Goal: Transaction & Acquisition: Purchase product/service

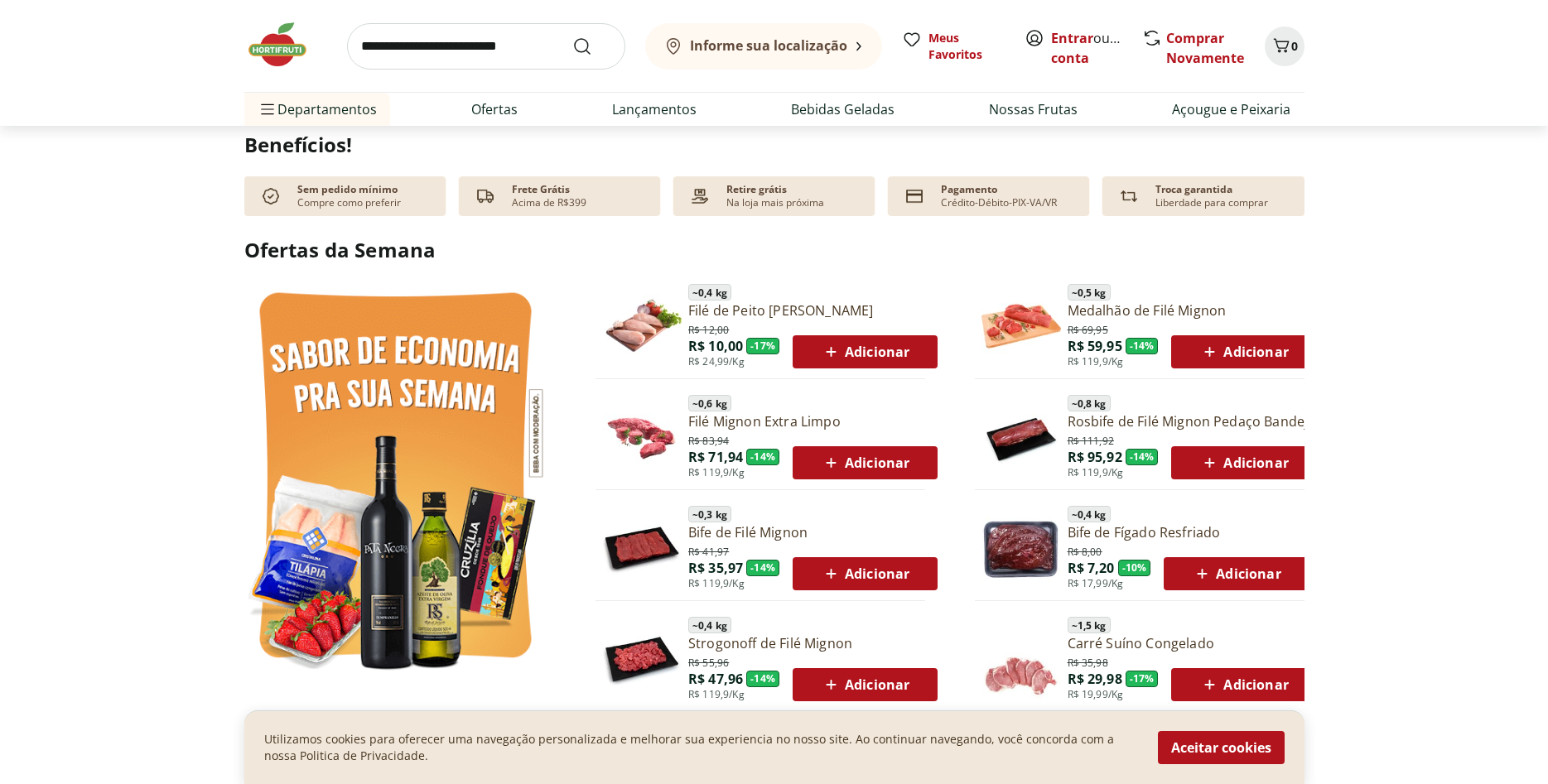
scroll to position [761, 0]
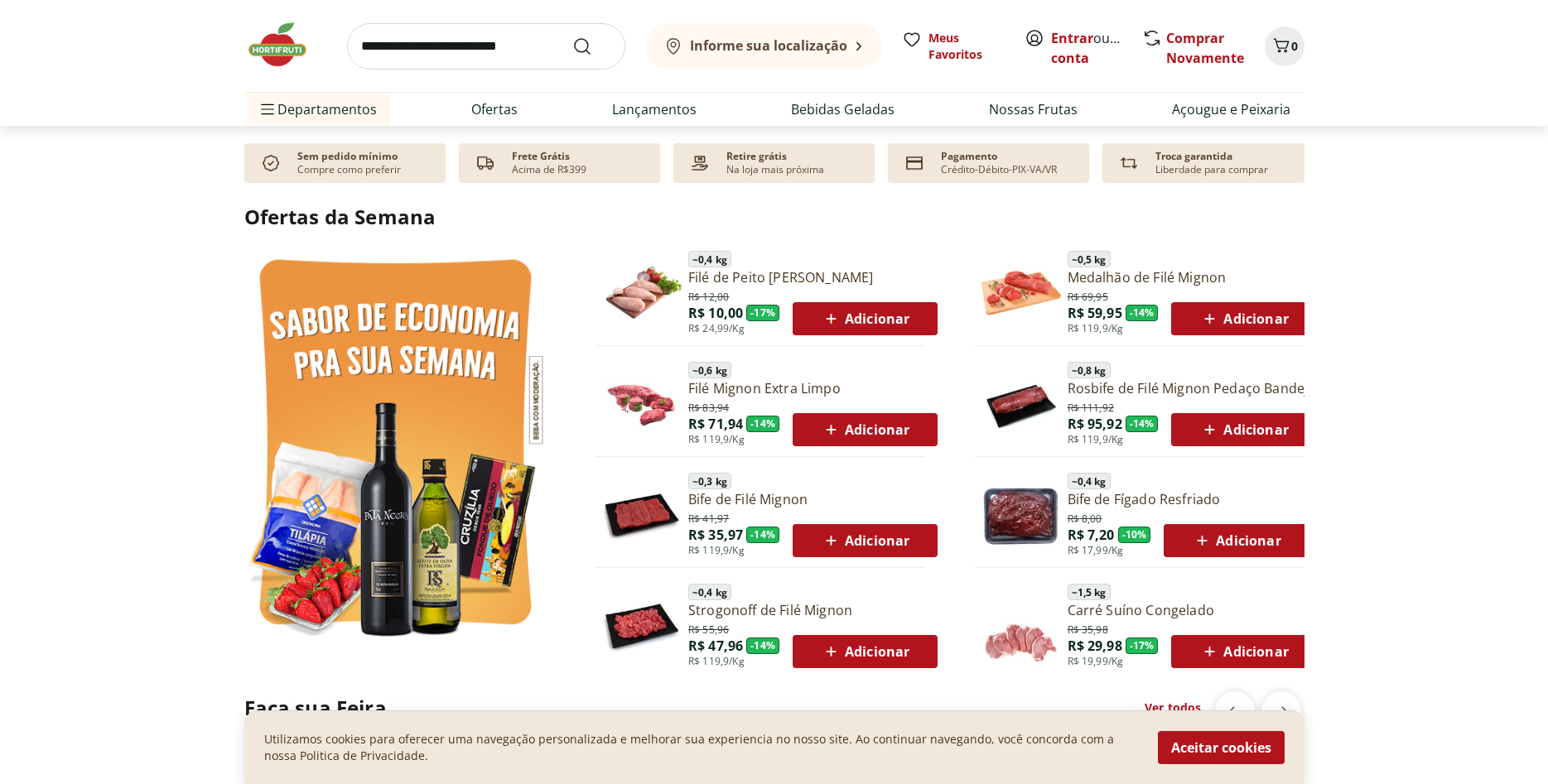
click at [862, 542] on span "Adicionar" at bounding box center [864, 540] width 89 height 20
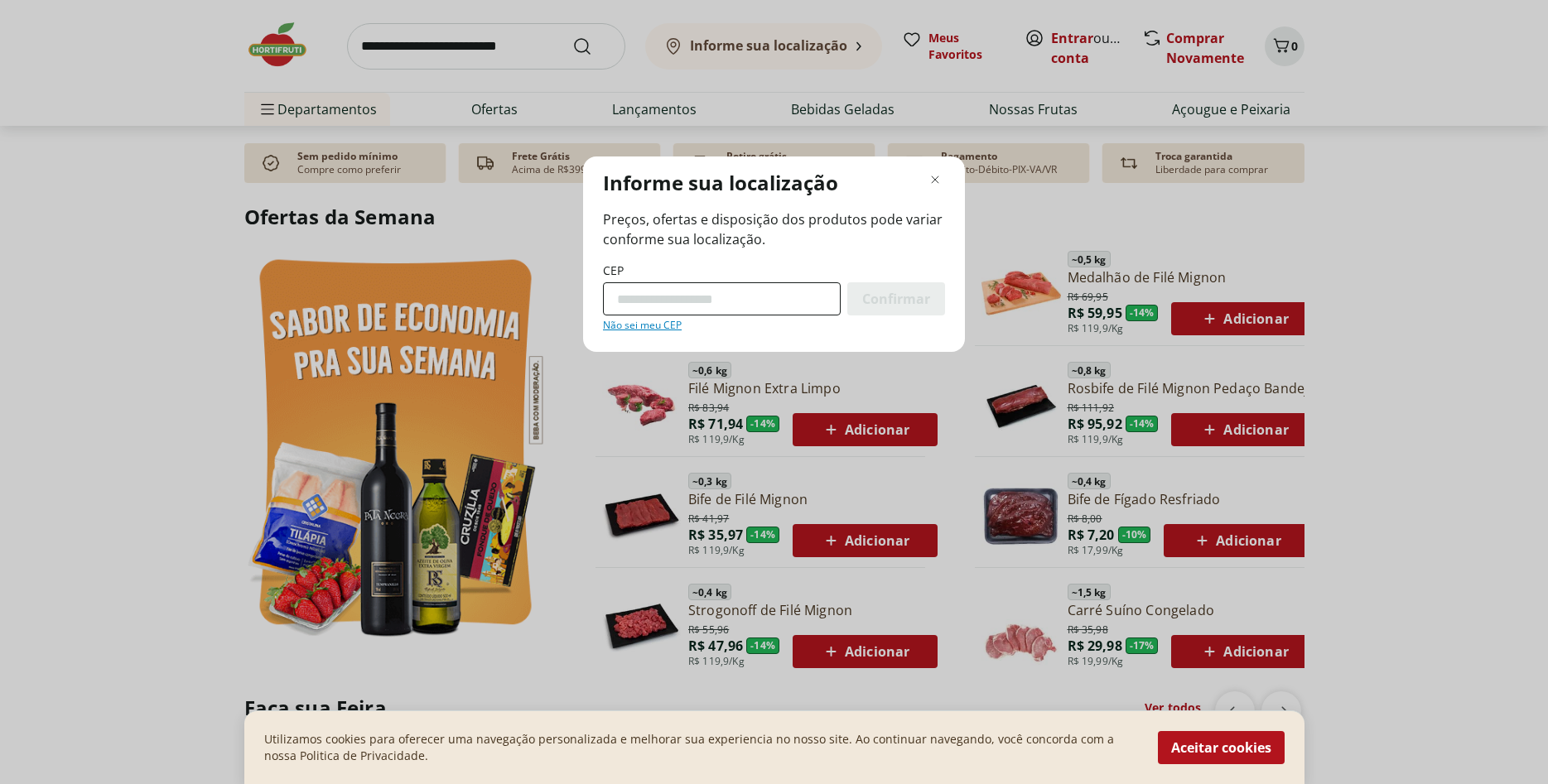
click at [754, 297] on input "CEP" at bounding box center [722, 299] width 238 height 34
type input "*********"
click at [890, 300] on span "Confirmar" at bounding box center [896, 299] width 68 height 13
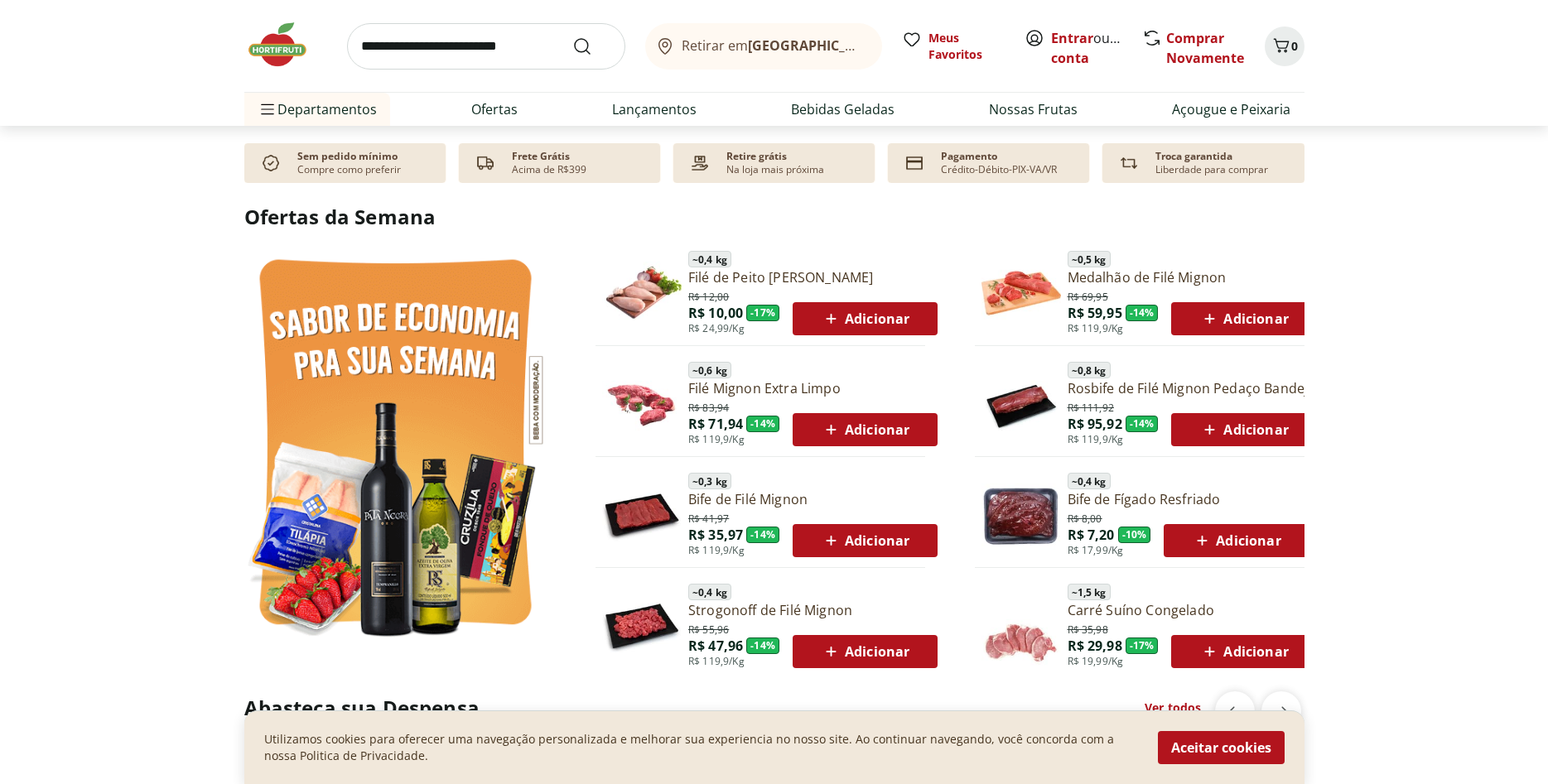
click at [848, 427] on span "Adicionar" at bounding box center [864, 429] width 89 height 20
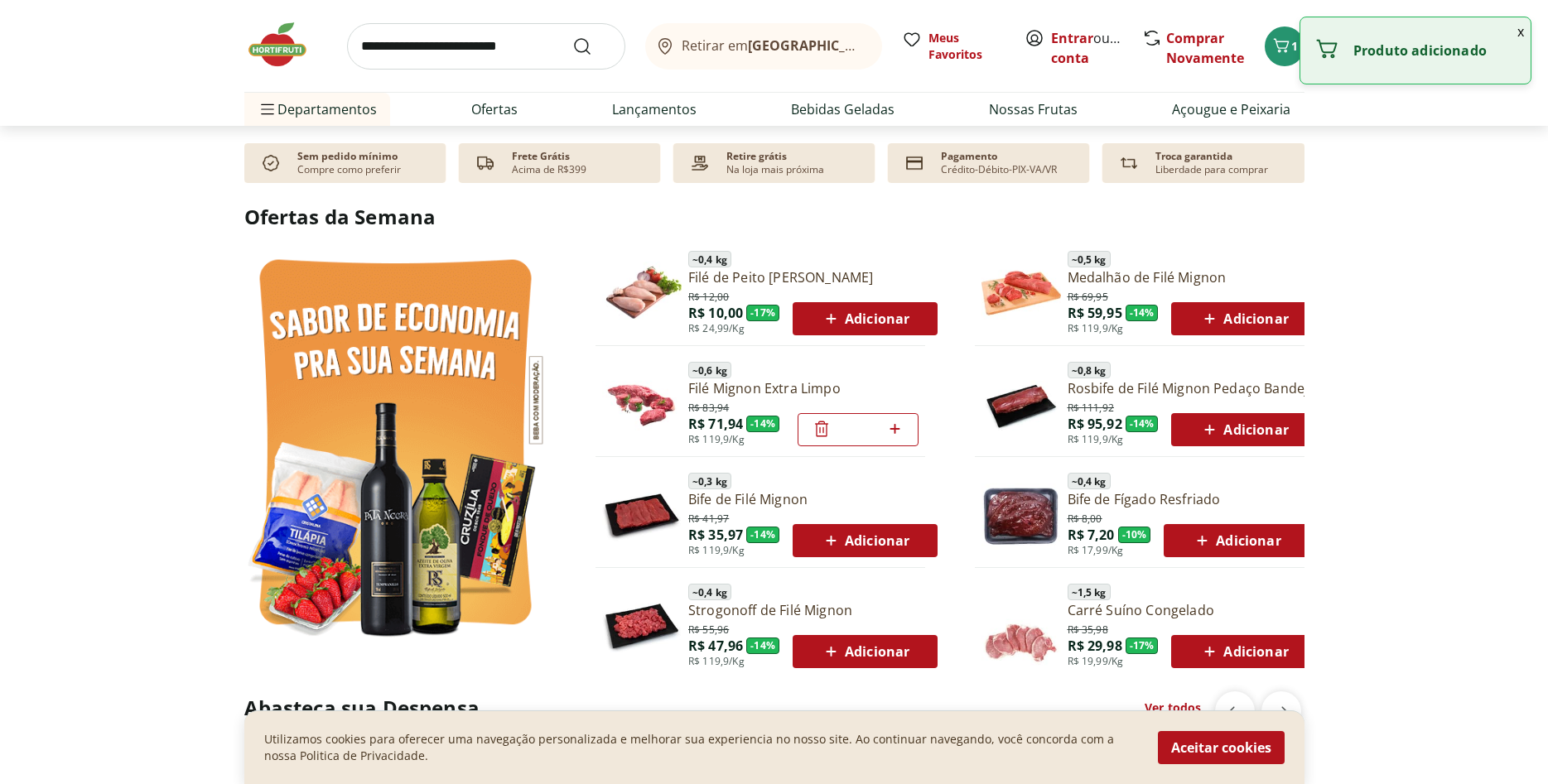
drag, startPoint x: 839, startPoint y: 538, endPoint x: 916, endPoint y: 592, distance: 94.0
click at [839, 539] on icon at bounding box center [831, 540] width 21 height 20
drag, startPoint x: 1225, startPoint y: 656, endPoint x: 1229, endPoint y: 598, distance: 58.1
click at [1226, 654] on span "Adicionar" at bounding box center [1243, 652] width 89 height 20
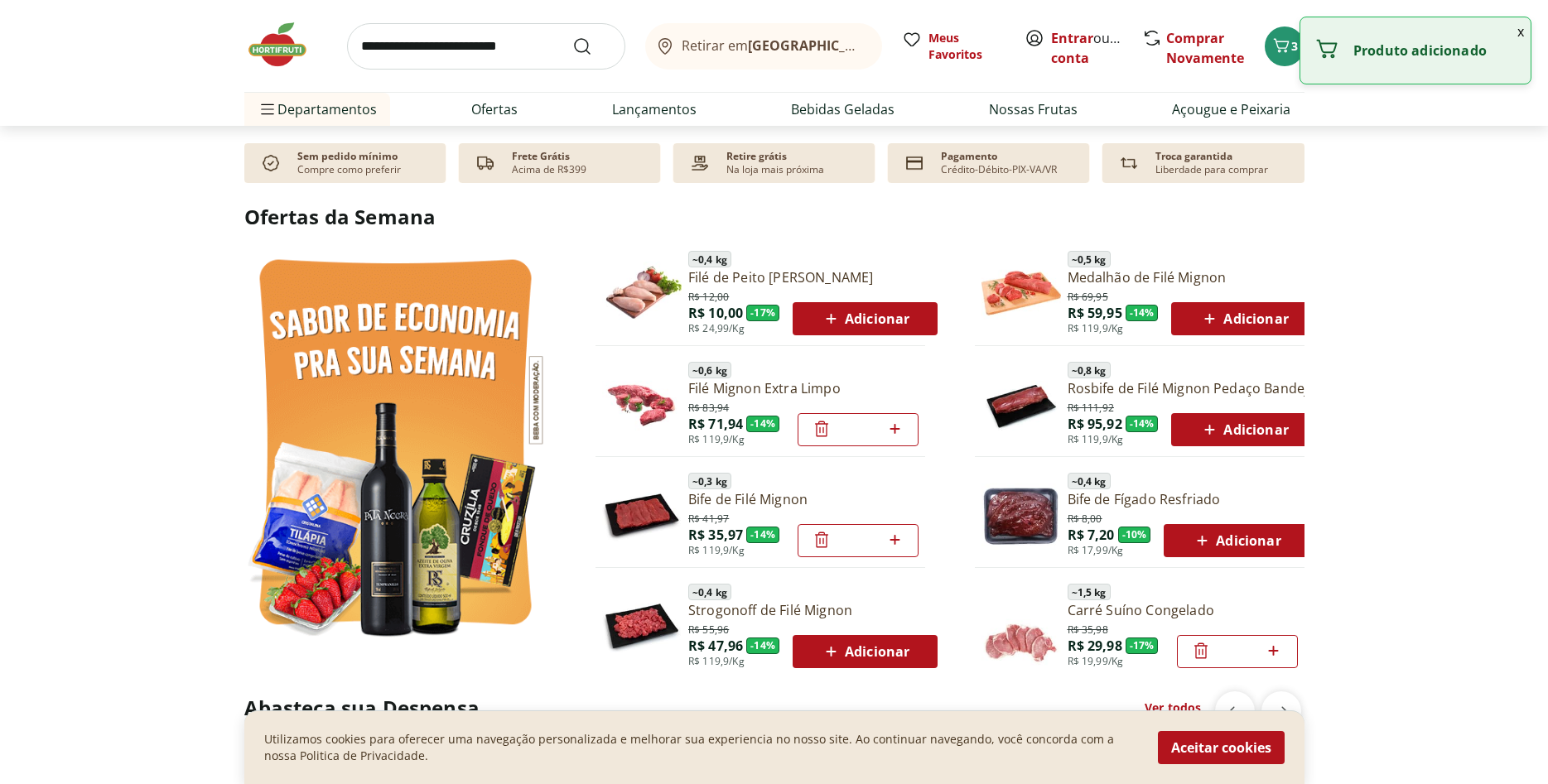
click at [1229, 538] on span "Adicionar" at bounding box center [1236, 540] width 89 height 20
click at [1223, 432] on span "Adicionar" at bounding box center [1243, 429] width 89 height 20
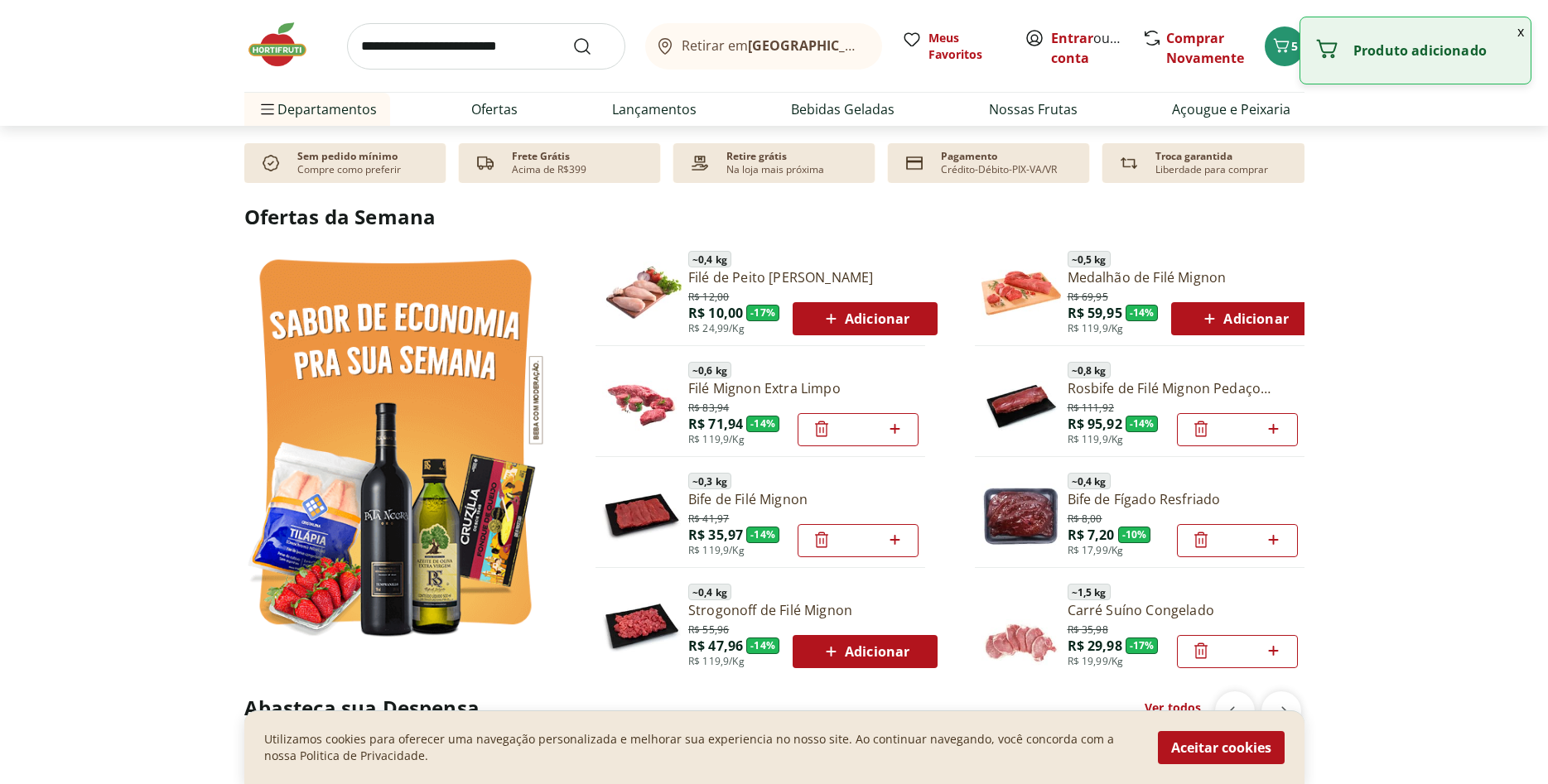
click at [1244, 315] on span "Adicionar" at bounding box center [1243, 318] width 89 height 20
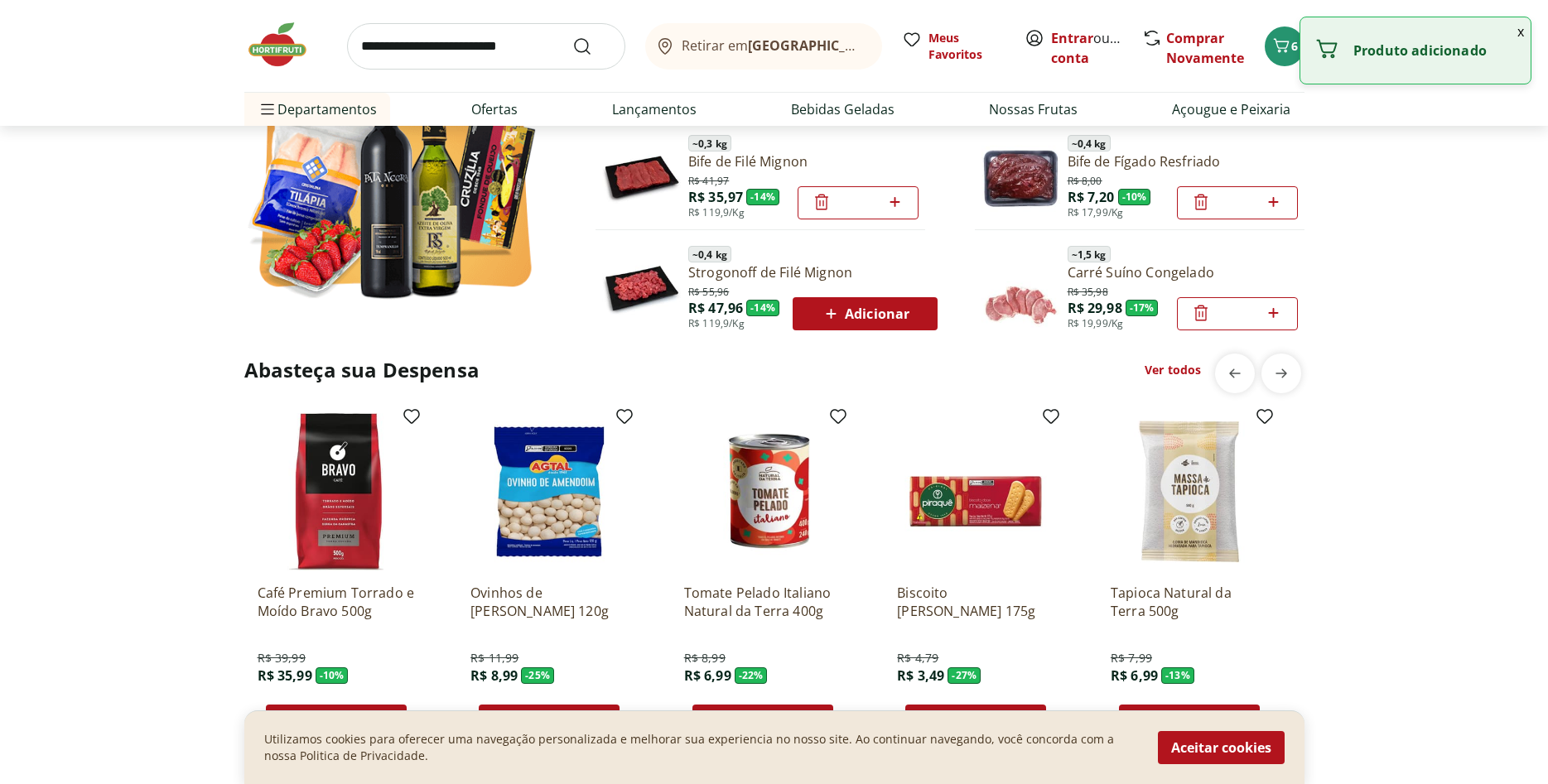
scroll to position [1352, 0]
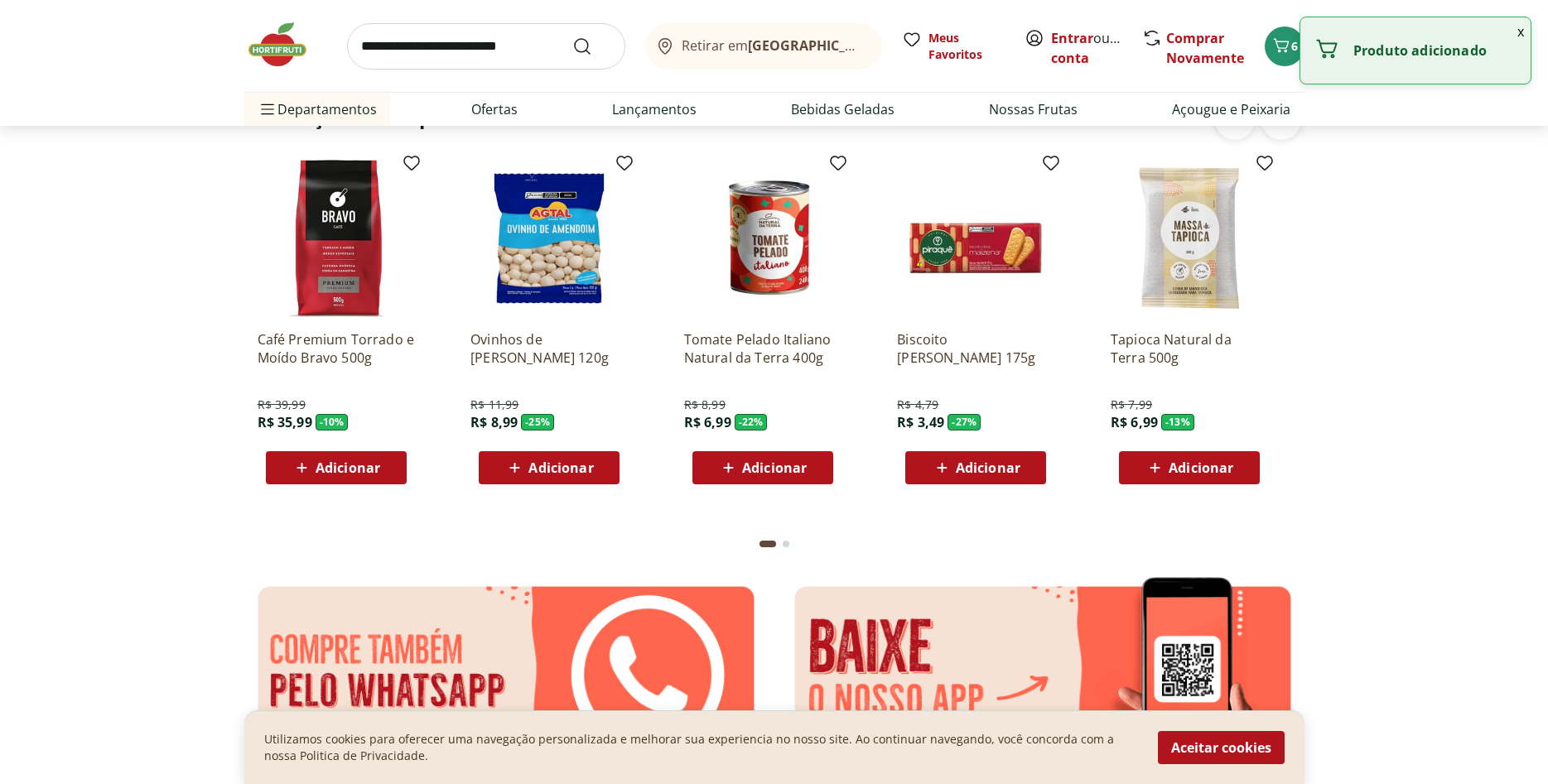
drag, startPoint x: 330, startPoint y: 464, endPoint x: 505, endPoint y: 477, distance: 175.5
click at [332, 462] on span "Adicionar" at bounding box center [347, 468] width 64 height 13
drag, startPoint x: 560, startPoint y: 461, endPoint x: 776, endPoint y: 470, distance: 216.2
click at [564, 461] on span "Adicionar" at bounding box center [560, 468] width 64 height 13
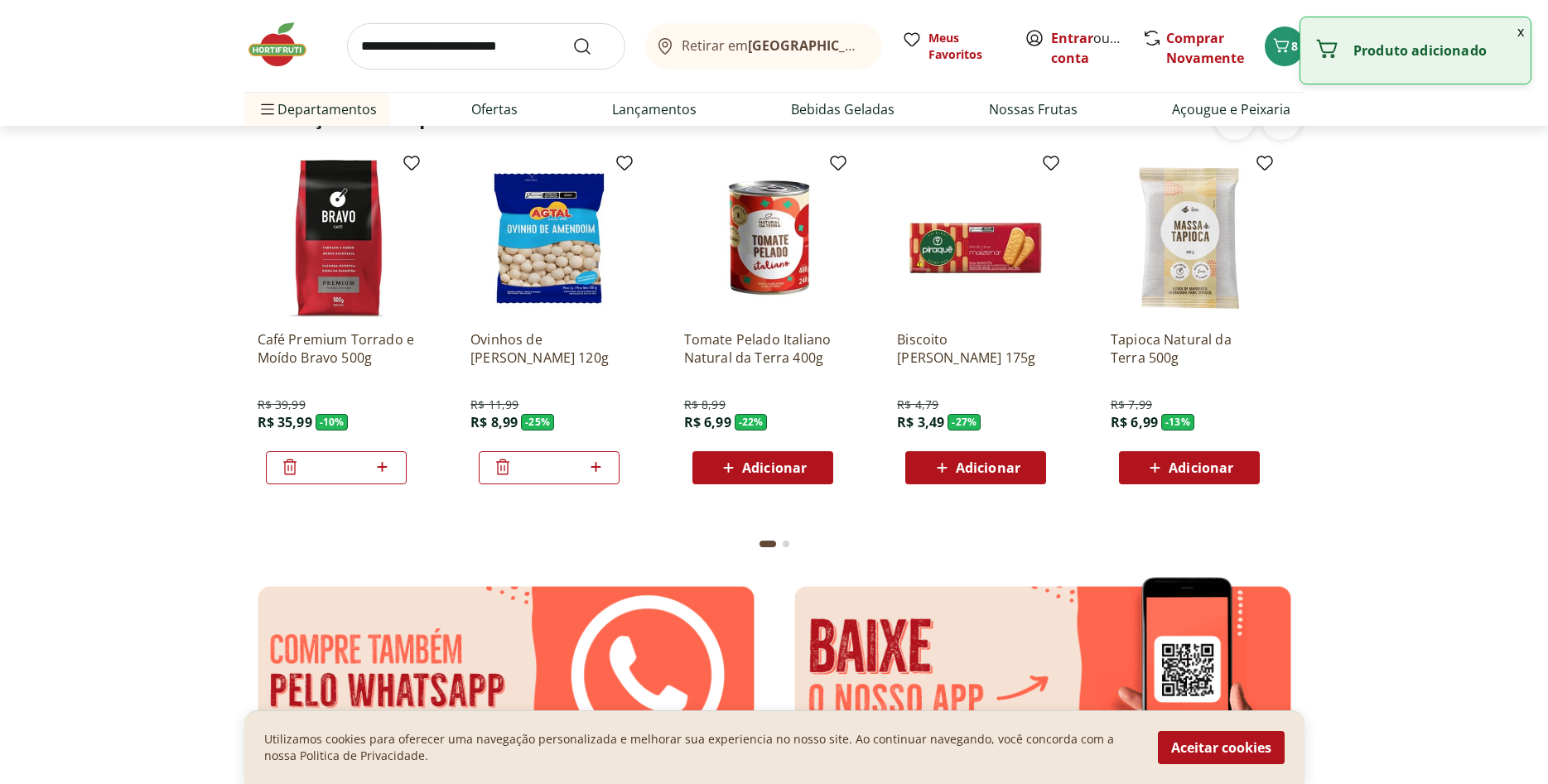
drag, startPoint x: 959, startPoint y: 470, endPoint x: 1100, endPoint y: 464, distance: 141.1
click at [965, 470] on span "Adicionar" at bounding box center [988, 468] width 64 height 13
click at [1023, 467] on icon at bounding box center [1022, 467] width 10 height 10
type input "*"
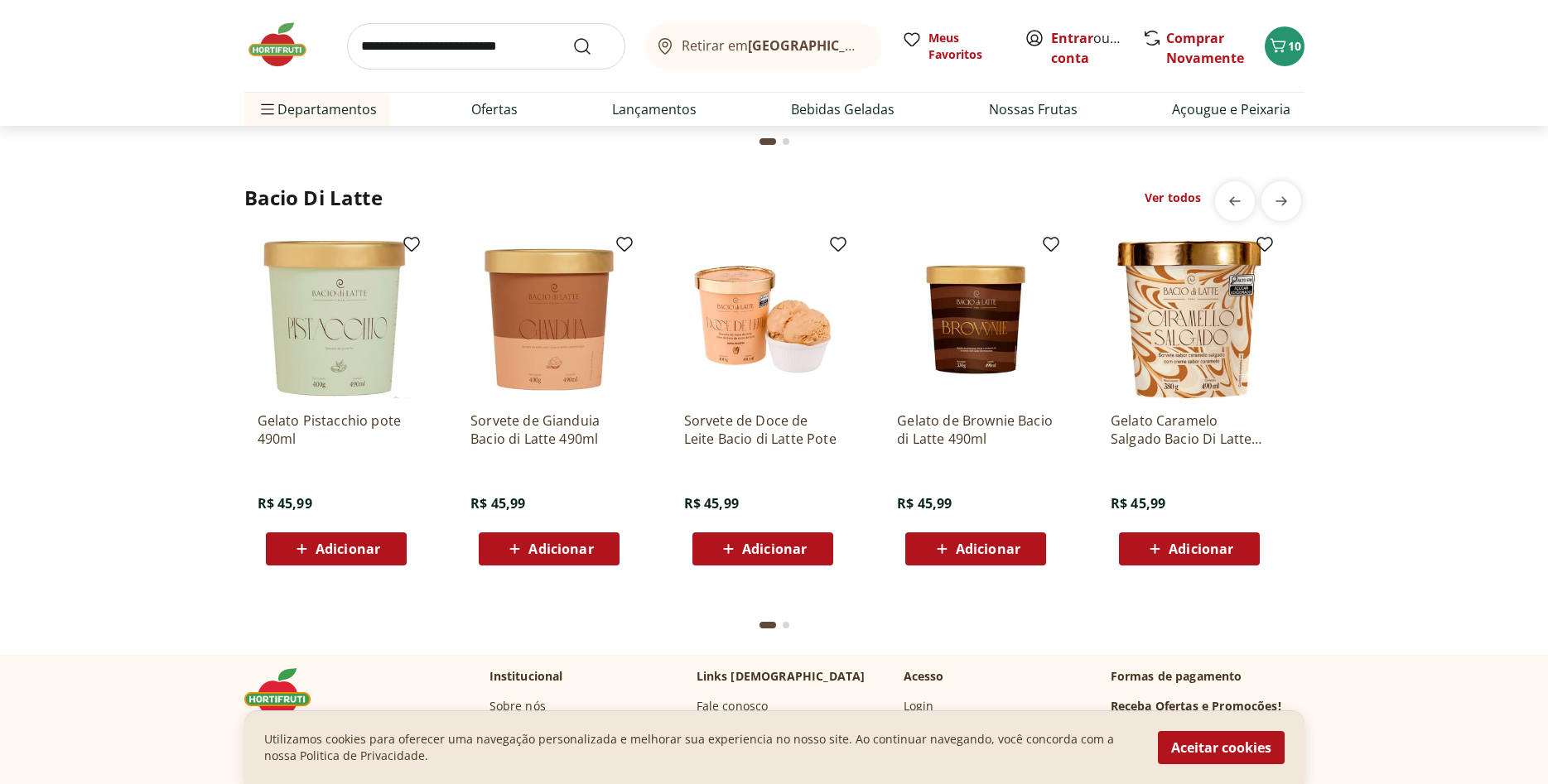
scroll to position [2957, 0]
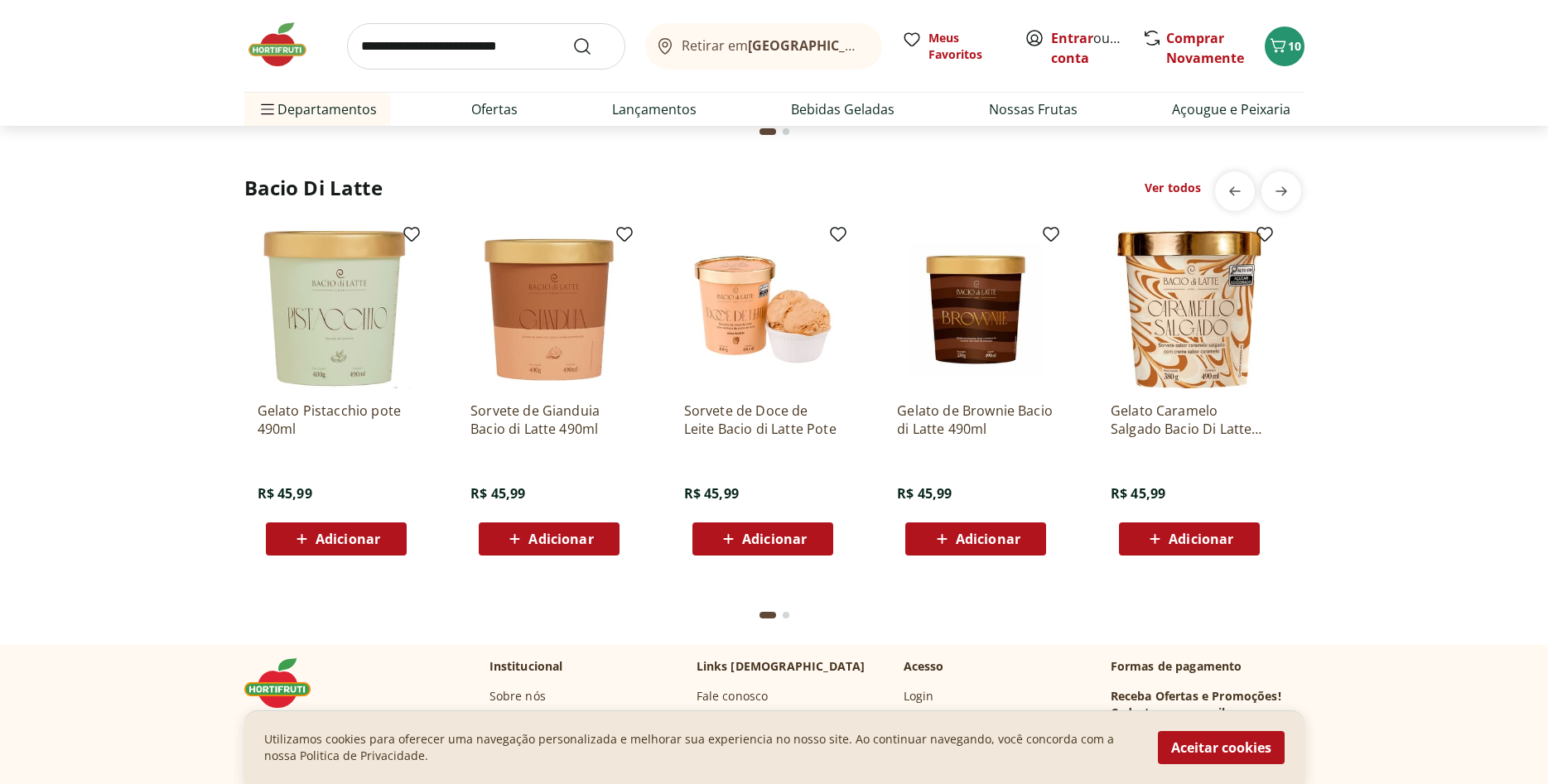
click at [315, 548] on span "Adicionar" at bounding box center [336, 539] width 89 height 20
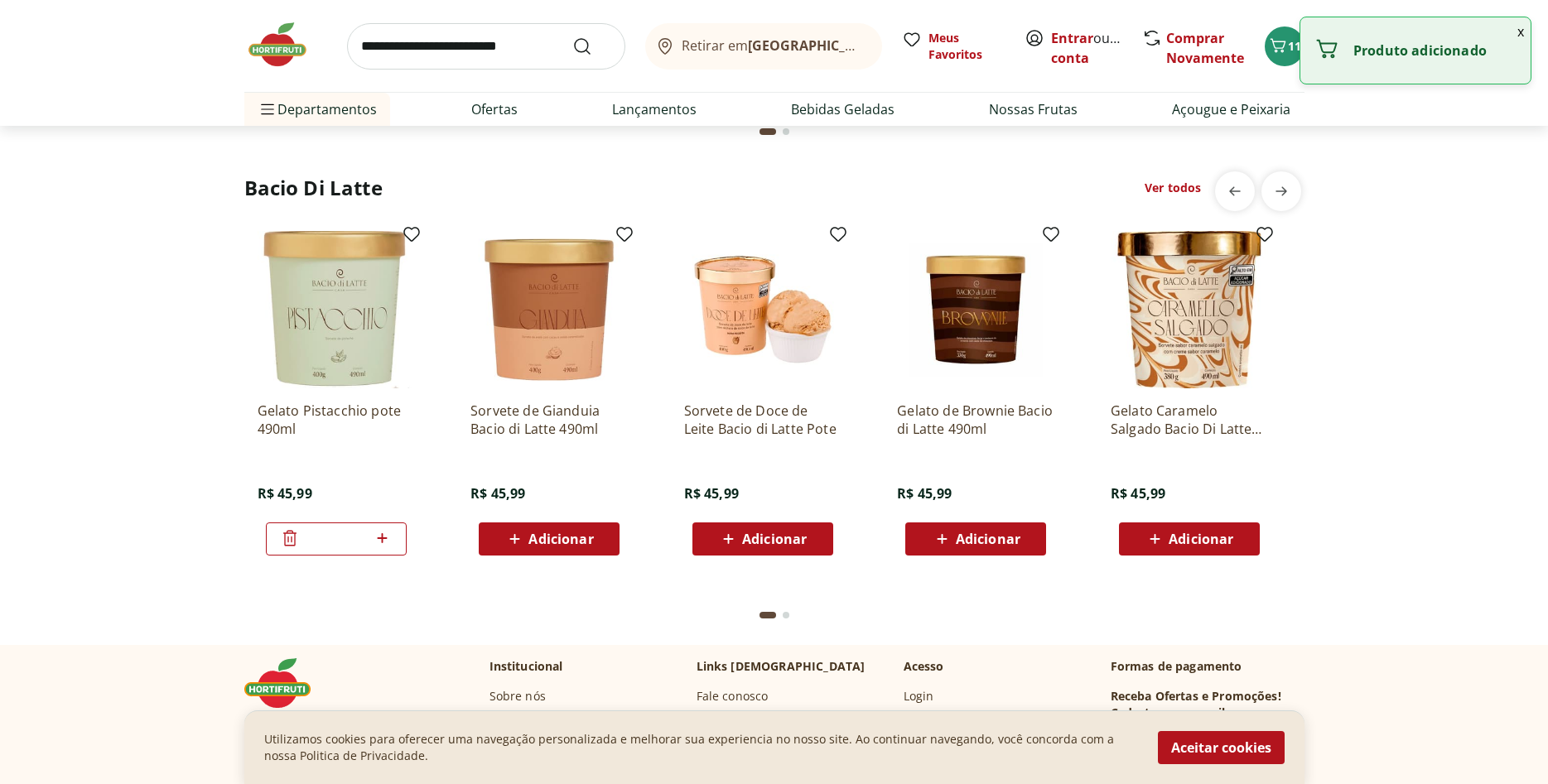
click at [964, 537] on span "Adicionar" at bounding box center [988, 539] width 64 height 13
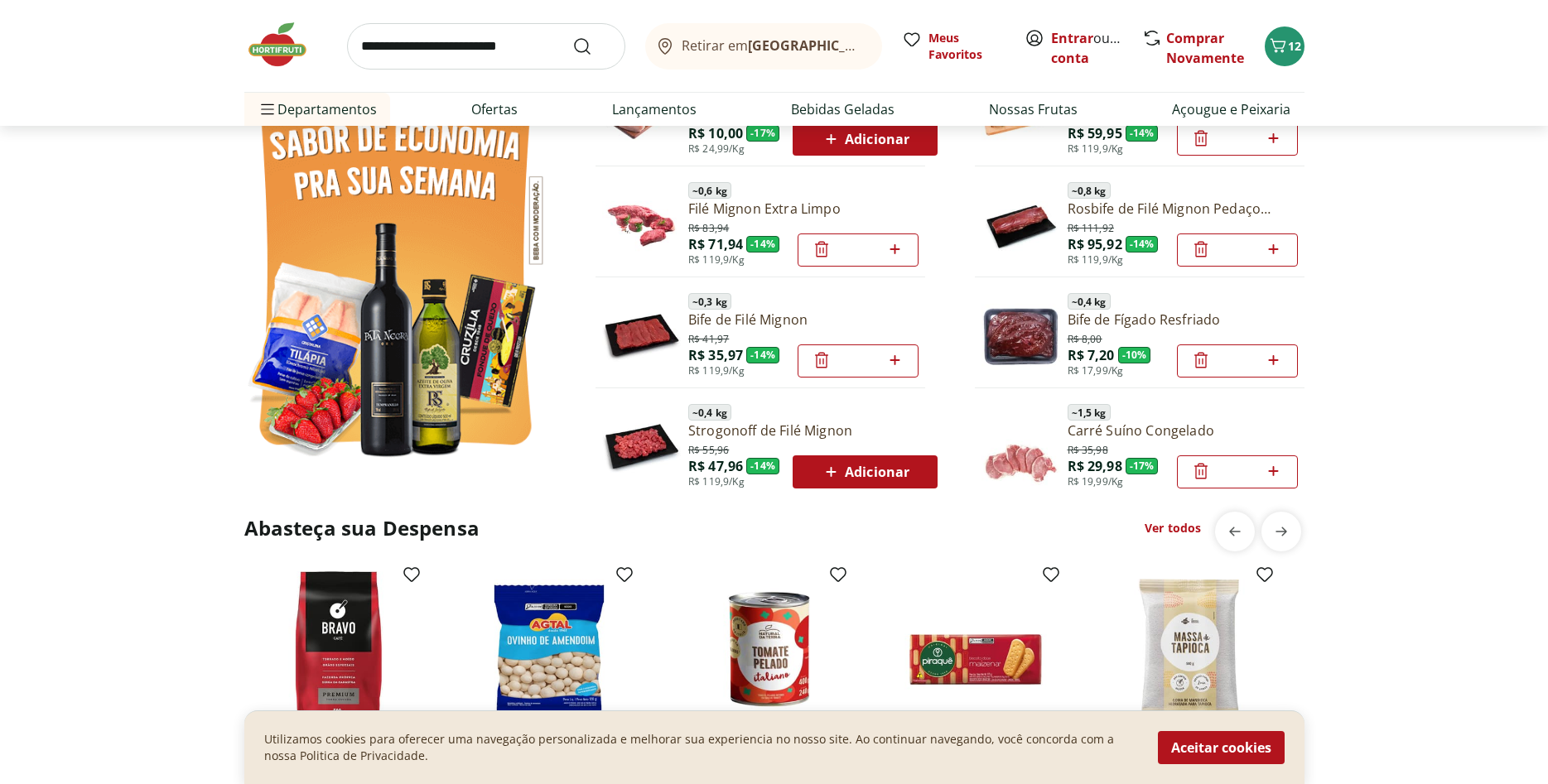
scroll to position [1098, 0]
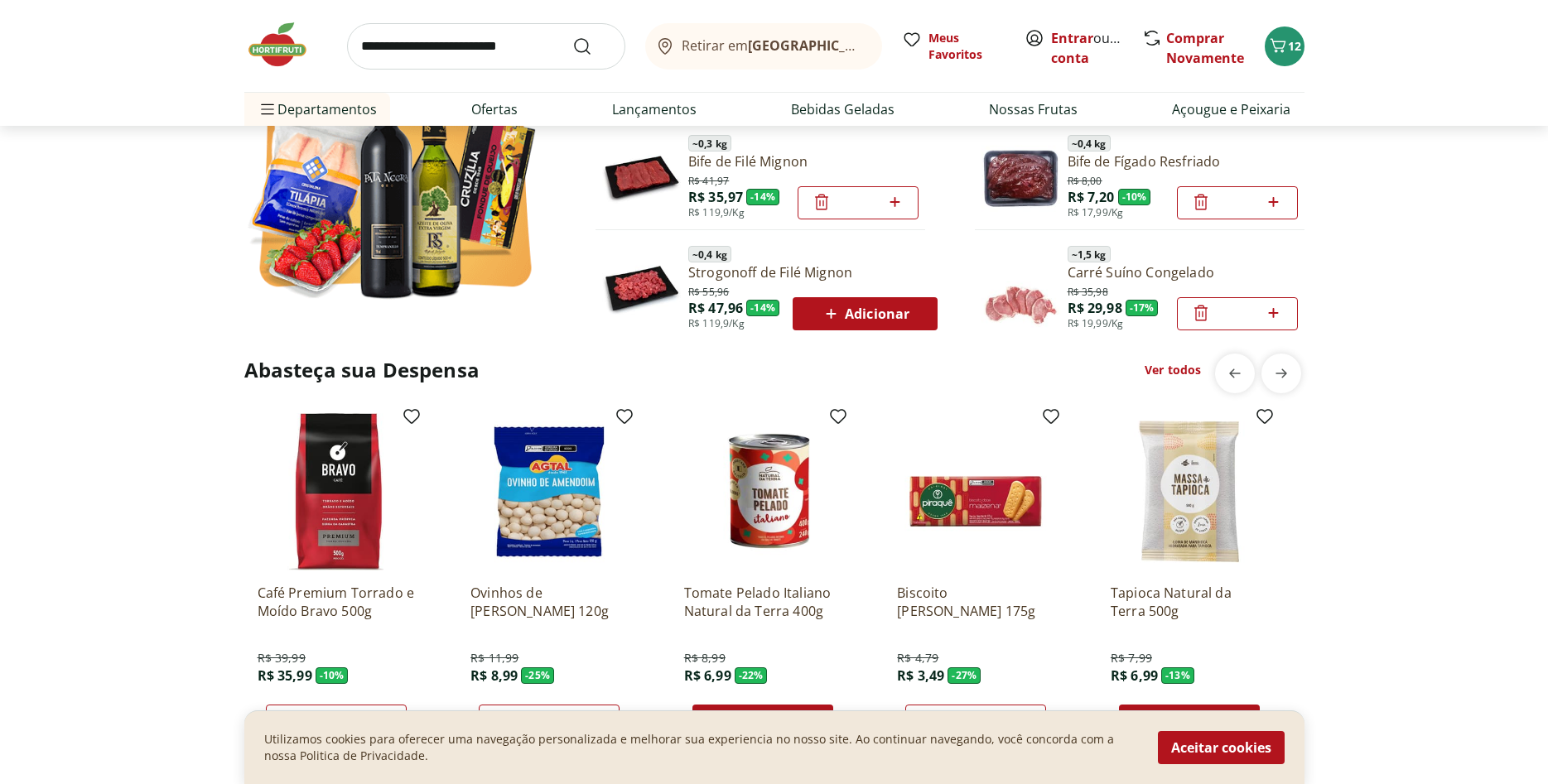
click at [1184, 375] on link "Ver todos" at bounding box center [1173, 370] width 56 height 17
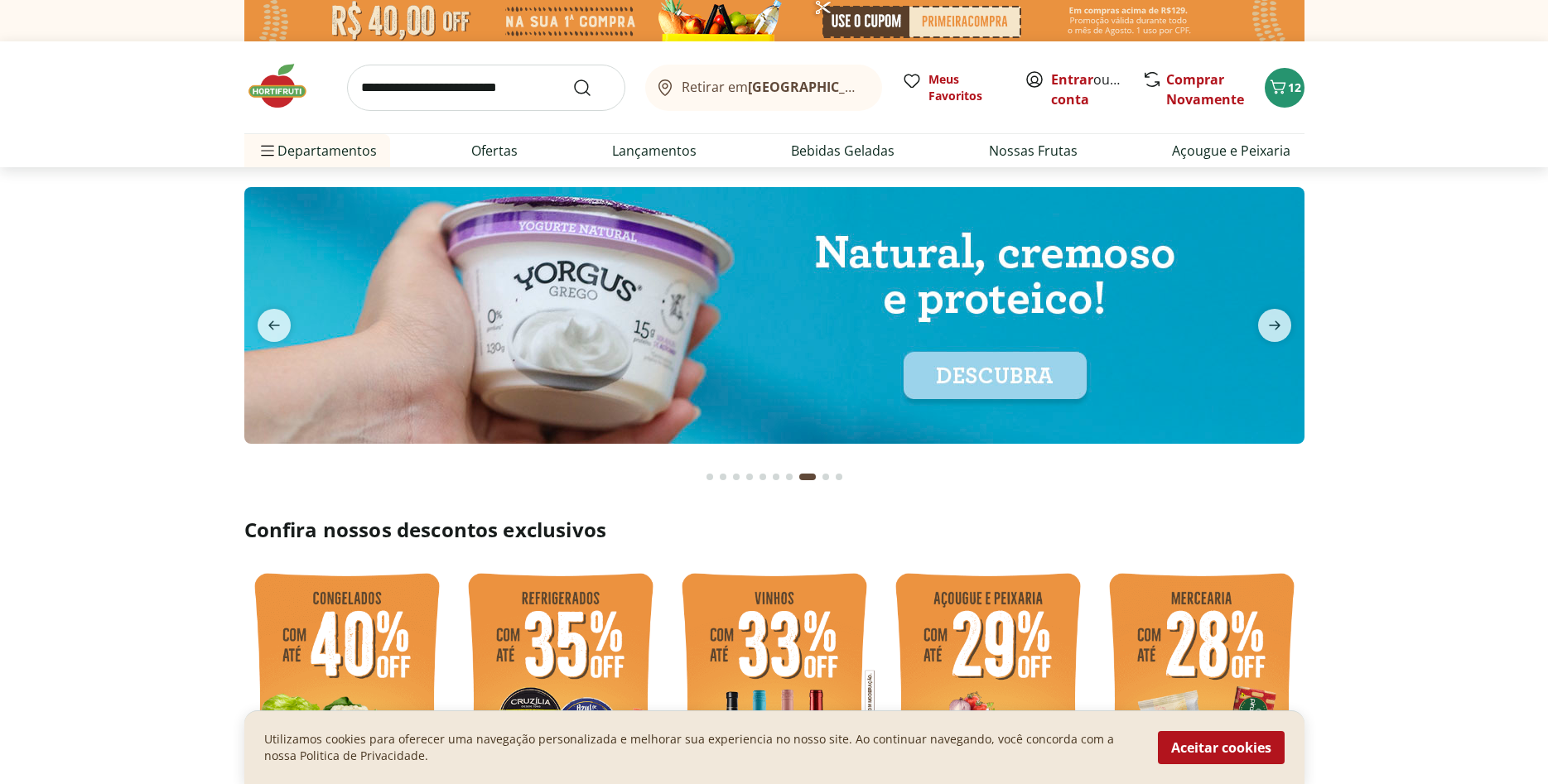
select select "**********"
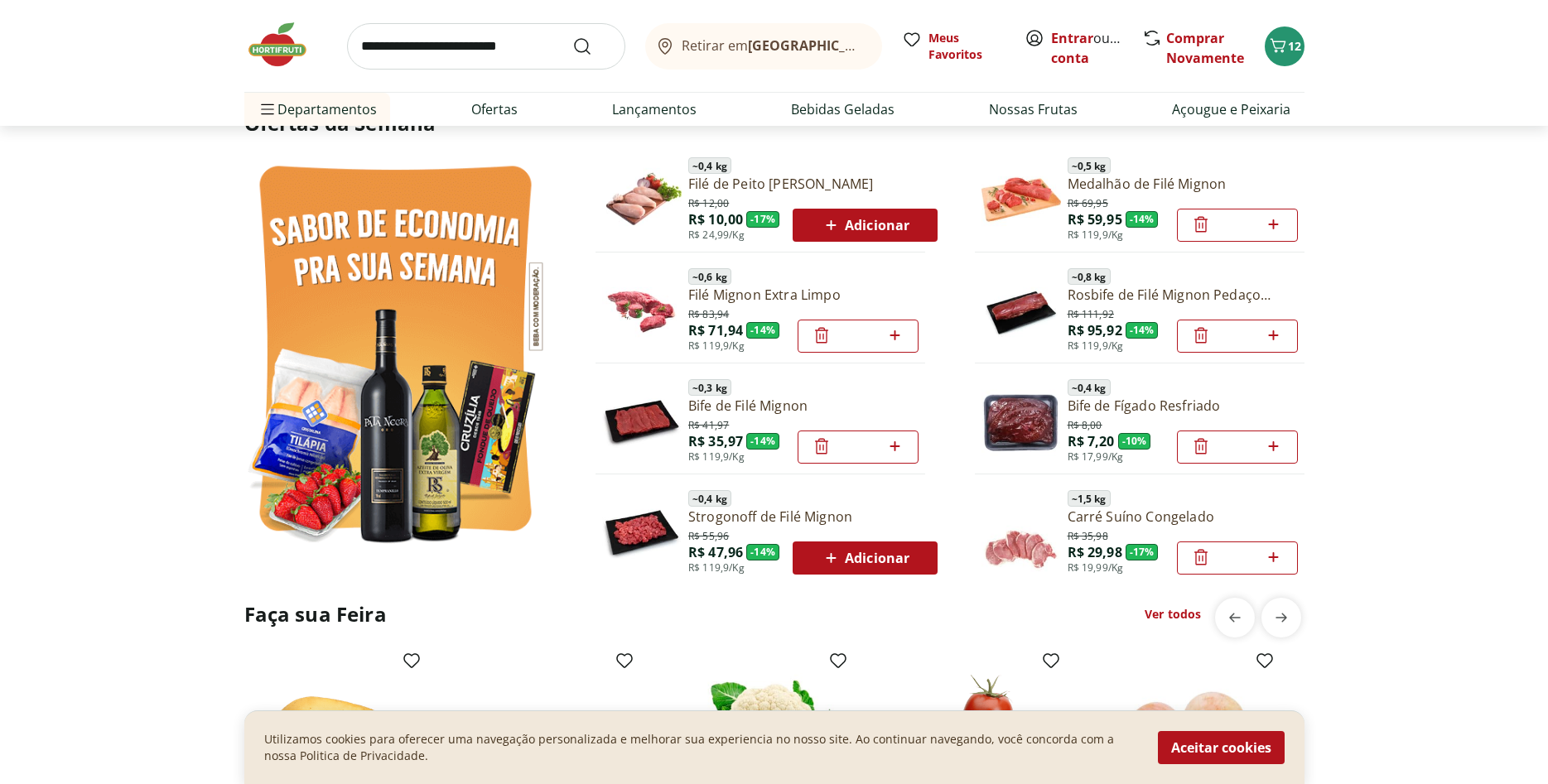
scroll to position [1646, 0]
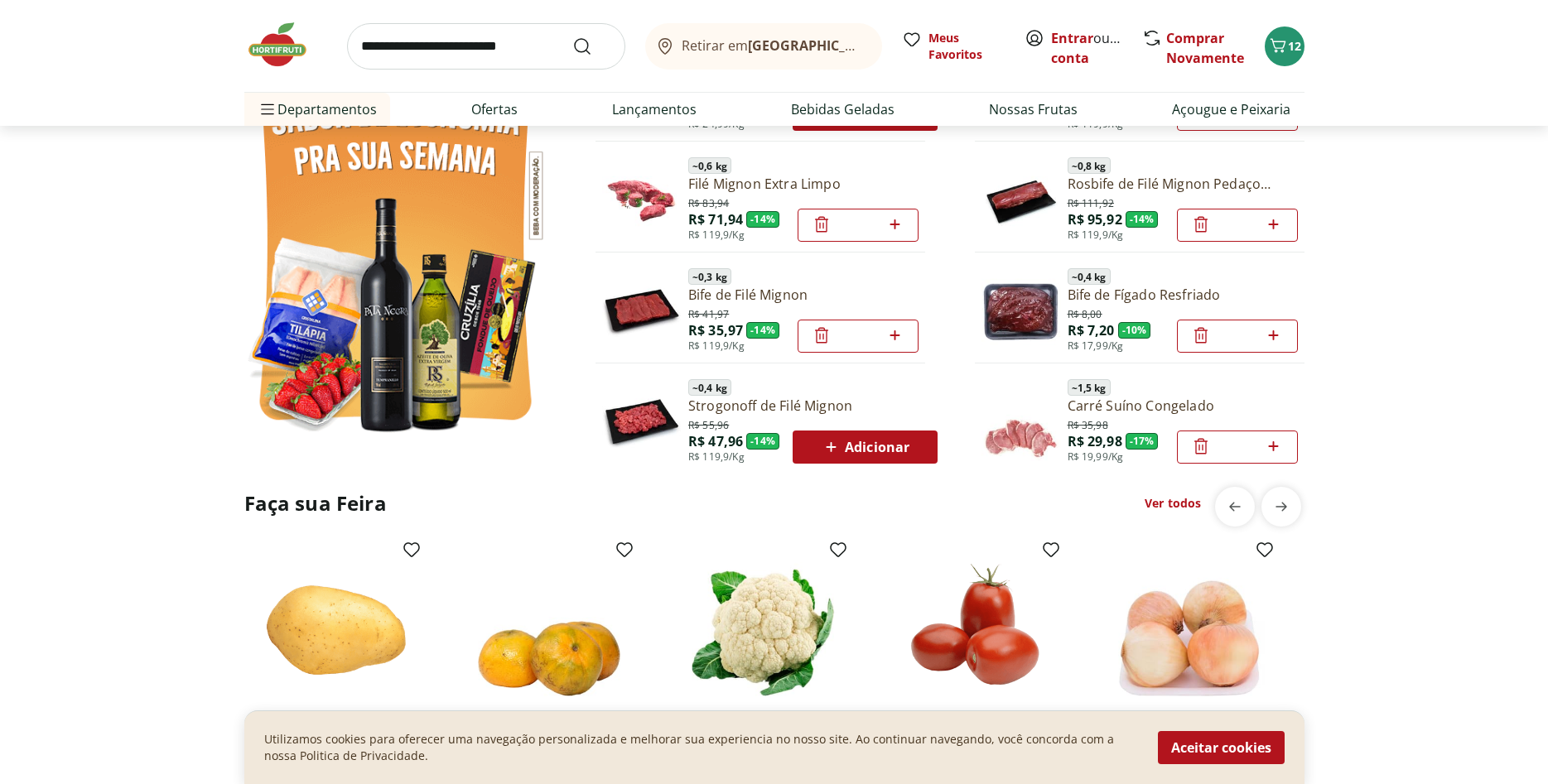
click at [457, 276] on img at bounding box center [395, 241] width 302 height 404
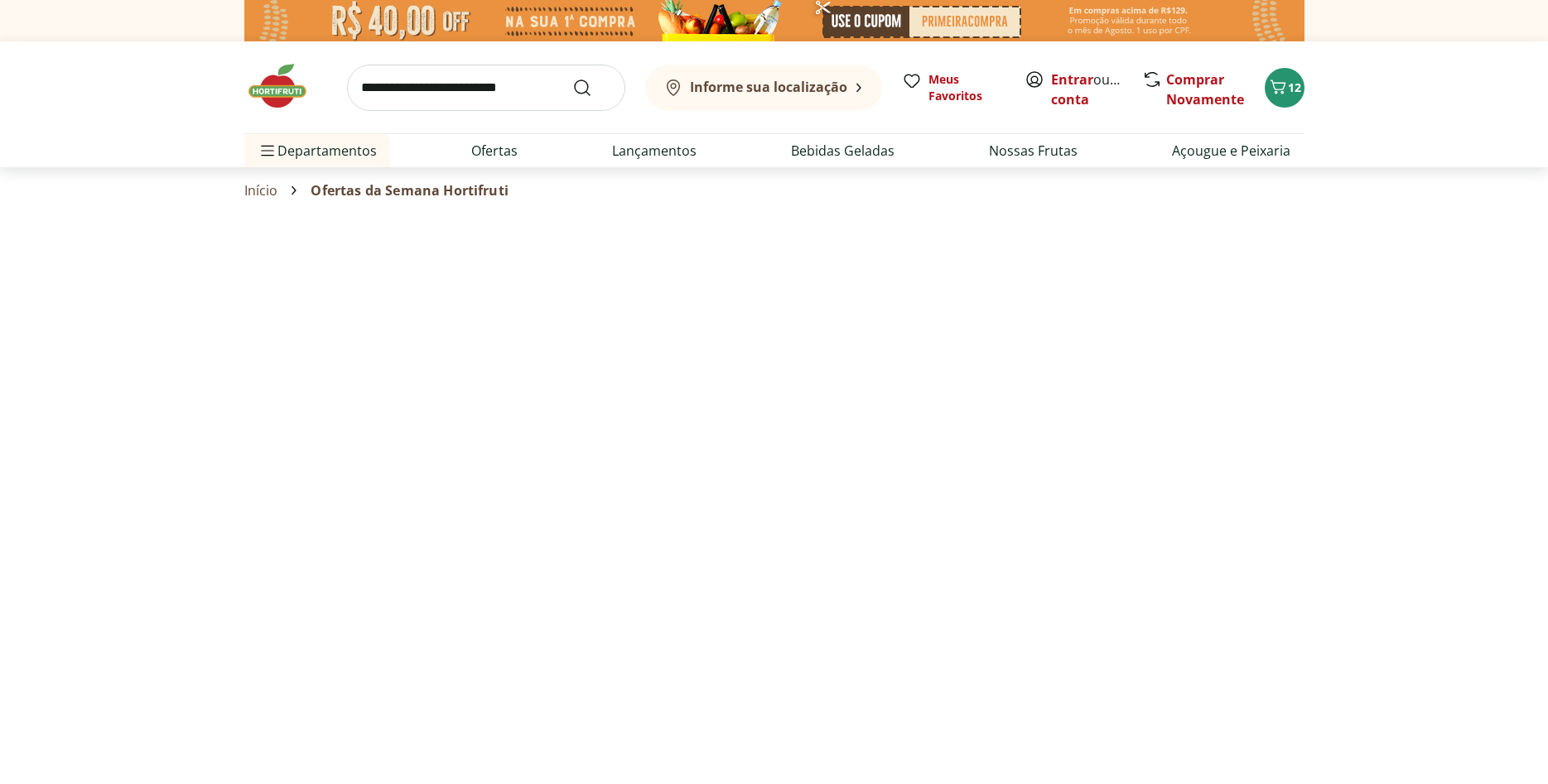
select select "**********"
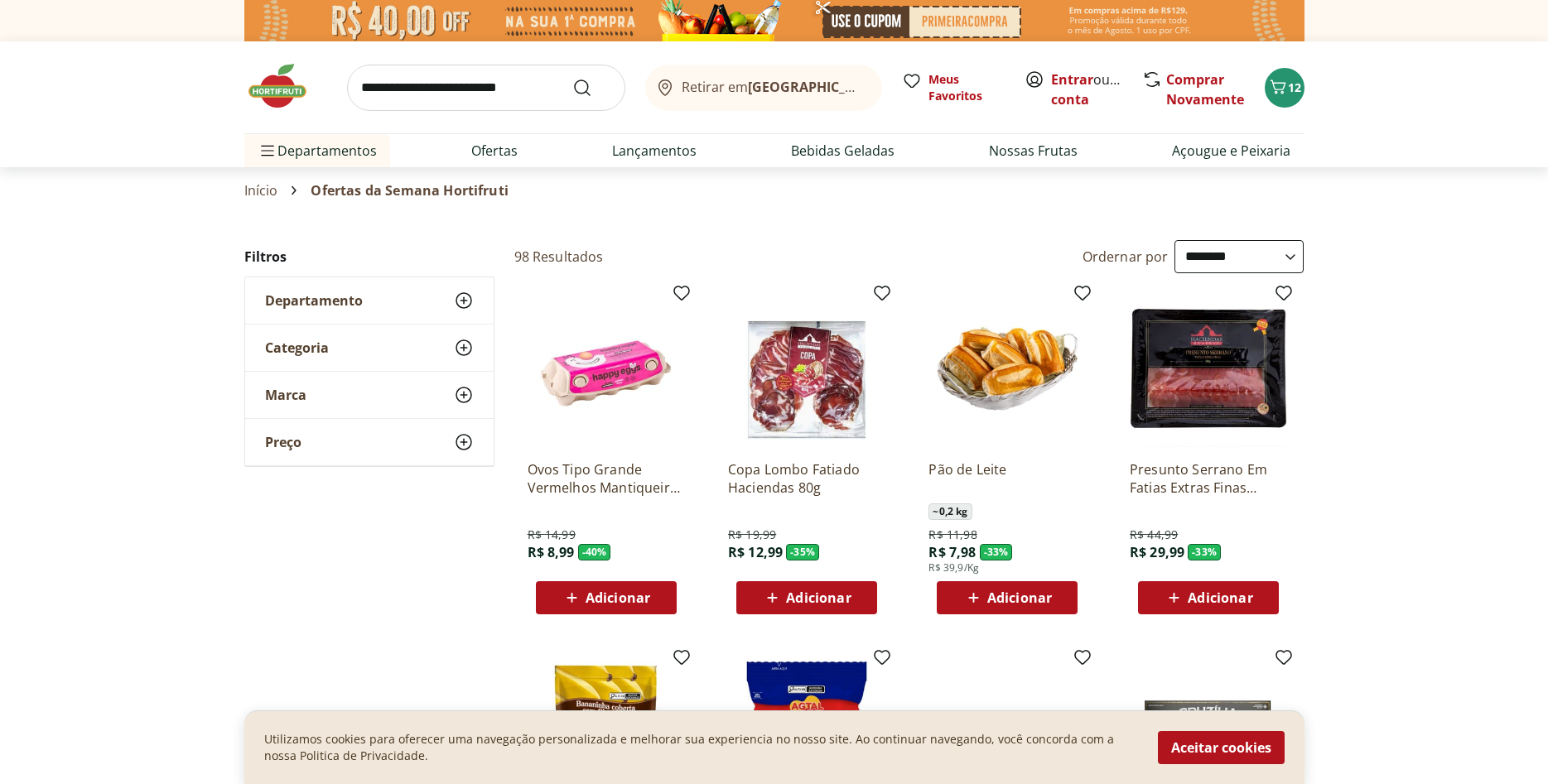
scroll to position [337, 0]
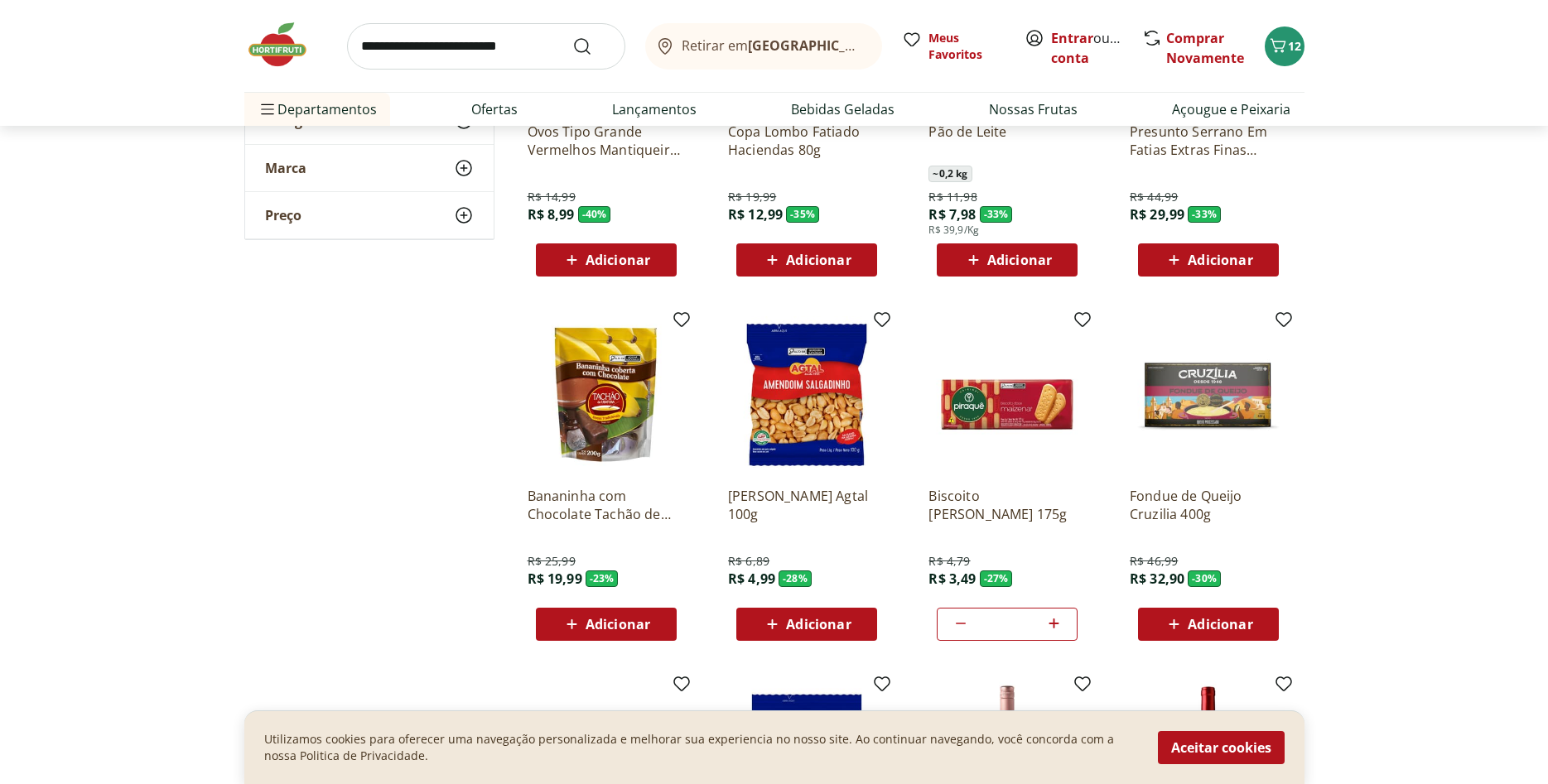
click at [1013, 259] on span "Adicionar" at bounding box center [1019, 260] width 64 height 13
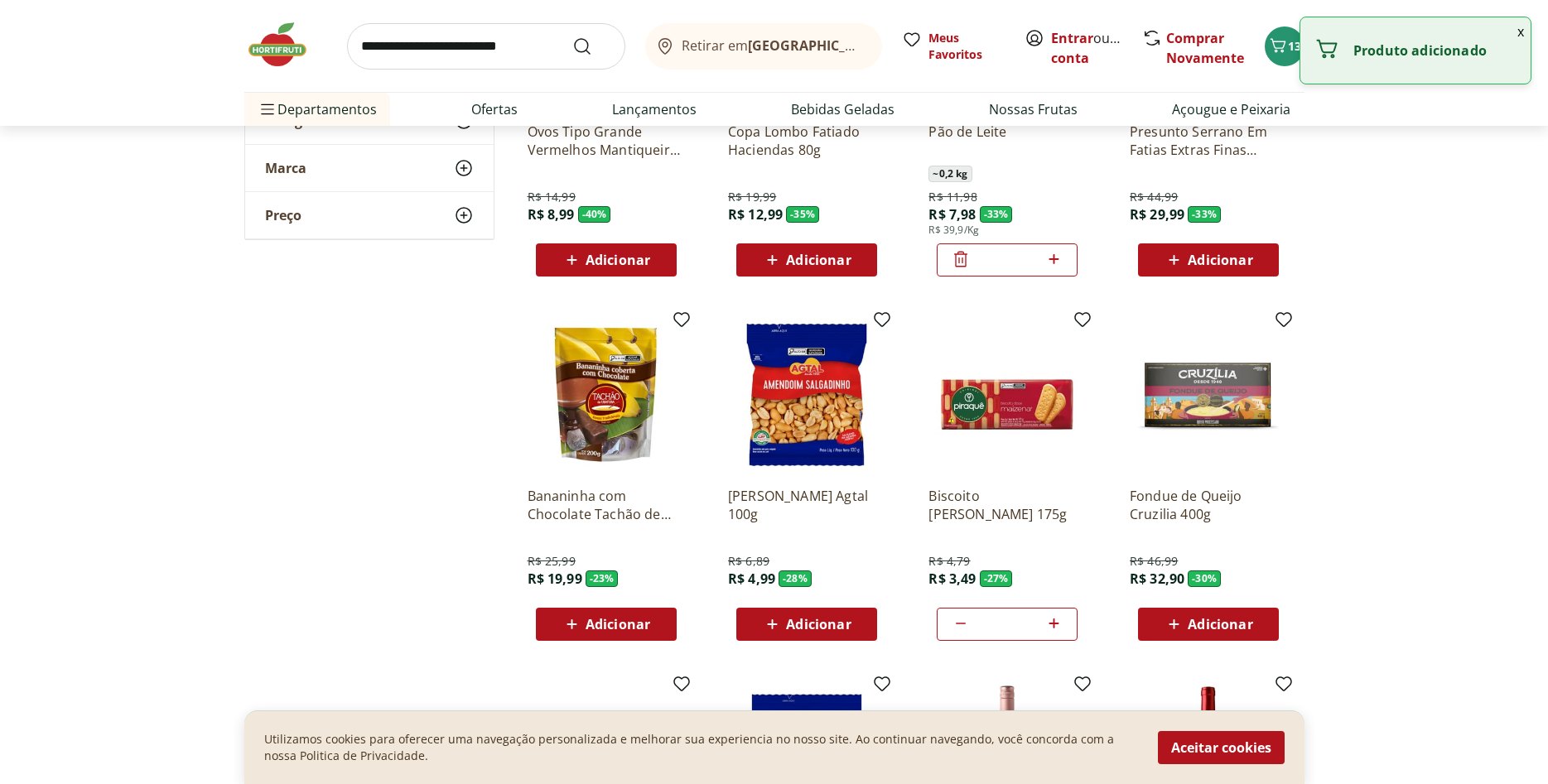
click at [1064, 260] on icon at bounding box center [1054, 258] width 21 height 20
type input "*"
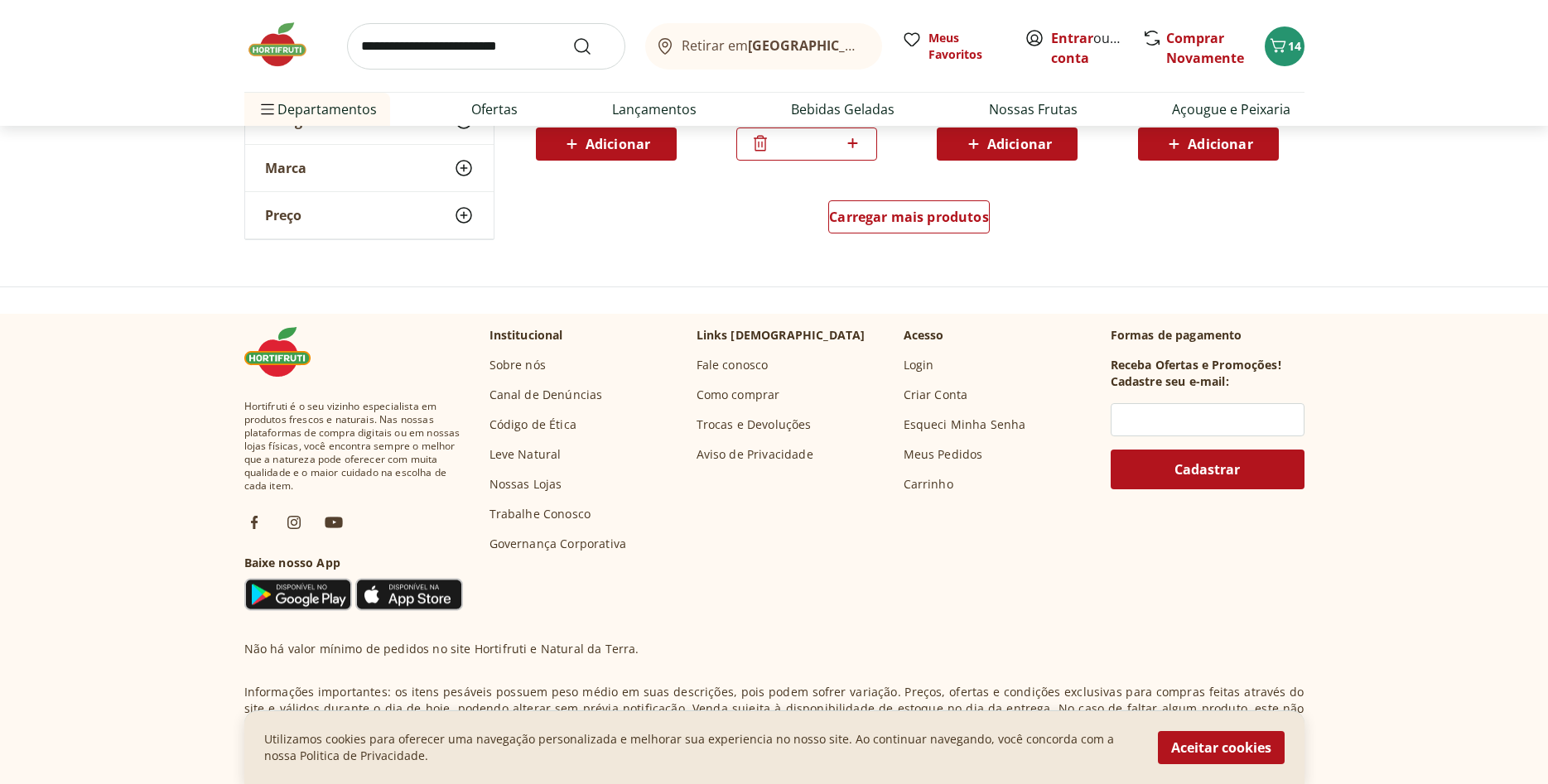
scroll to position [929, 0]
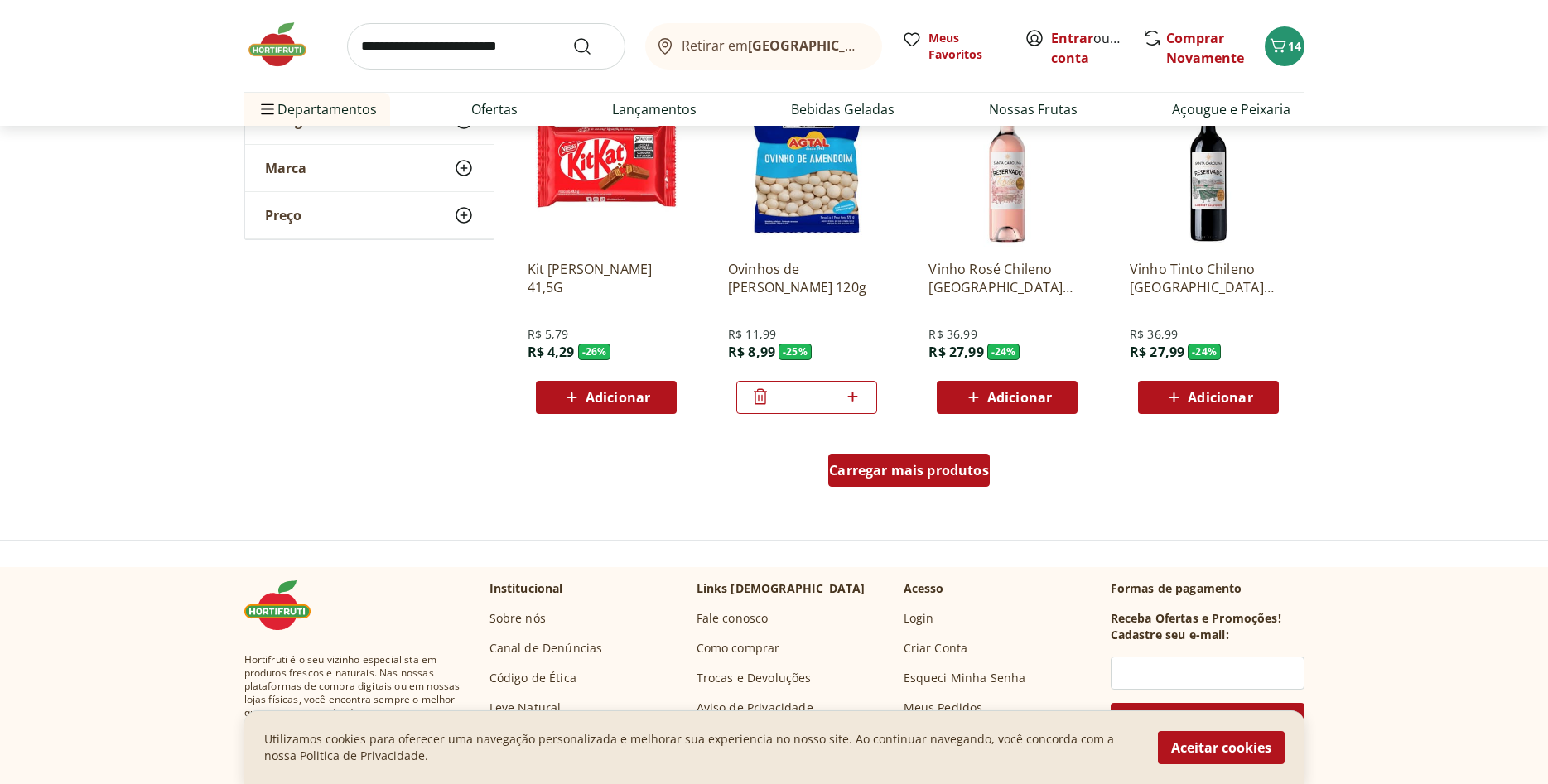
click at [977, 469] on span "Carregar mais produtos" at bounding box center [908, 471] width 159 height 13
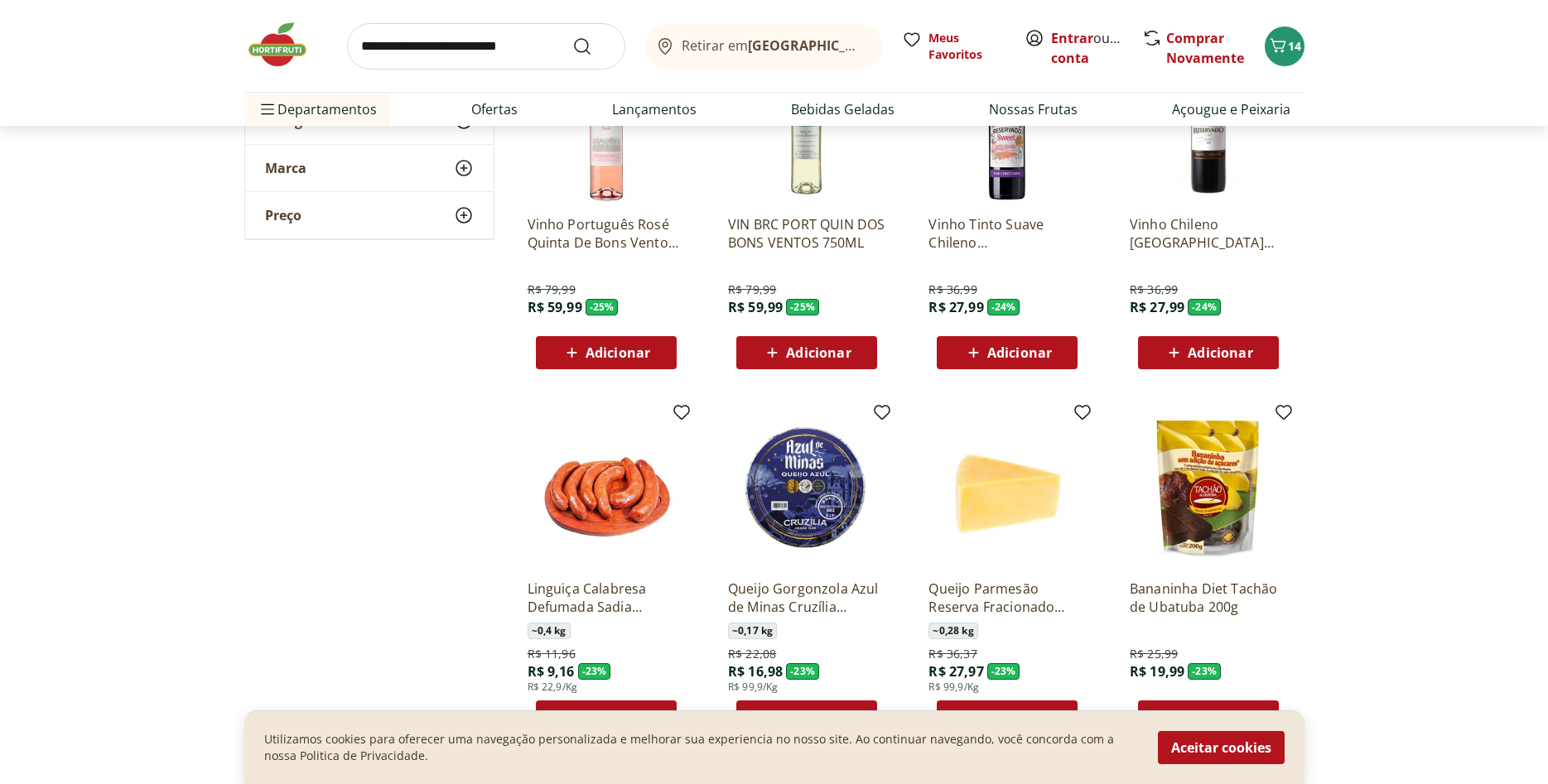
scroll to position [2028, 0]
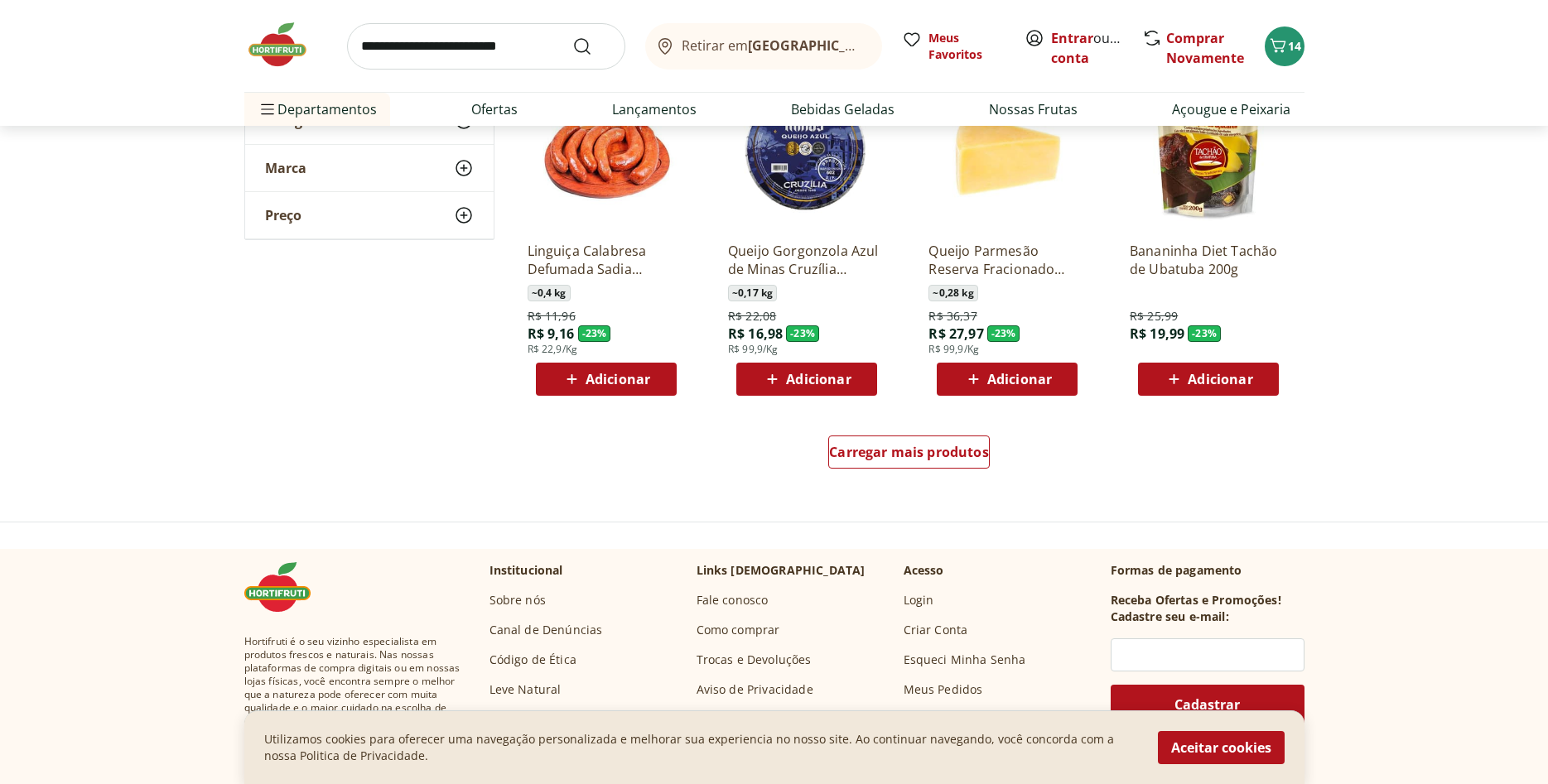
click at [617, 383] on span "Adicionar" at bounding box center [617, 379] width 64 height 13
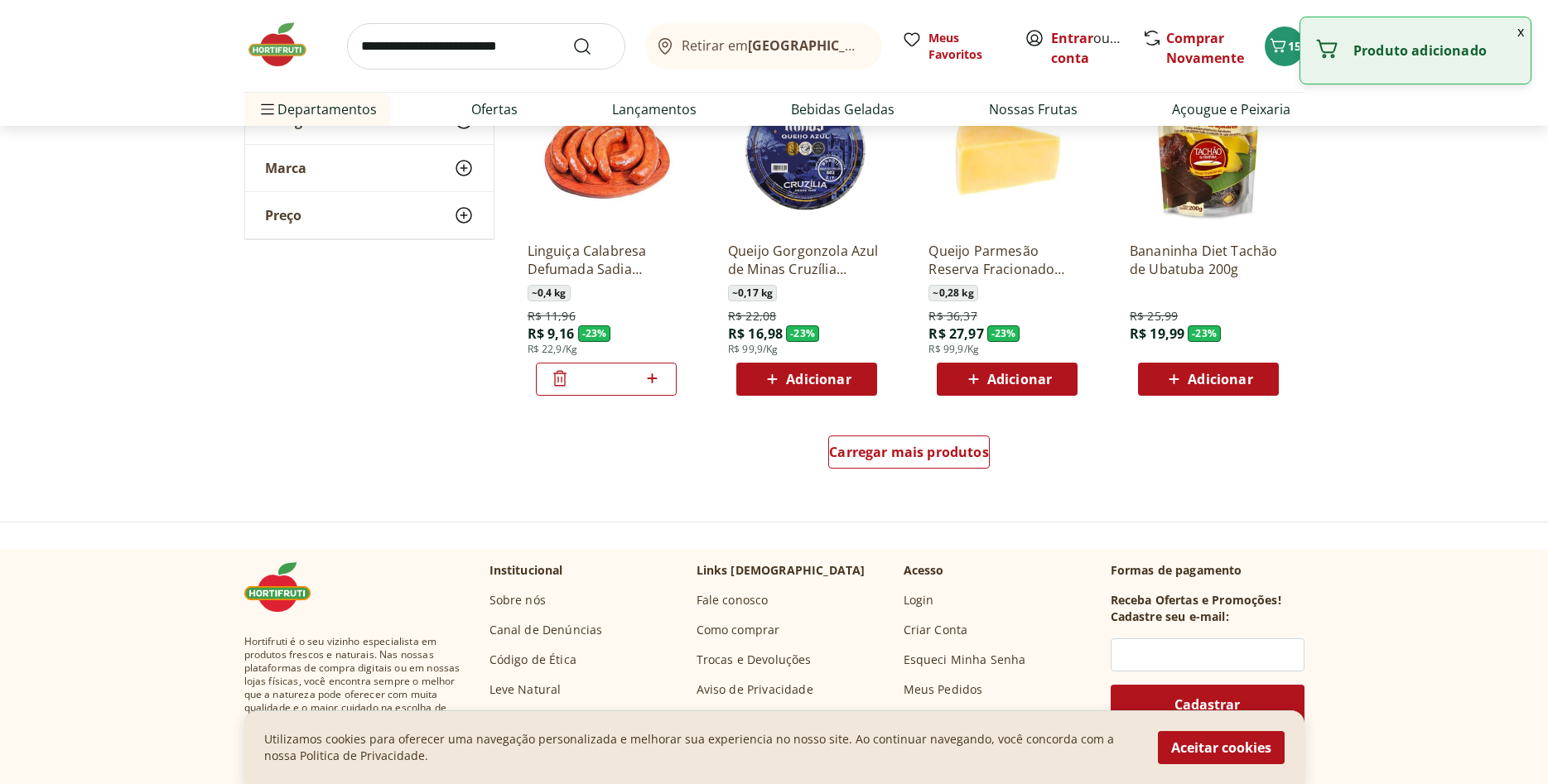
click at [657, 388] on icon at bounding box center [653, 378] width 21 height 20
type input "*"
drag, startPoint x: 922, startPoint y: 450, endPoint x: 914, endPoint y: 452, distance: 8.2
click at [920, 450] on span "Carregar mais produtos" at bounding box center [908, 452] width 159 height 13
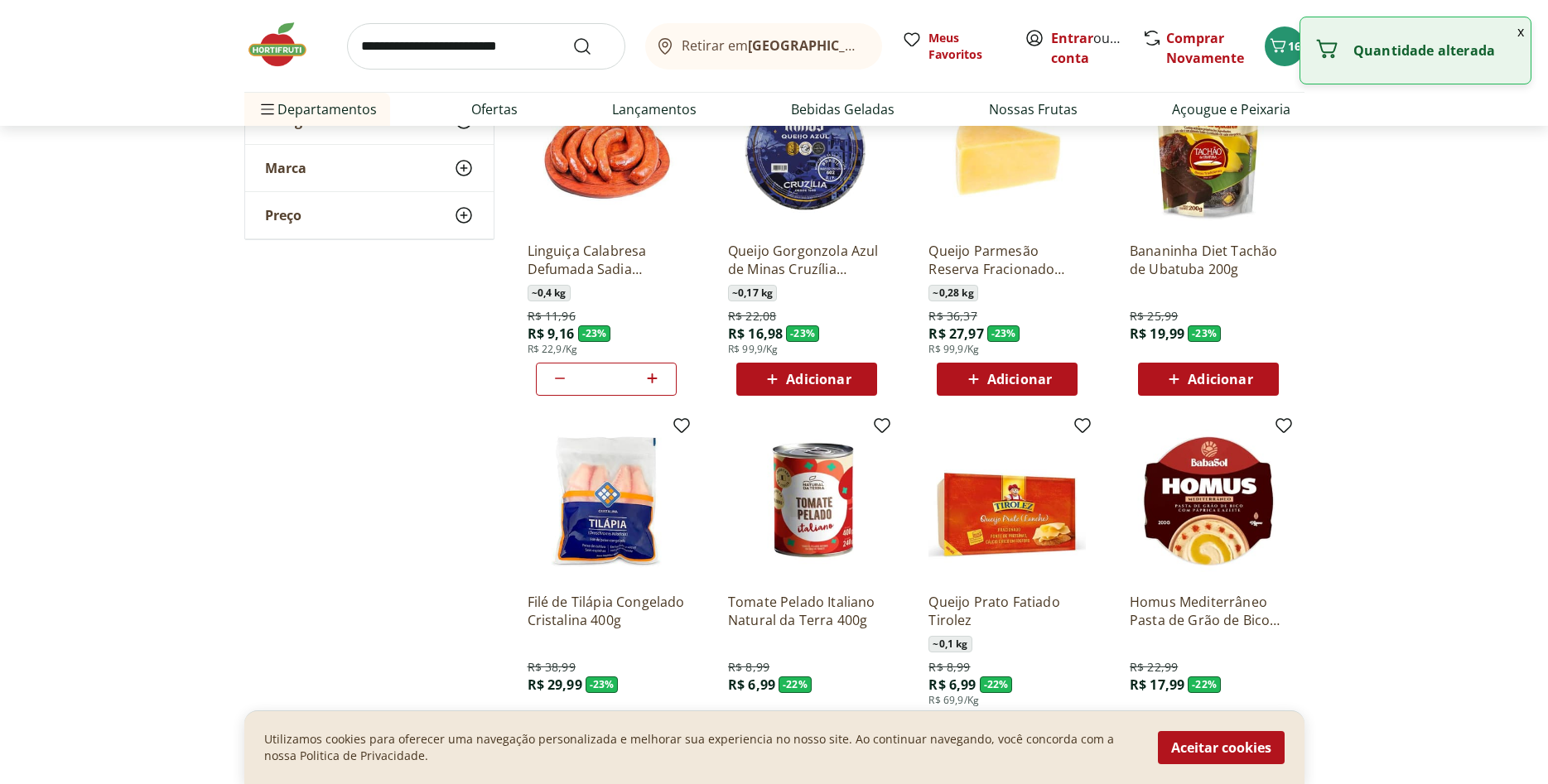
scroll to position [2365, 0]
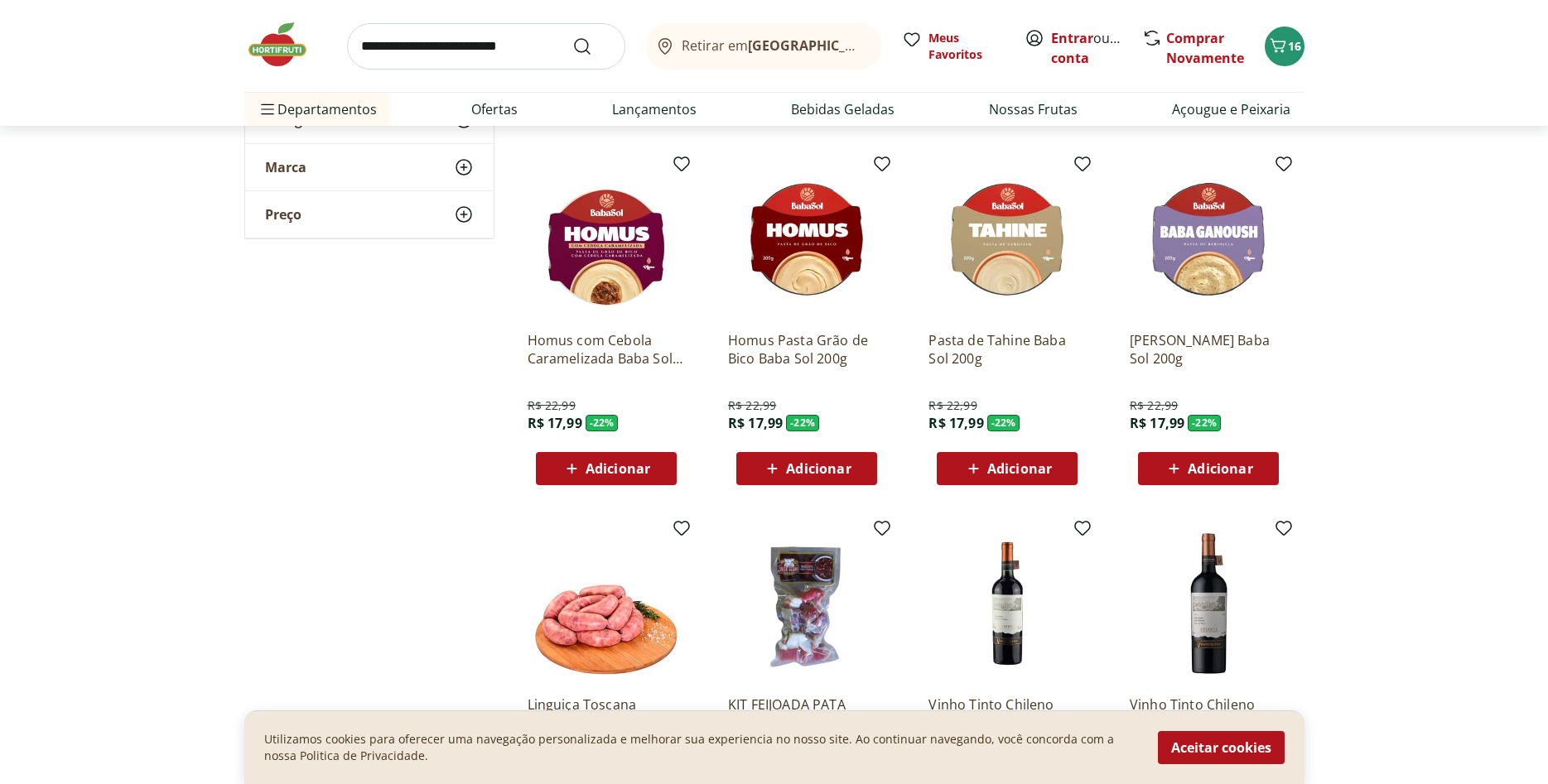
scroll to position [2619, 0]
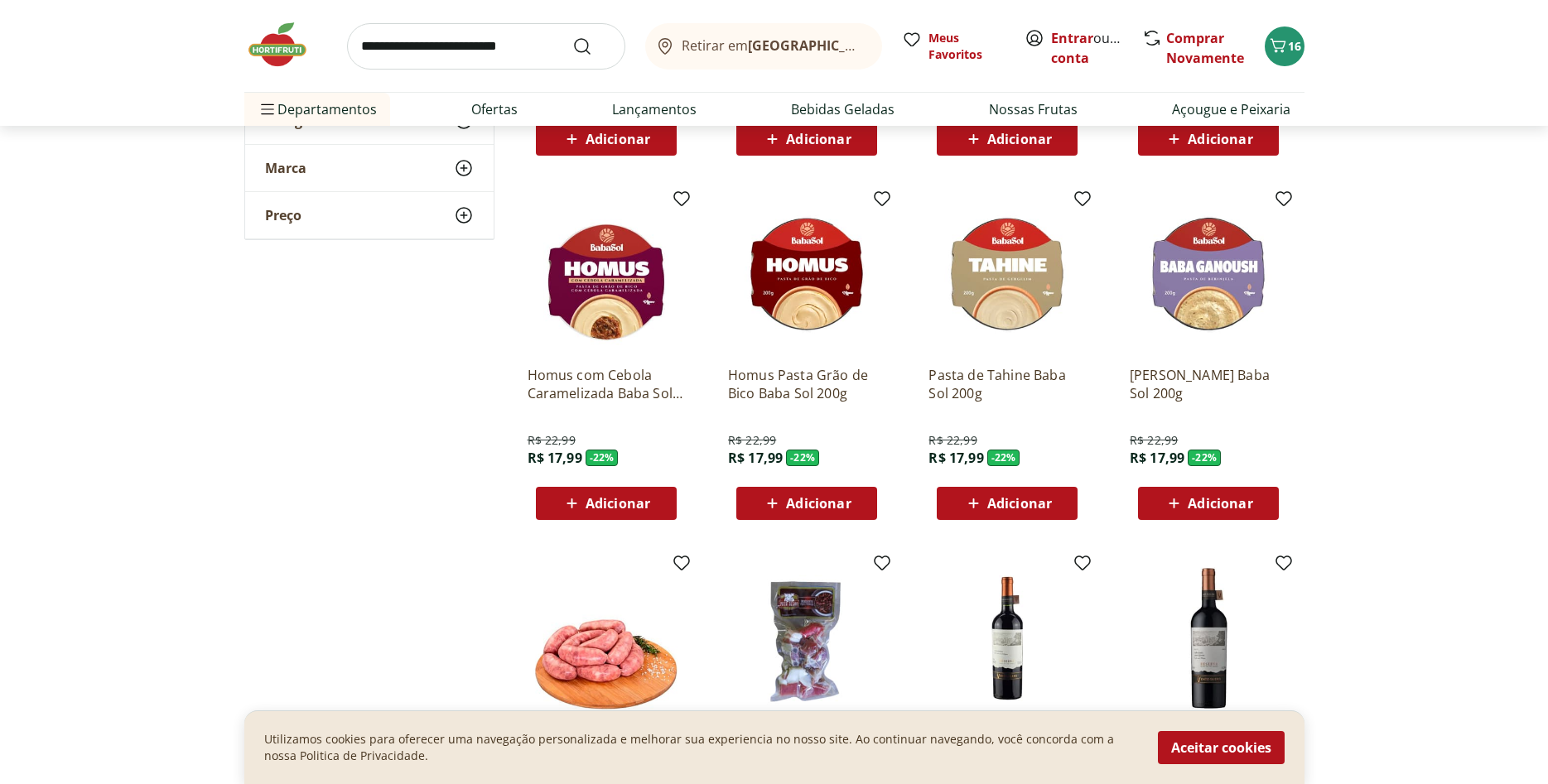
click at [1192, 509] on span "Adicionar" at bounding box center [1220, 503] width 64 height 13
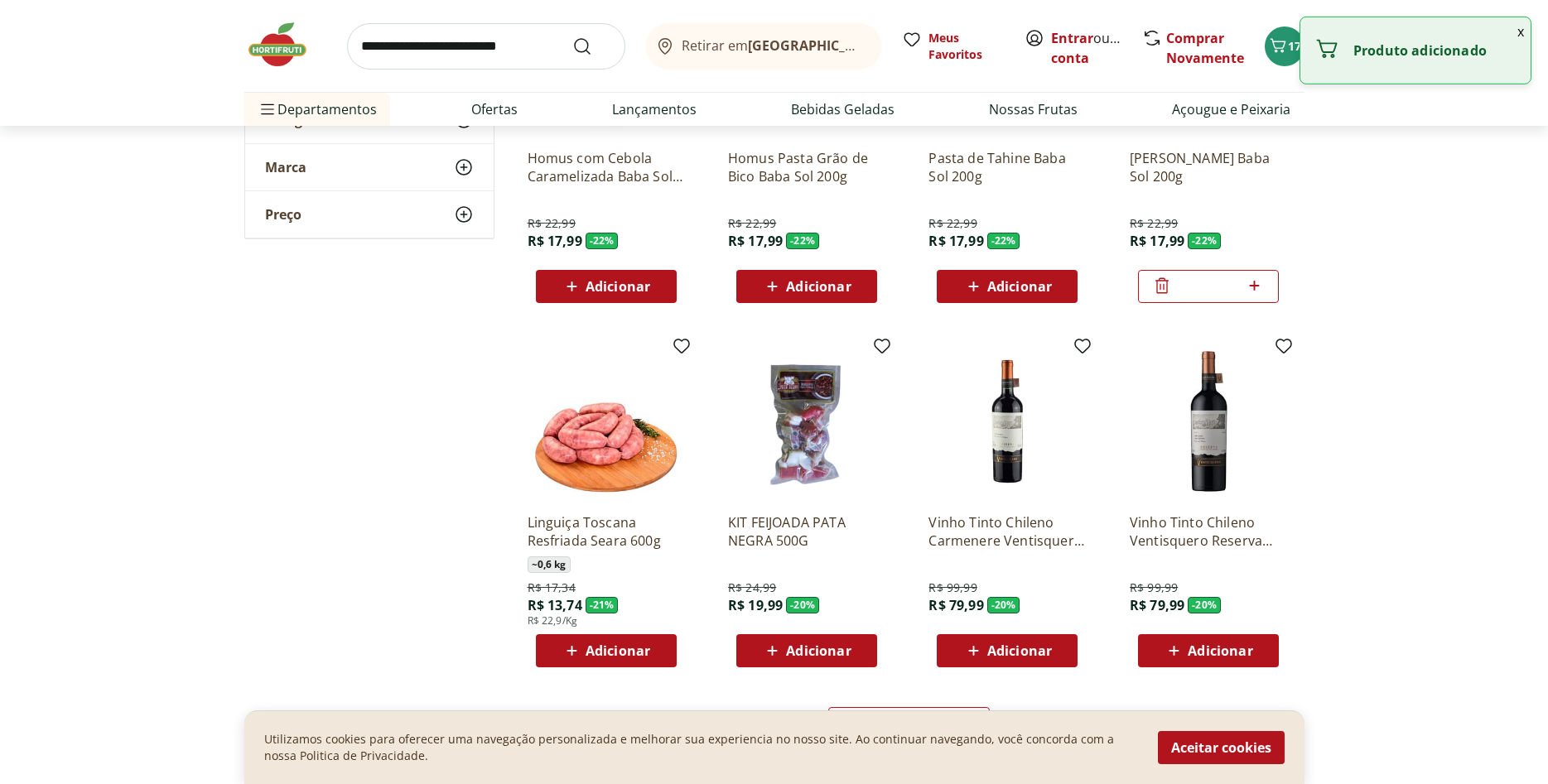
scroll to position [2957, 0]
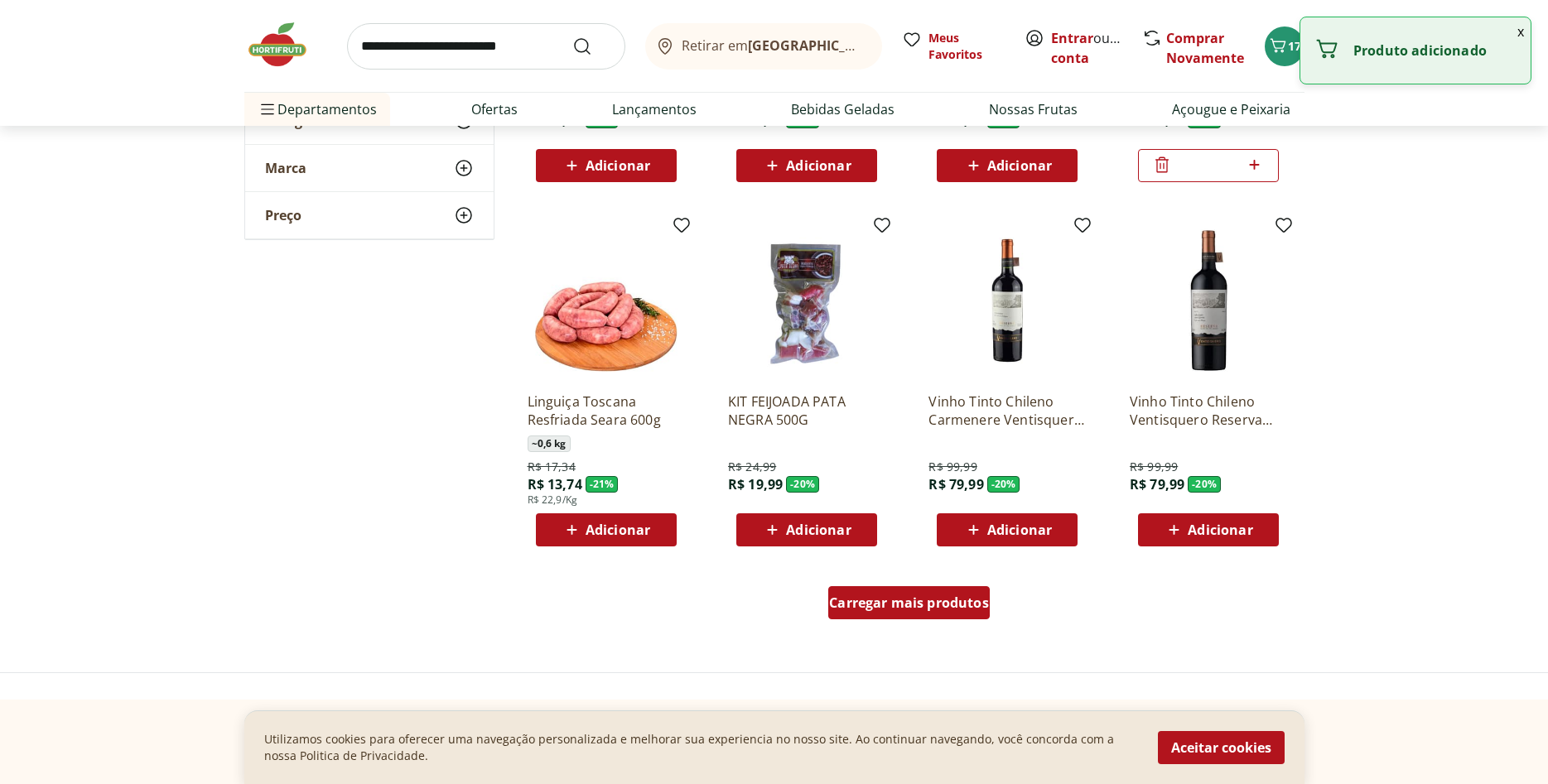
click at [880, 610] on span "Carregar mais produtos" at bounding box center [908, 603] width 159 height 13
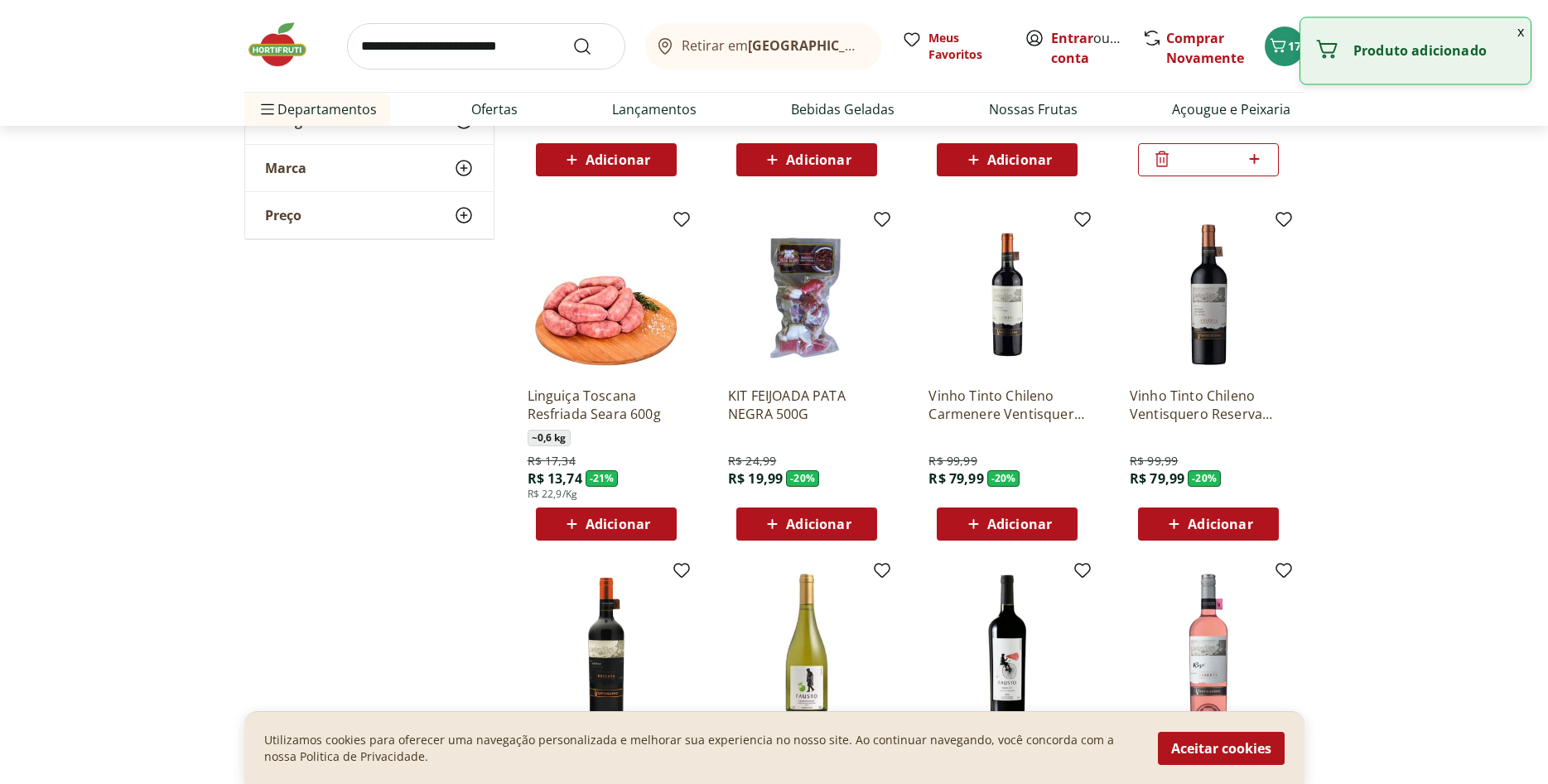
scroll to position [3294, 0]
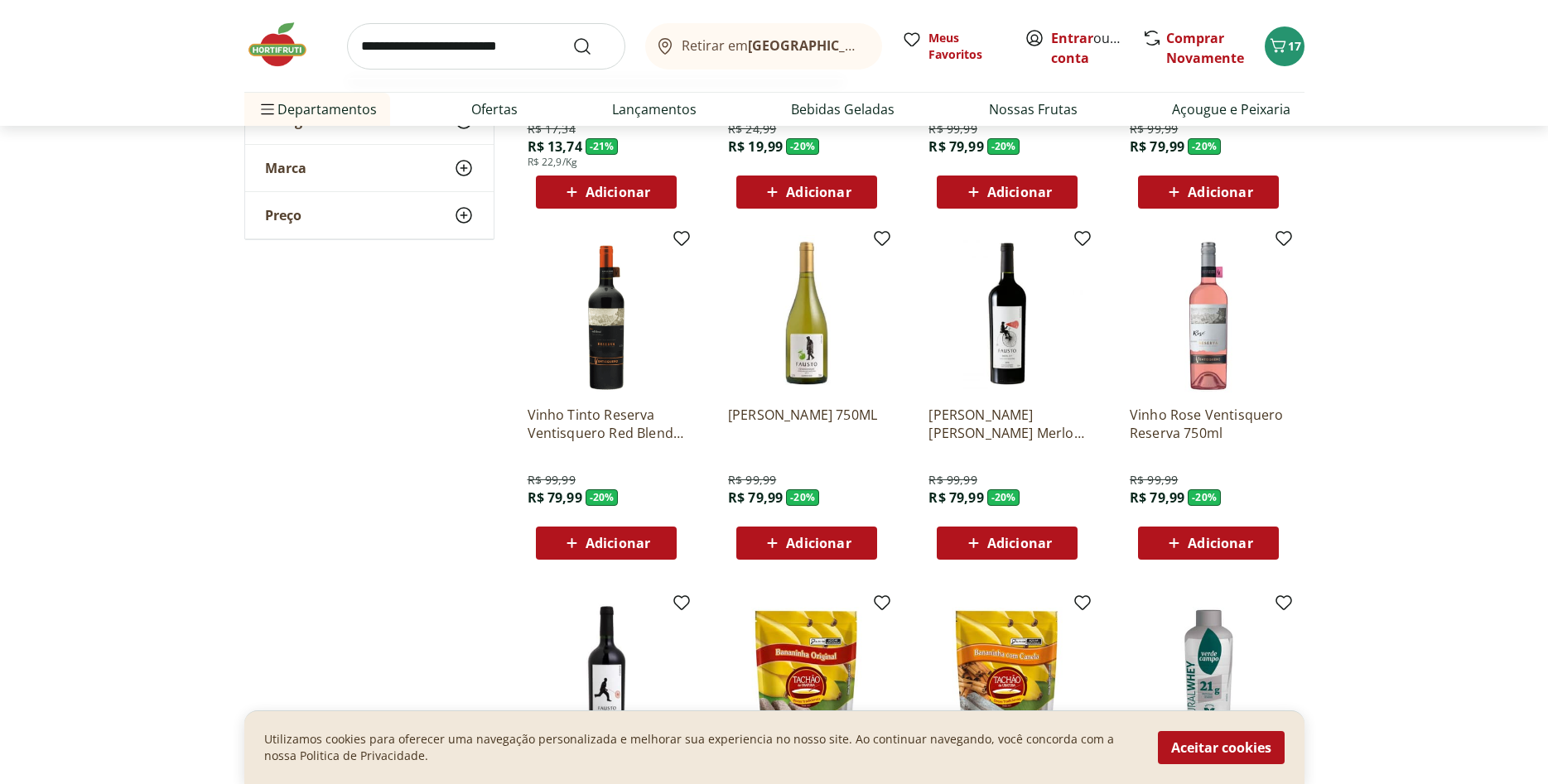
click at [441, 60] on input "search" at bounding box center [486, 47] width 279 height 47
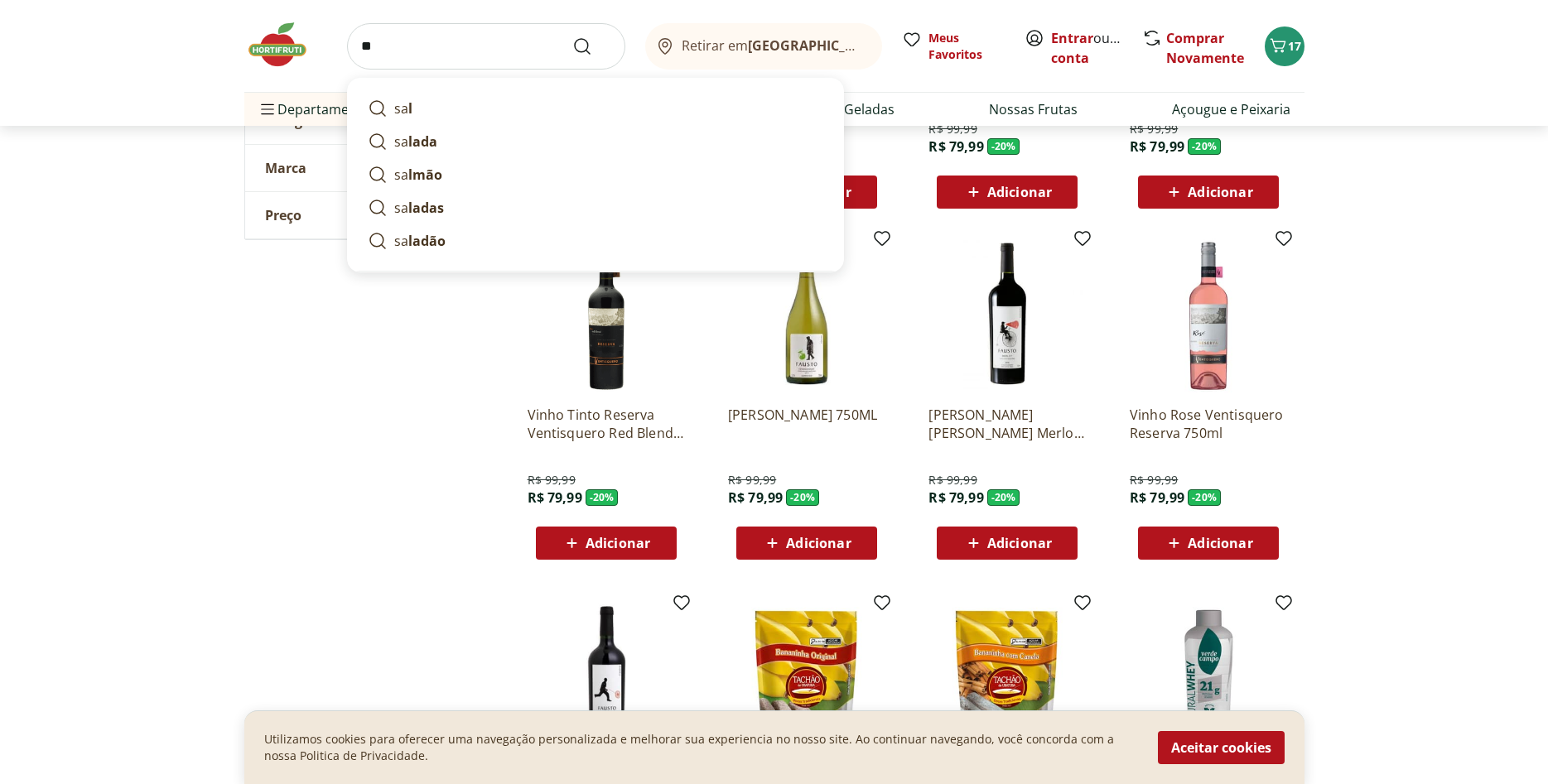
type input "*"
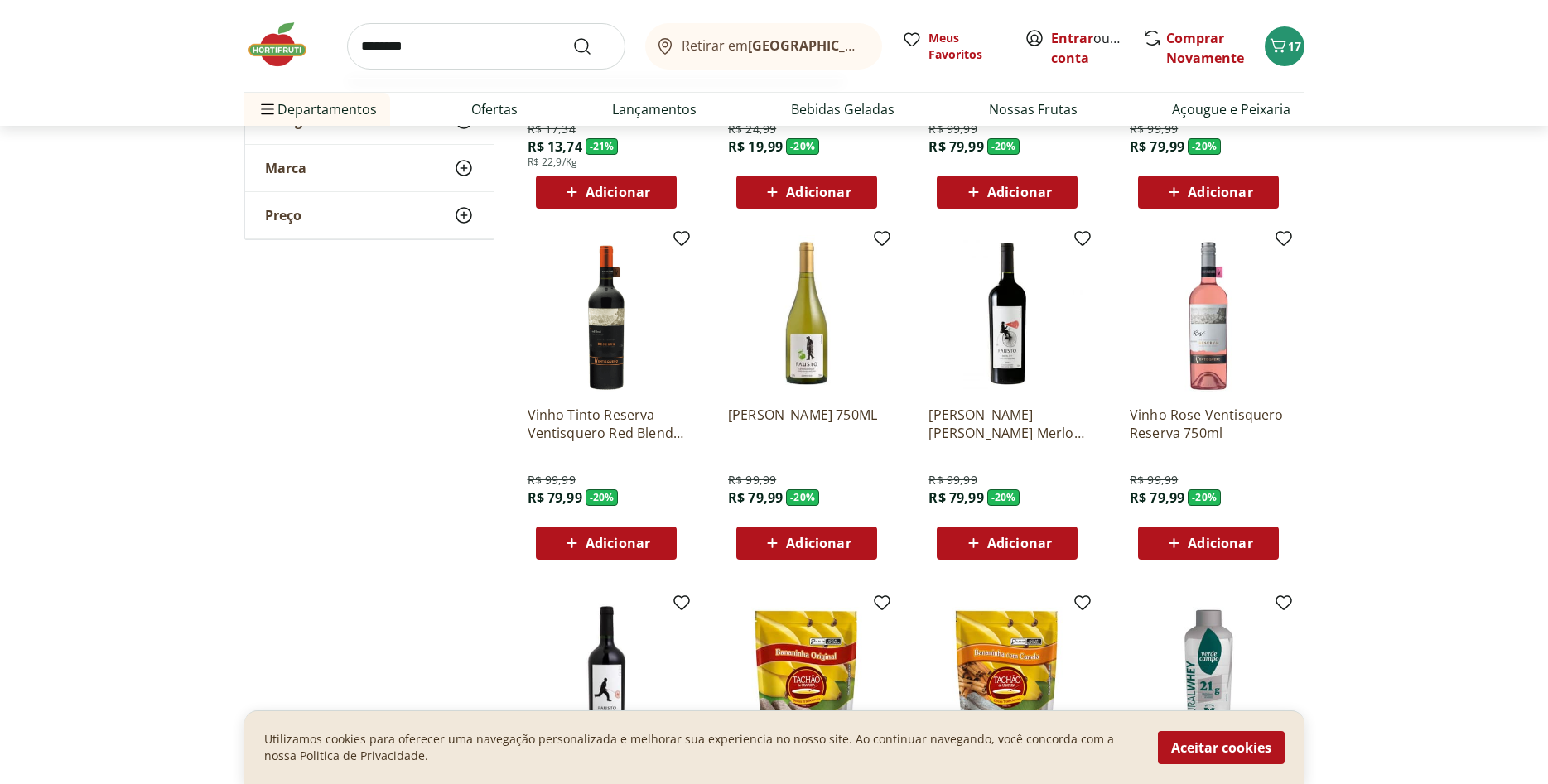
type input "********"
click at [573, 36] on button "Submit Search" at bounding box center [592, 46] width 40 height 20
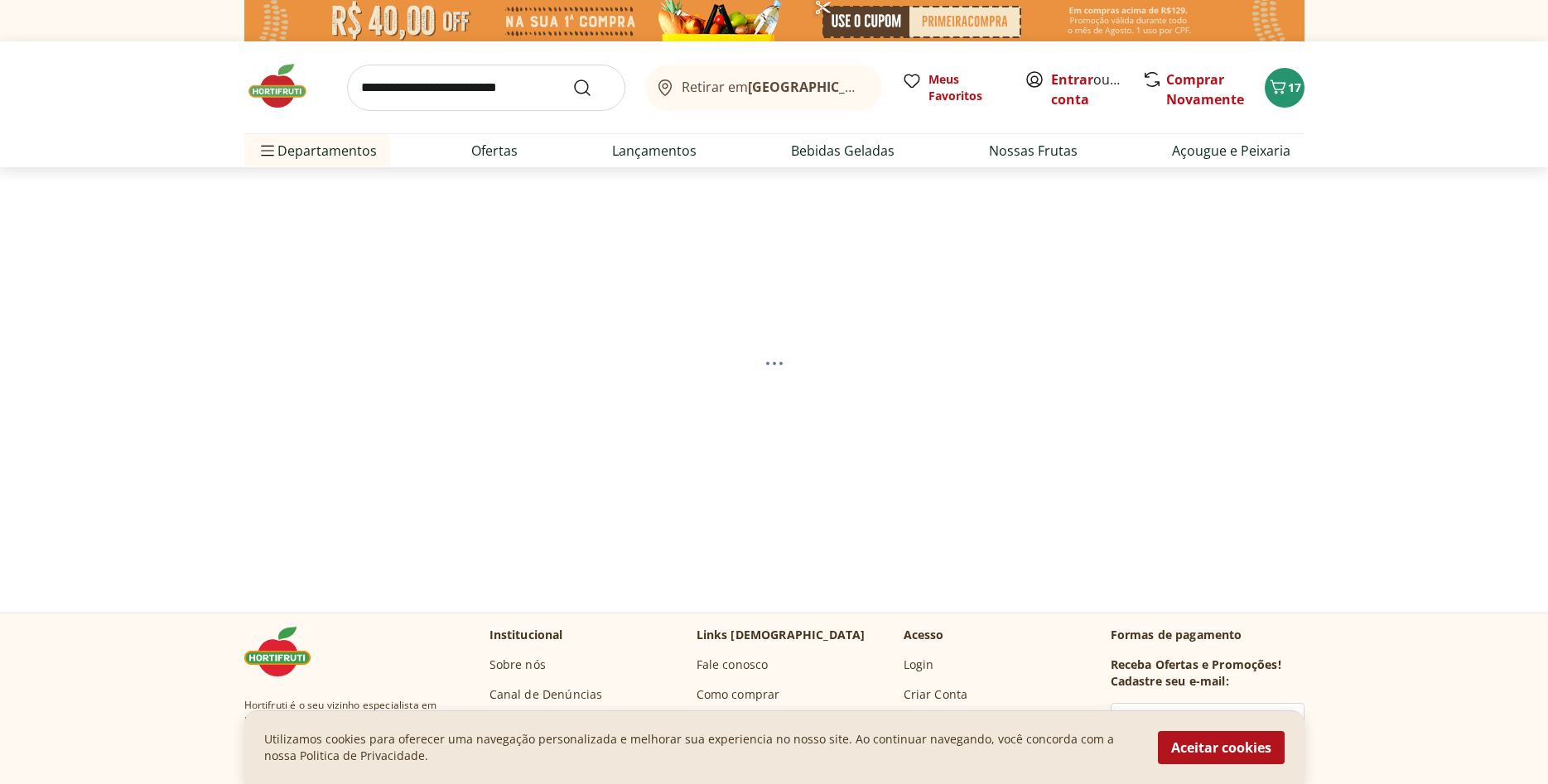
select select "**********"
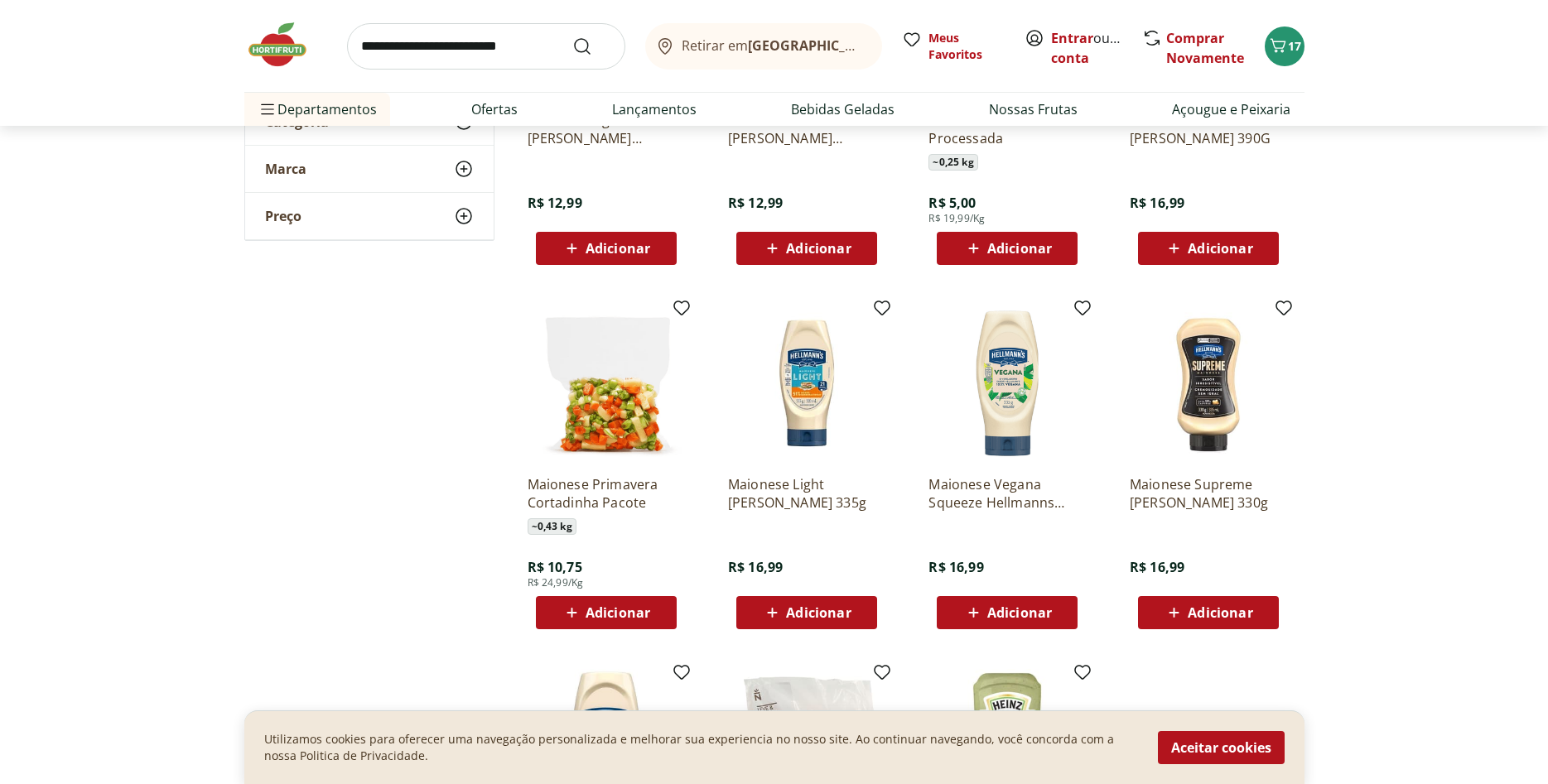
scroll to position [591, 0]
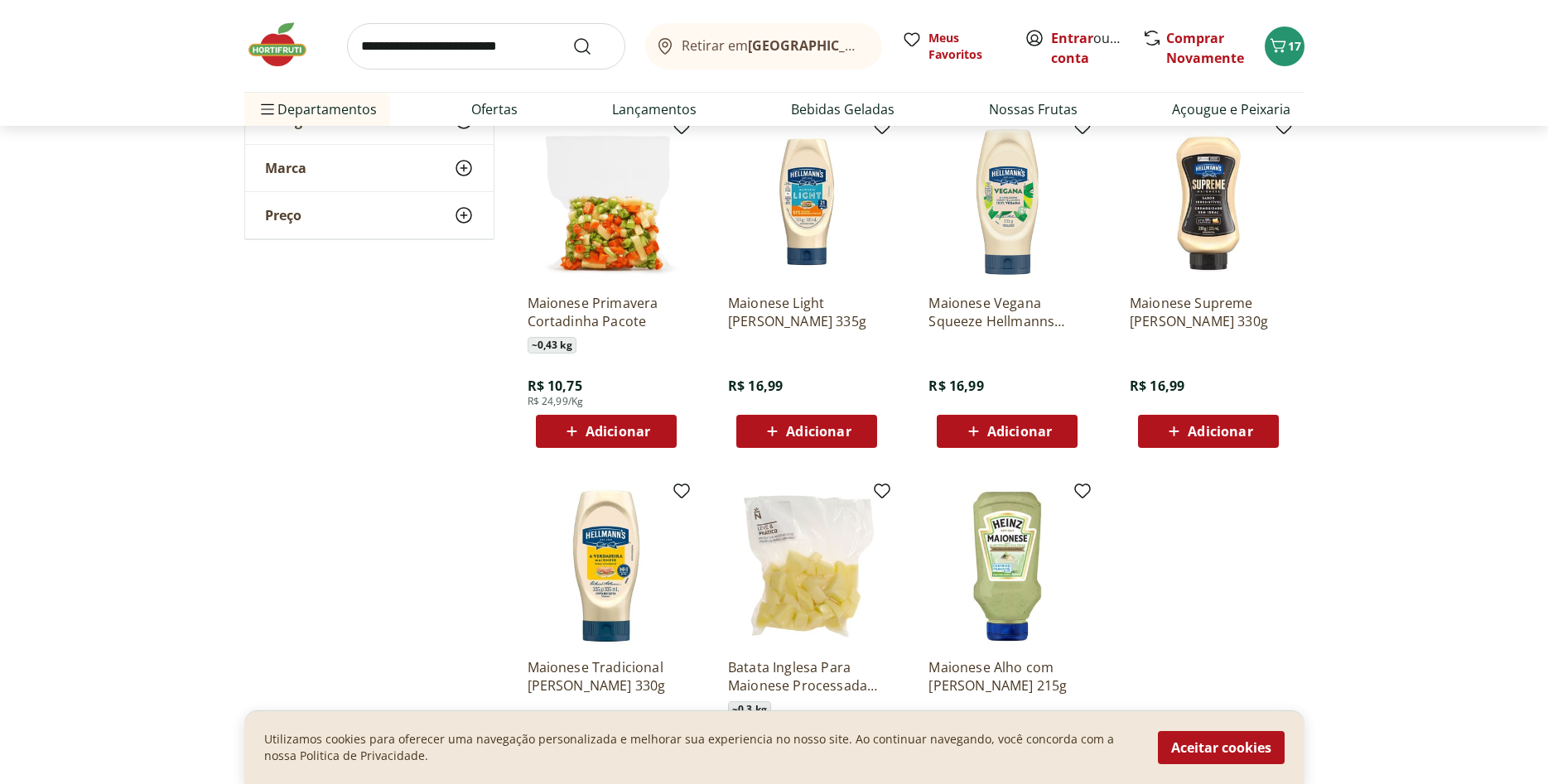
click at [578, 433] on icon at bounding box center [572, 431] width 21 height 20
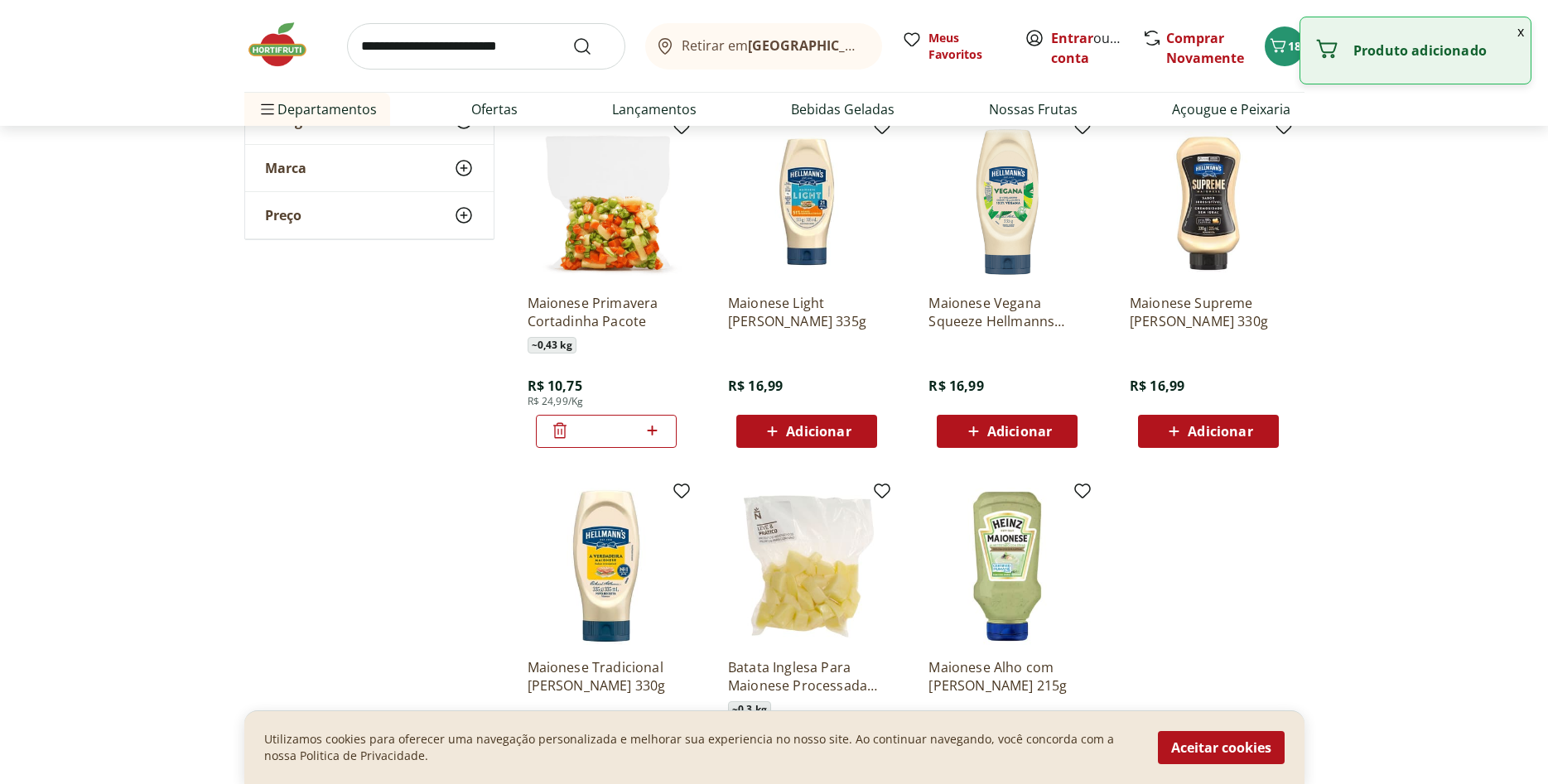
scroll to position [254, 0]
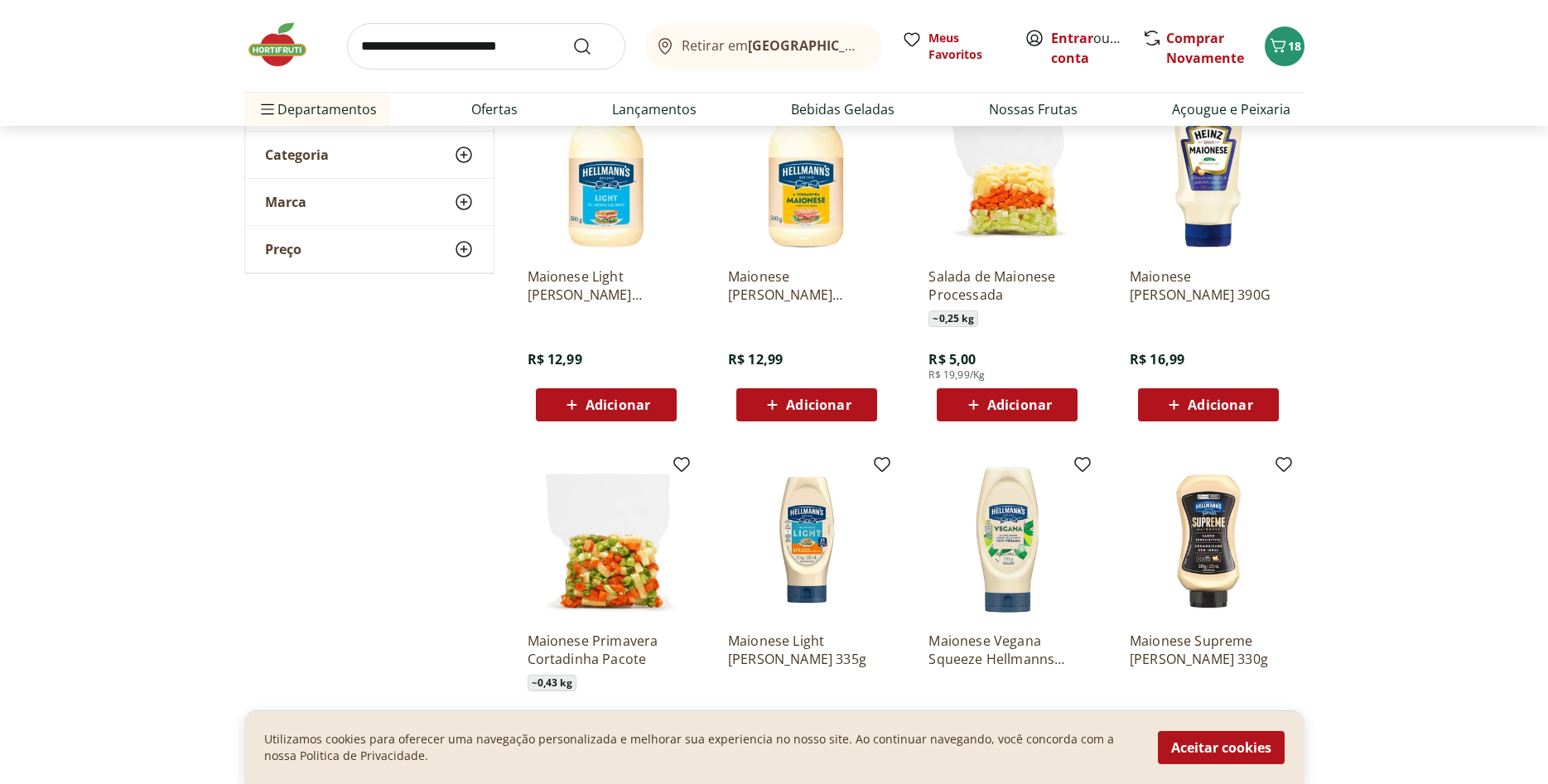
click at [1207, 407] on span "Adicionar" at bounding box center [1220, 405] width 64 height 13
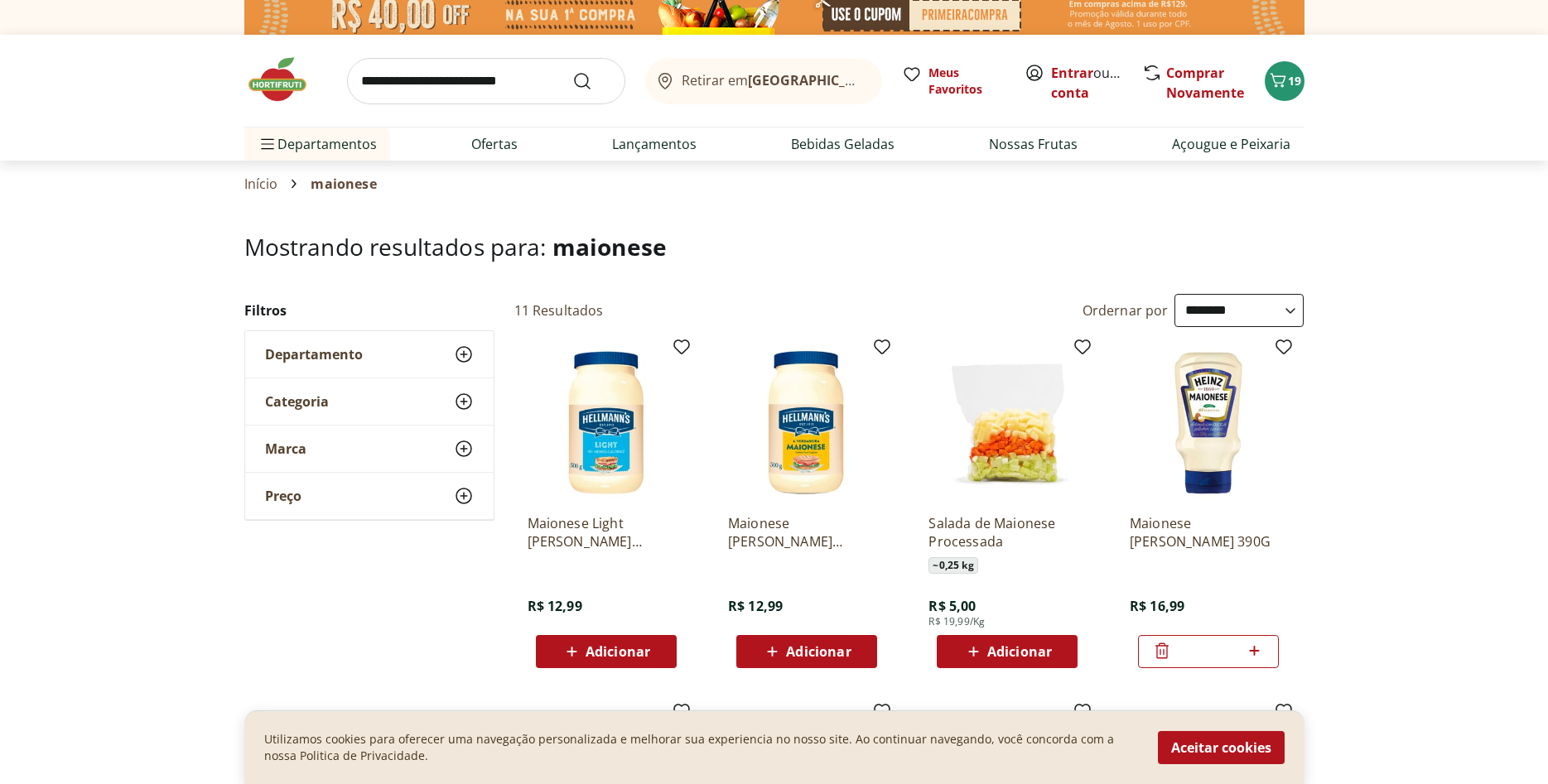
scroll to position [0, 0]
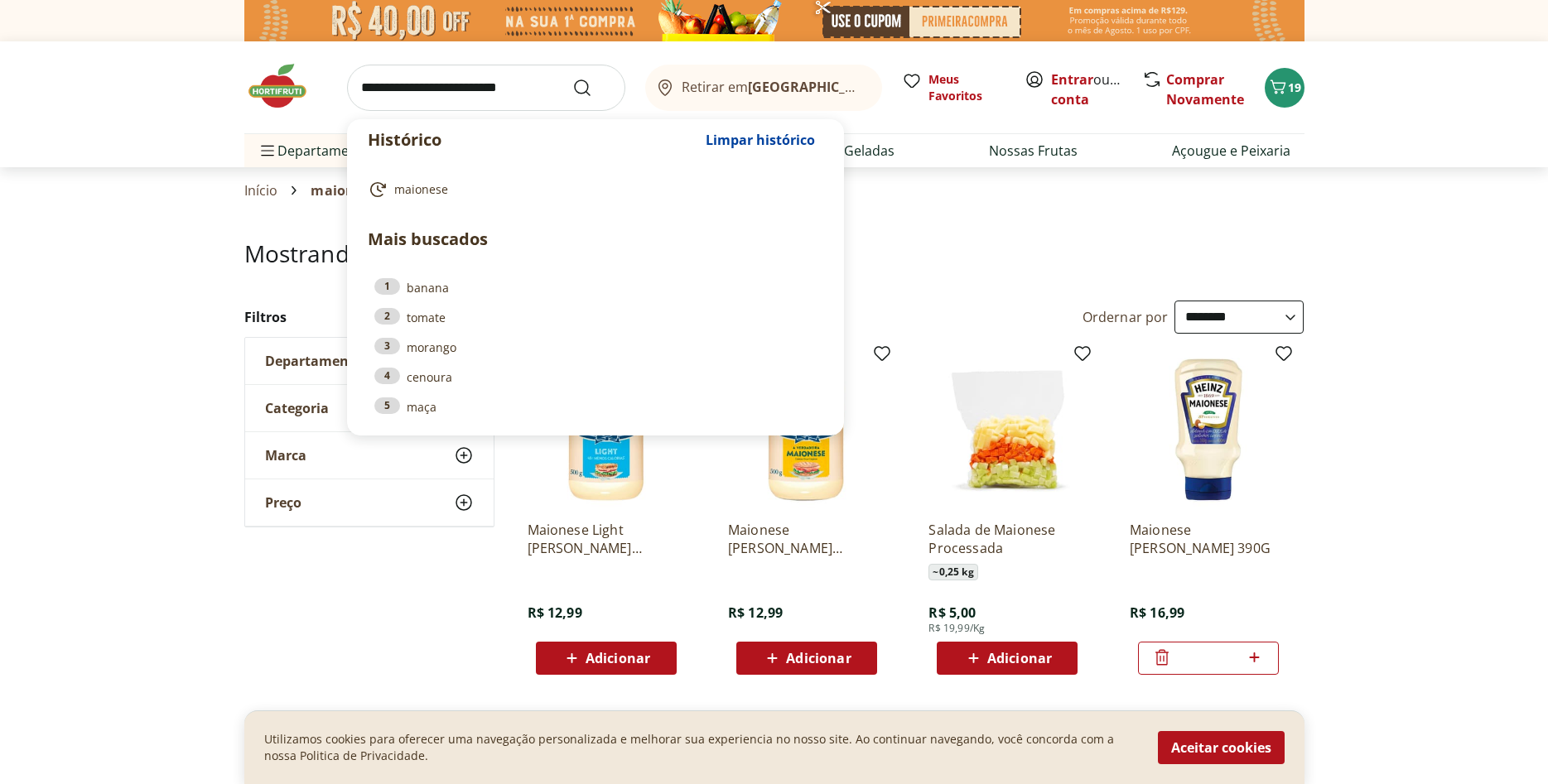
click at [427, 77] on input "search" at bounding box center [486, 88] width 279 height 47
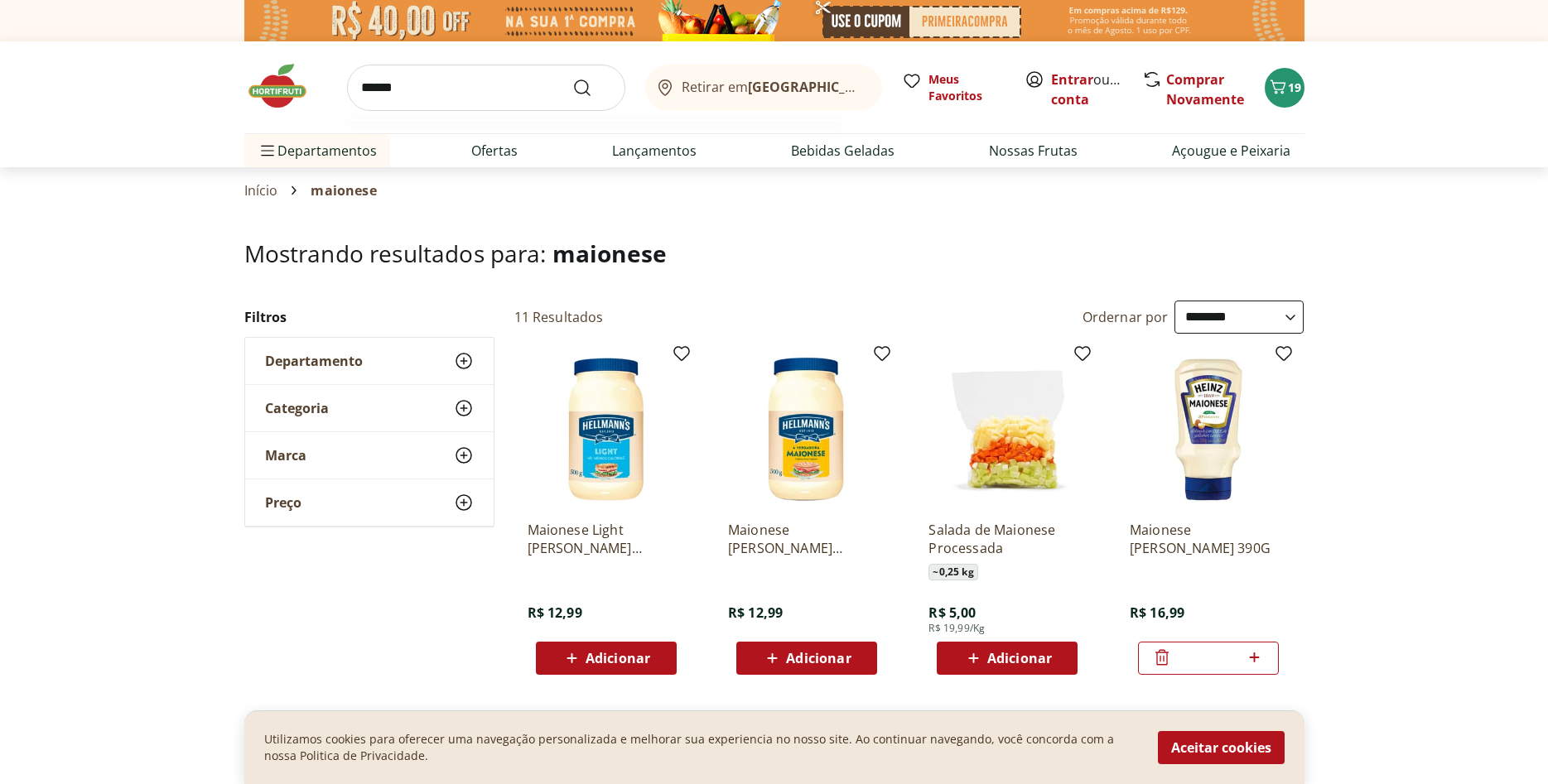
type input "******"
click at [573, 78] on button "Submit Search" at bounding box center [592, 88] width 40 height 20
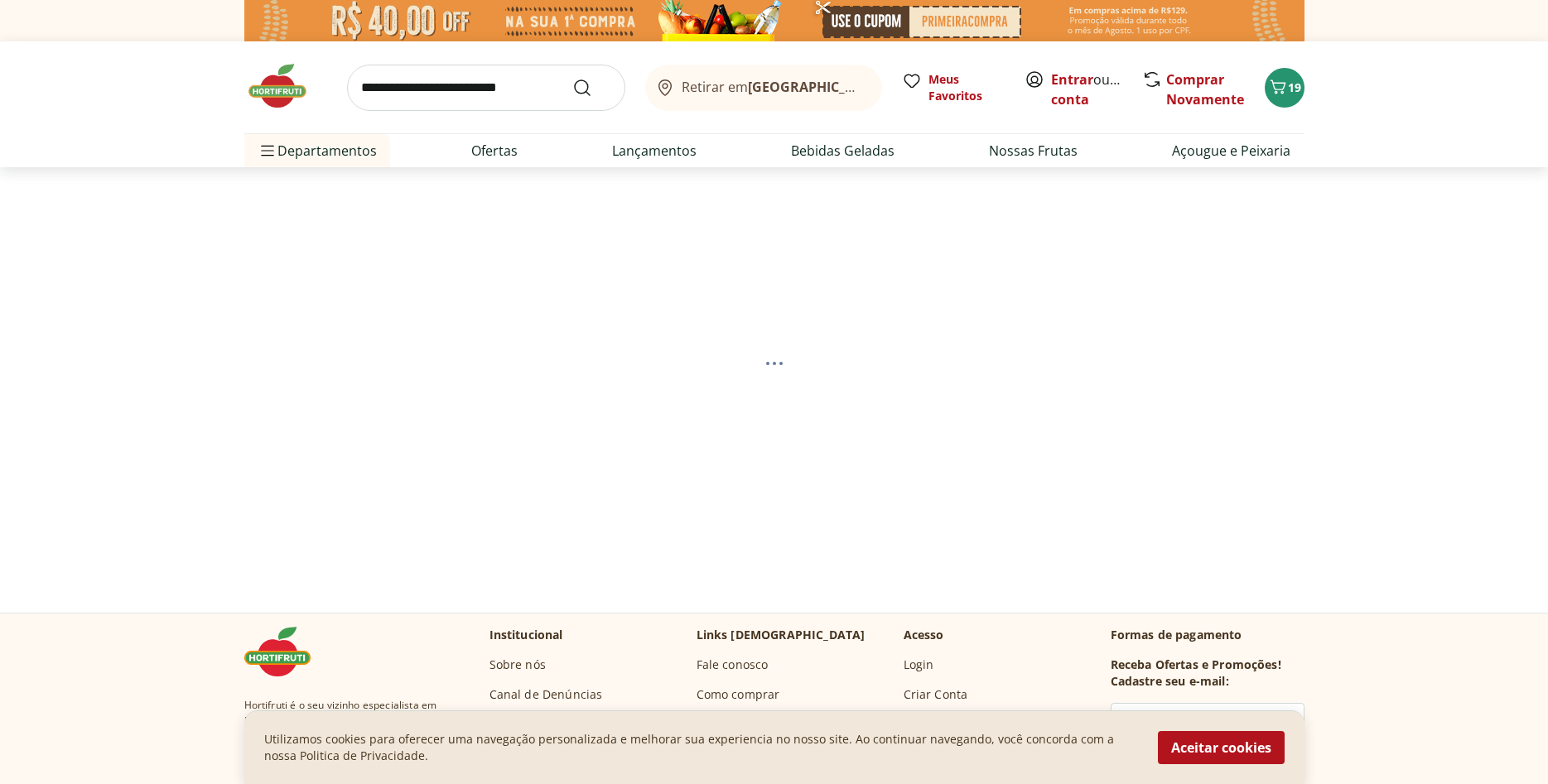
select select "**********"
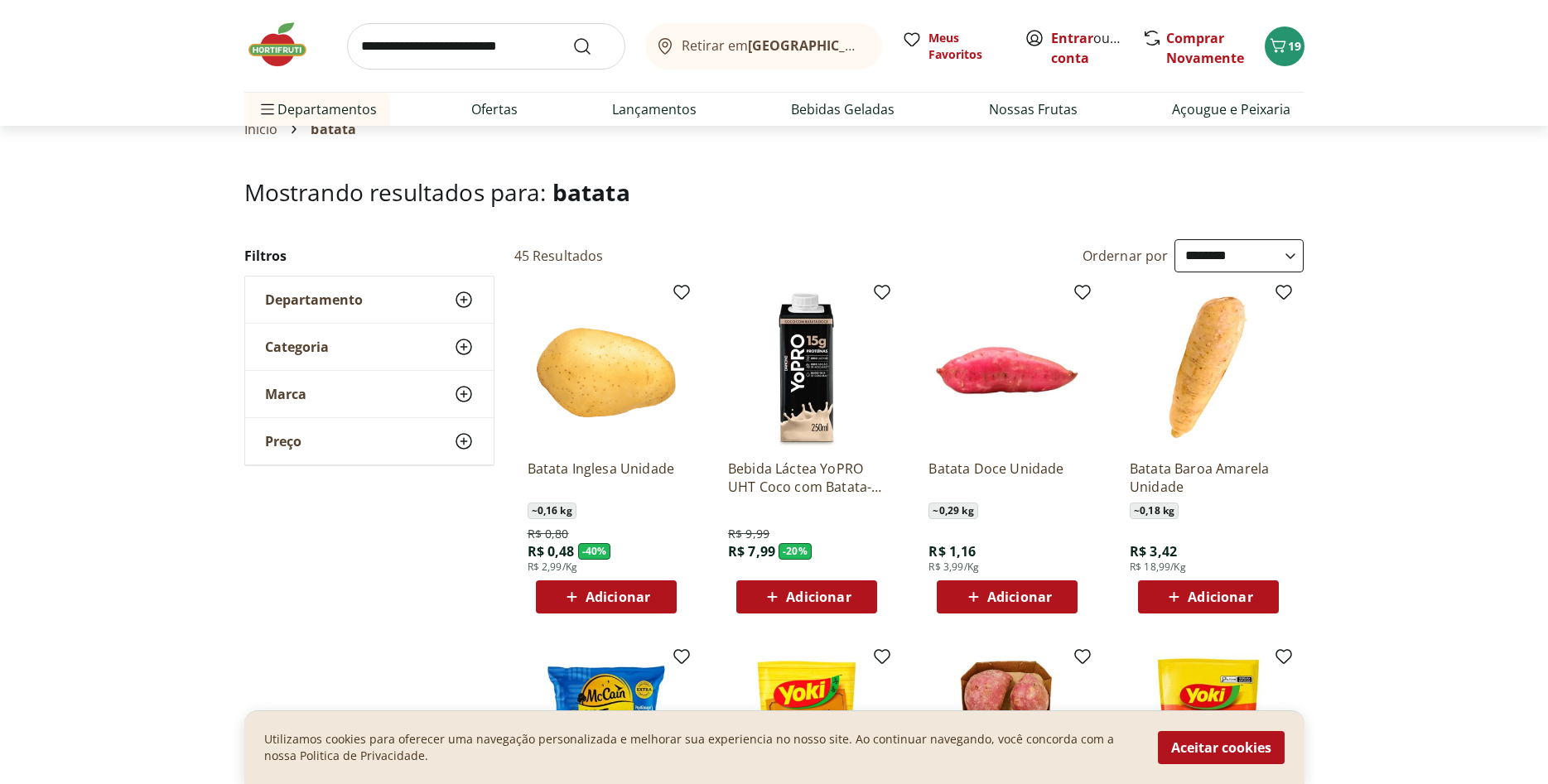
scroll to position [254, 0]
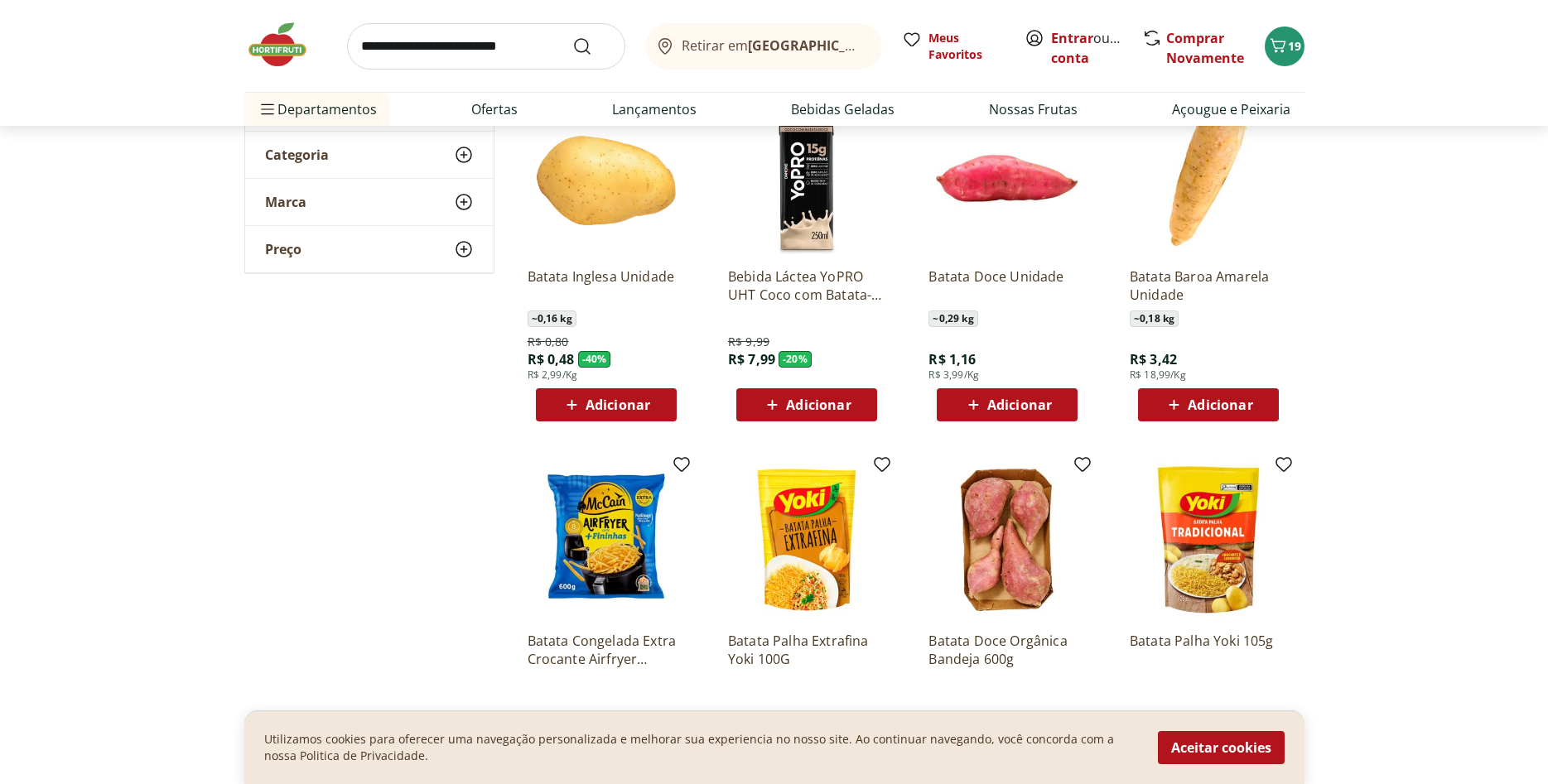
click at [587, 385] on div "Batata Inglesa Unidade ~ 0,16 kg R$ 0,80 R$ 0,48 - 40 % R$ 2,99/Kg Adicionar" at bounding box center [606, 337] width 158 height 167
click at [580, 400] on icon at bounding box center [572, 405] width 21 height 20
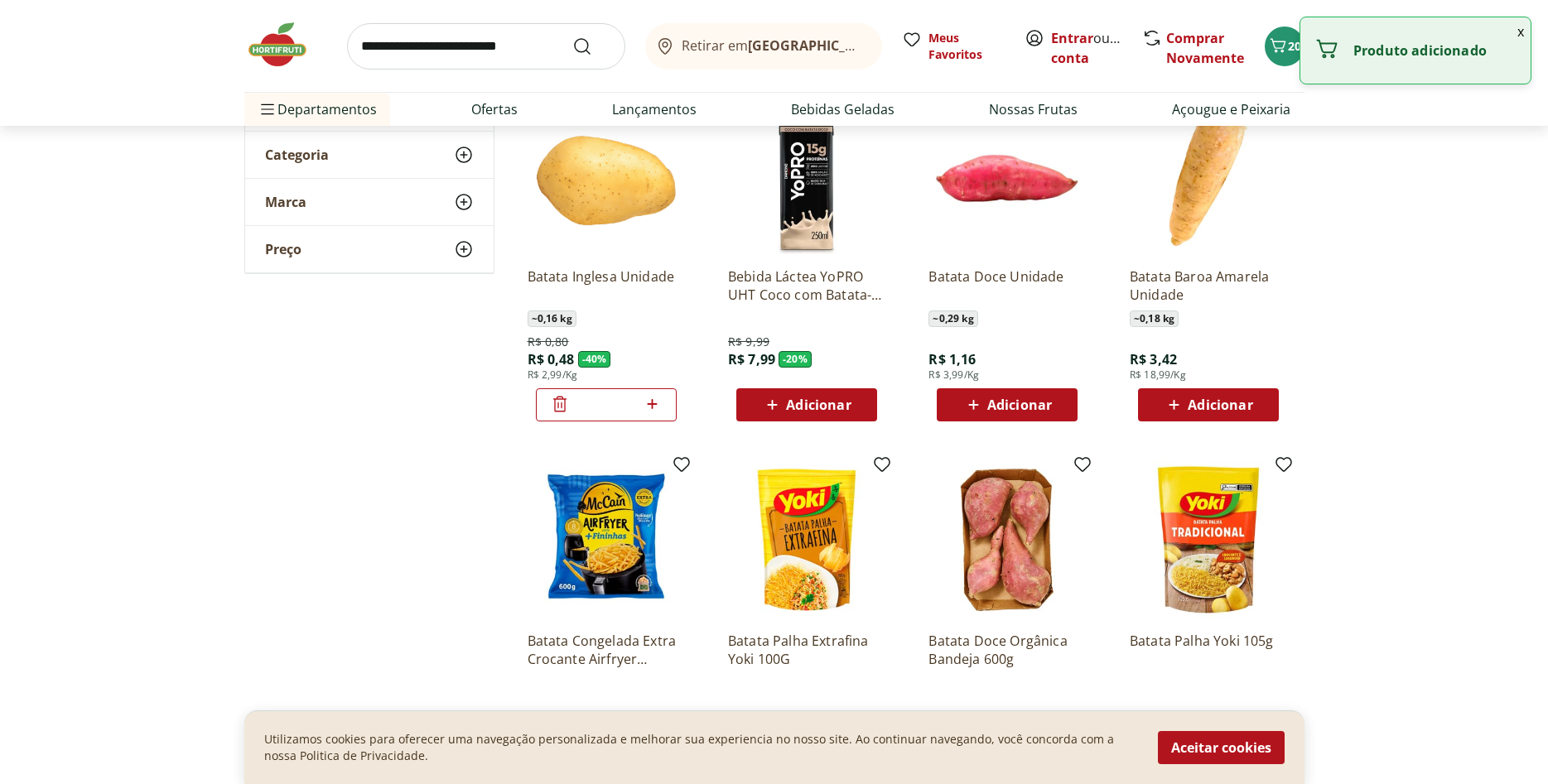
drag, startPoint x: 664, startPoint y: 406, endPoint x: 651, endPoint y: 407, distance: 13.0
click at [658, 406] on div "*" at bounding box center [606, 406] width 141 height 34
click at [651, 407] on icon at bounding box center [653, 404] width 21 height 20
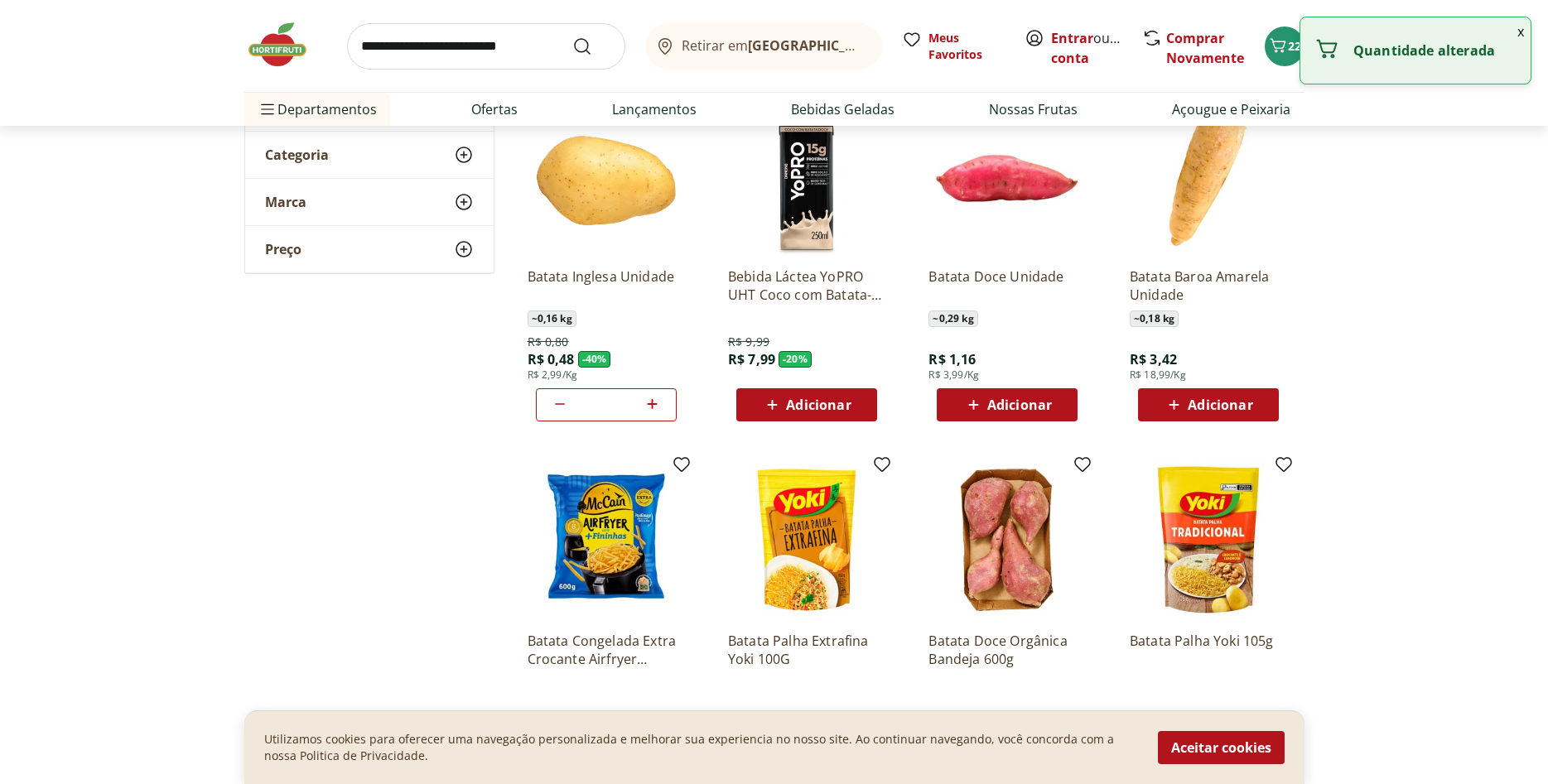
type input "*"
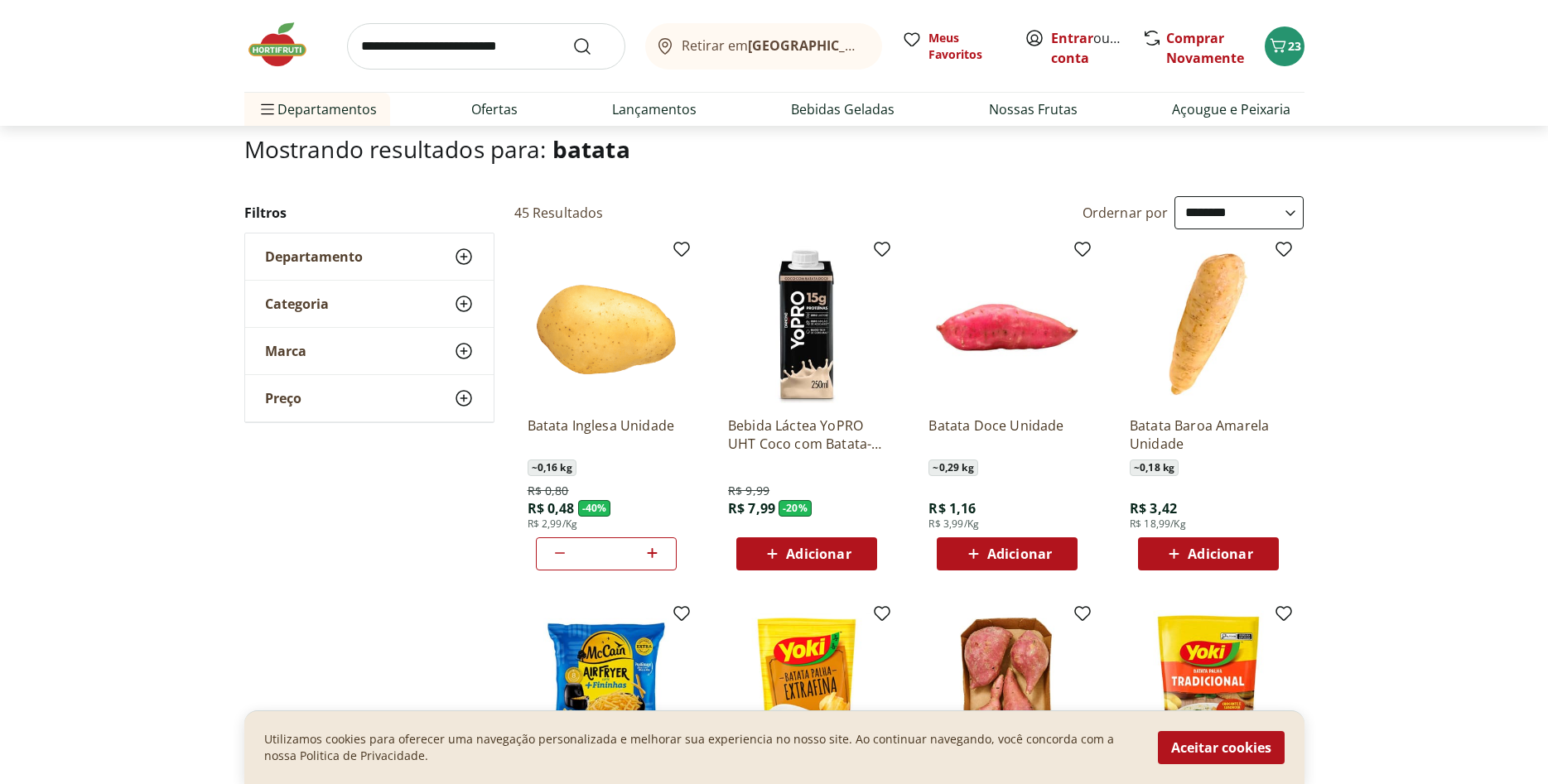
scroll to position [85, 0]
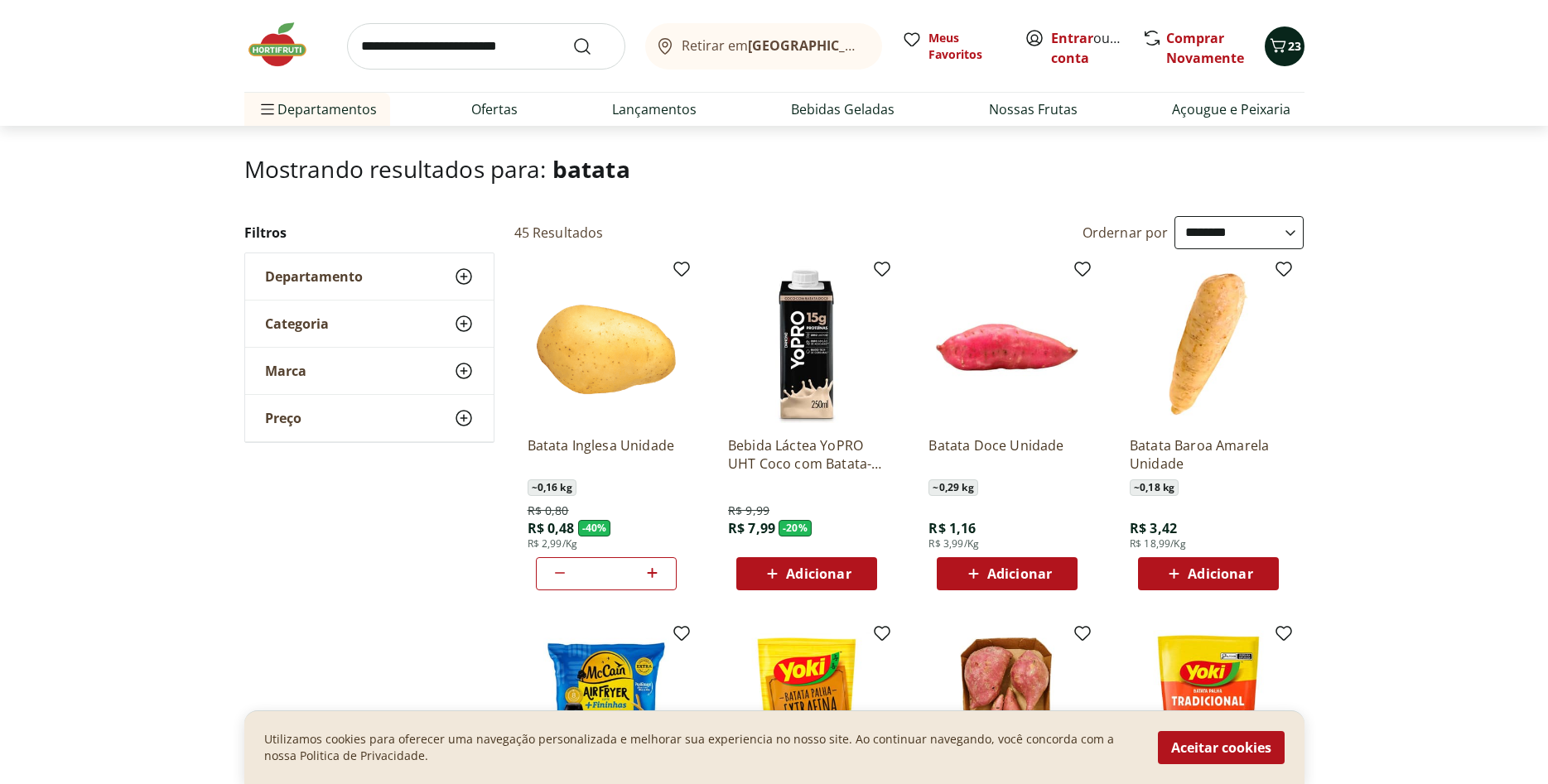
click at [1286, 51] on icon "Carrinho" at bounding box center [1278, 45] width 20 height 20
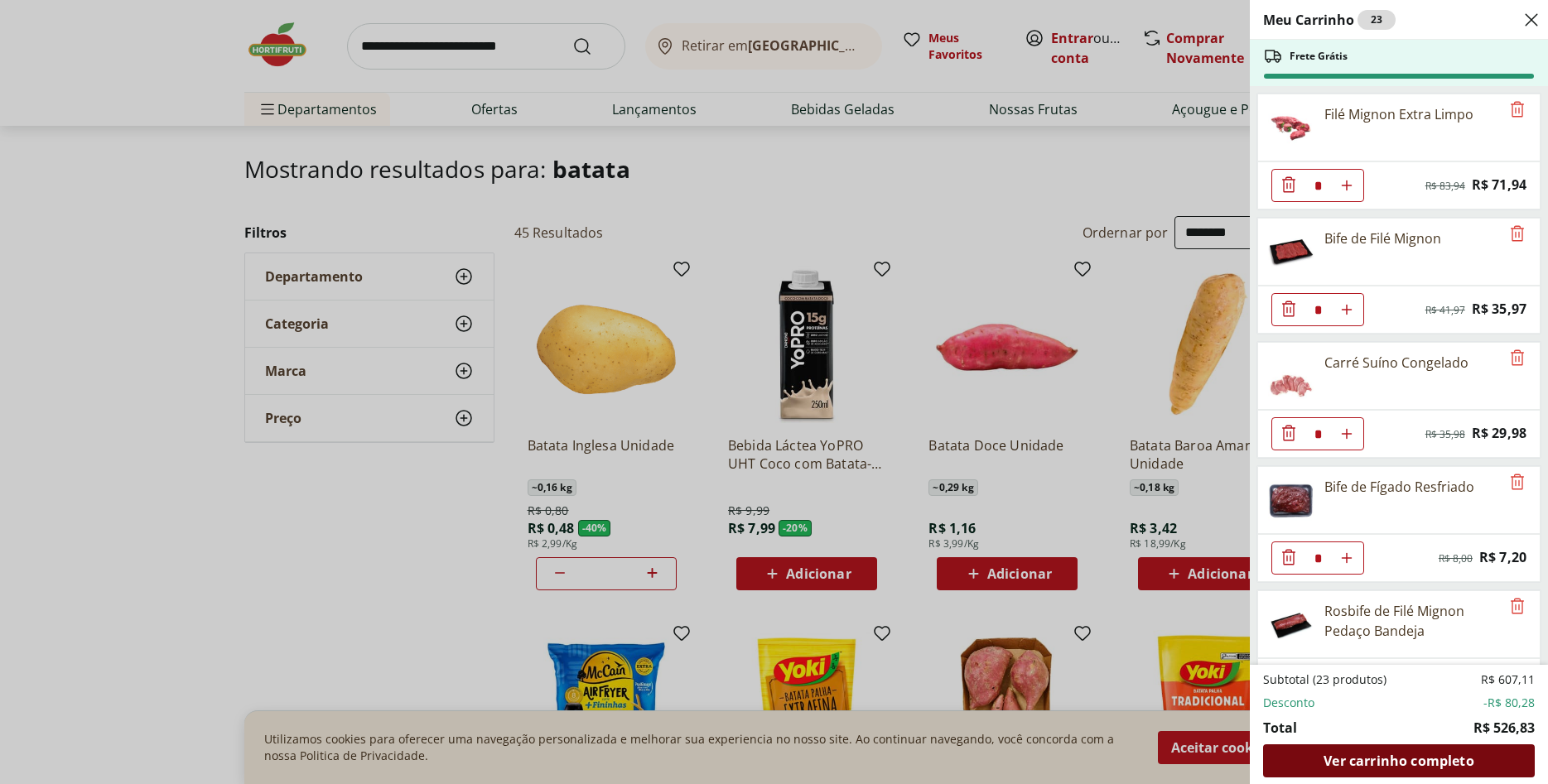
click at [1422, 764] on span "Ver carrinho completo" at bounding box center [1399, 761] width 150 height 13
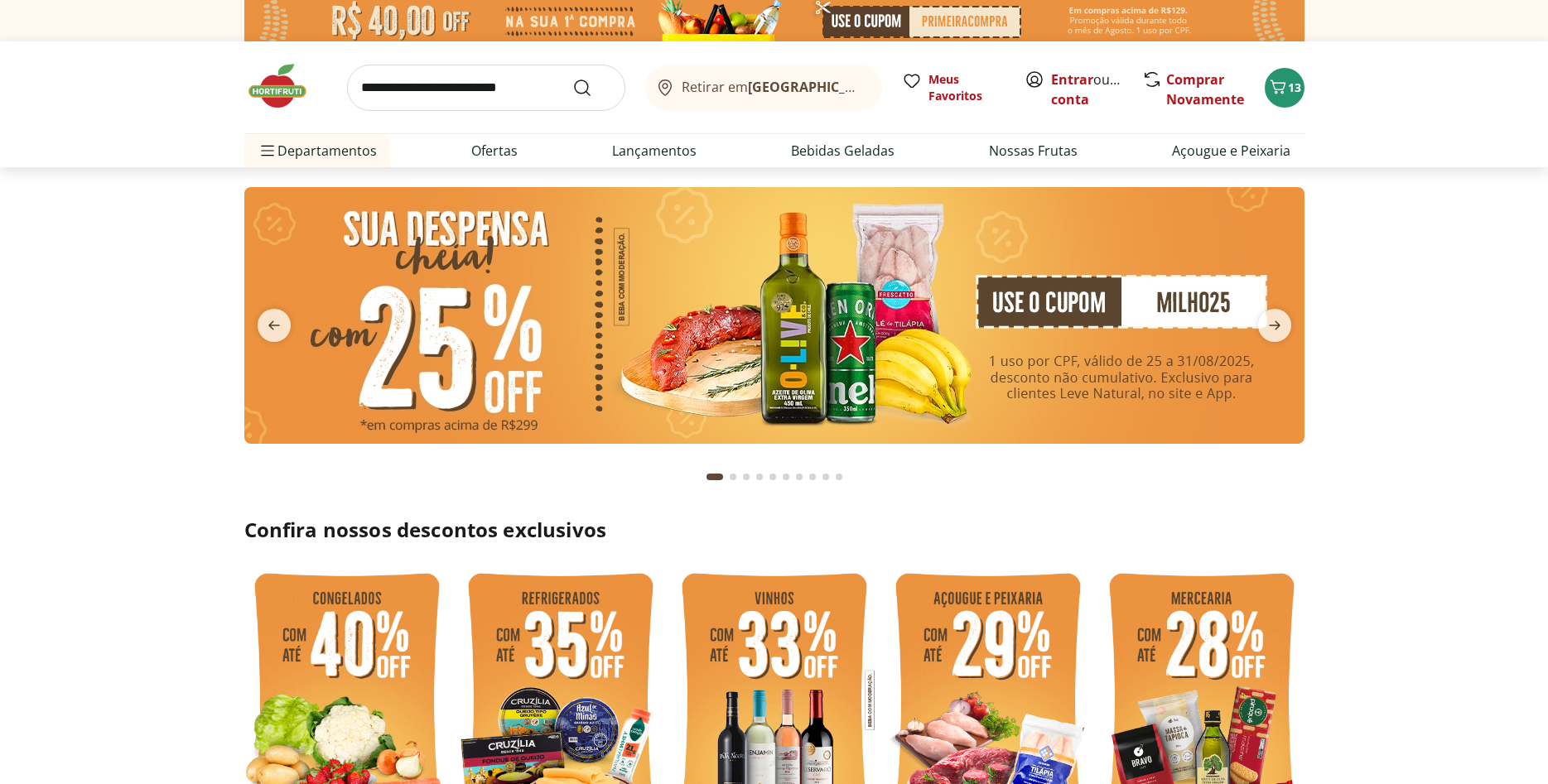
click at [532, 89] on input "search" at bounding box center [486, 88] width 279 height 47
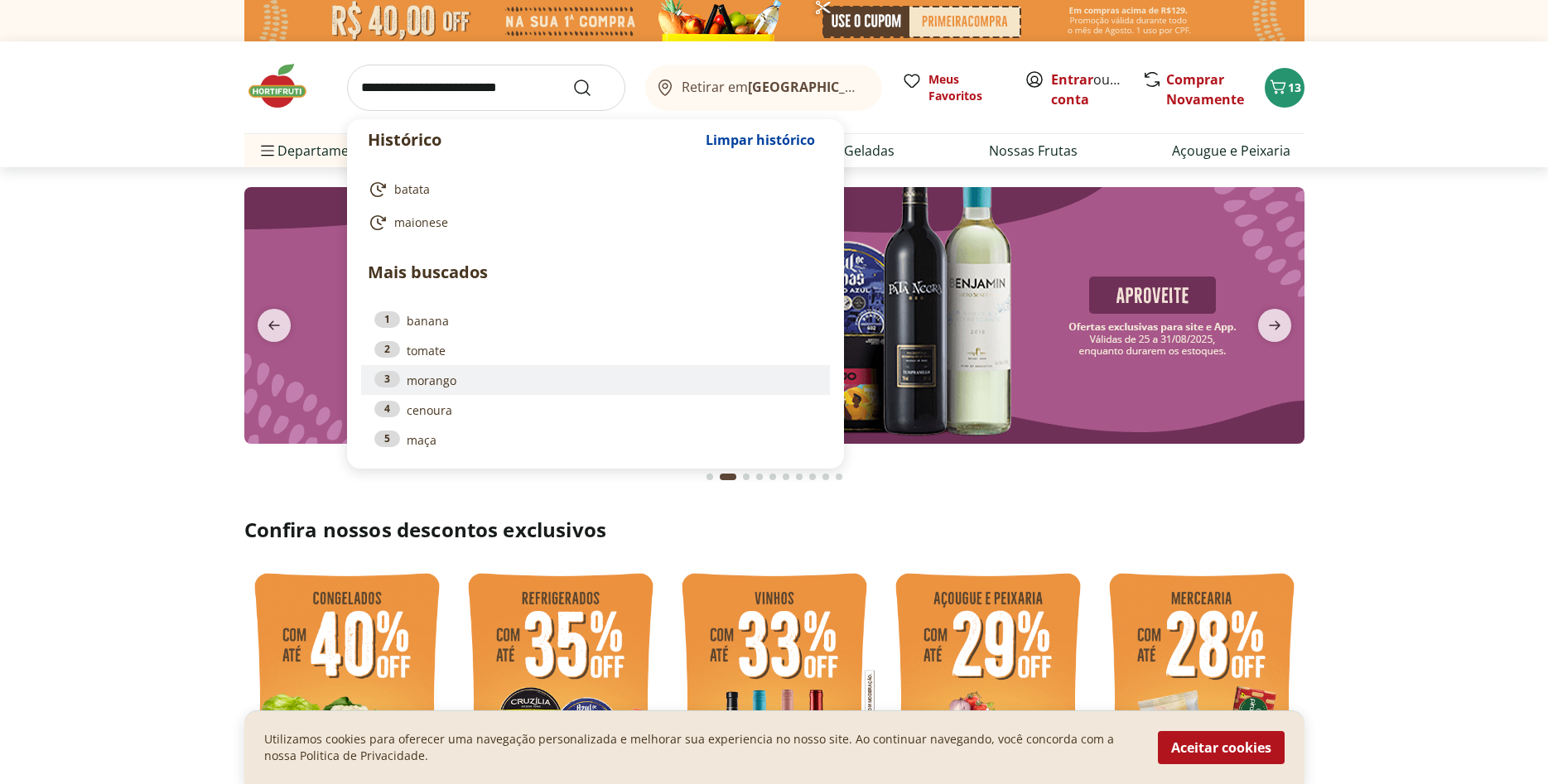
click at [424, 374] on link "3 morango" at bounding box center [596, 380] width 442 height 19
type input "*******"
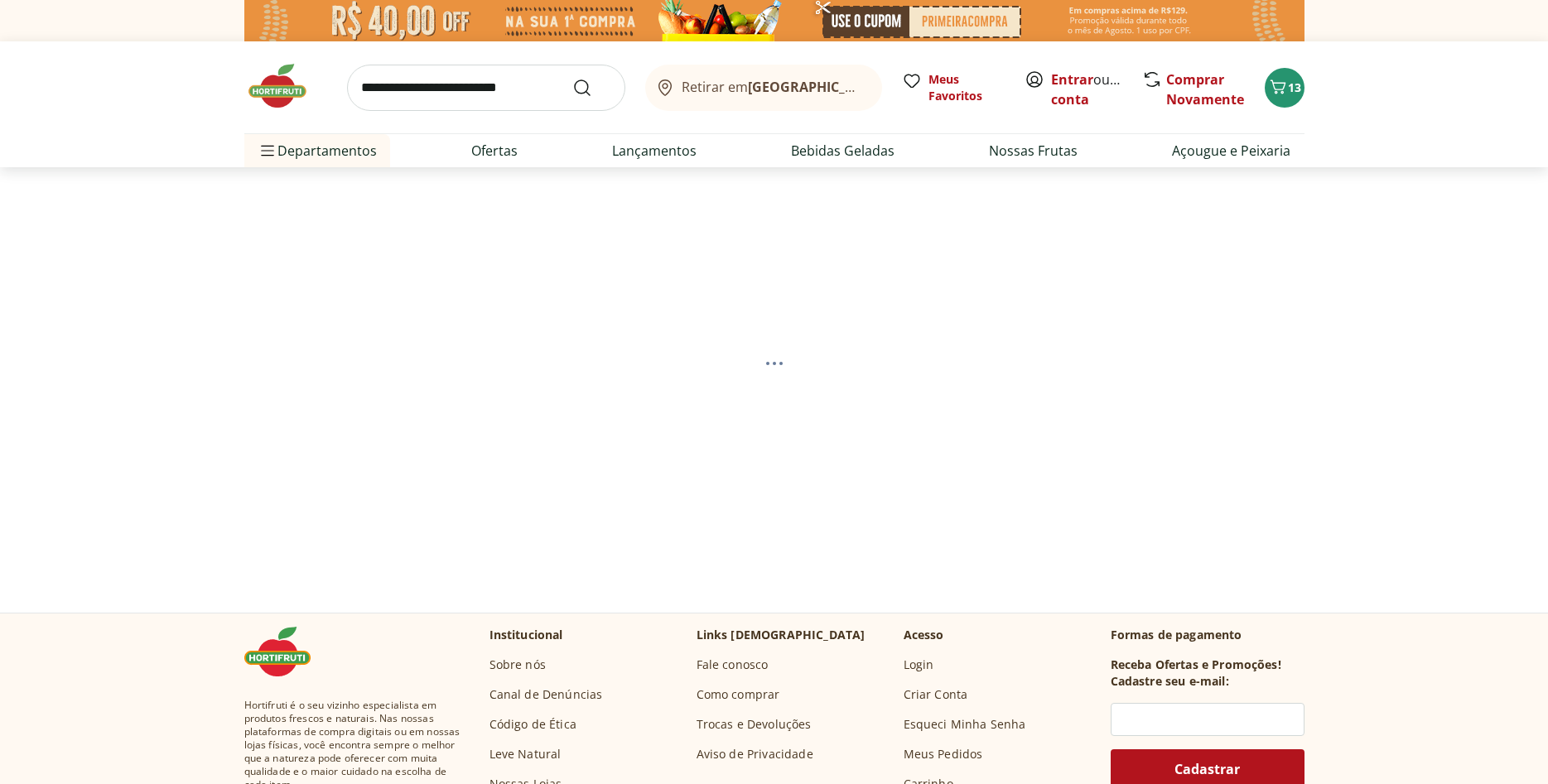
select select "**********"
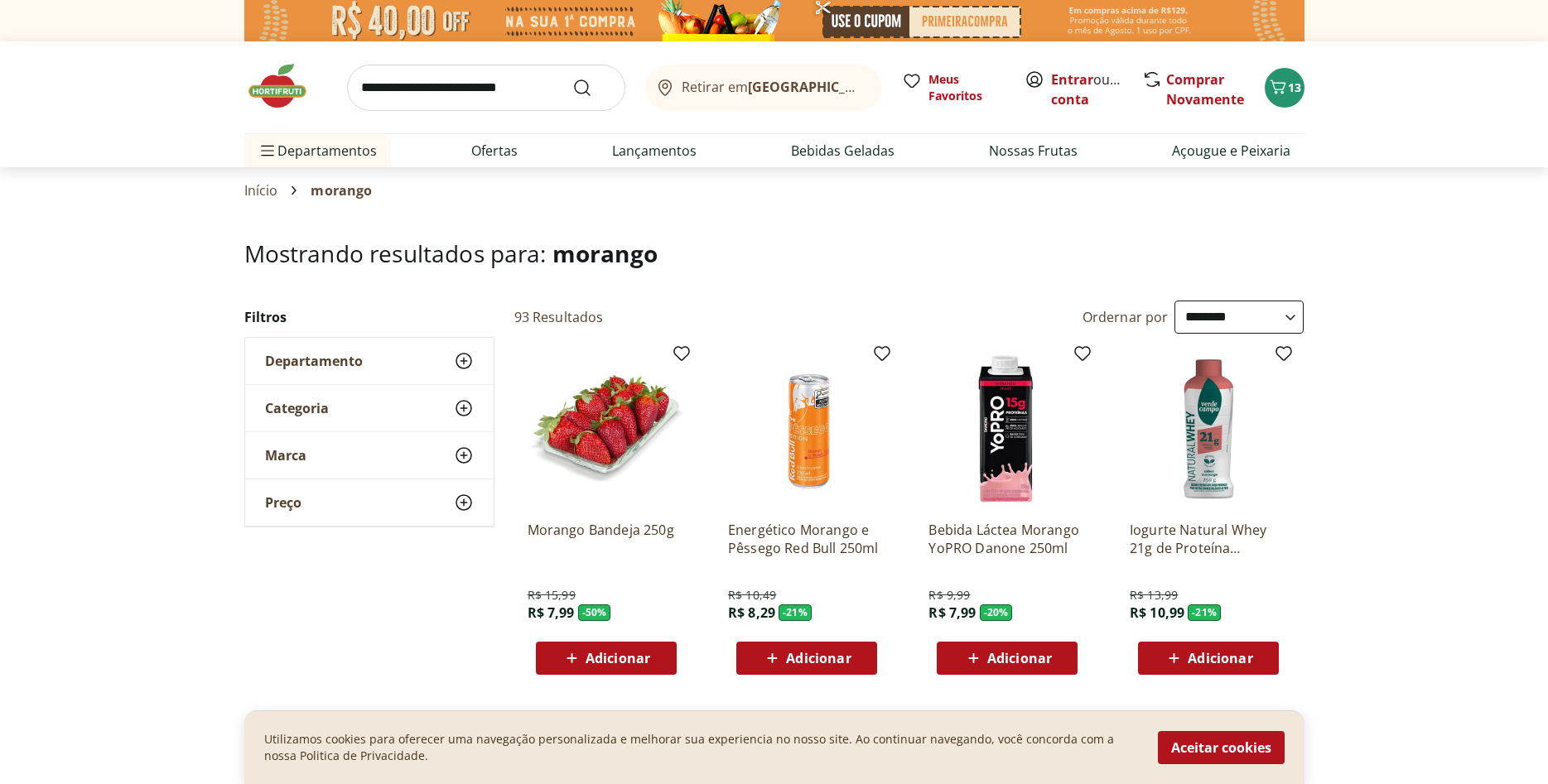
click at [595, 653] on span "Adicionar" at bounding box center [617, 658] width 64 height 13
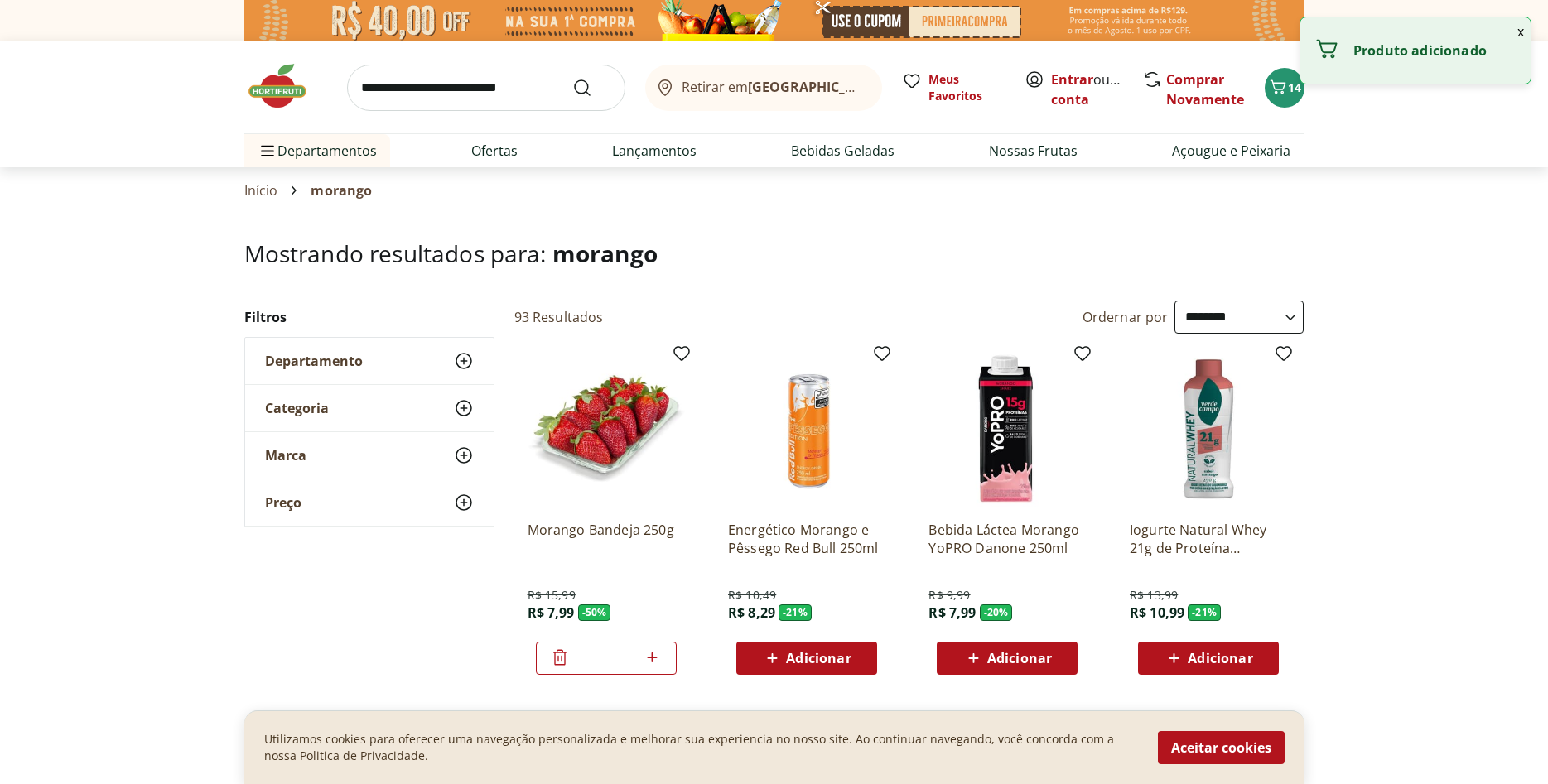
click at [478, 91] on input "search" at bounding box center [486, 88] width 279 height 47
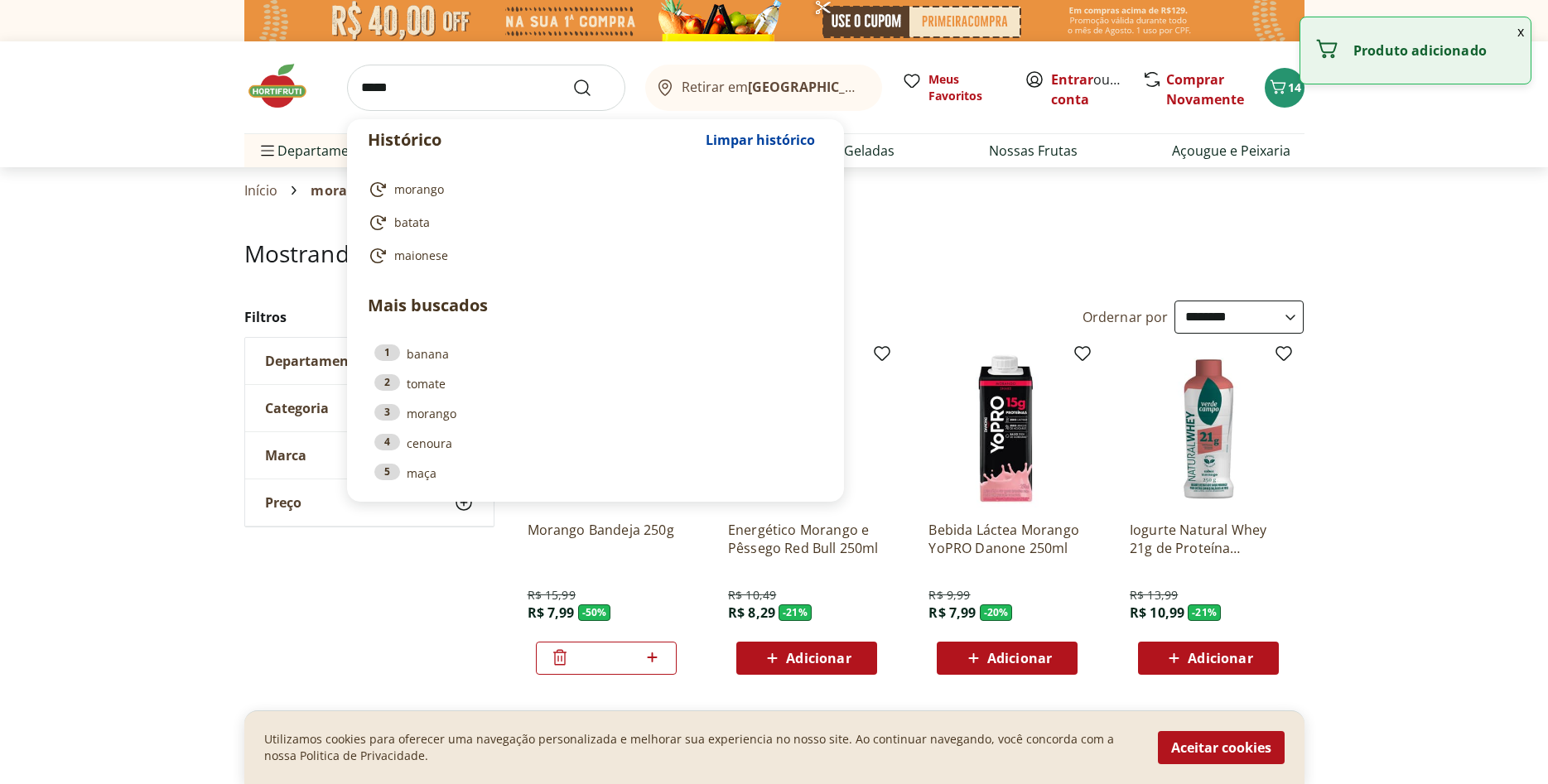
click button "Submit Search" at bounding box center [592, 88] width 40 height 20
click at [502, 97] on input "*****" at bounding box center [486, 88] width 279 height 47
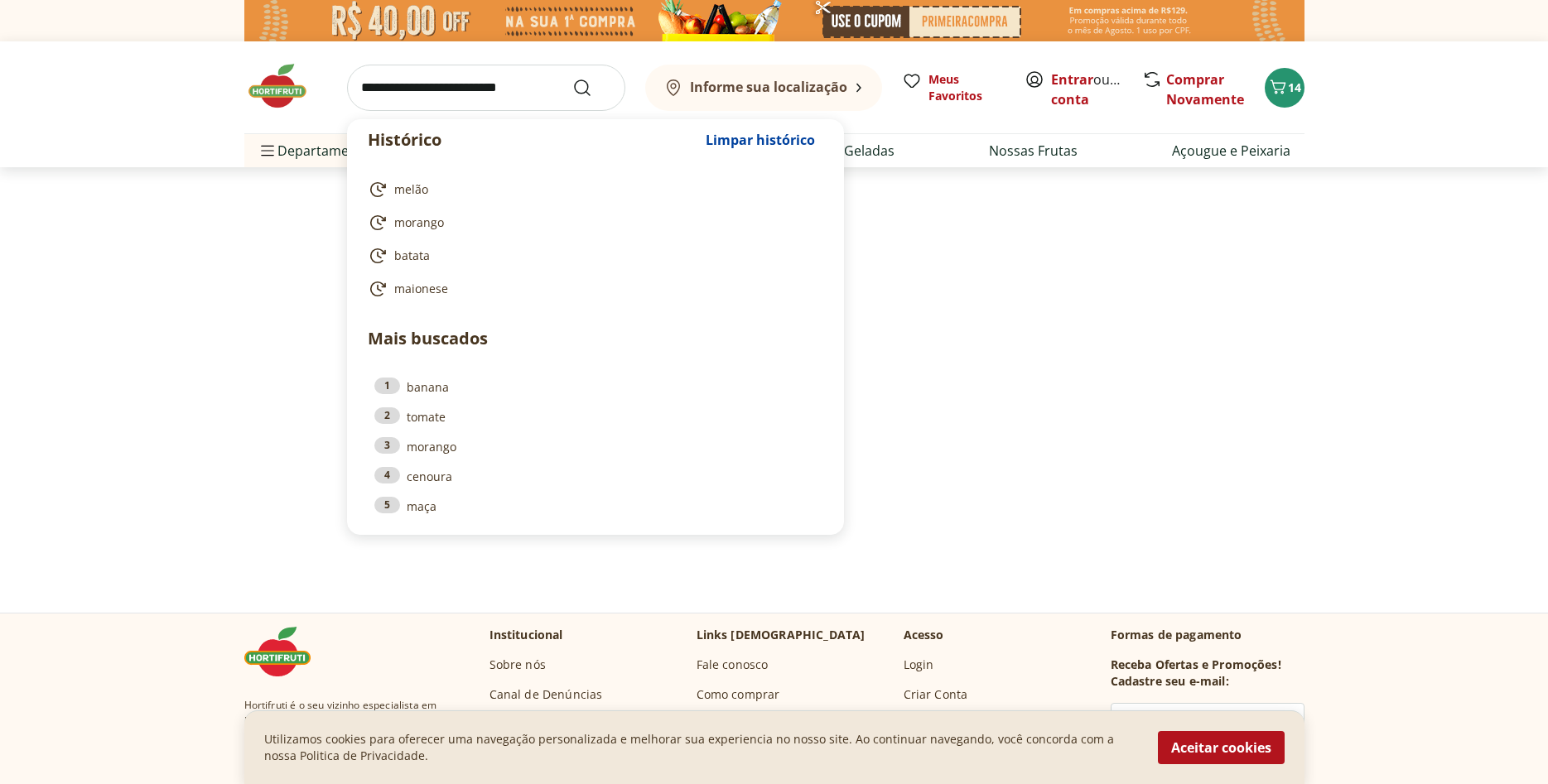
click at [472, 92] on input "search" at bounding box center [486, 88] width 279 height 47
click at [401, 189] on span "melão" at bounding box center [411, 190] width 34 height 17
type input "*****"
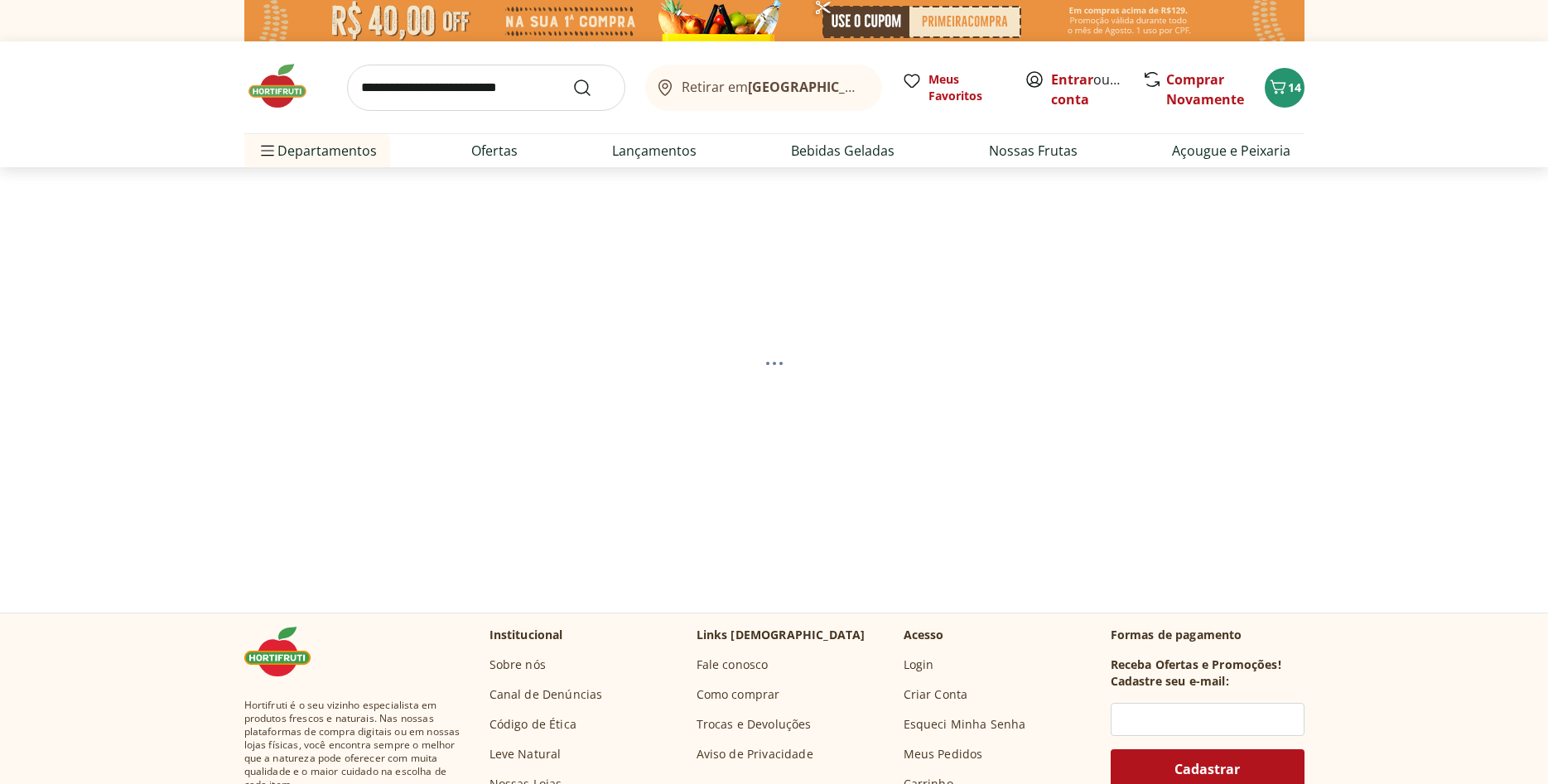
select select "**********"
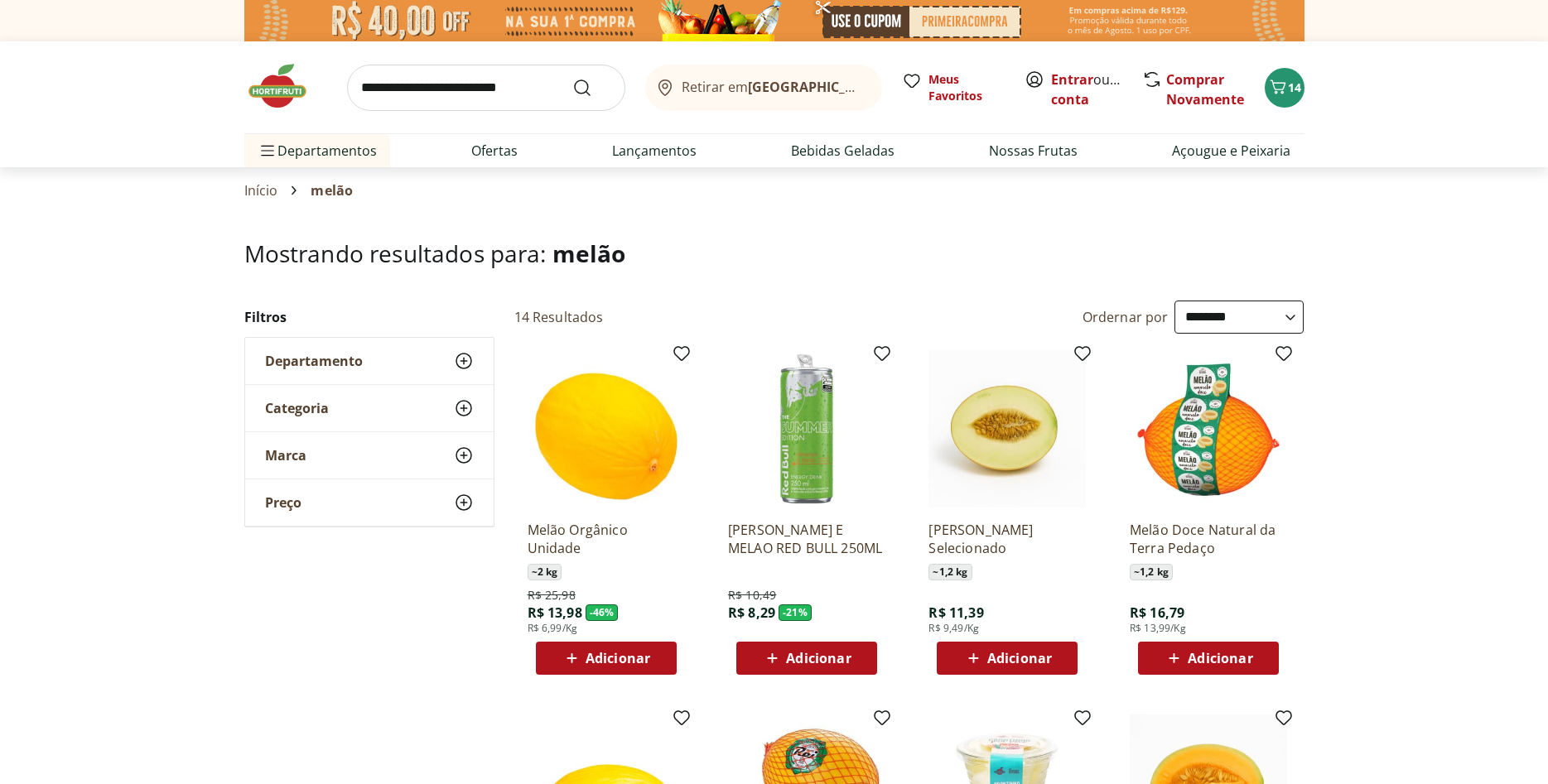
scroll to position [254, 0]
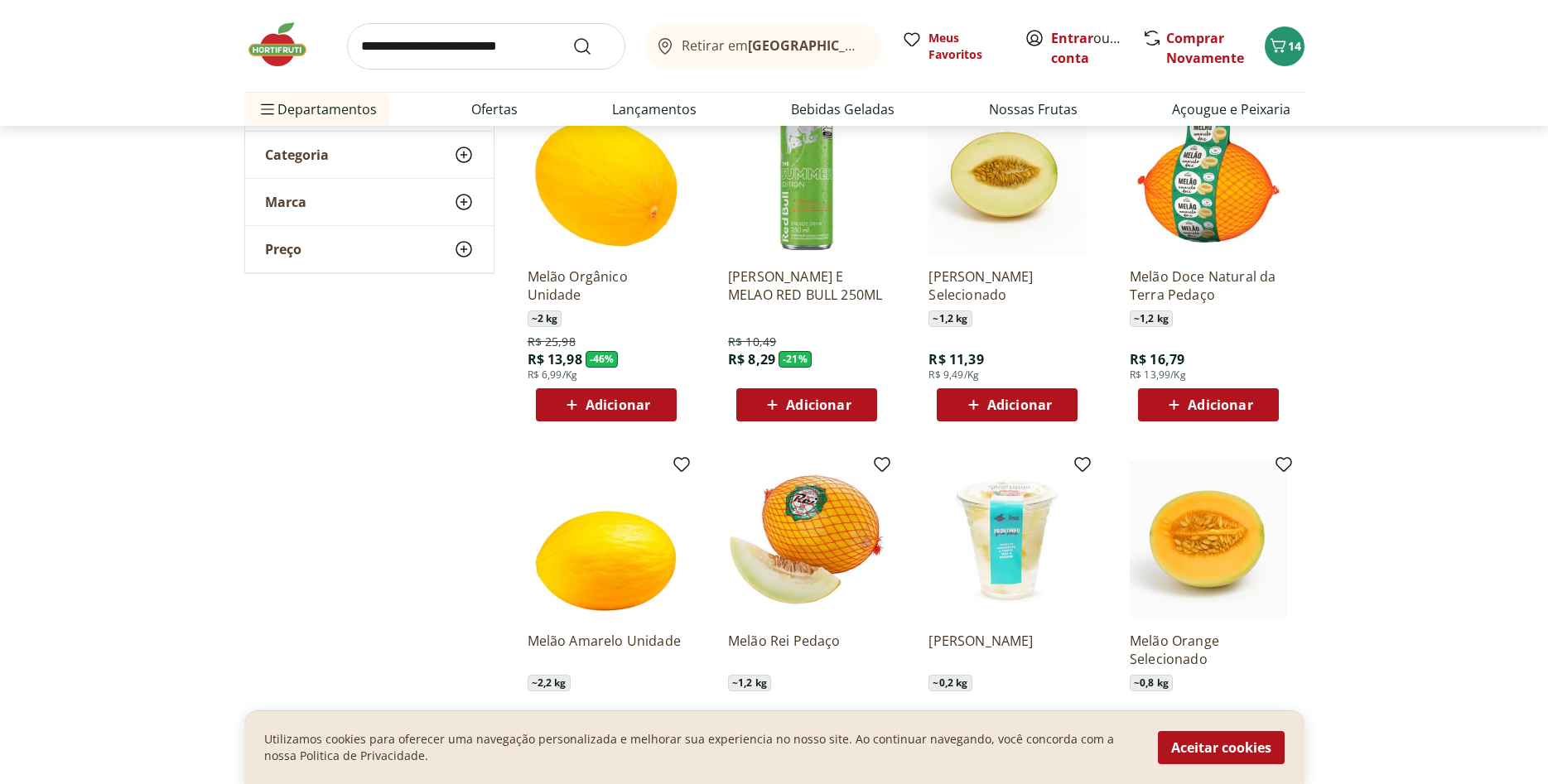
click at [1201, 407] on span "Adicionar" at bounding box center [1220, 405] width 64 height 13
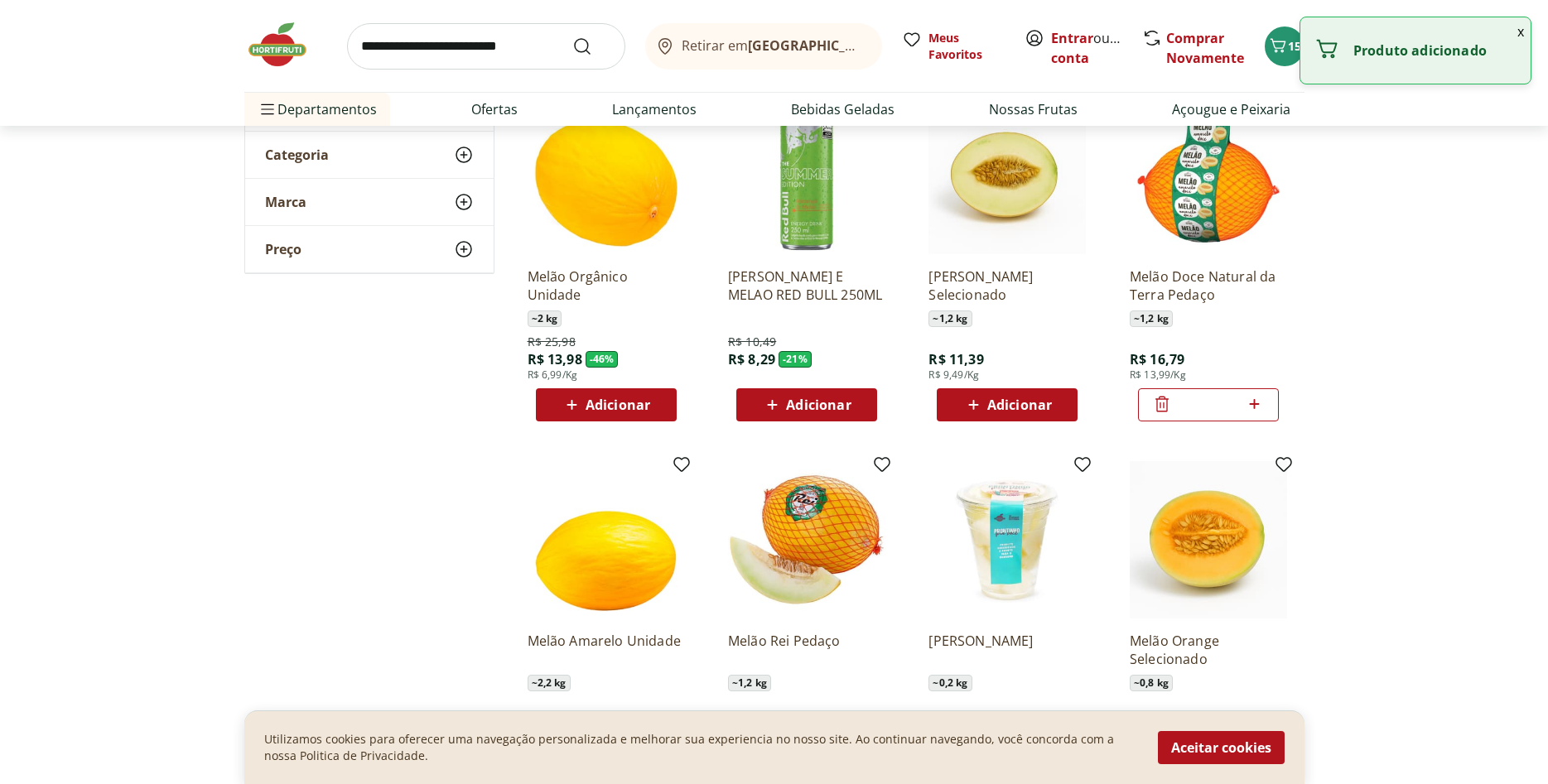
click at [431, 44] on input "search" at bounding box center [486, 47] width 279 height 47
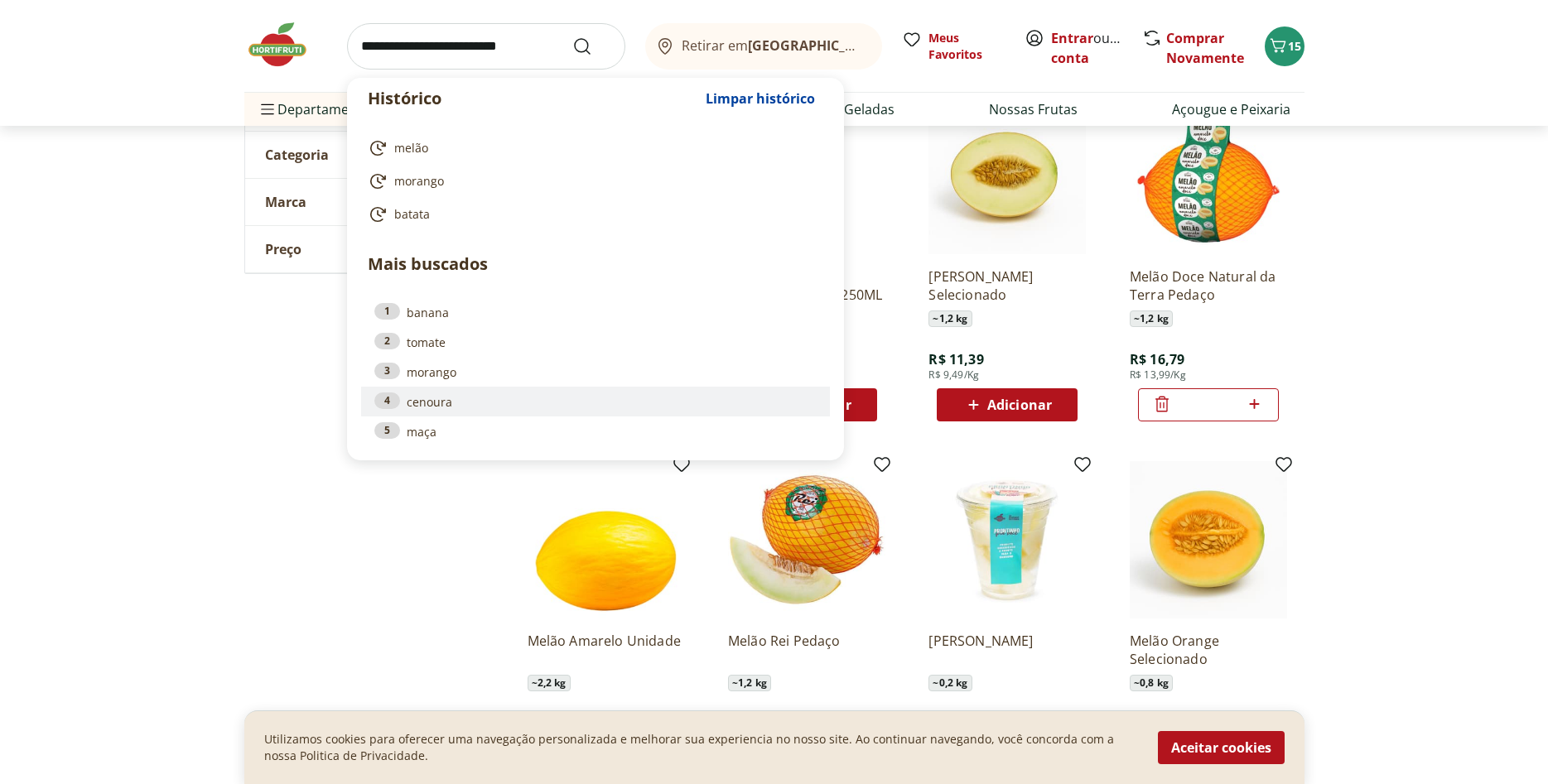
click at [440, 405] on link "4 cenoura" at bounding box center [596, 402] width 442 height 19
type input "*******"
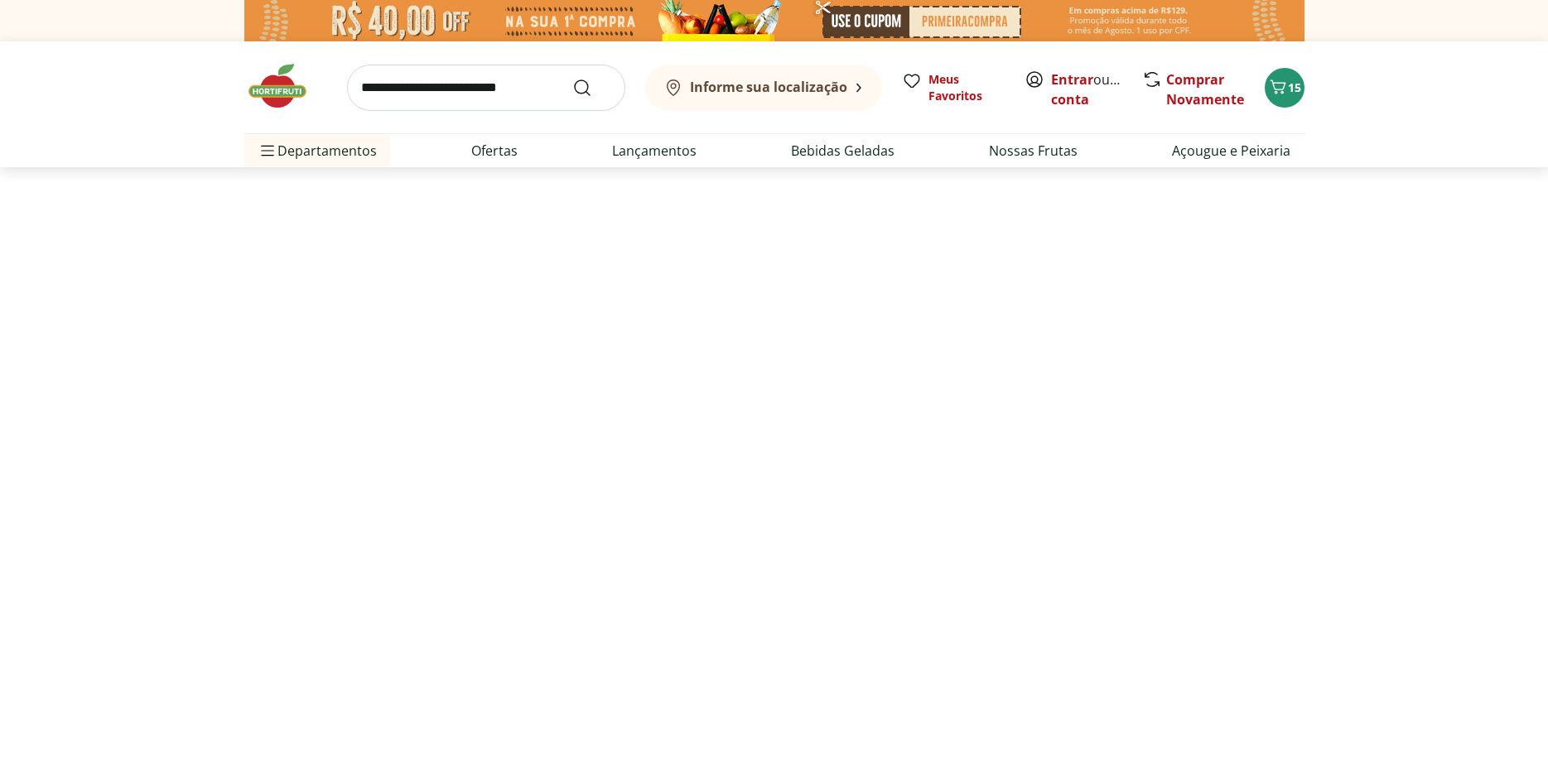
select select "**********"
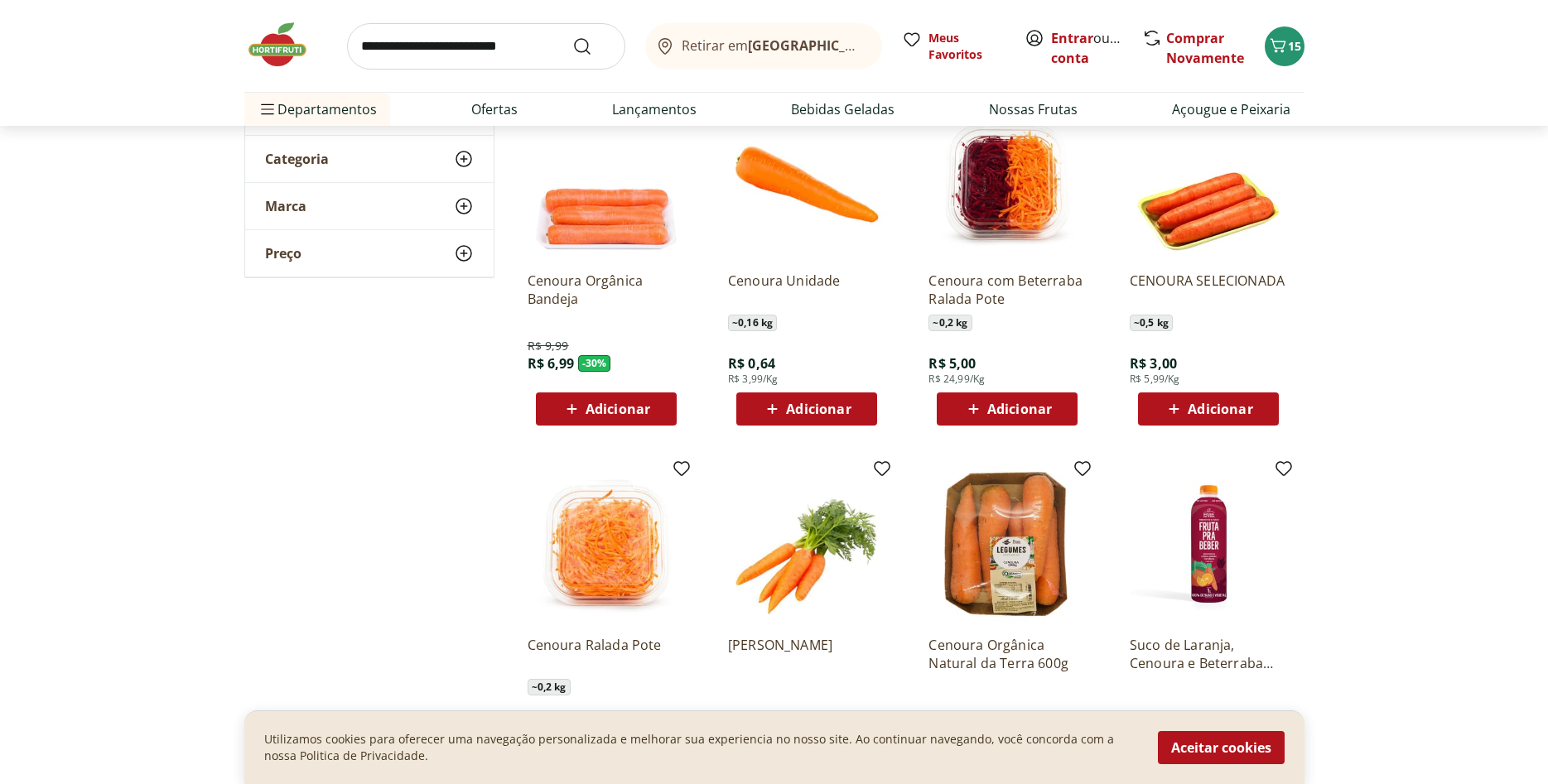
scroll to position [254, 0]
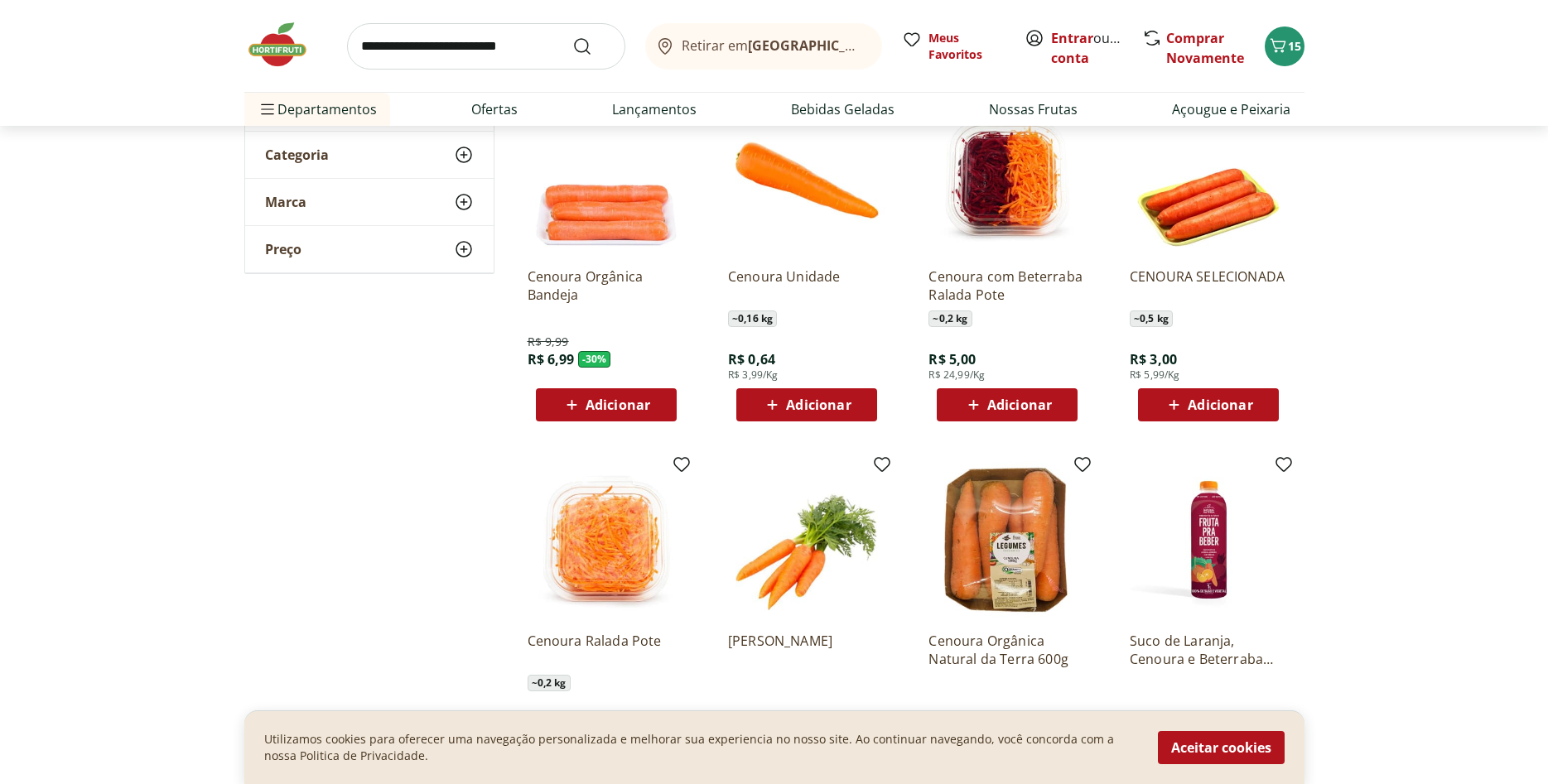
click at [823, 400] on span "Adicionar" at bounding box center [818, 405] width 64 height 13
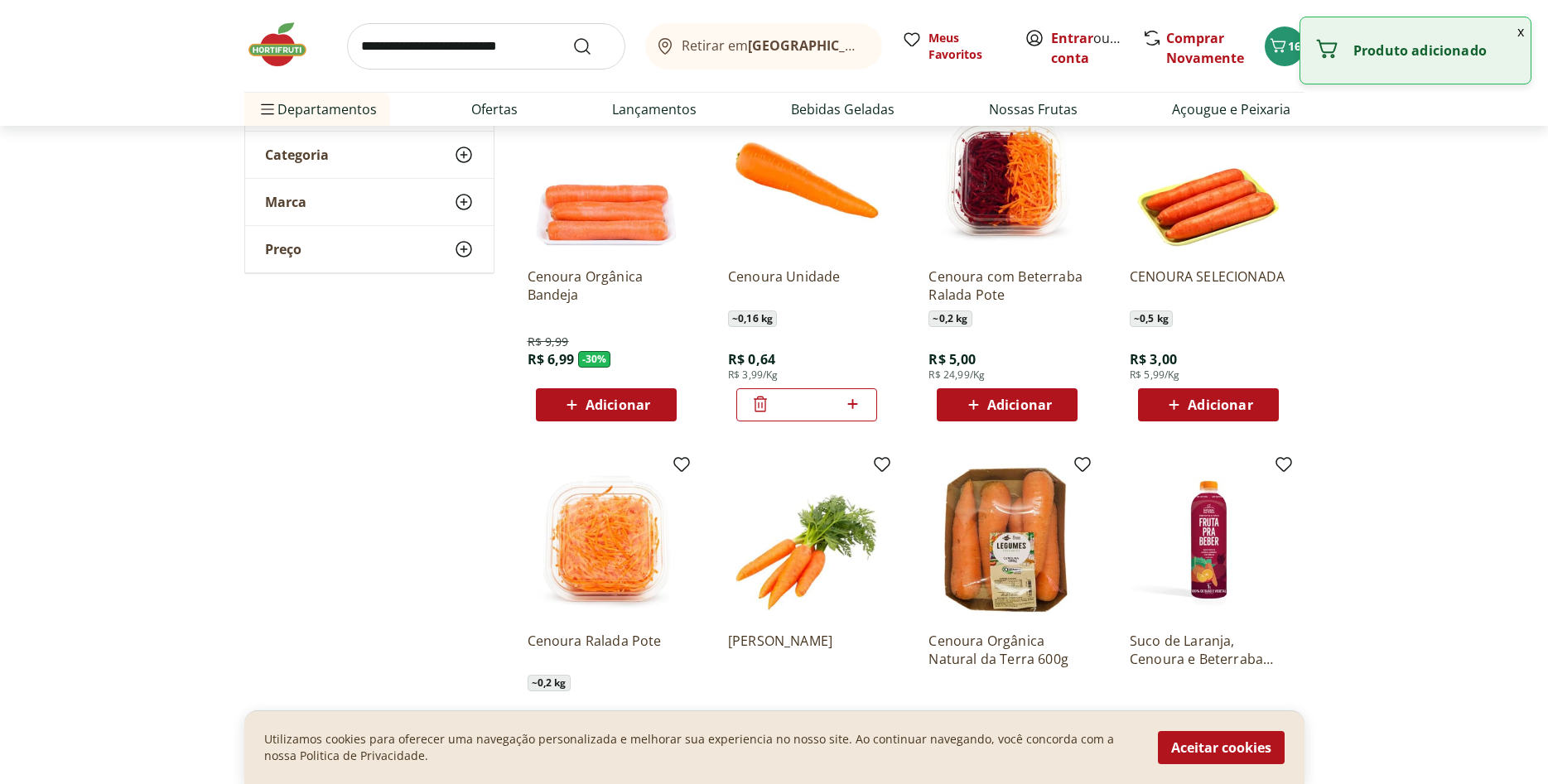
click at [855, 405] on icon at bounding box center [853, 404] width 21 height 20
type input "*"
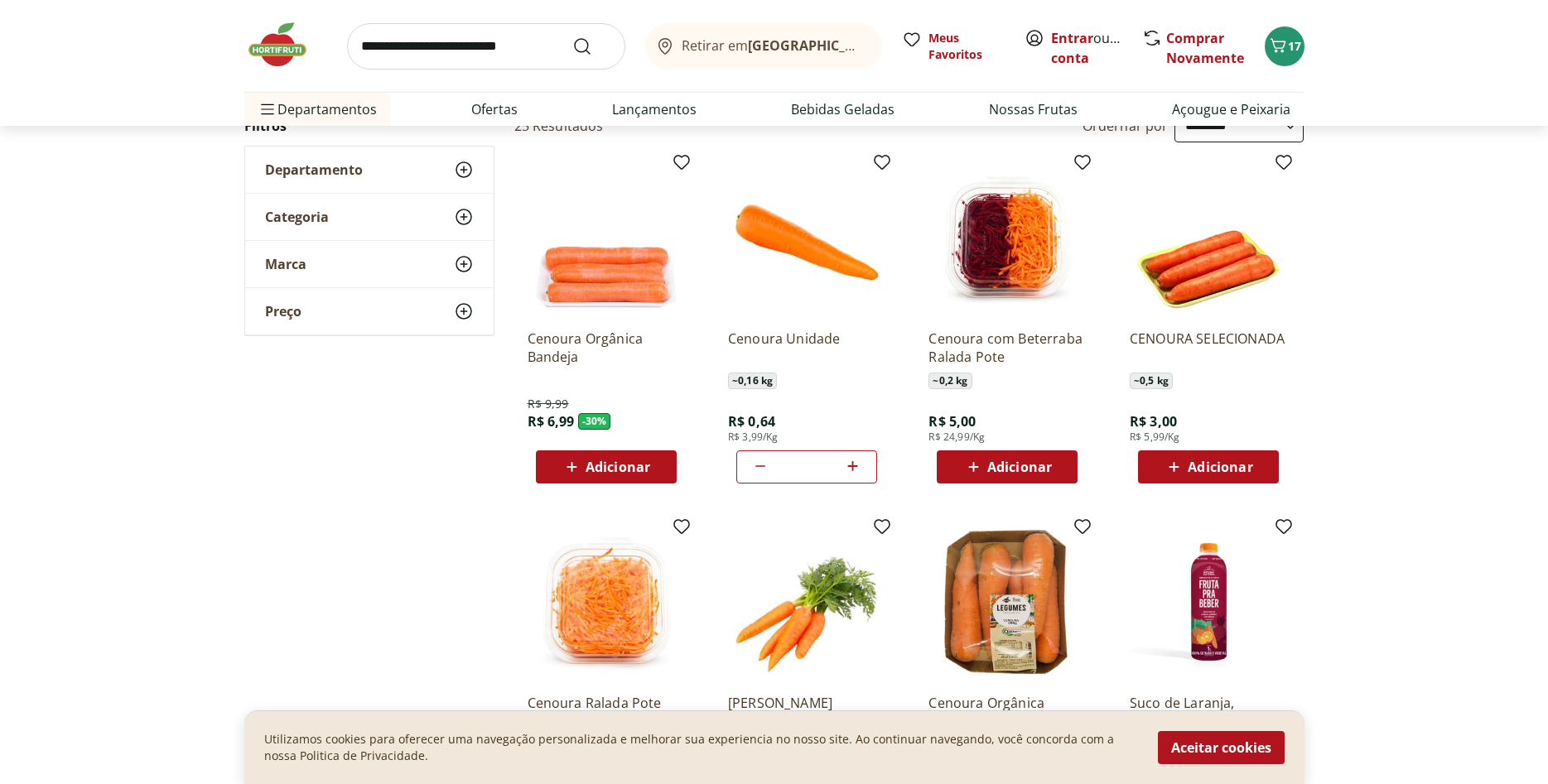
scroll to position [0, 0]
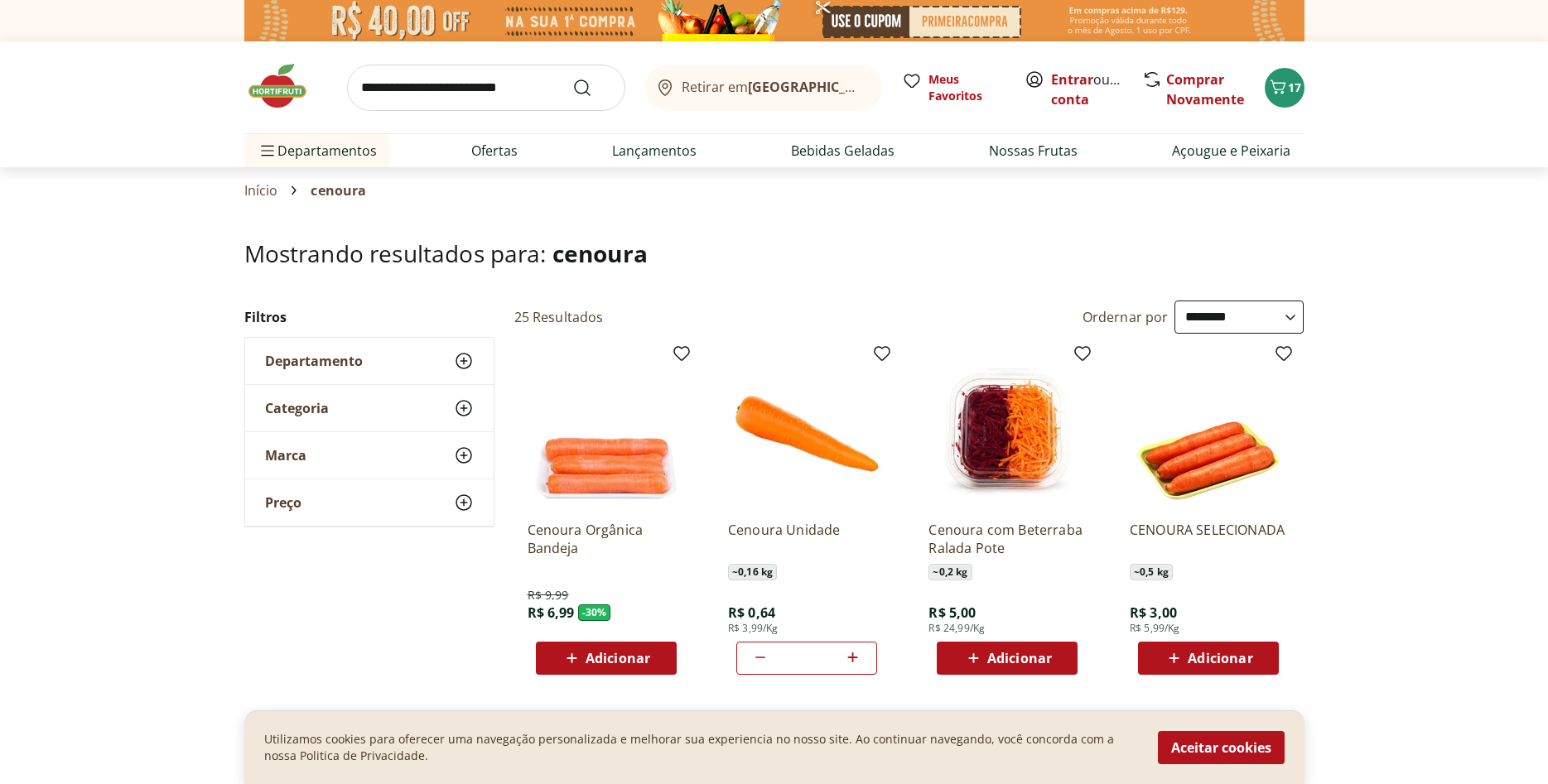
click at [438, 86] on input "search" at bounding box center [486, 88] width 279 height 47
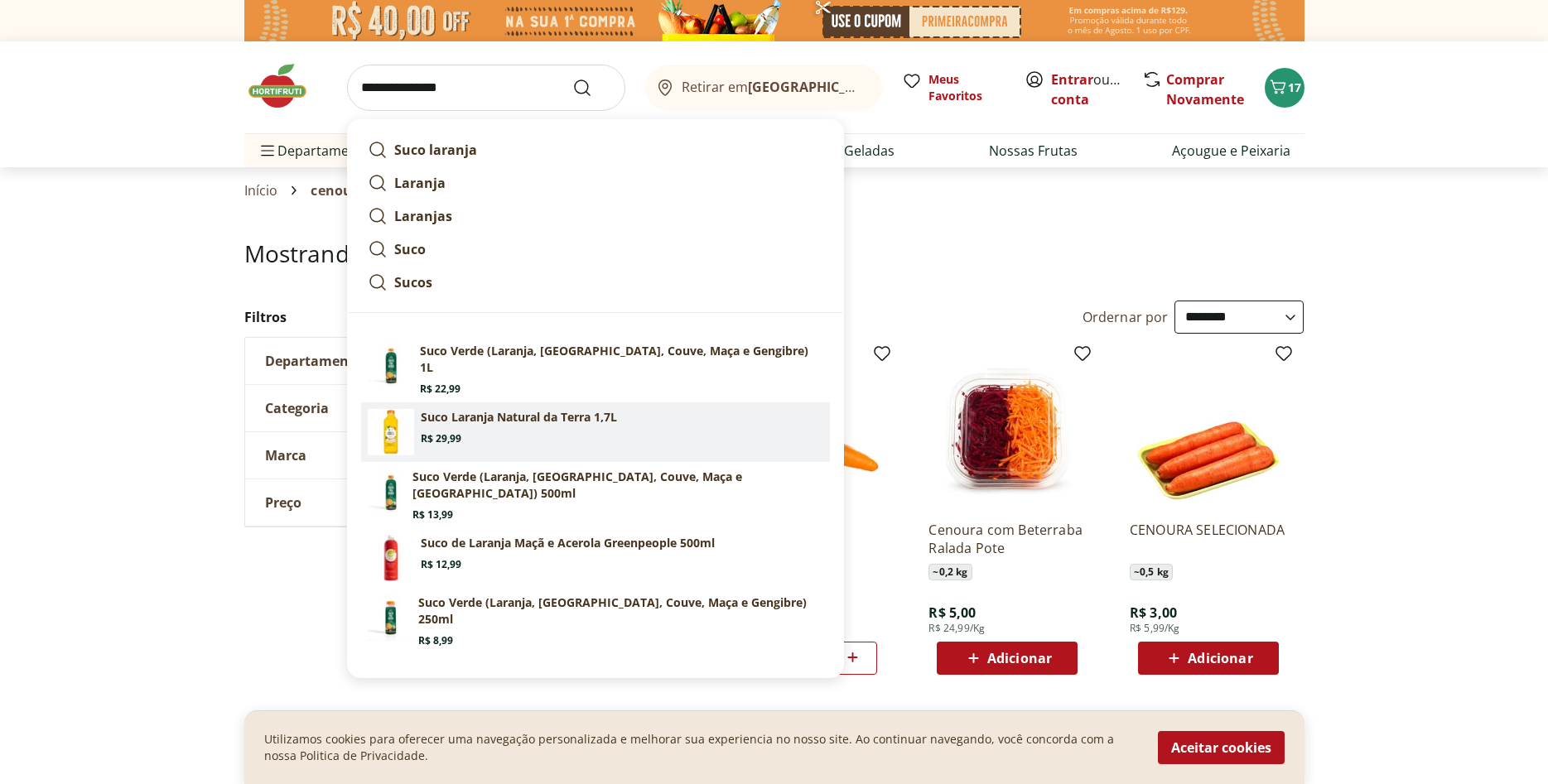
click at [471, 409] on p "Suco Laranja Natural da Terra 1,7L" at bounding box center [518, 418] width 197 height 17
type input "**********"
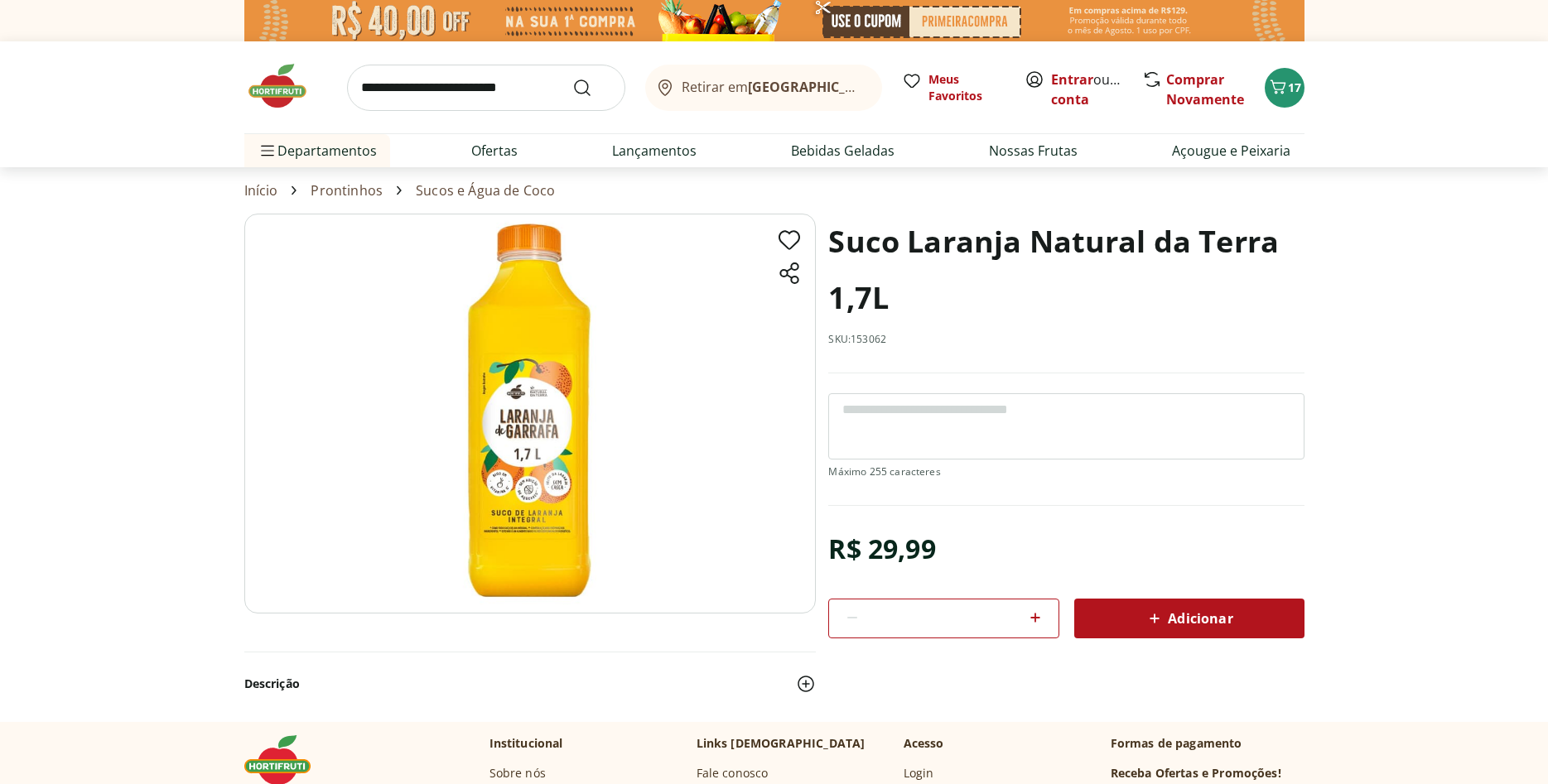
click at [1042, 615] on icon at bounding box center [1035, 617] width 20 height 20
type input "*"
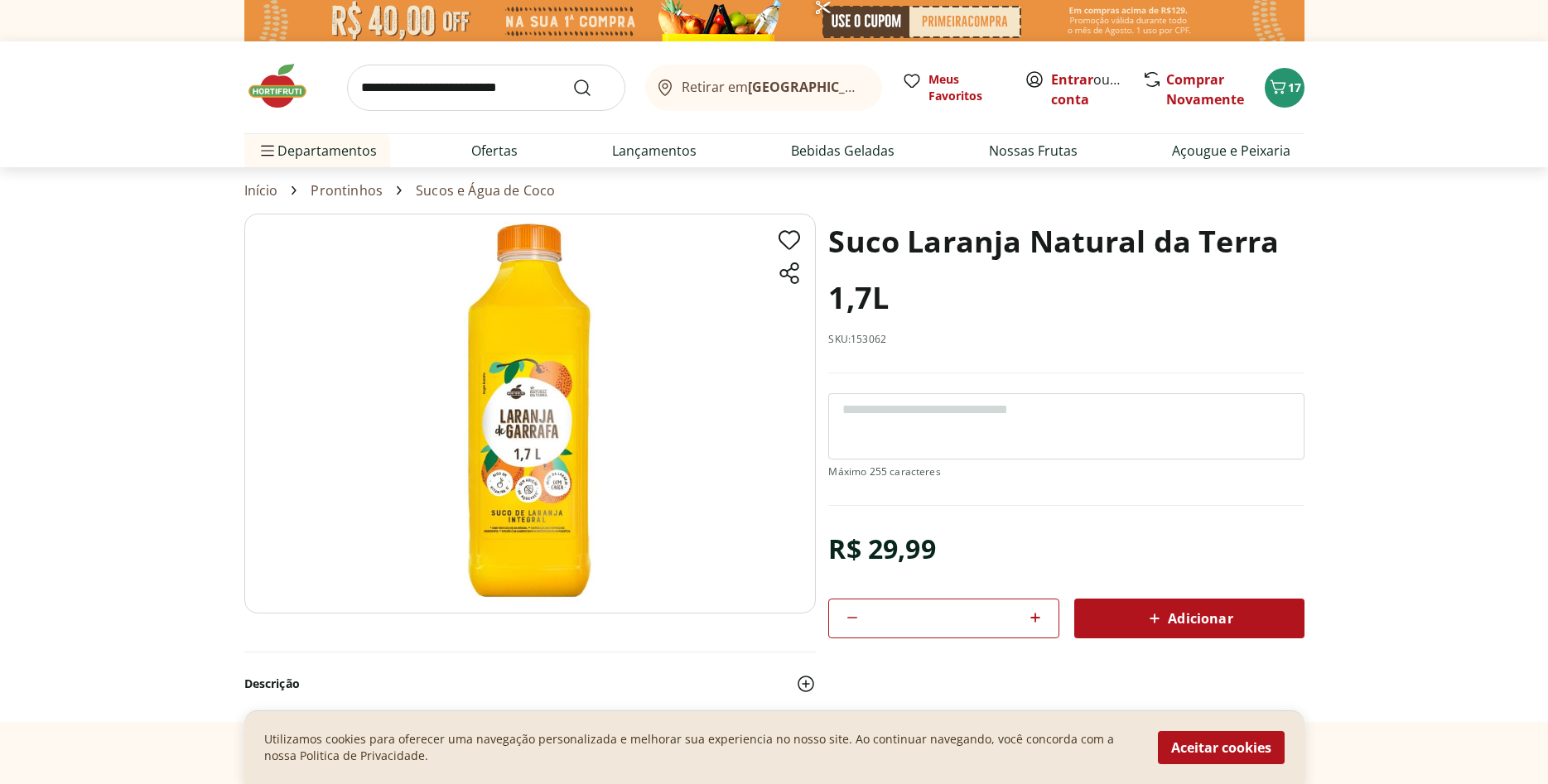
click at [1170, 617] on span "Adicionar" at bounding box center [1189, 618] width 88 height 20
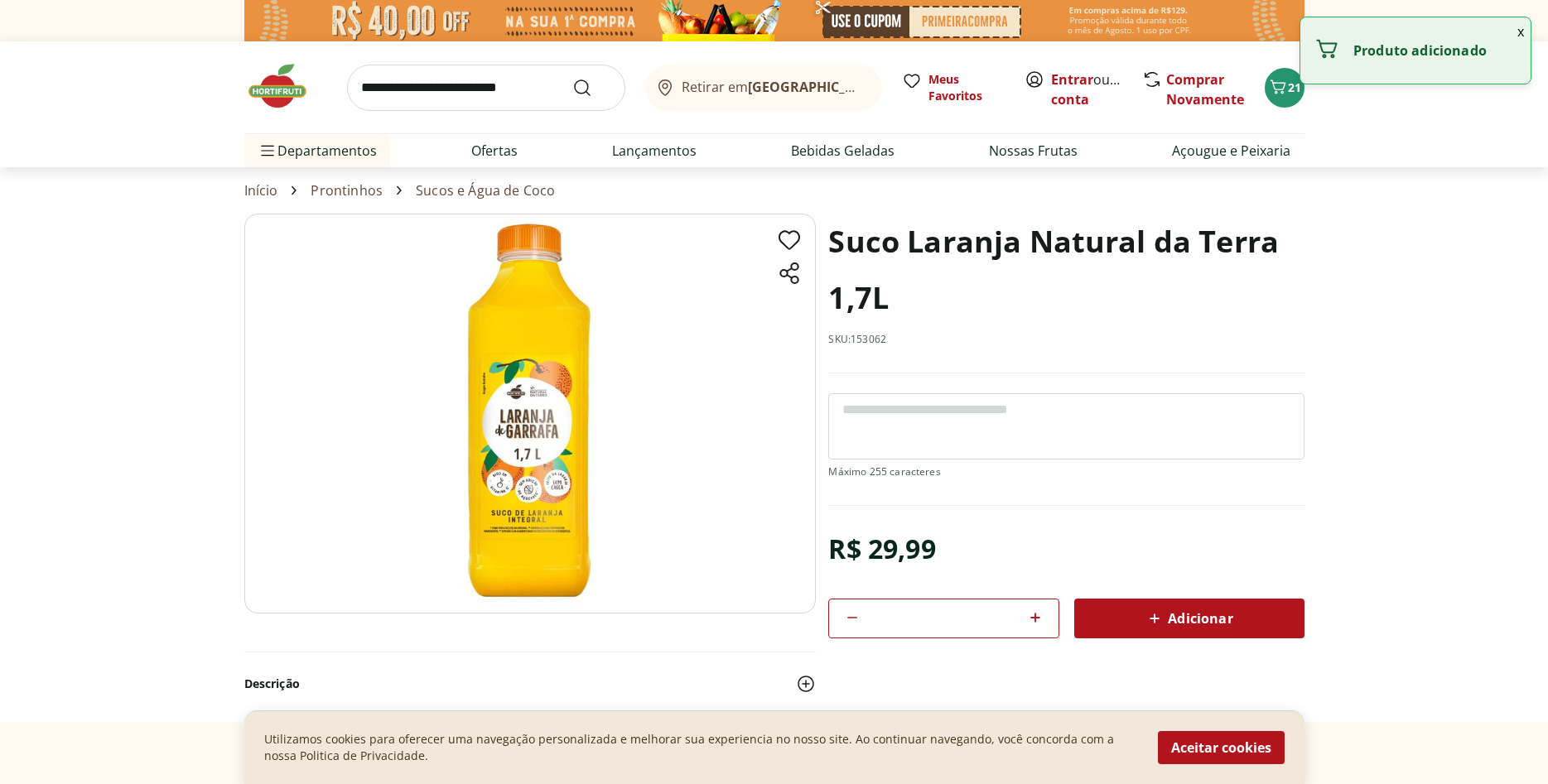
click at [476, 97] on input "search" at bounding box center [486, 88] width 279 height 47
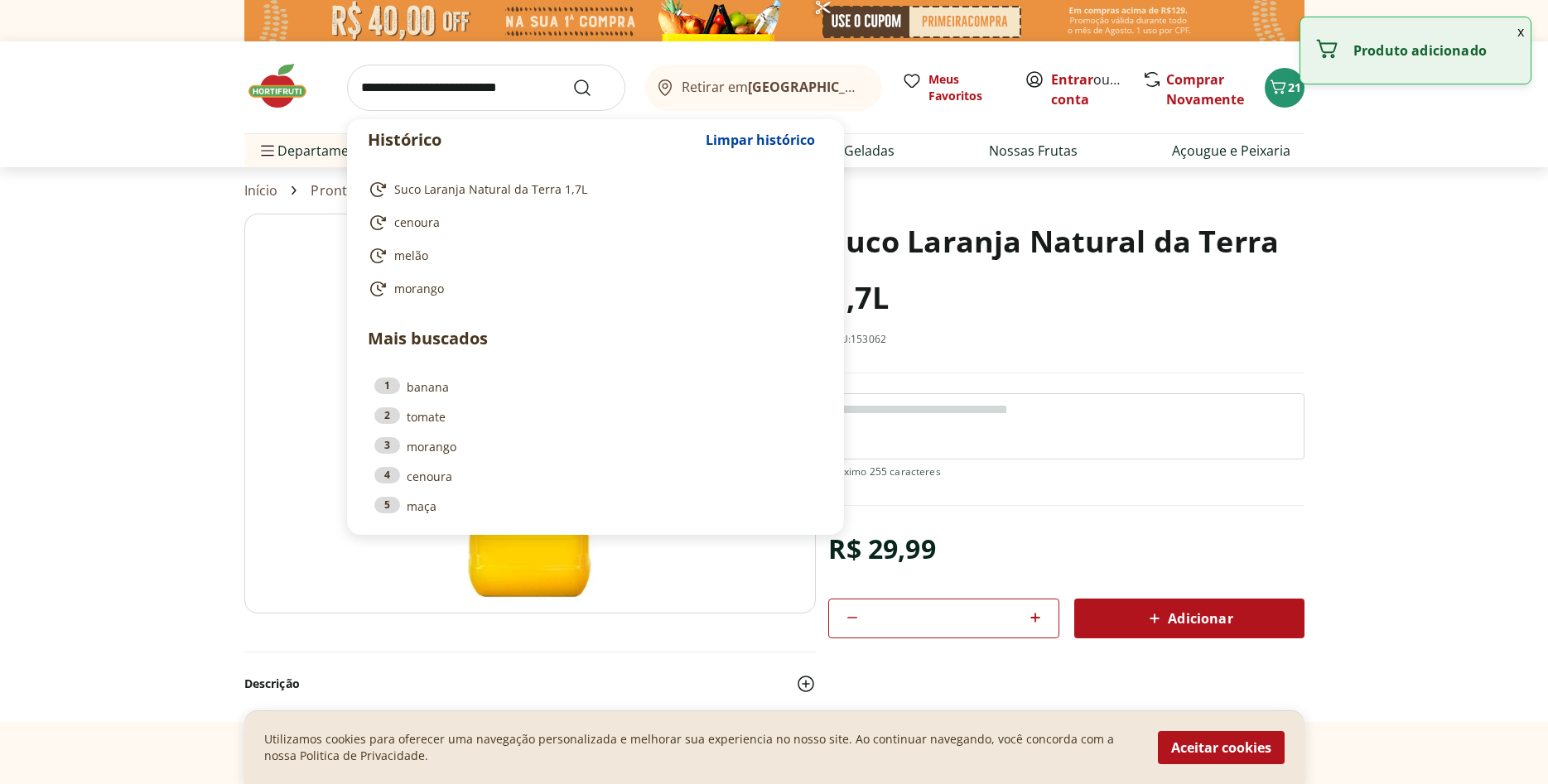
click at [279, 92] on img at bounding box center [285, 86] width 83 height 49
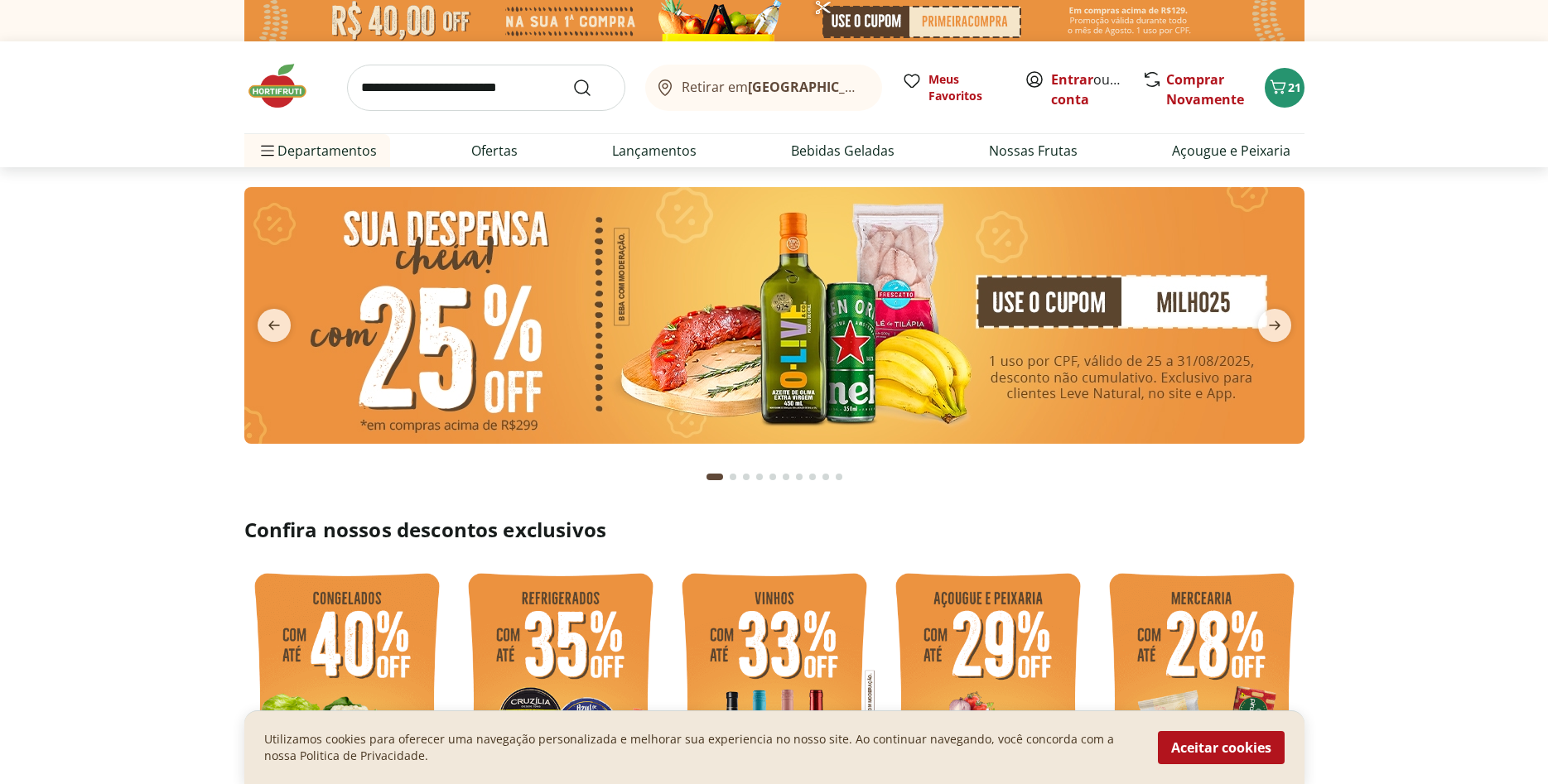
type input "*"
click at [421, 90] on input "search" at bounding box center [486, 88] width 279 height 47
type input "*********"
click at [573, 78] on button "Submit Search" at bounding box center [592, 88] width 40 height 20
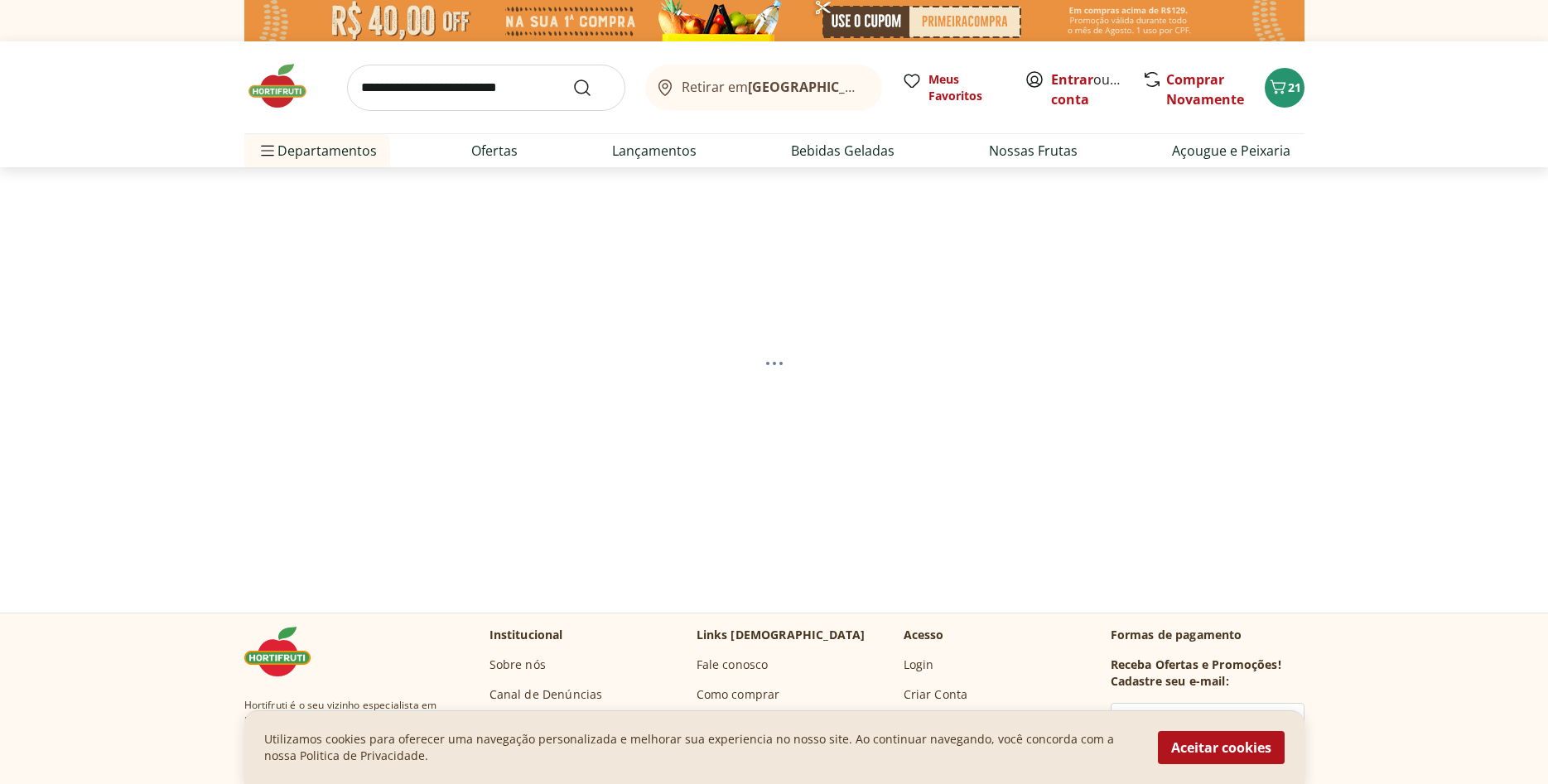
select select "**********"
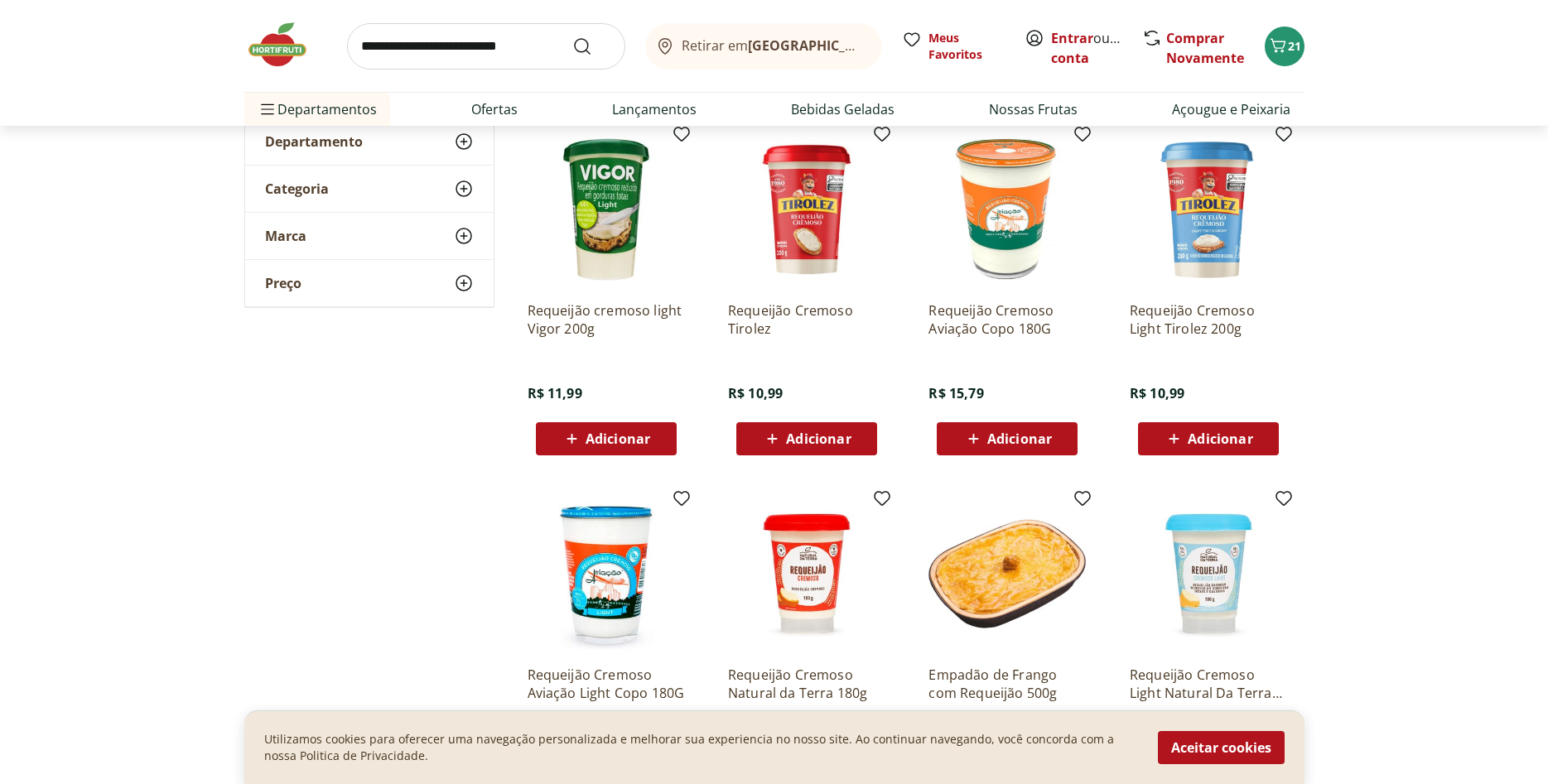
scroll to position [254, 0]
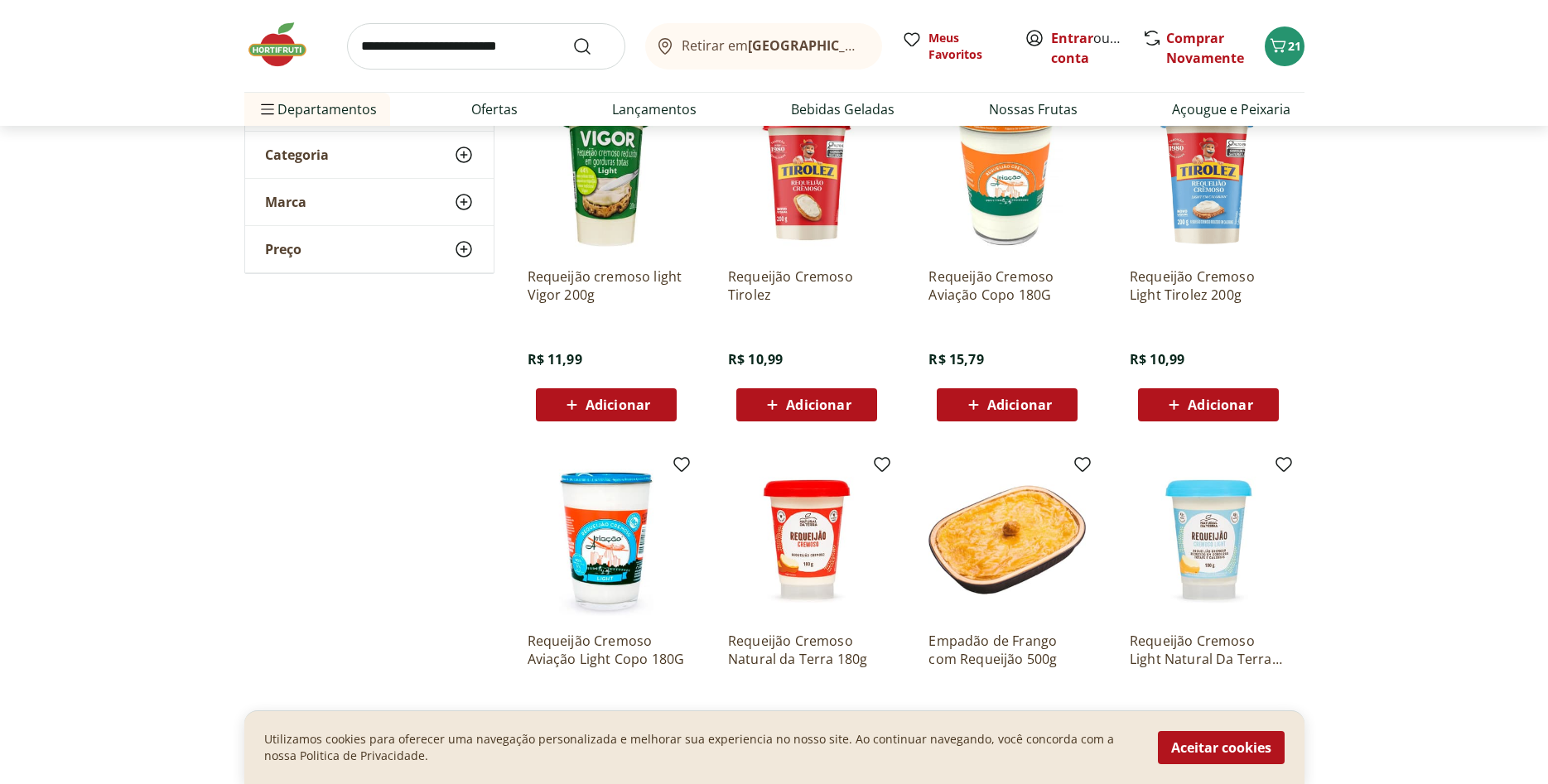
drag, startPoint x: 614, startPoint y: 407, endPoint x: 366, endPoint y: 460, distance: 253.6
click at [614, 406] on span "Adicionar" at bounding box center [617, 405] width 64 height 13
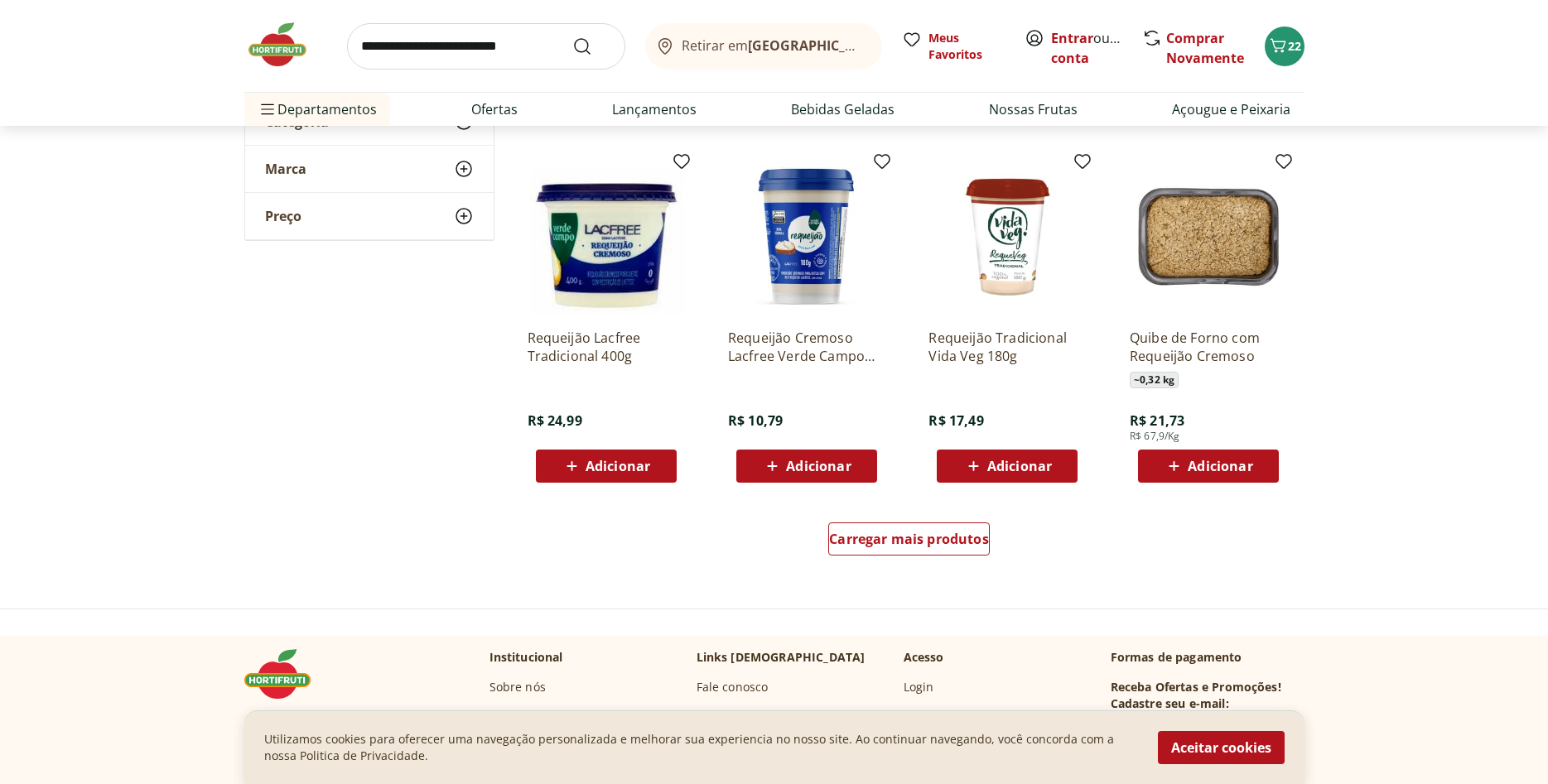
scroll to position [929, 0]
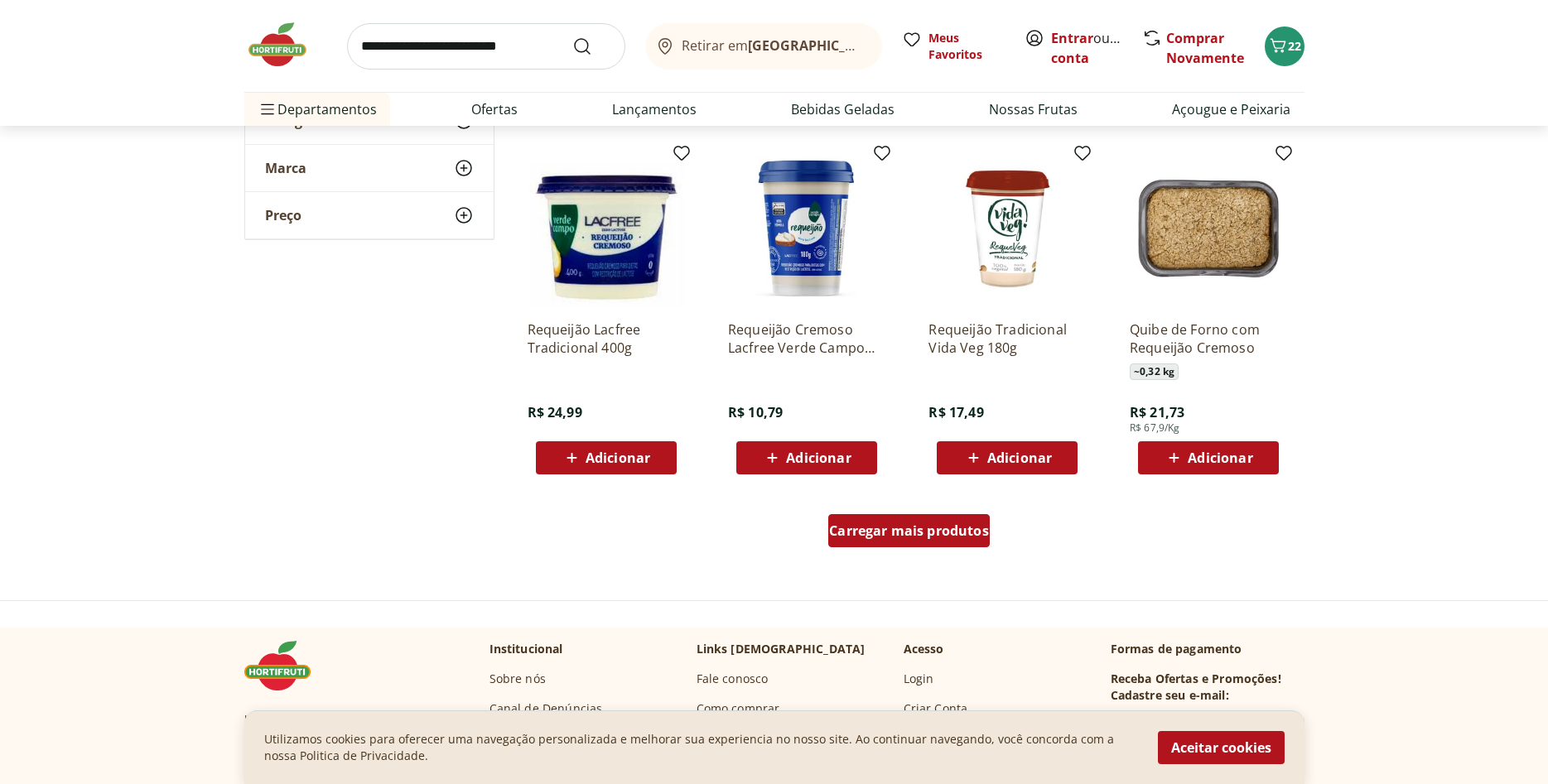
click at [880, 538] on span "Carregar mais produtos" at bounding box center [908, 530] width 159 height 13
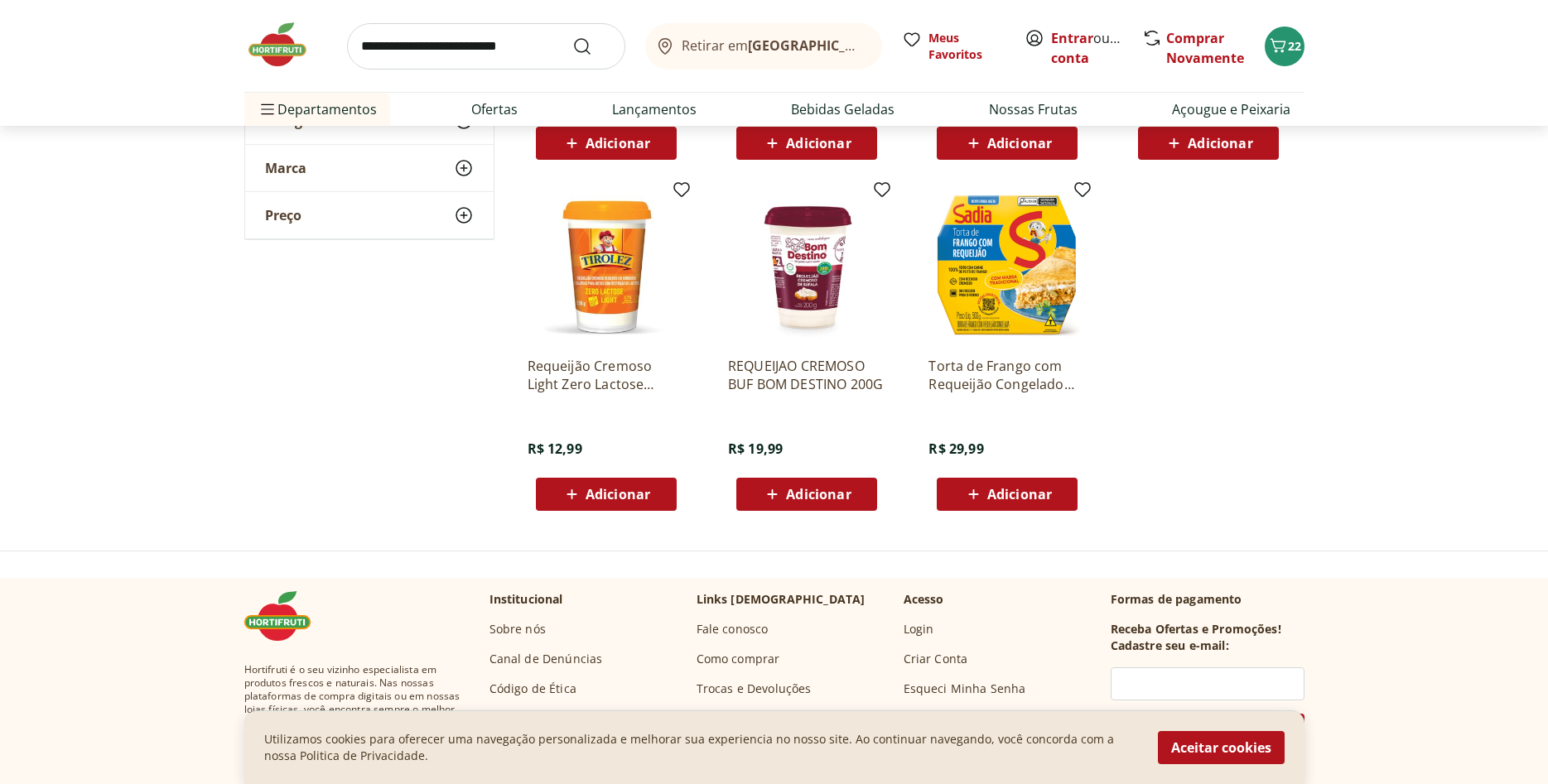
scroll to position [1267, 0]
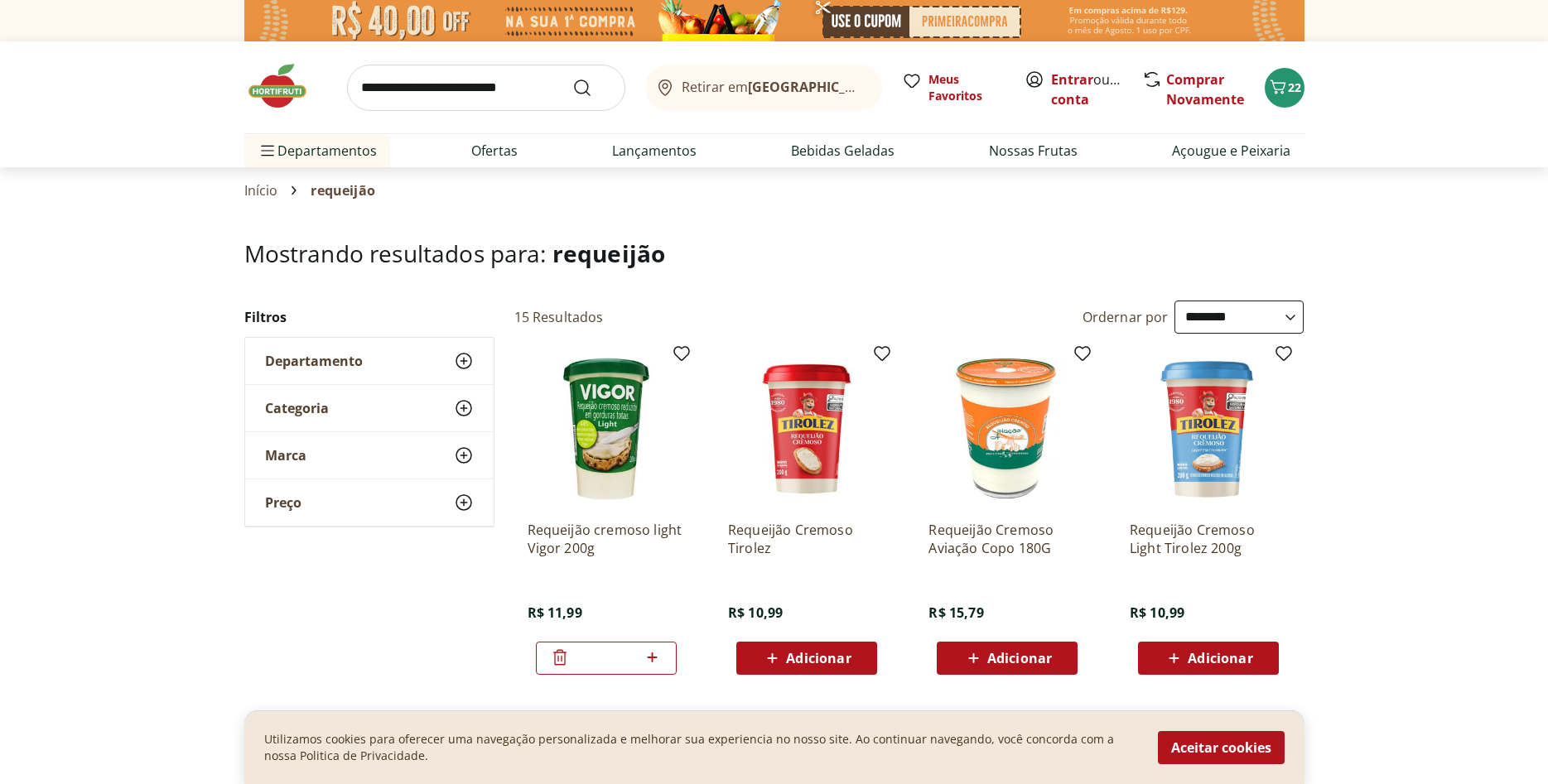
click at [279, 78] on img at bounding box center [285, 86] width 83 height 49
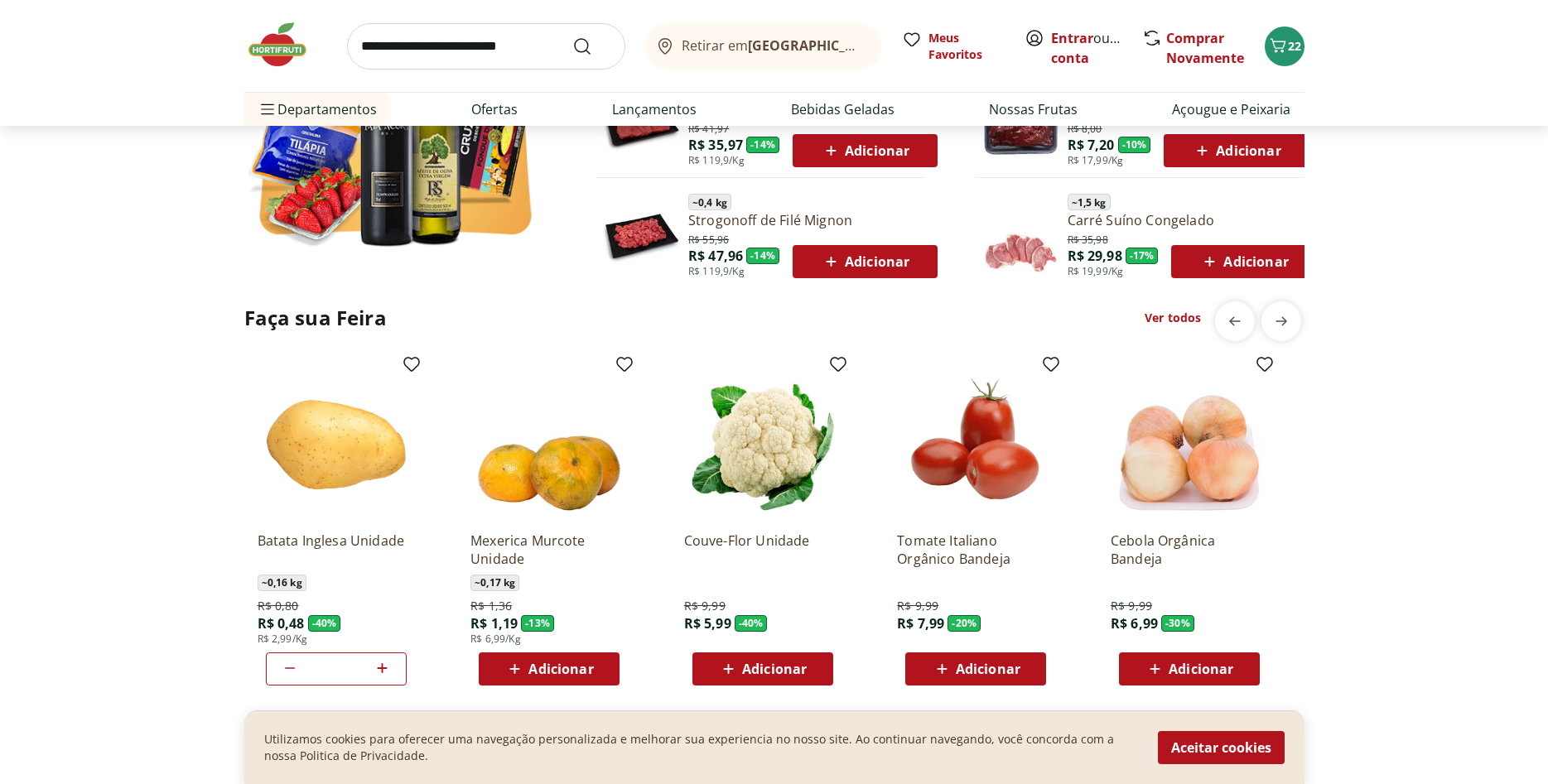
scroll to position [1183, 0]
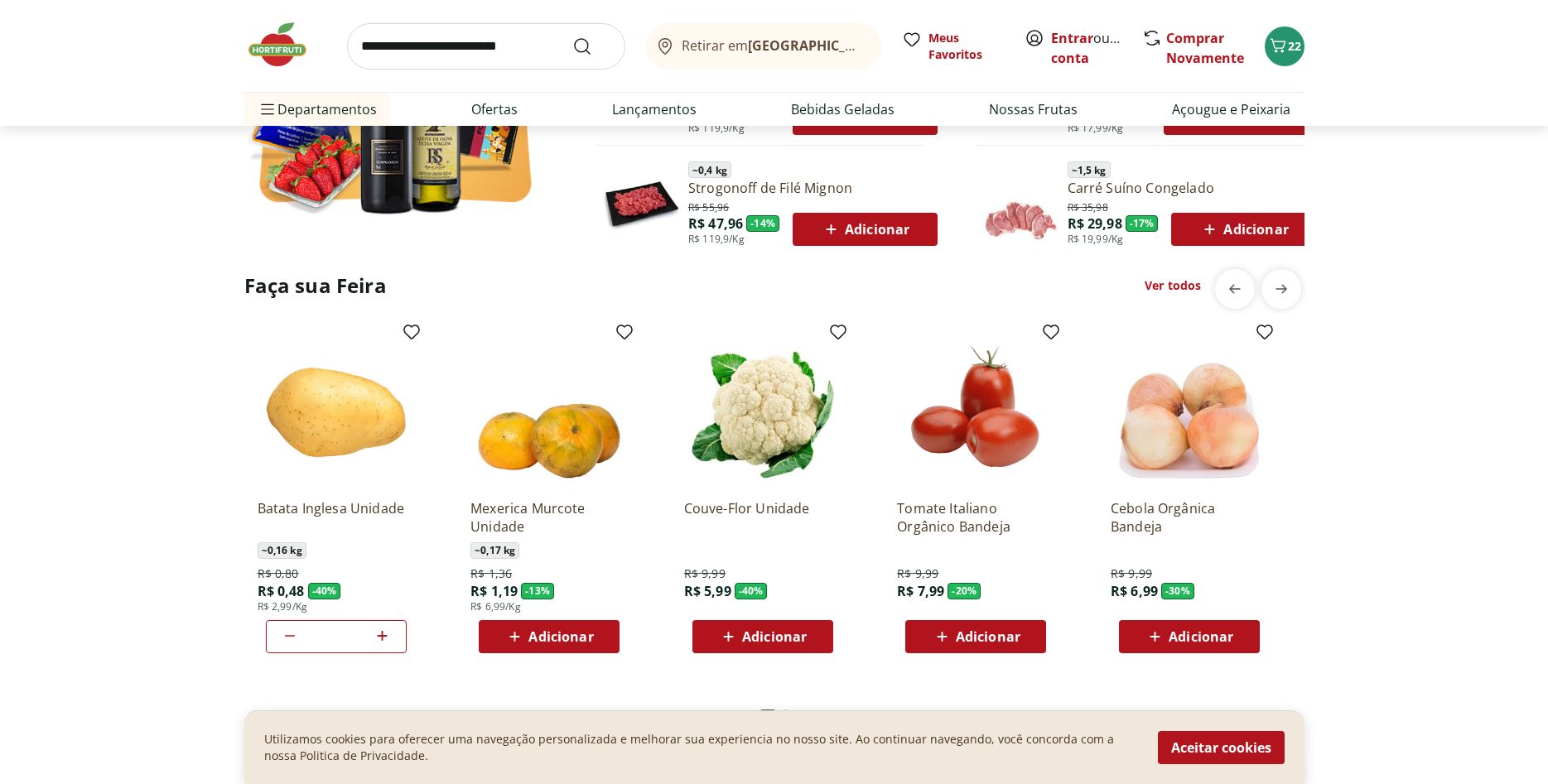
click at [731, 634] on icon at bounding box center [728, 637] width 21 height 20
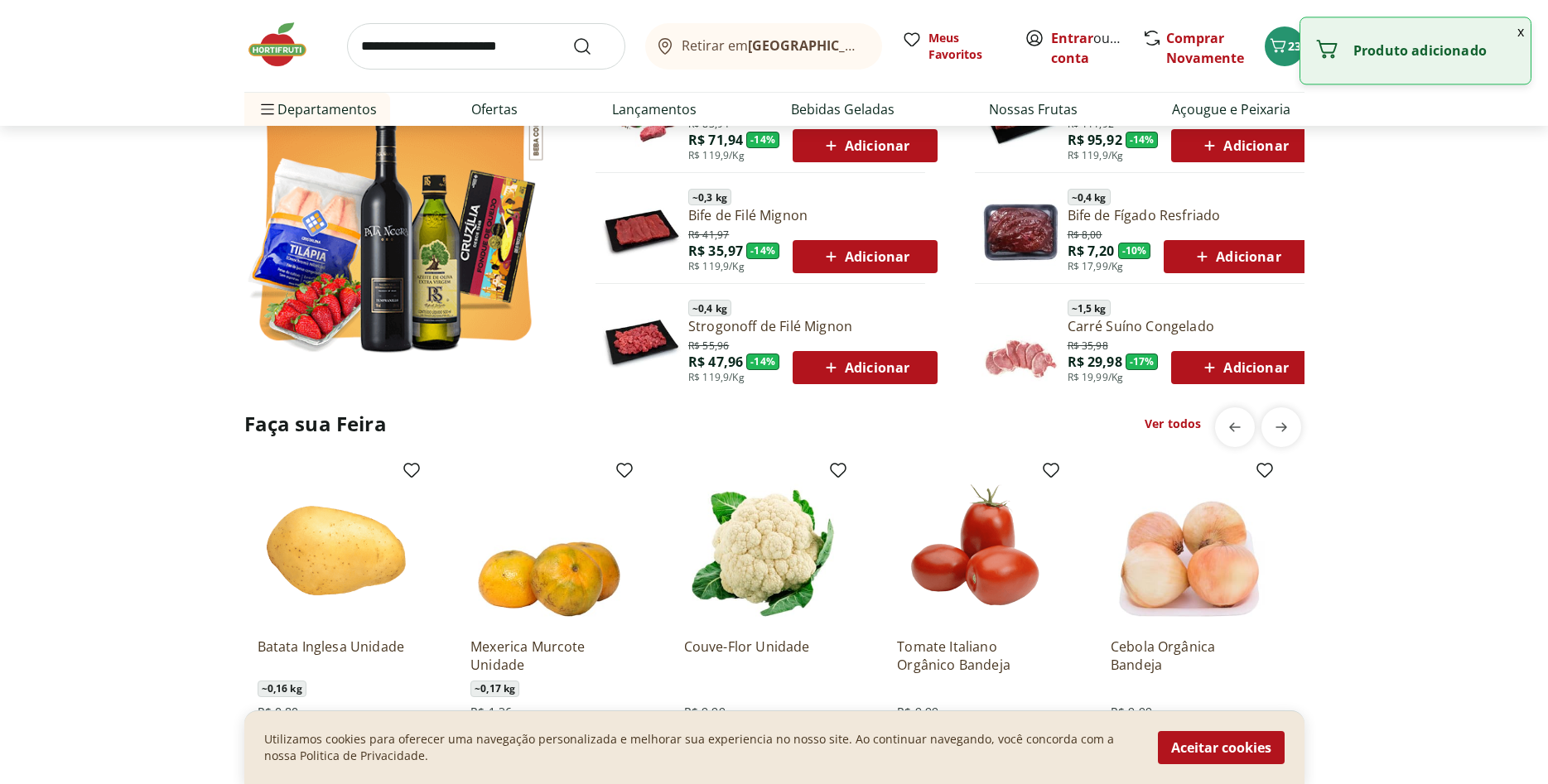
scroll to position [1013, 0]
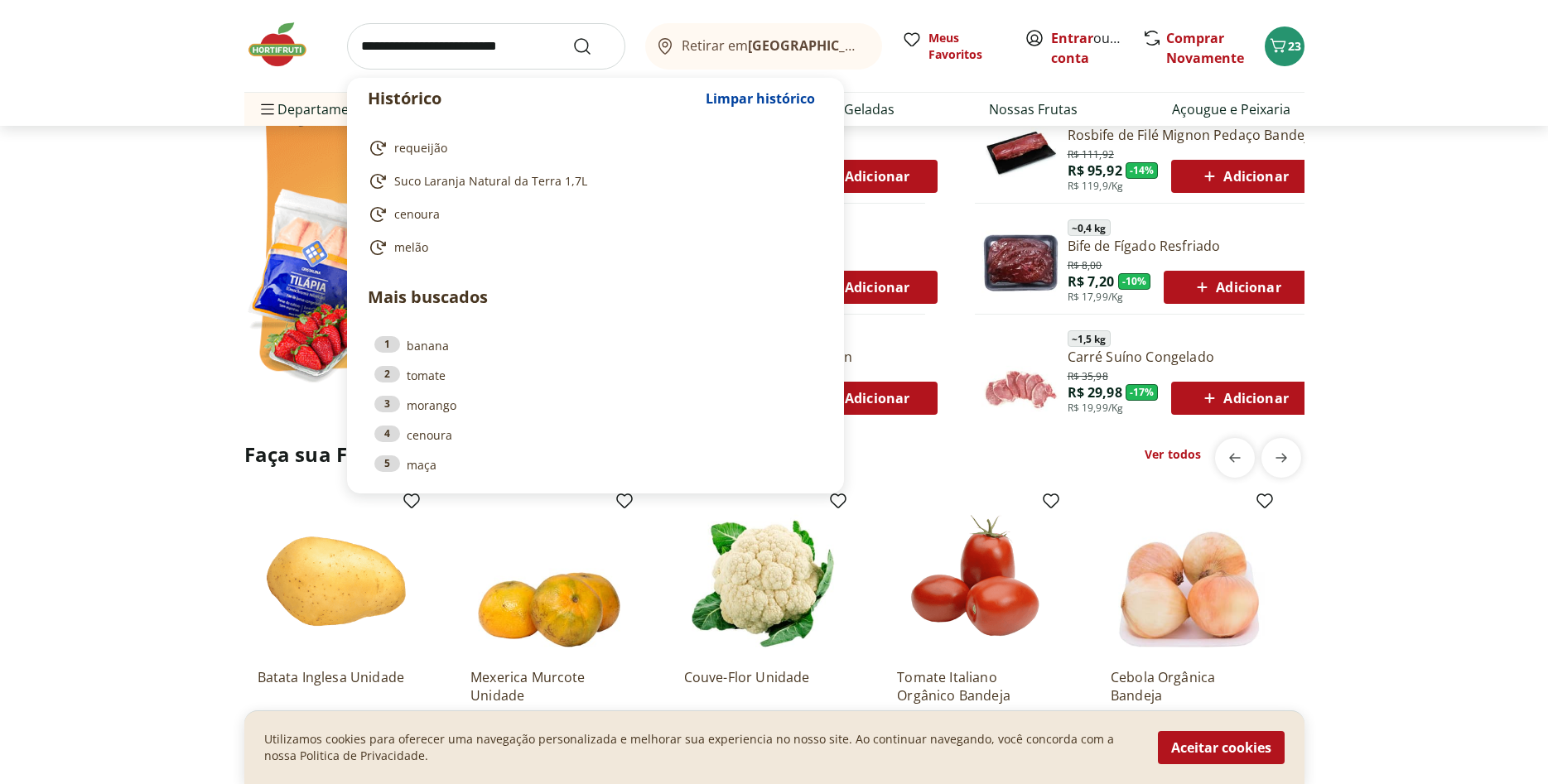
click at [463, 53] on input "search" at bounding box center [486, 47] width 279 height 47
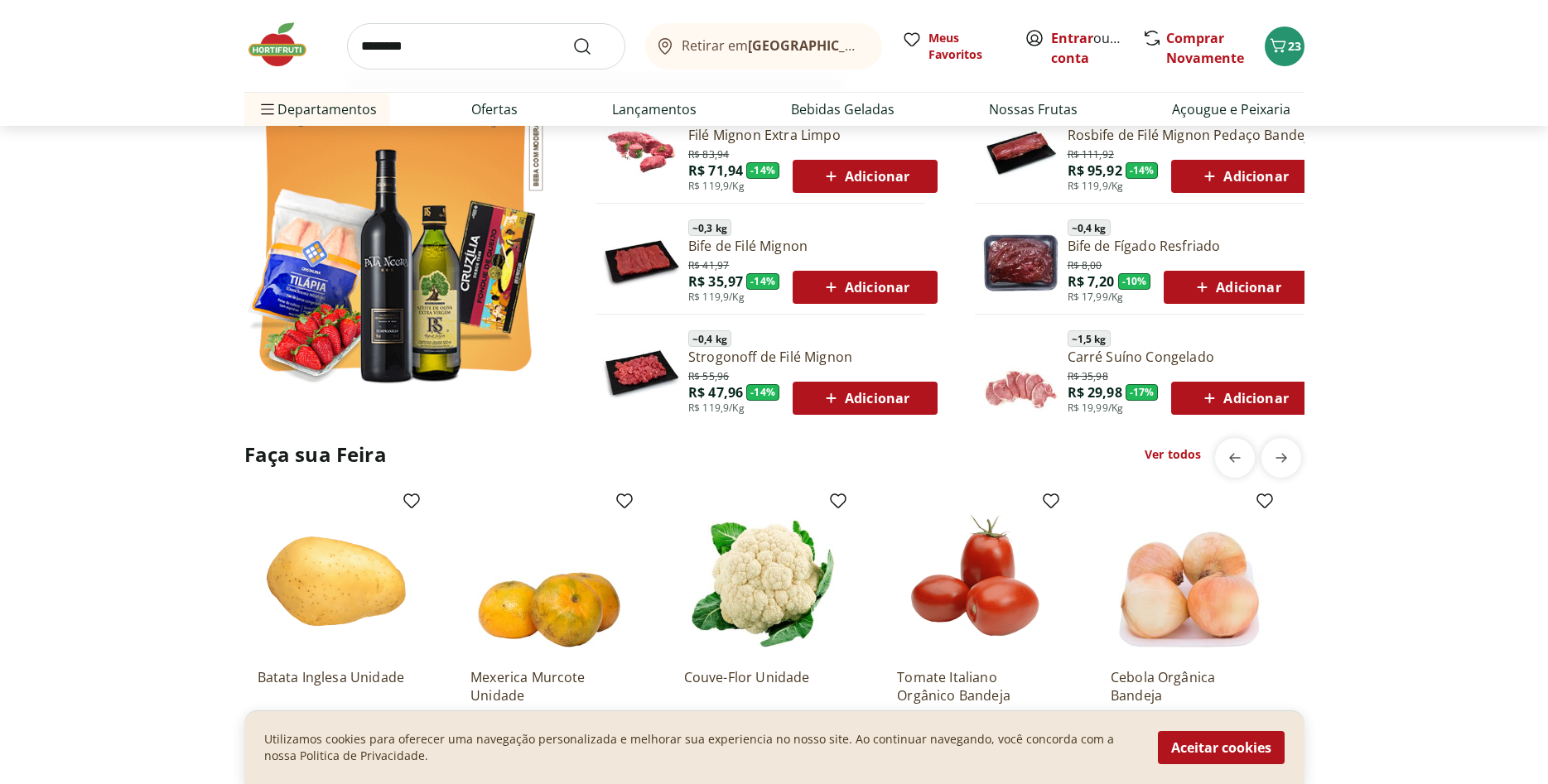
type input "********"
click at [573, 36] on button "Submit Search" at bounding box center [592, 46] width 40 height 20
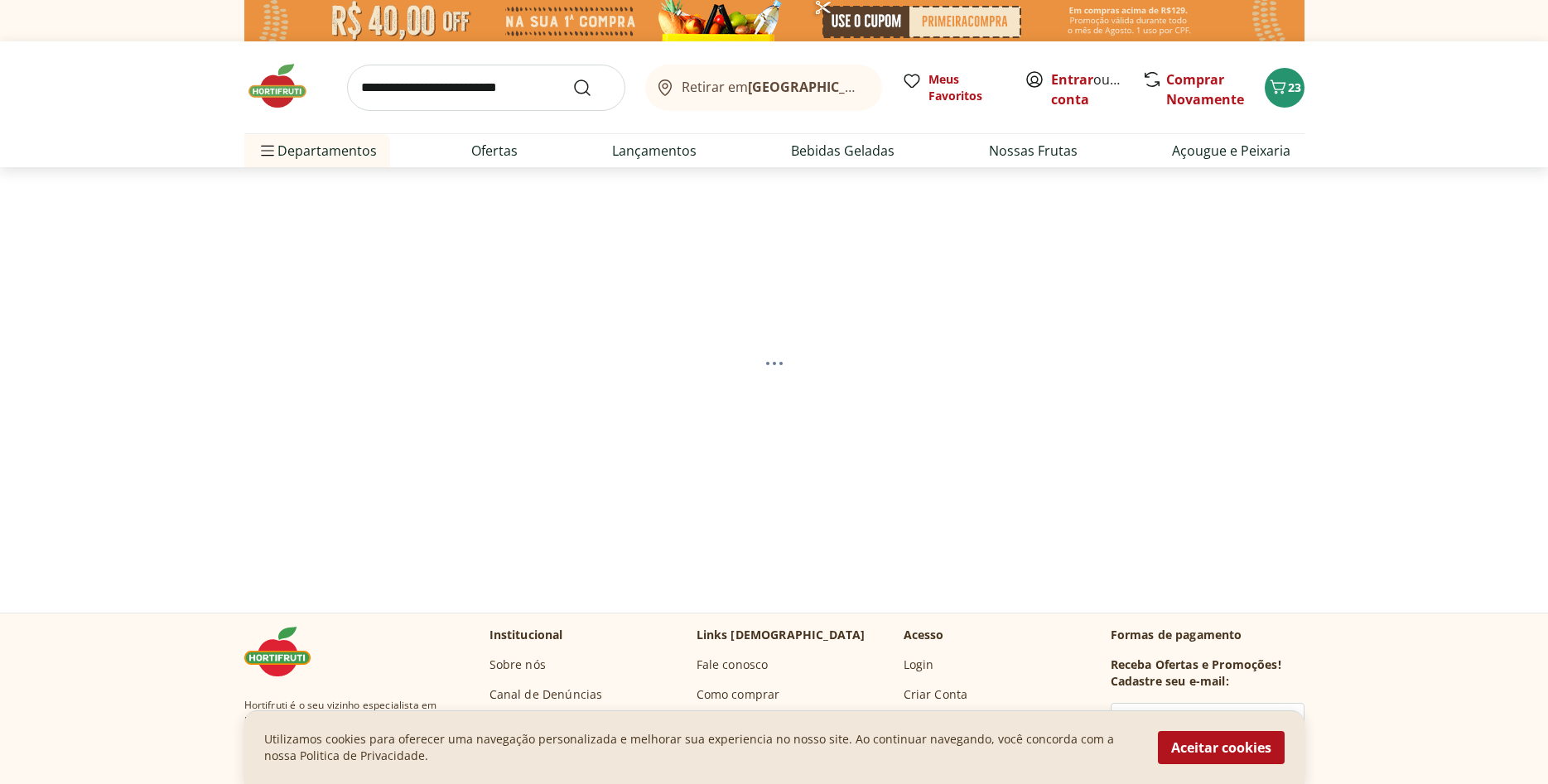
select select "**********"
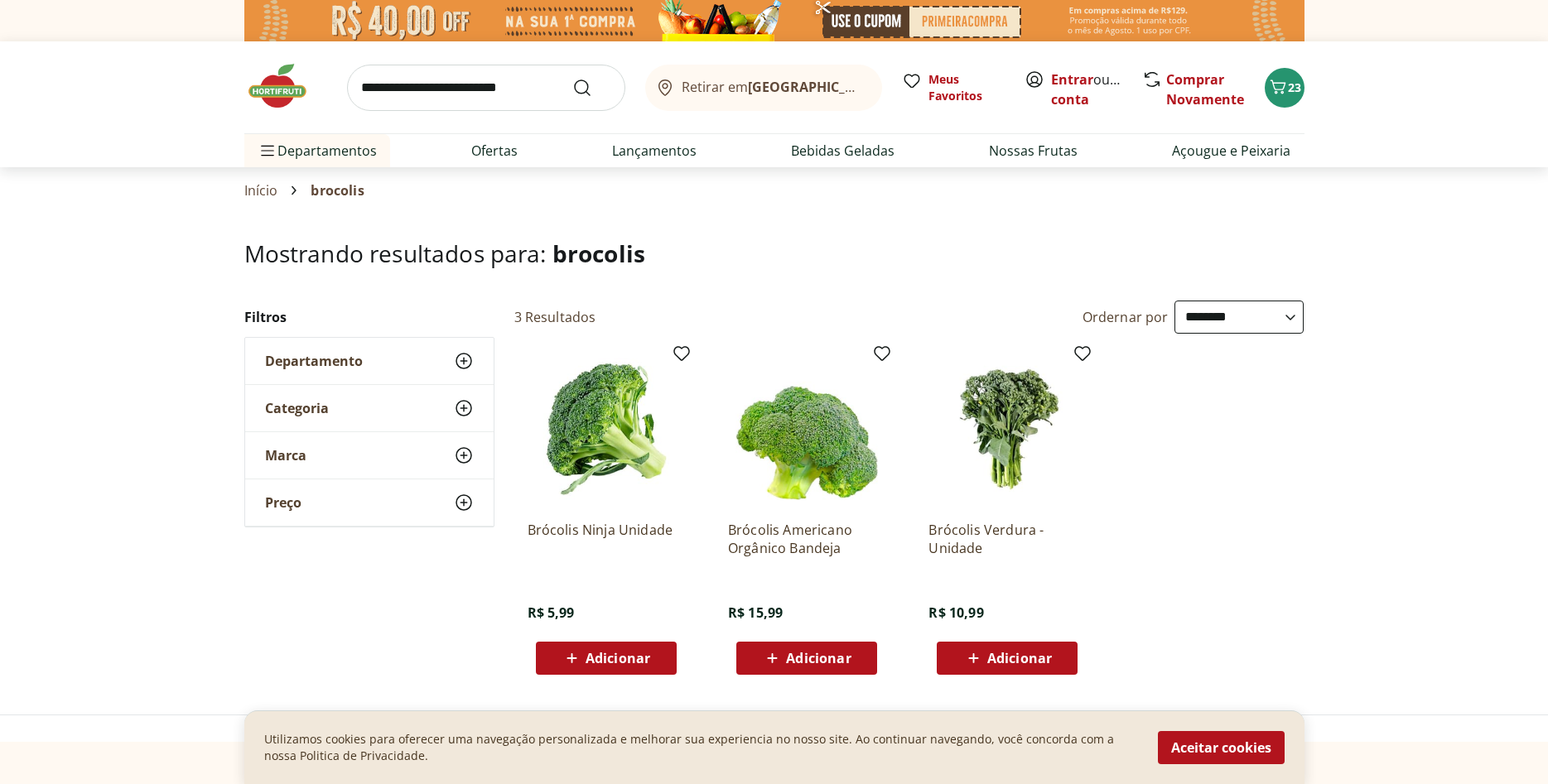
click at [603, 657] on span "Adicionar" at bounding box center [617, 658] width 64 height 13
click at [442, 86] on input "search" at bounding box center [486, 88] width 279 height 47
type input "******"
click button "Submit Search" at bounding box center [592, 88] width 40 height 20
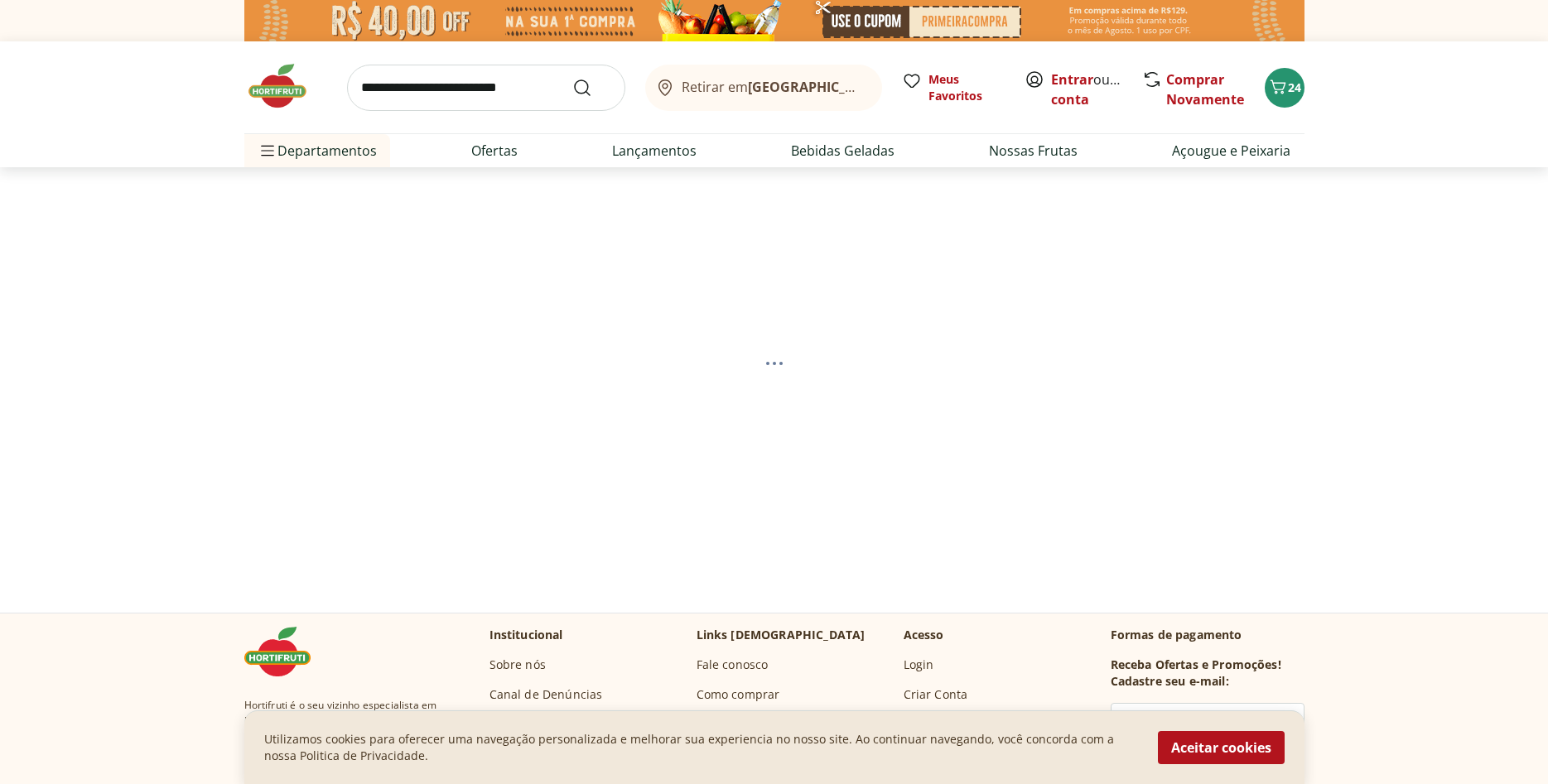
select select "**********"
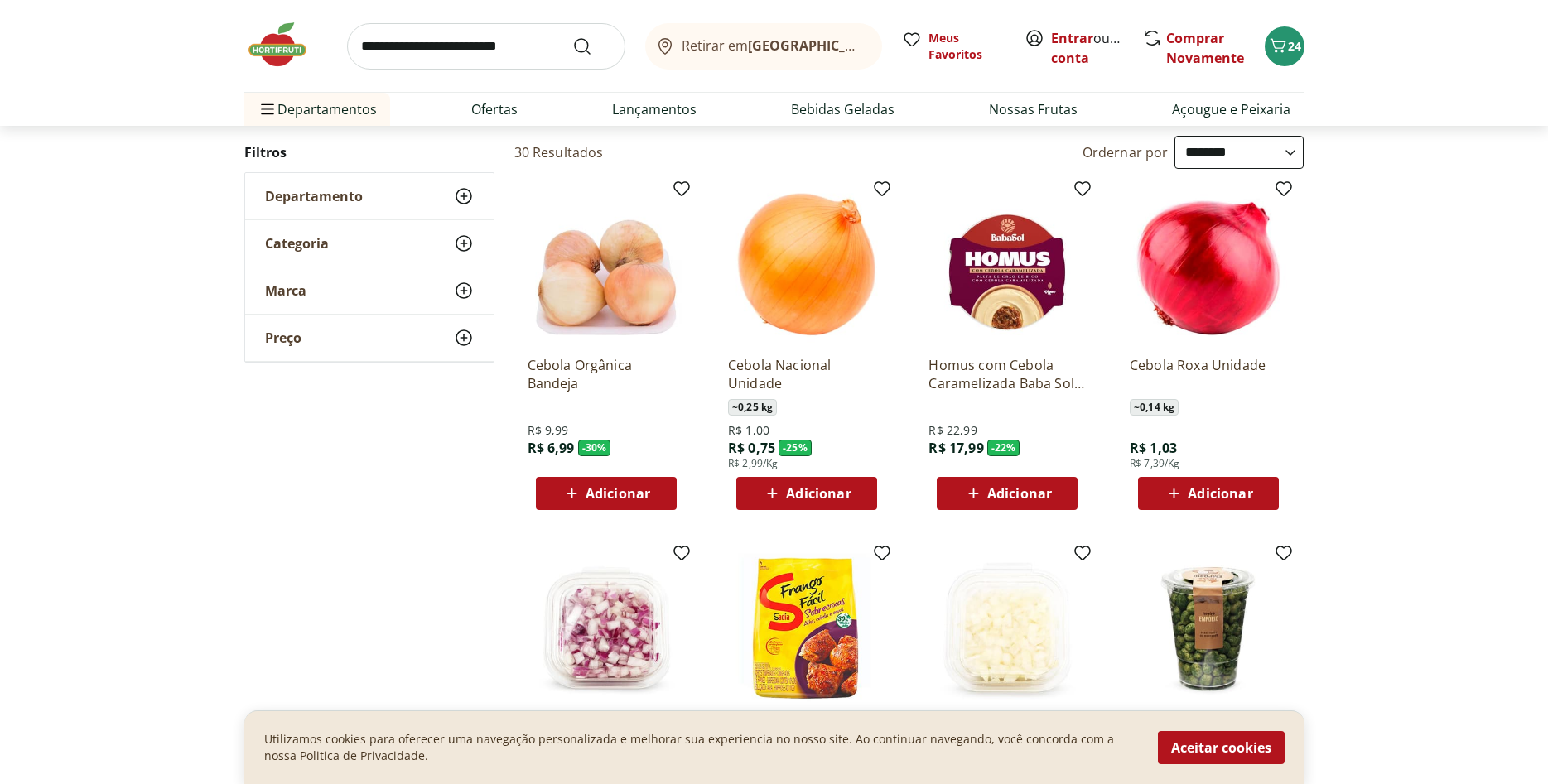
scroll to position [169, 0]
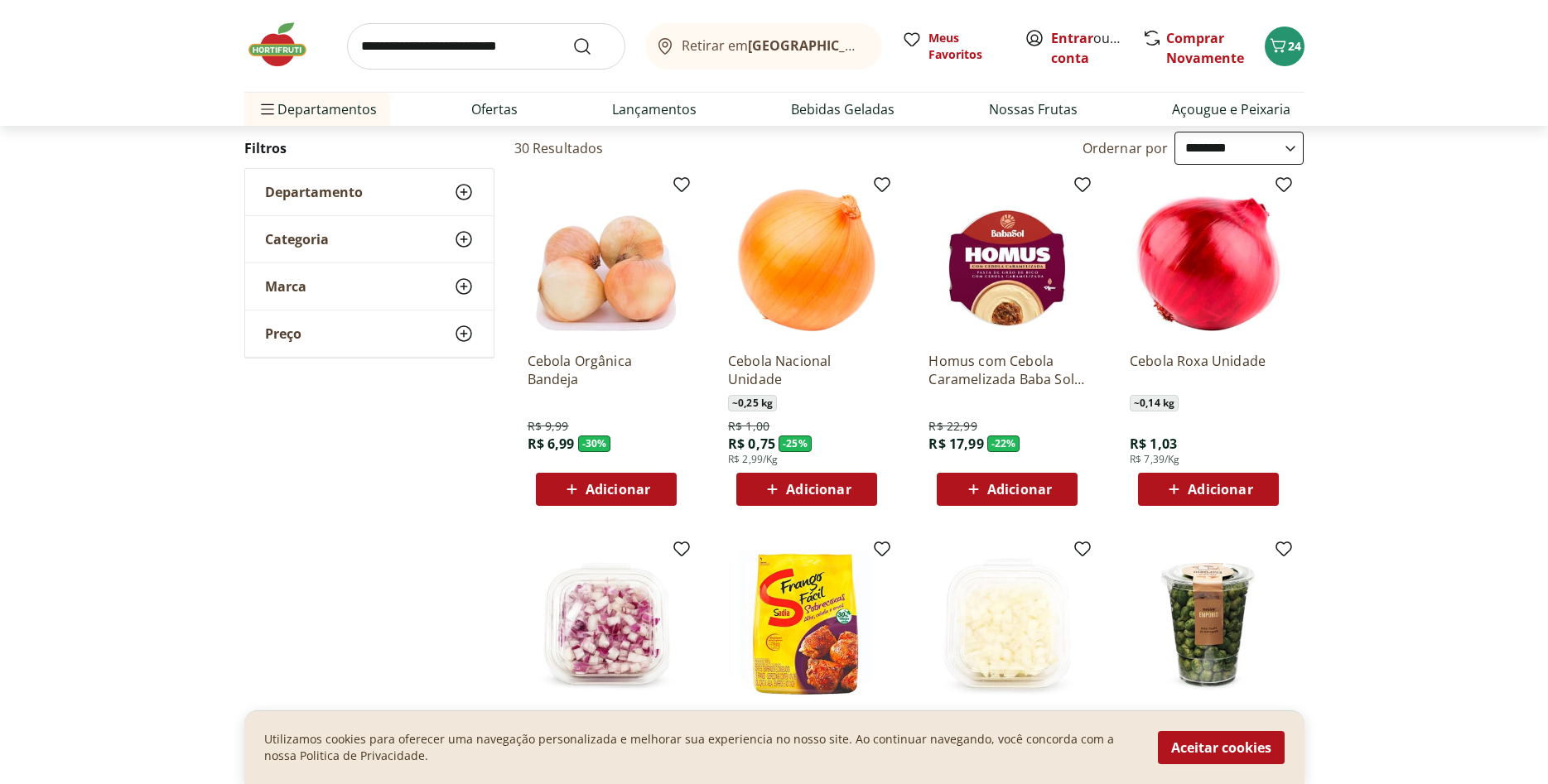
click at [1202, 488] on span "Adicionar" at bounding box center [1220, 489] width 64 height 13
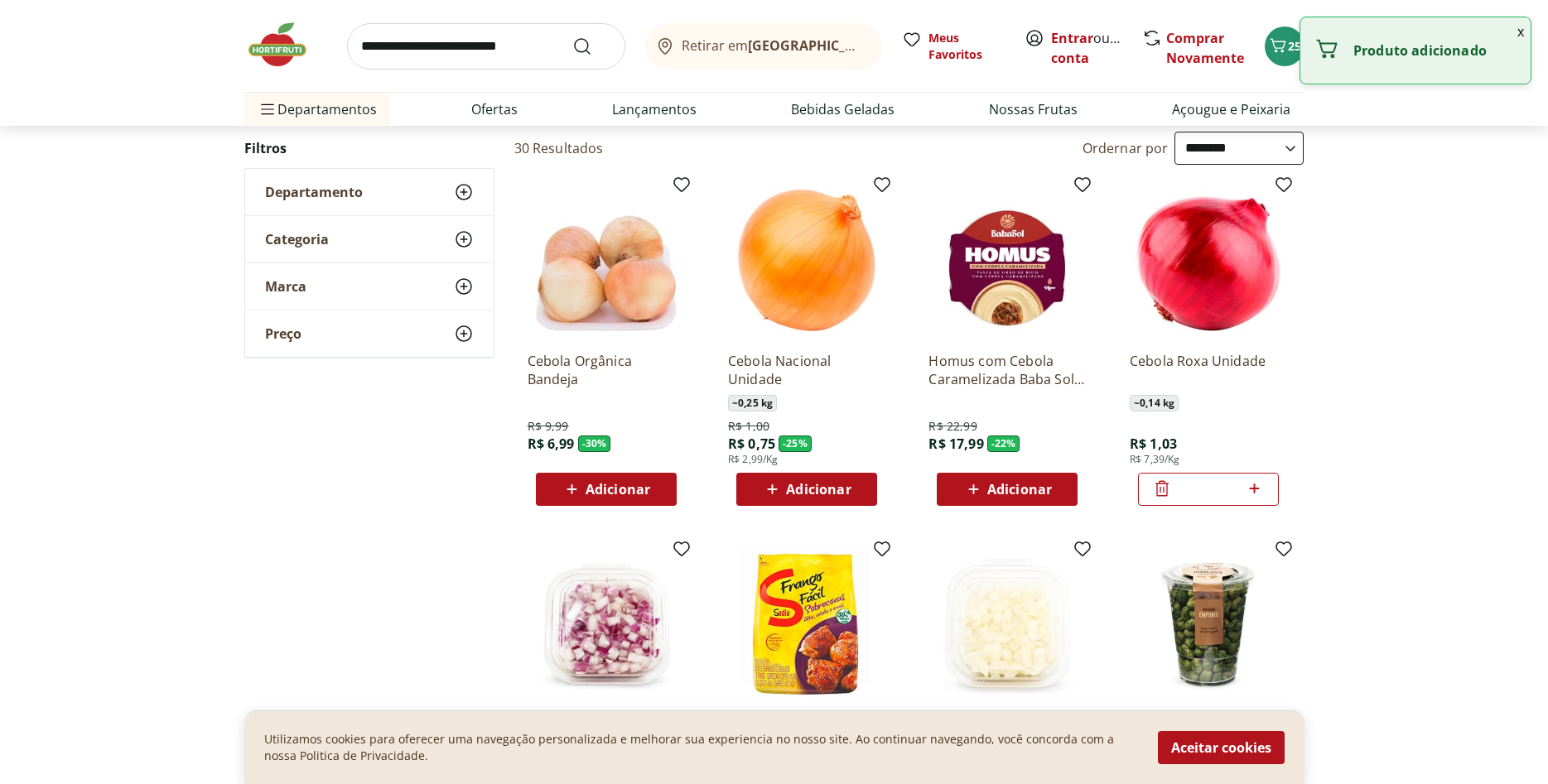
click at [1258, 492] on icon at bounding box center [1254, 488] width 21 height 20
type input "*"
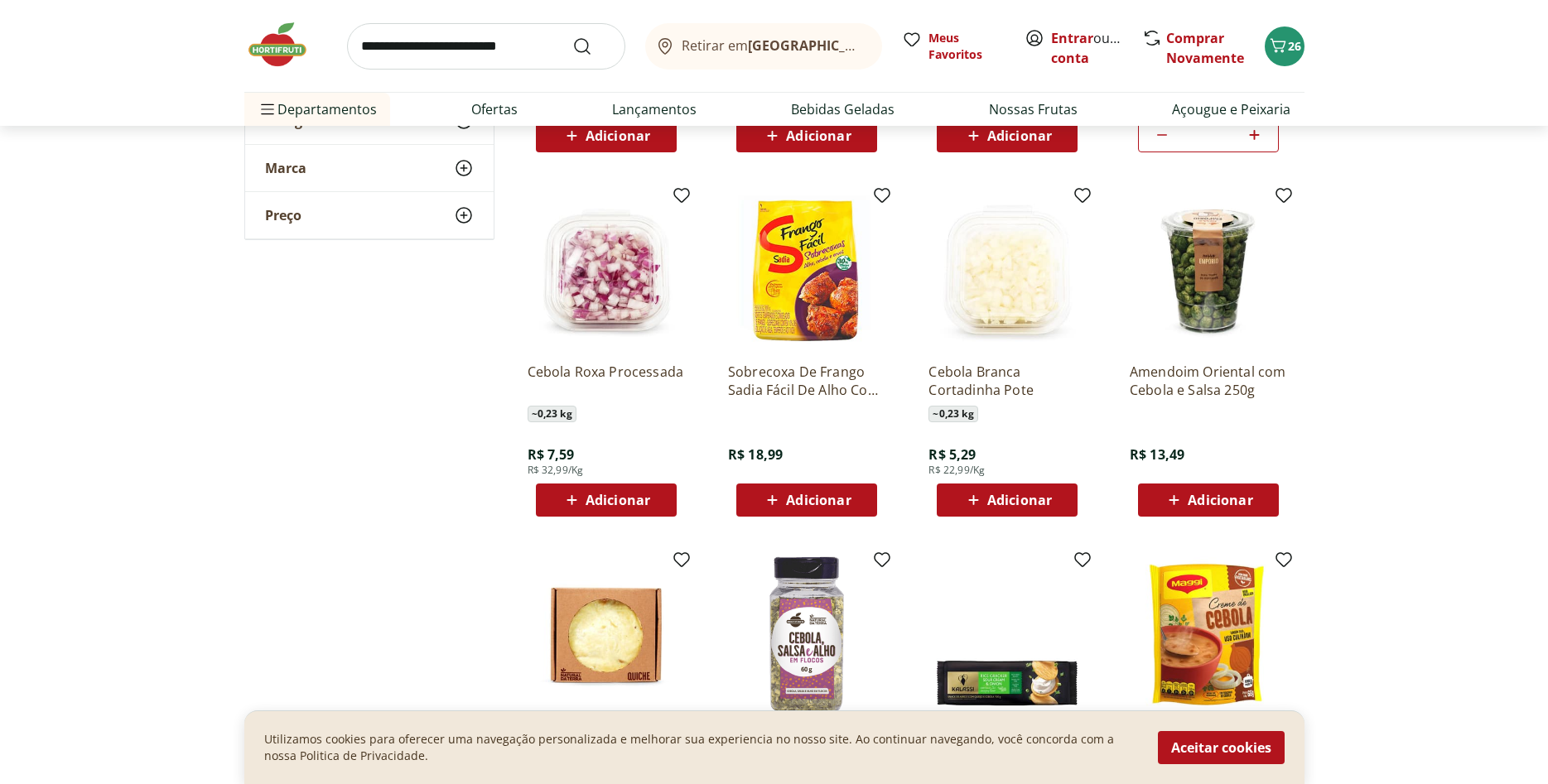
scroll to position [422, 0]
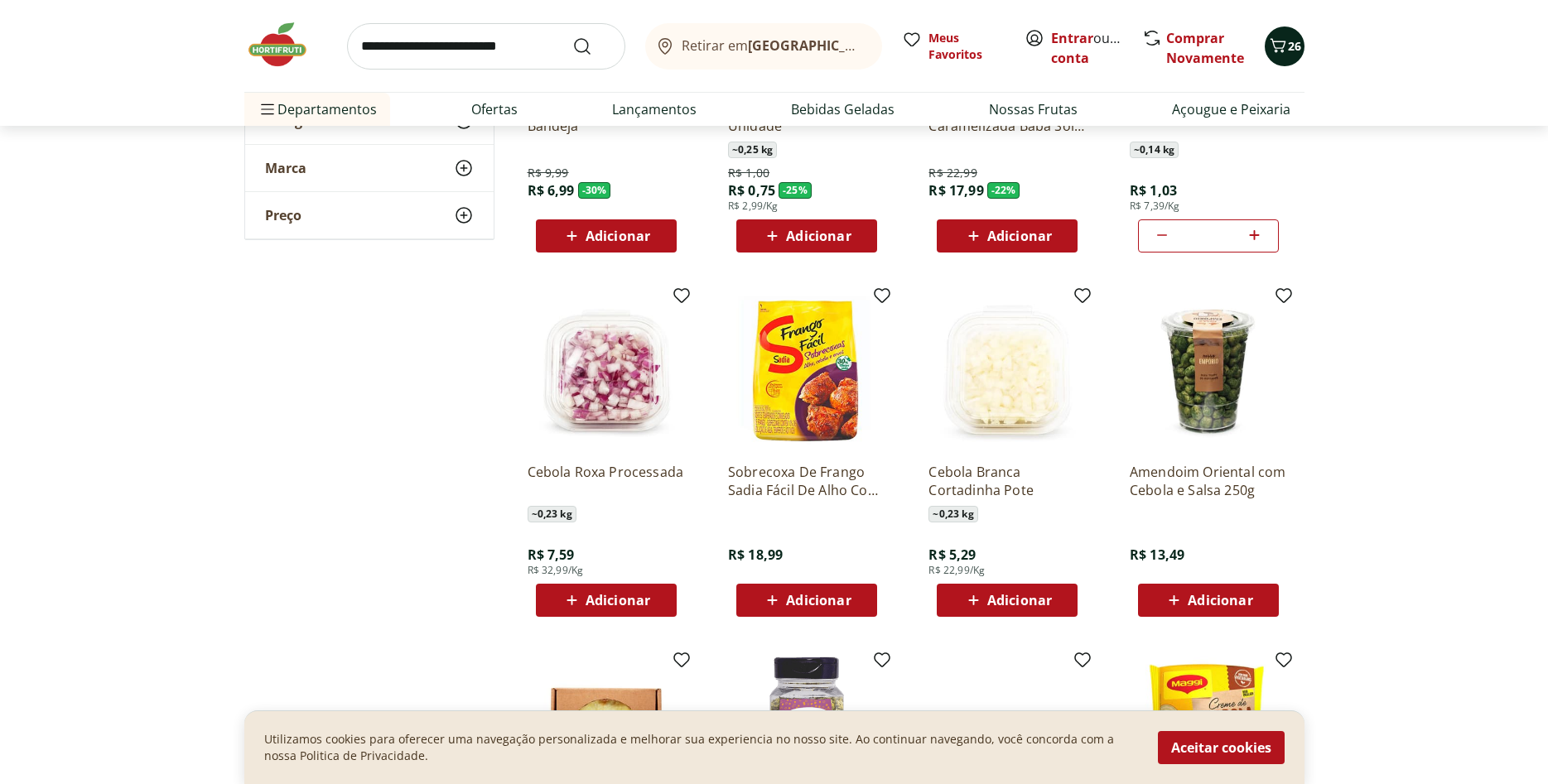
click at [1283, 47] on icon "Carrinho" at bounding box center [1278, 45] width 16 height 14
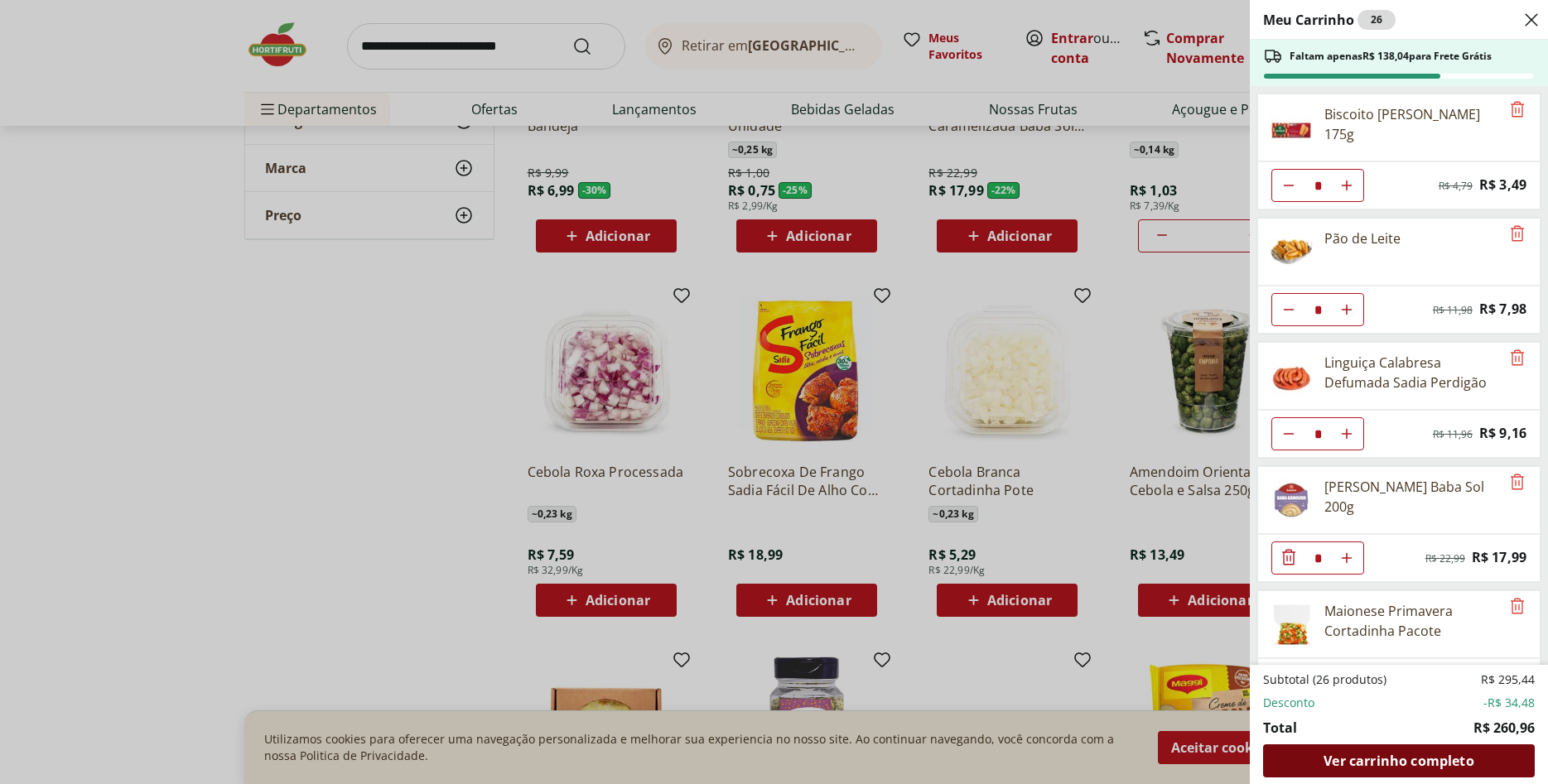
click at [1414, 756] on span "Ver carrinho completo" at bounding box center [1399, 761] width 150 height 13
drag, startPoint x: 1528, startPoint y: 23, endPoint x: 1026, endPoint y: 50, distance: 502.7
click at [1527, 21] on icon "Close" at bounding box center [1531, 20] width 20 height 20
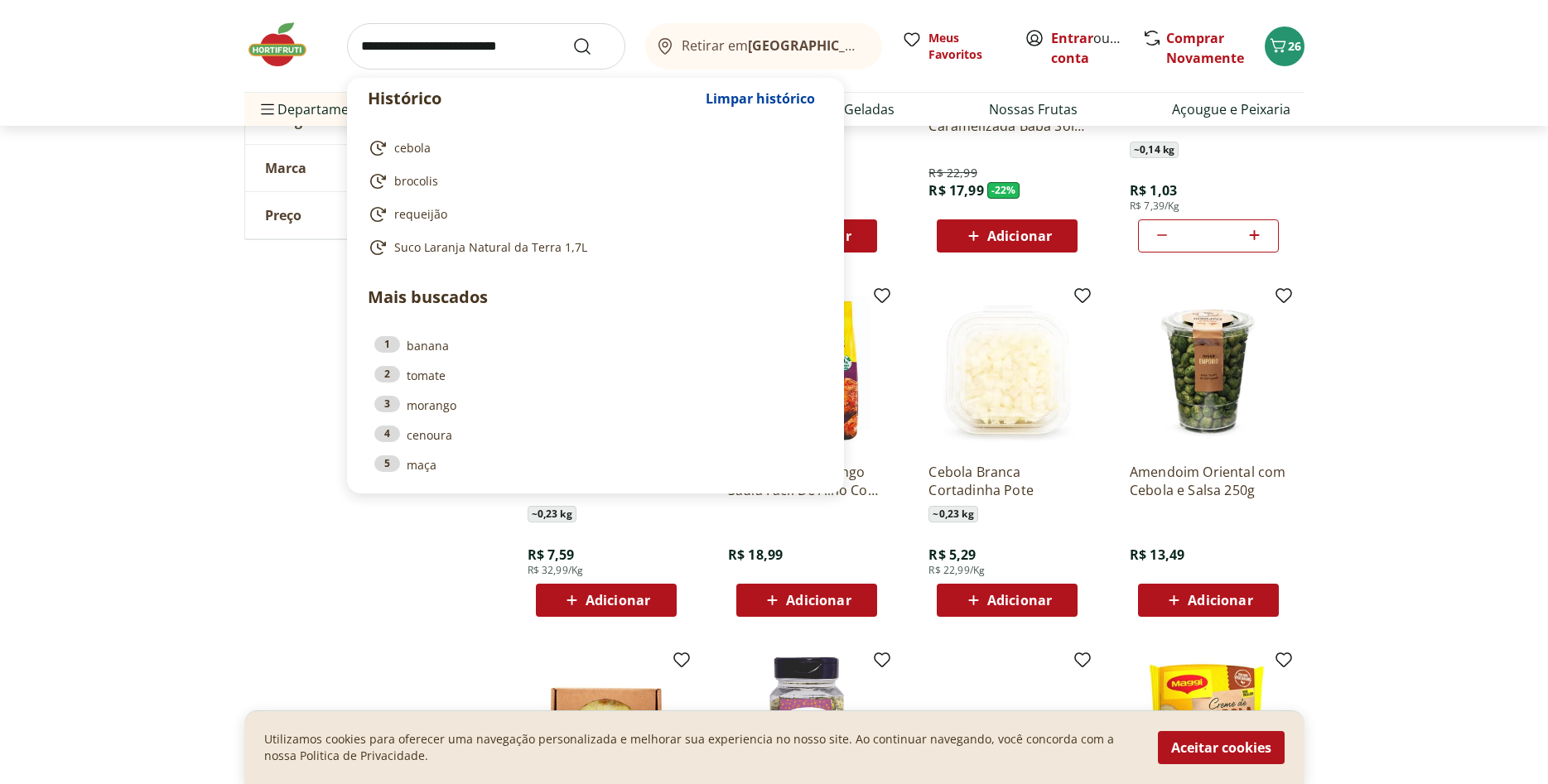
click at [464, 66] on input "search" at bounding box center [486, 47] width 279 height 47
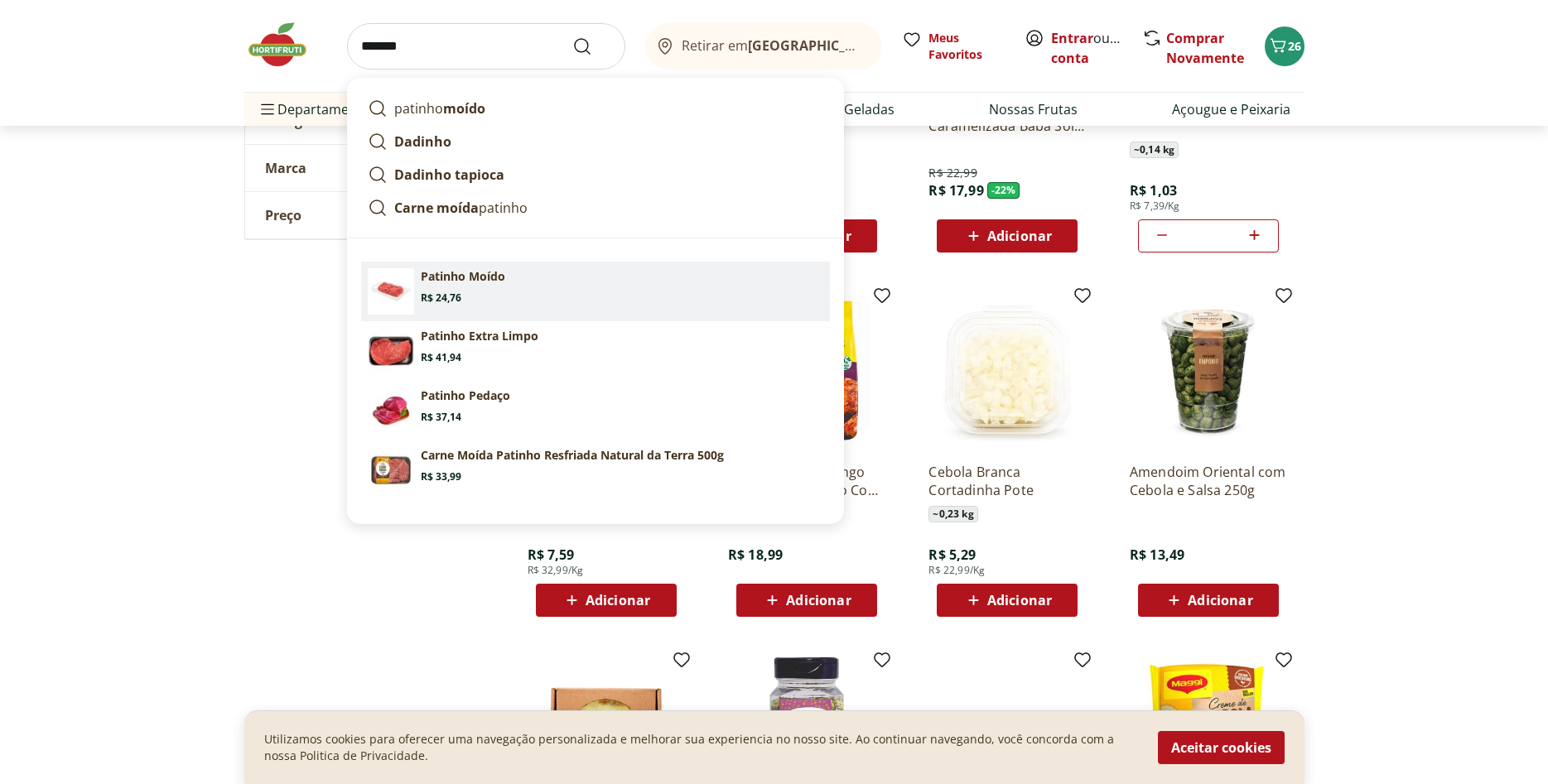
click at [431, 285] on section "Patinho Moído Price: R$ 24,76" at bounding box center [622, 286] width 403 height 36
type input "**********"
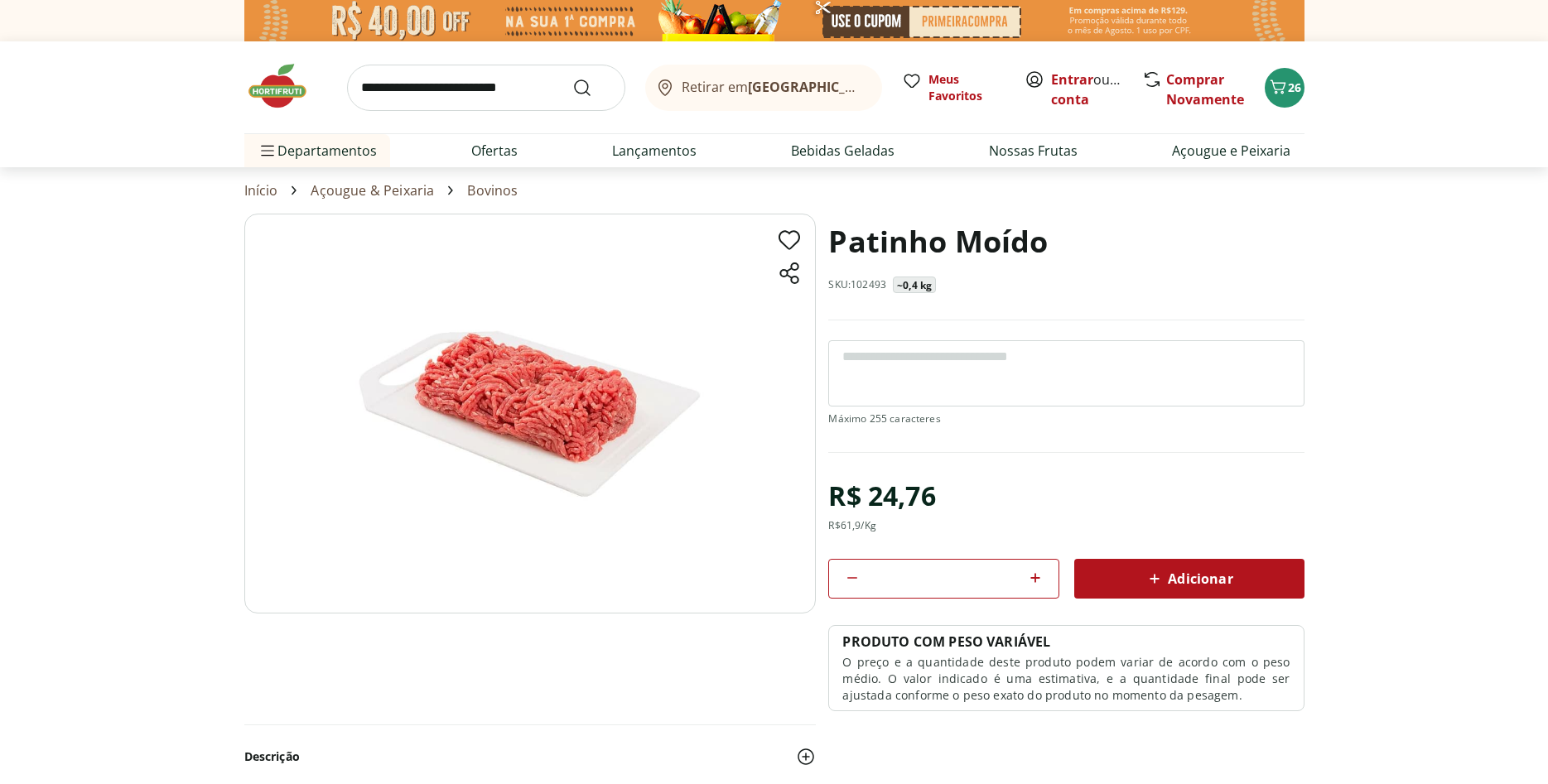
click at [1177, 577] on span "Adicionar" at bounding box center [1189, 578] width 88 height 20
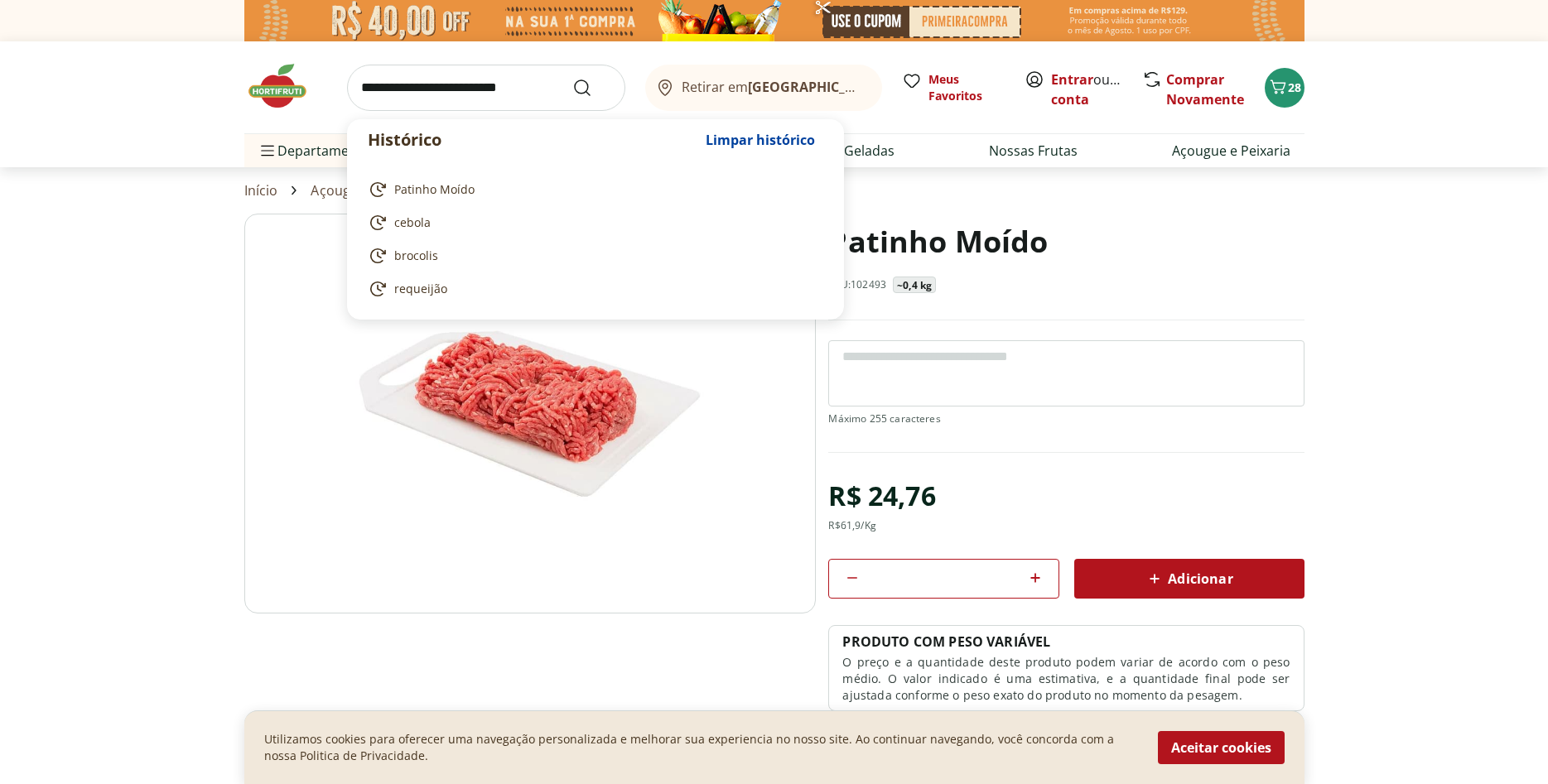
click at [422, 94] on input "search" at bounding box center [486, 88] width 279 height 47
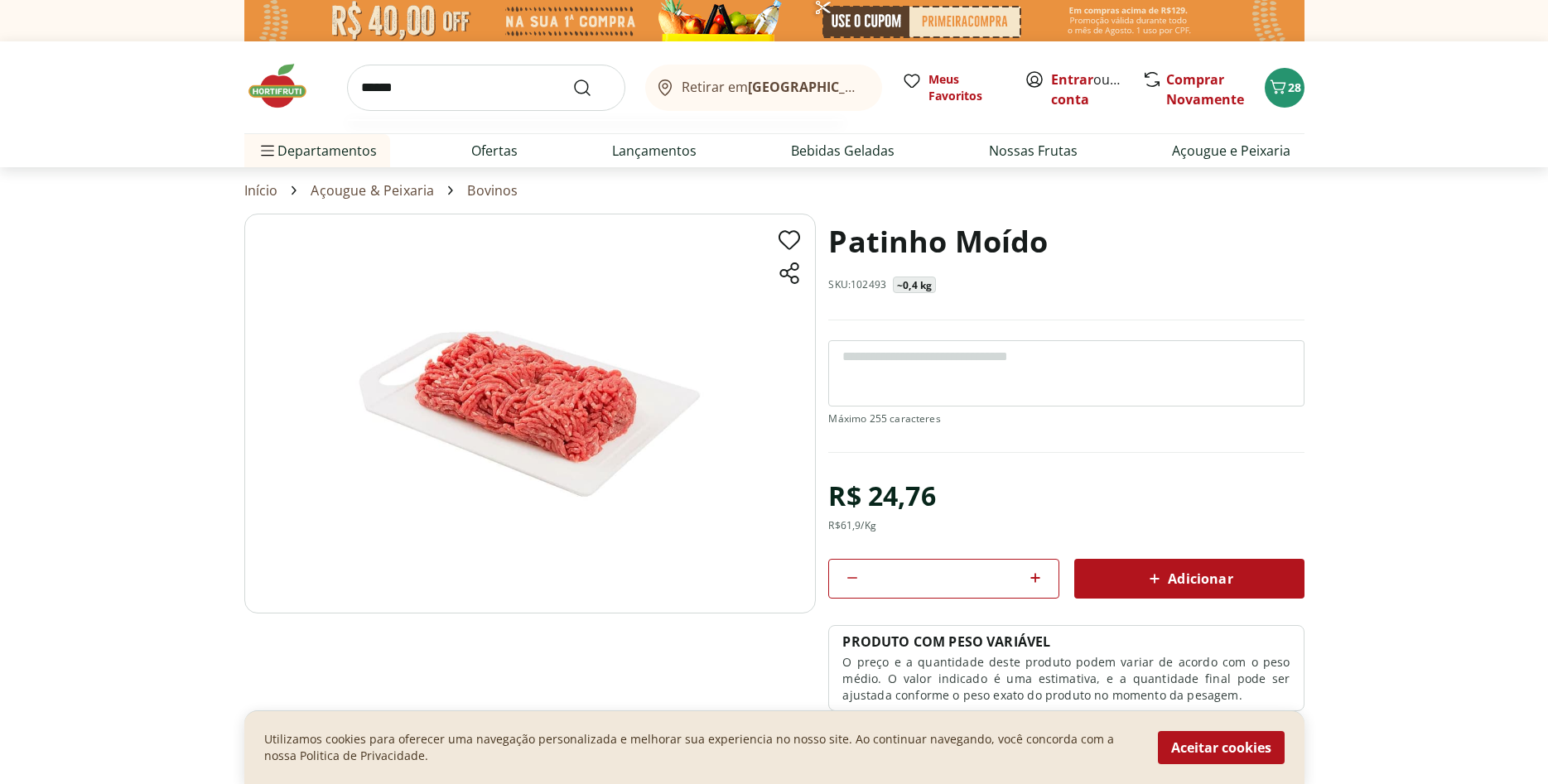
type input "******"
click at [573, 78] on button "Submit Search" at bounding box center [592, 88] width 40 height 20
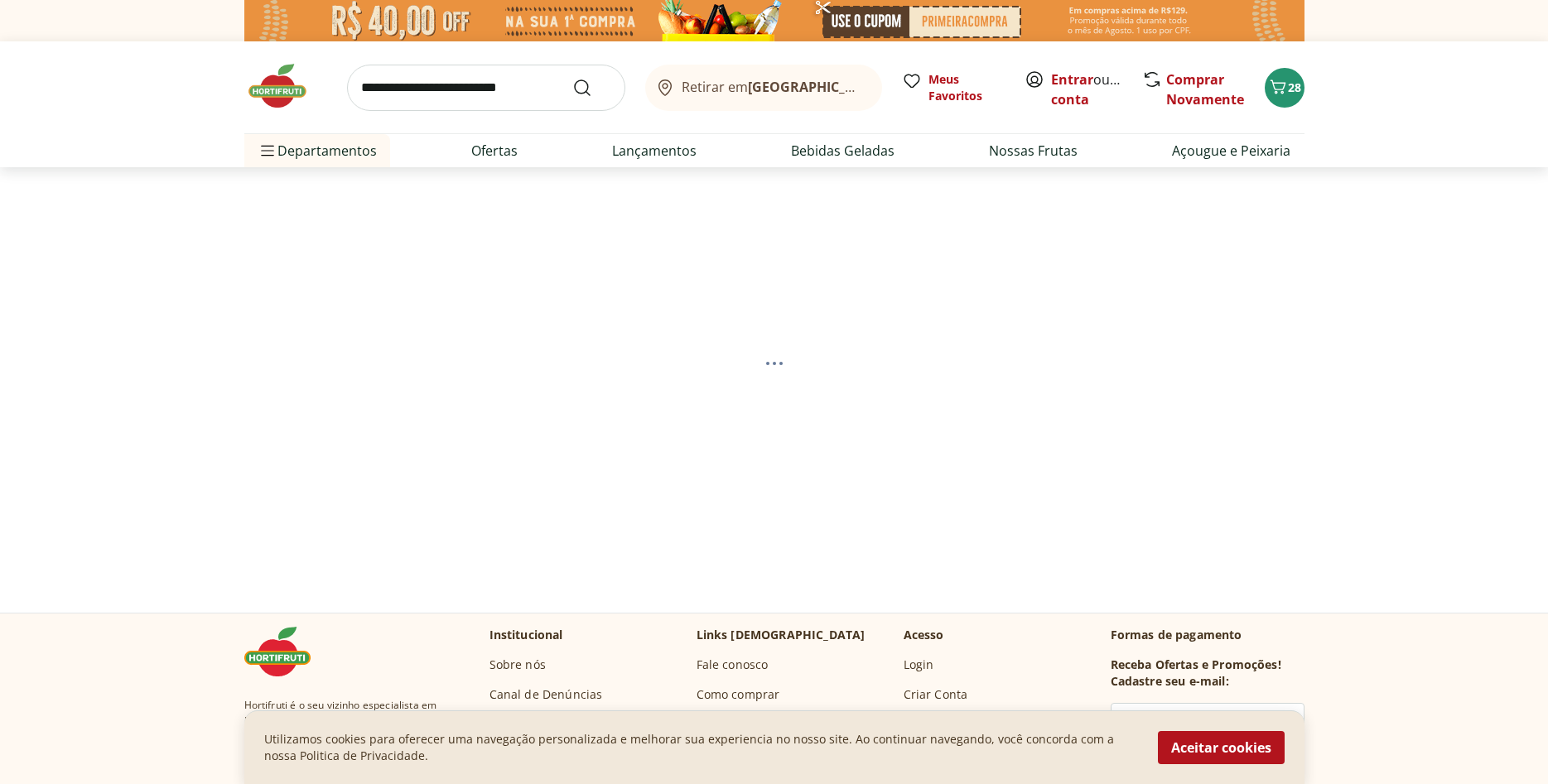
select select "**********"
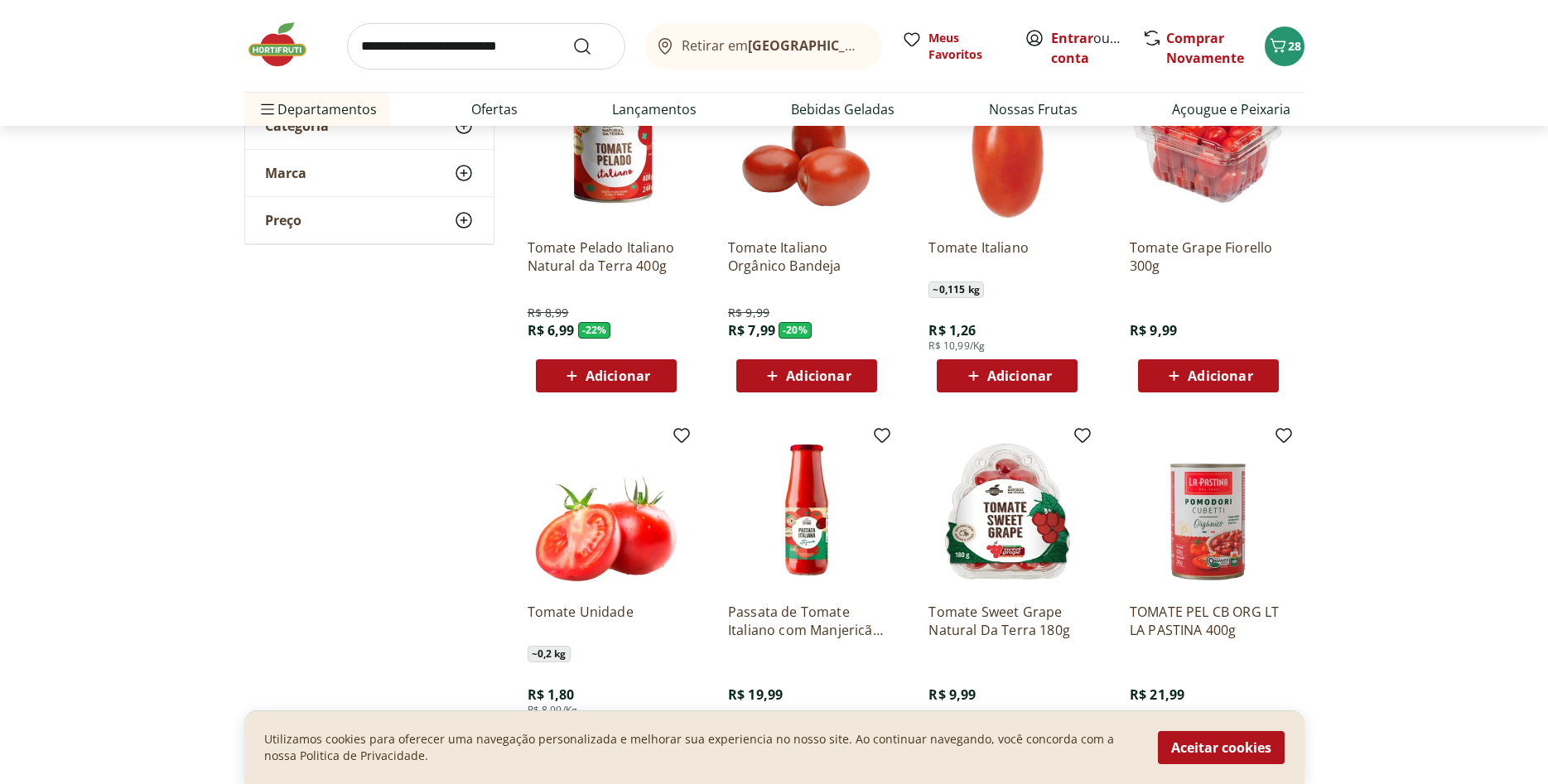
scroll to position [422, 0]
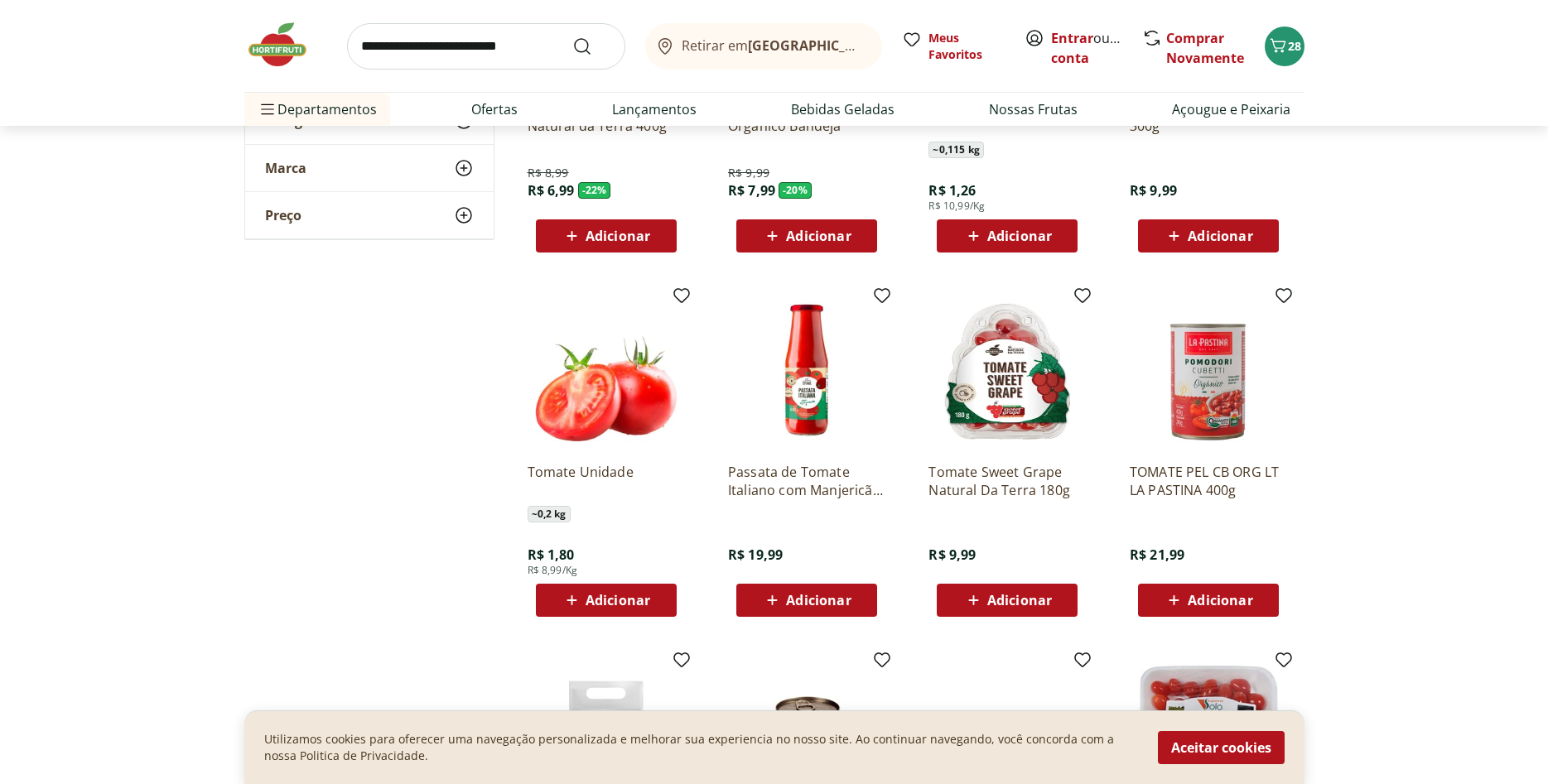
click at [598, 606] on span "Adicionar" at bounding box center [617, 600] width 64 height 13
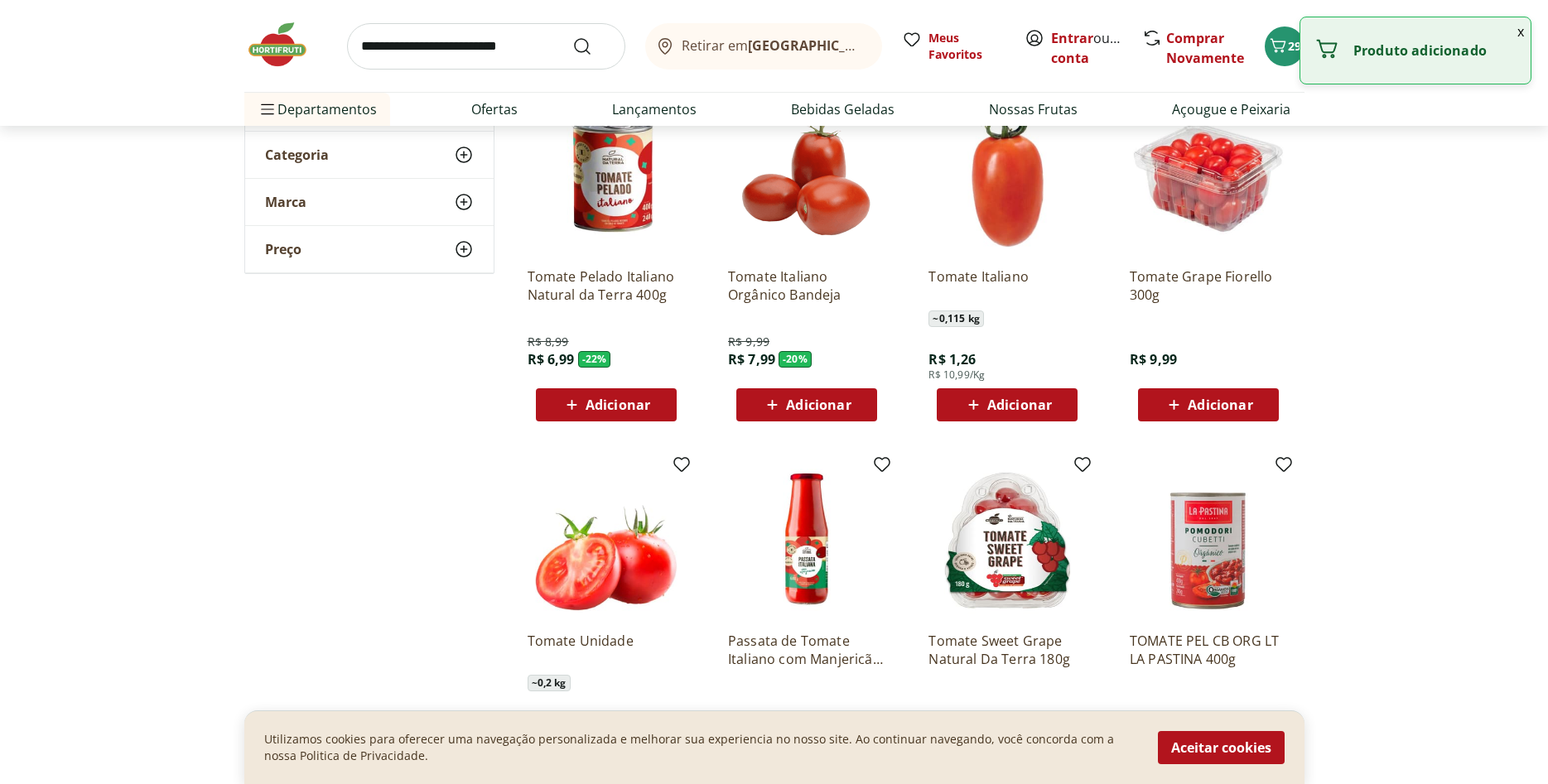
scroll to position [0, 0]
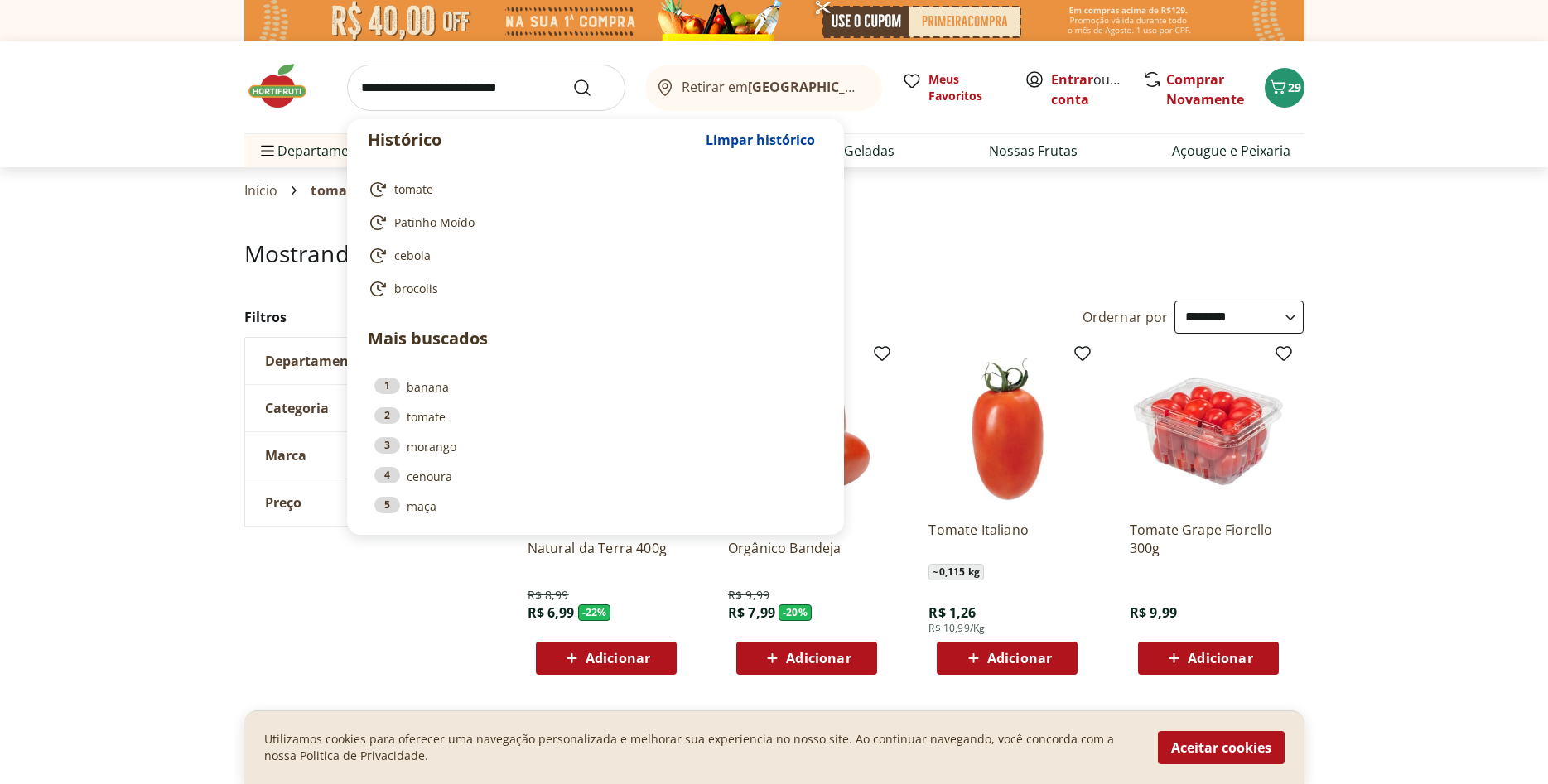
click at [467, 94] on input "search" at bounding box center [486, 88] width 279 height 47
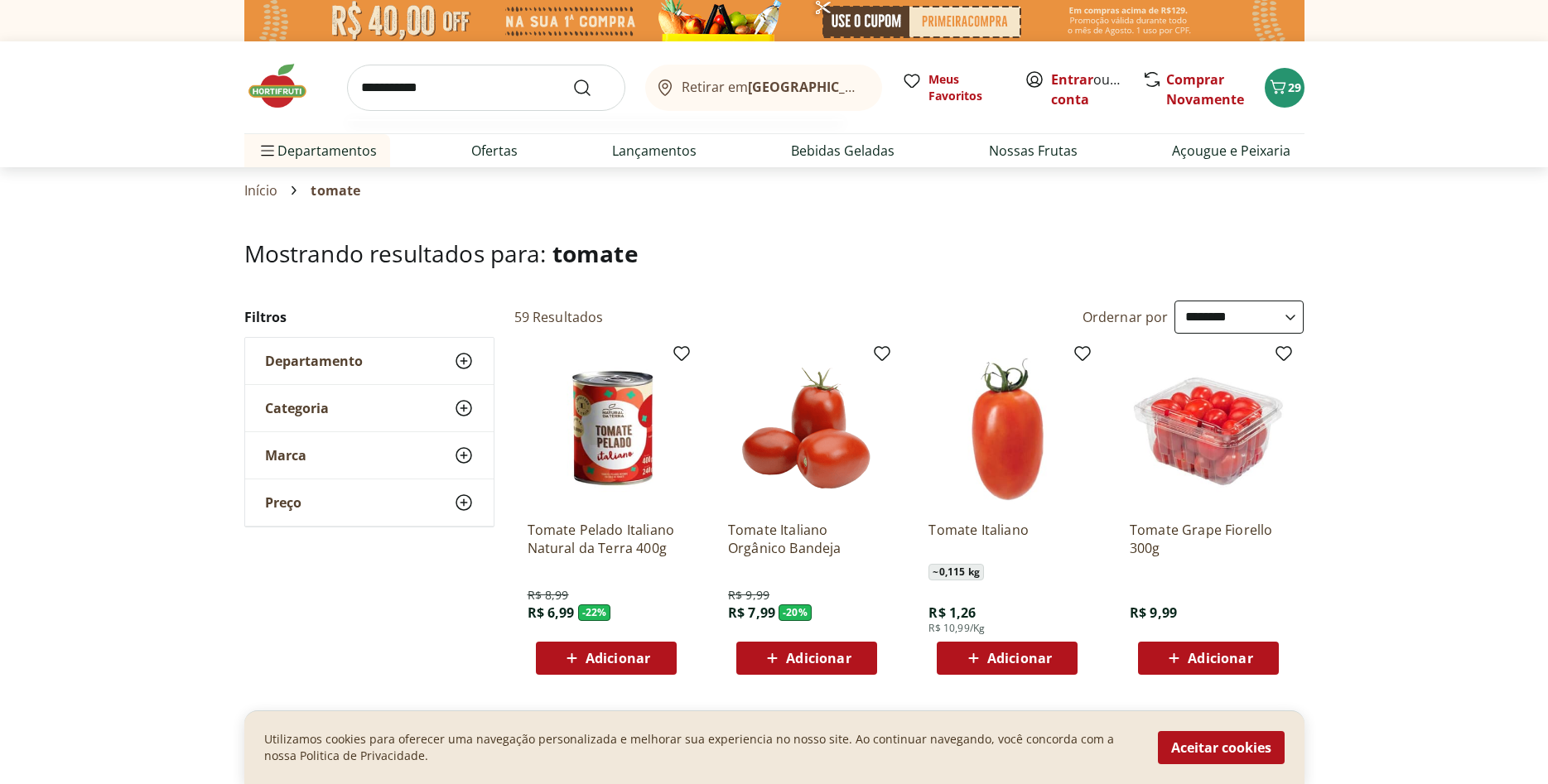
type input "**********"
click at [573, 78] on button "Submit Search" at bounding box center [592, 88] width 40 height 20
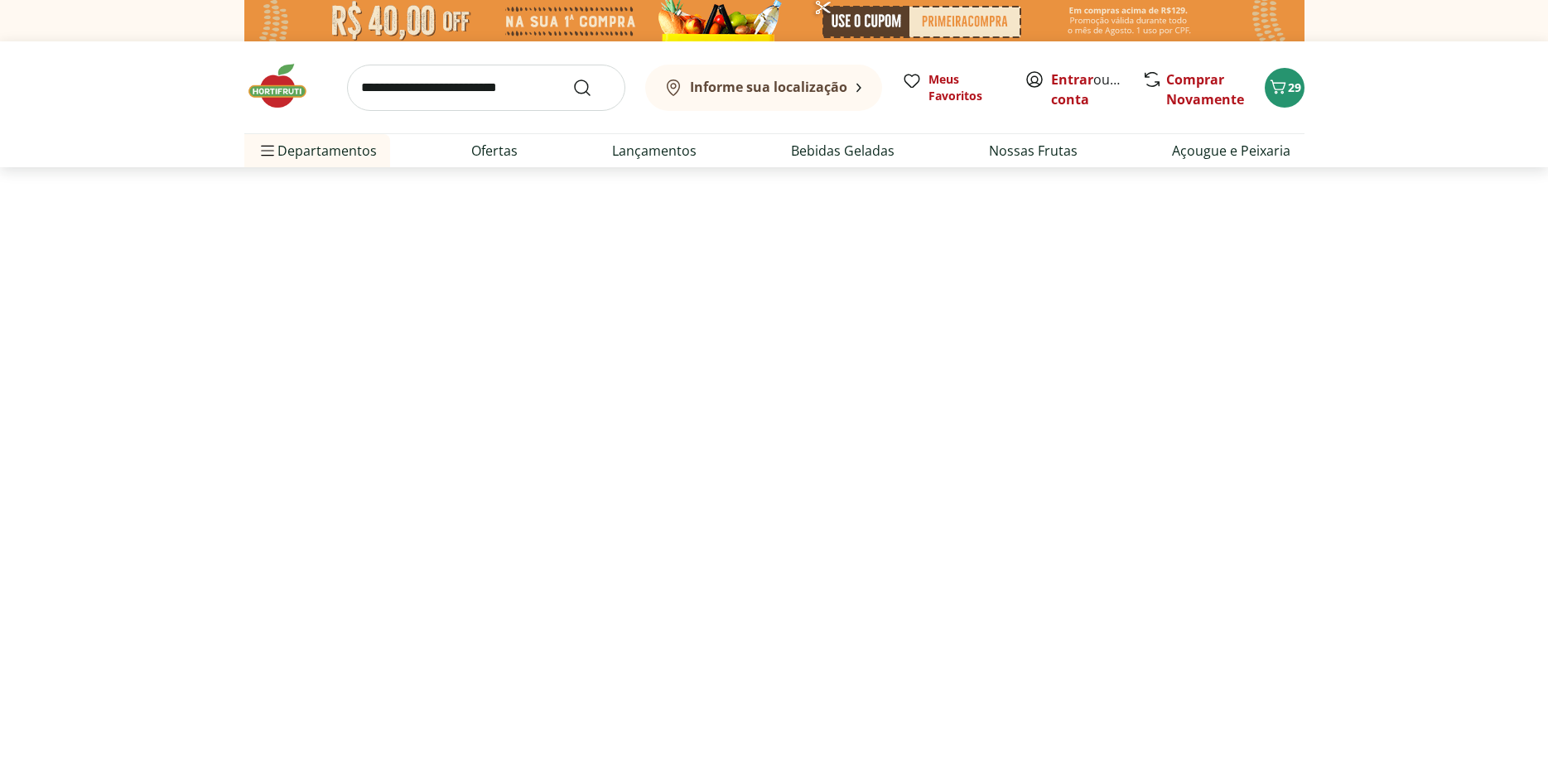
select select "**********"
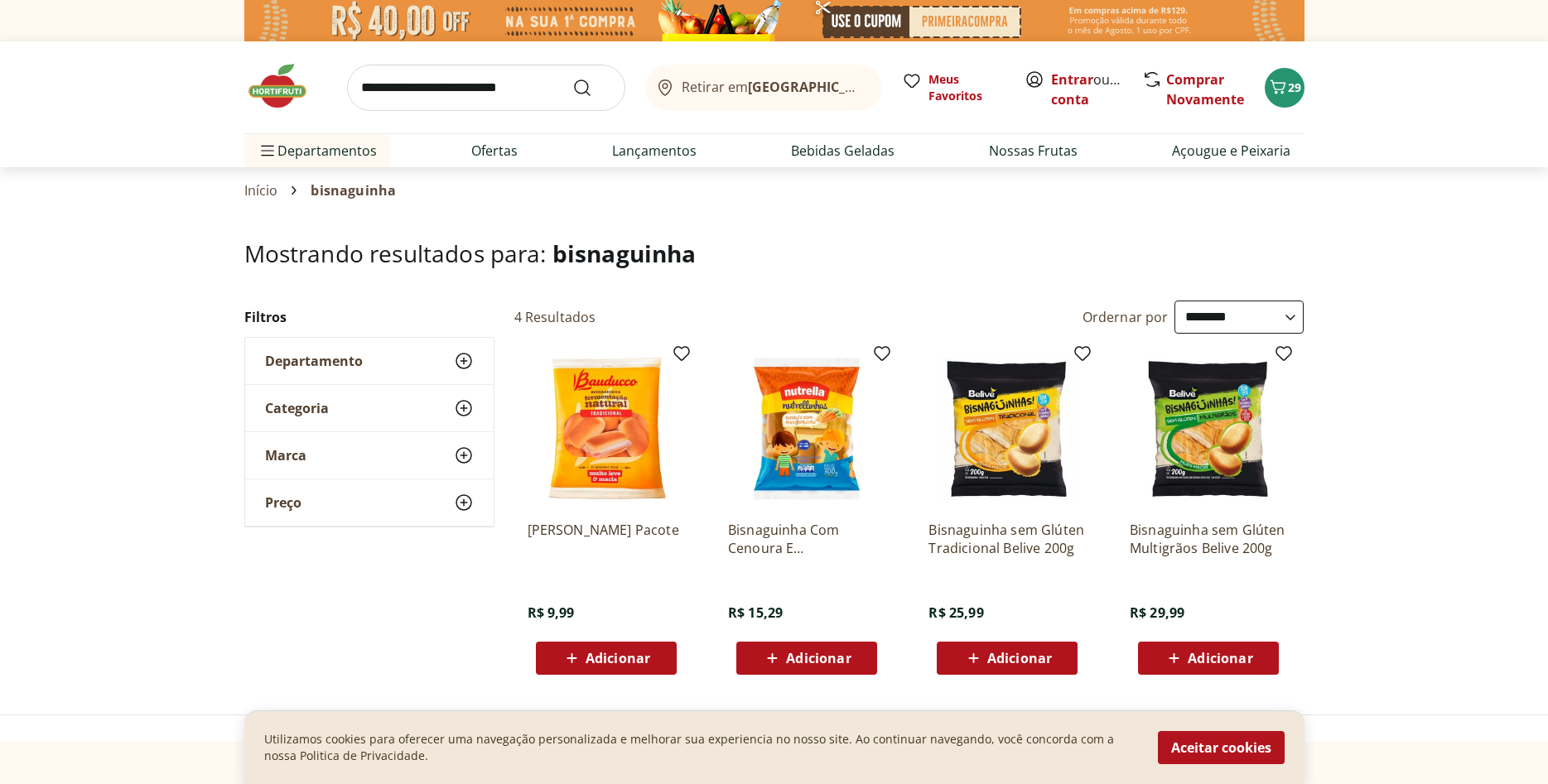
click at [568, 650] on icon at bounding box center [572, 658] width 21 height 20
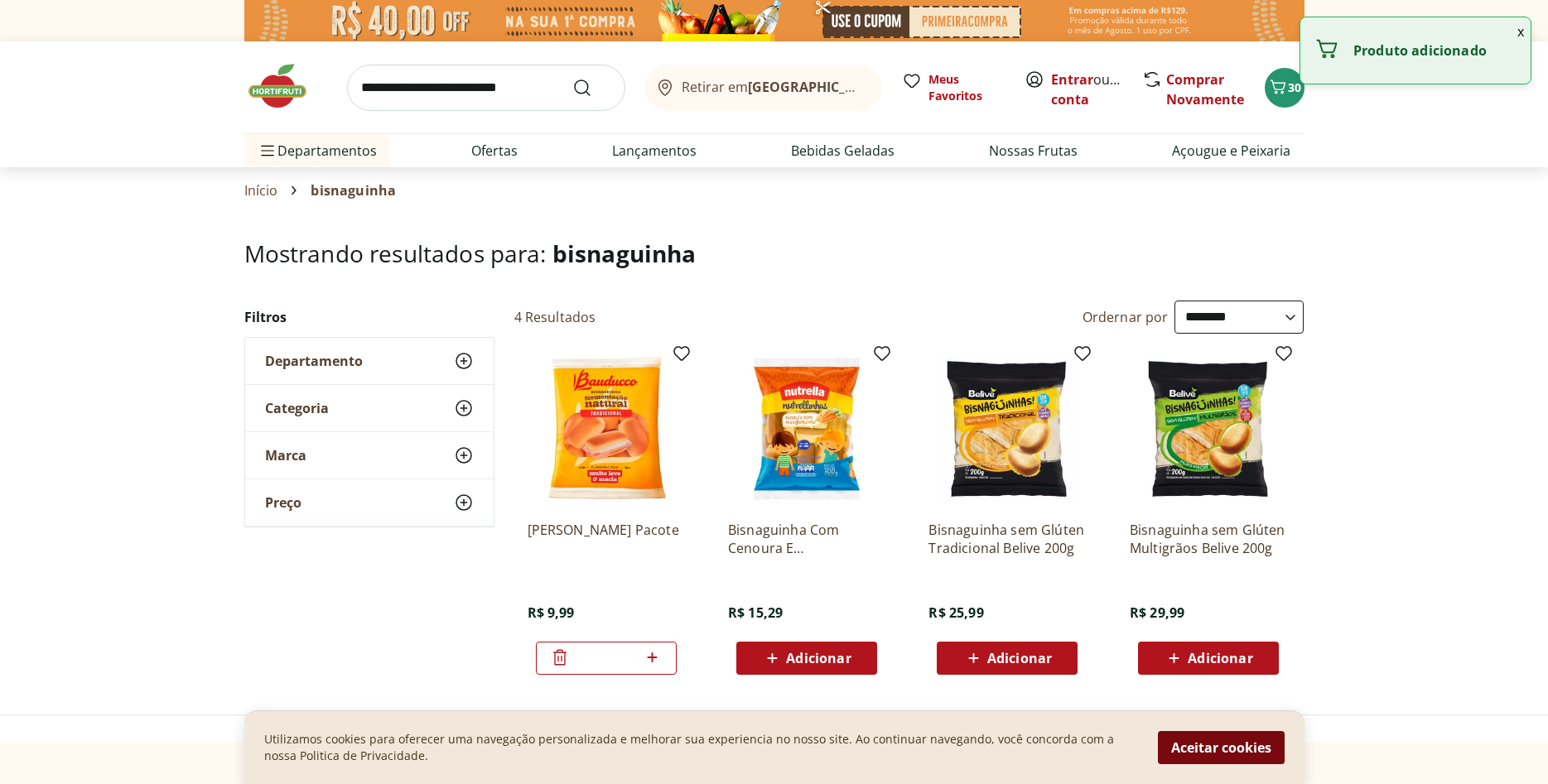
click at [1186, 744] on button "Aceitar cookies" at bounding box center [1222, 748] width 127 height 34
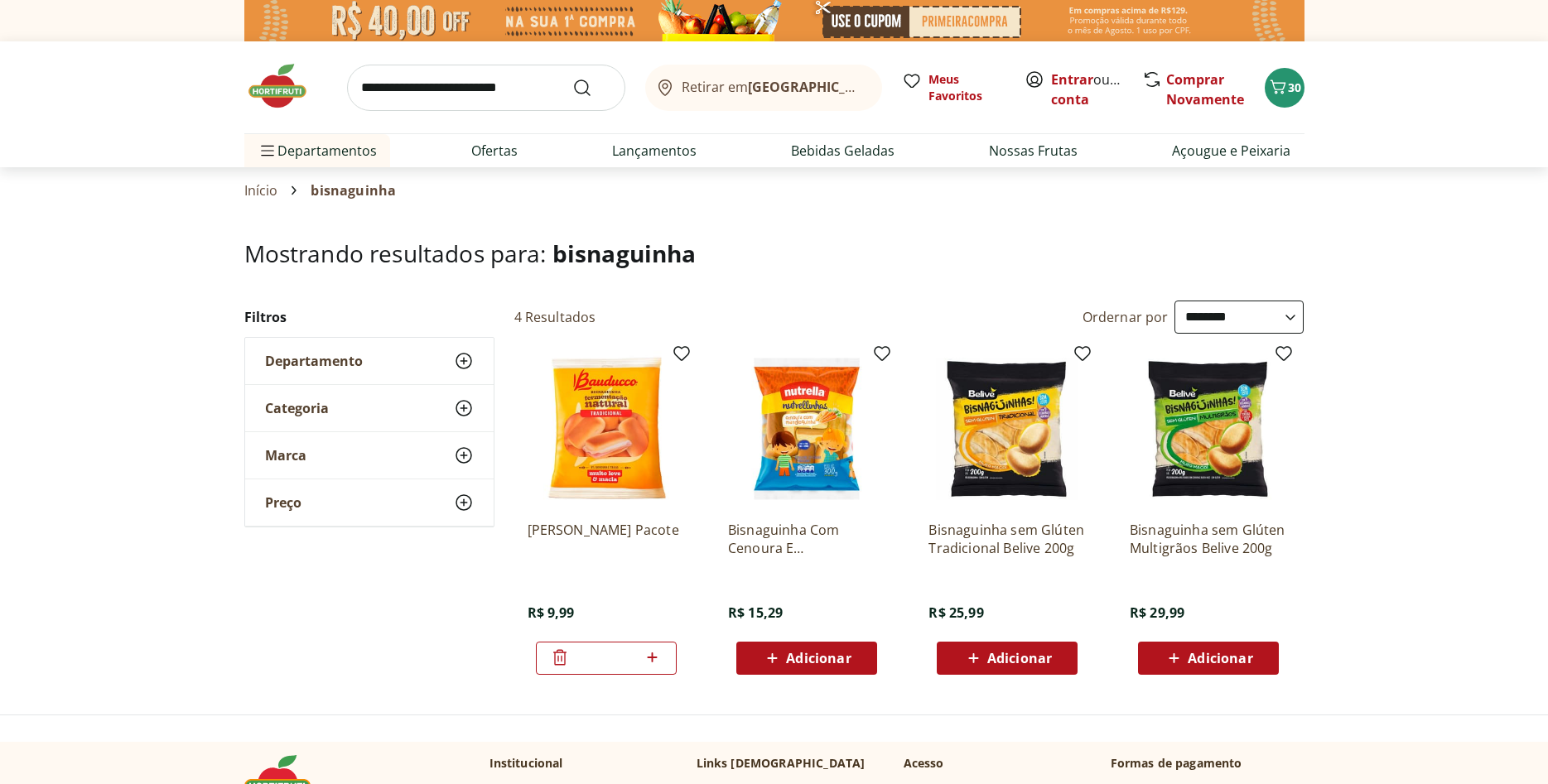
click at [1299, 102] on div "Retirar em Rio de Janeiro/RJ Meus Favoritos Entrar ou Criar conta Comprar Novam…" at bounding box center [774, 87] width 1060 height 92
drag, startPoint x: 1265, startPoint y: 76, endPoint x: 1272, endPoint y: 89, distance: 14.8
click at [1265, 81] on div "Retirar em Rio de Janeiro/RJ Meus Favoritos Entrar ou Criar conta Comprar Novam…" at bounding box center [774, 87] width 1060 height 92
click at [1277, 91] on icon "Carrinho" at bounding box center [1278, 86] width 16 height 14
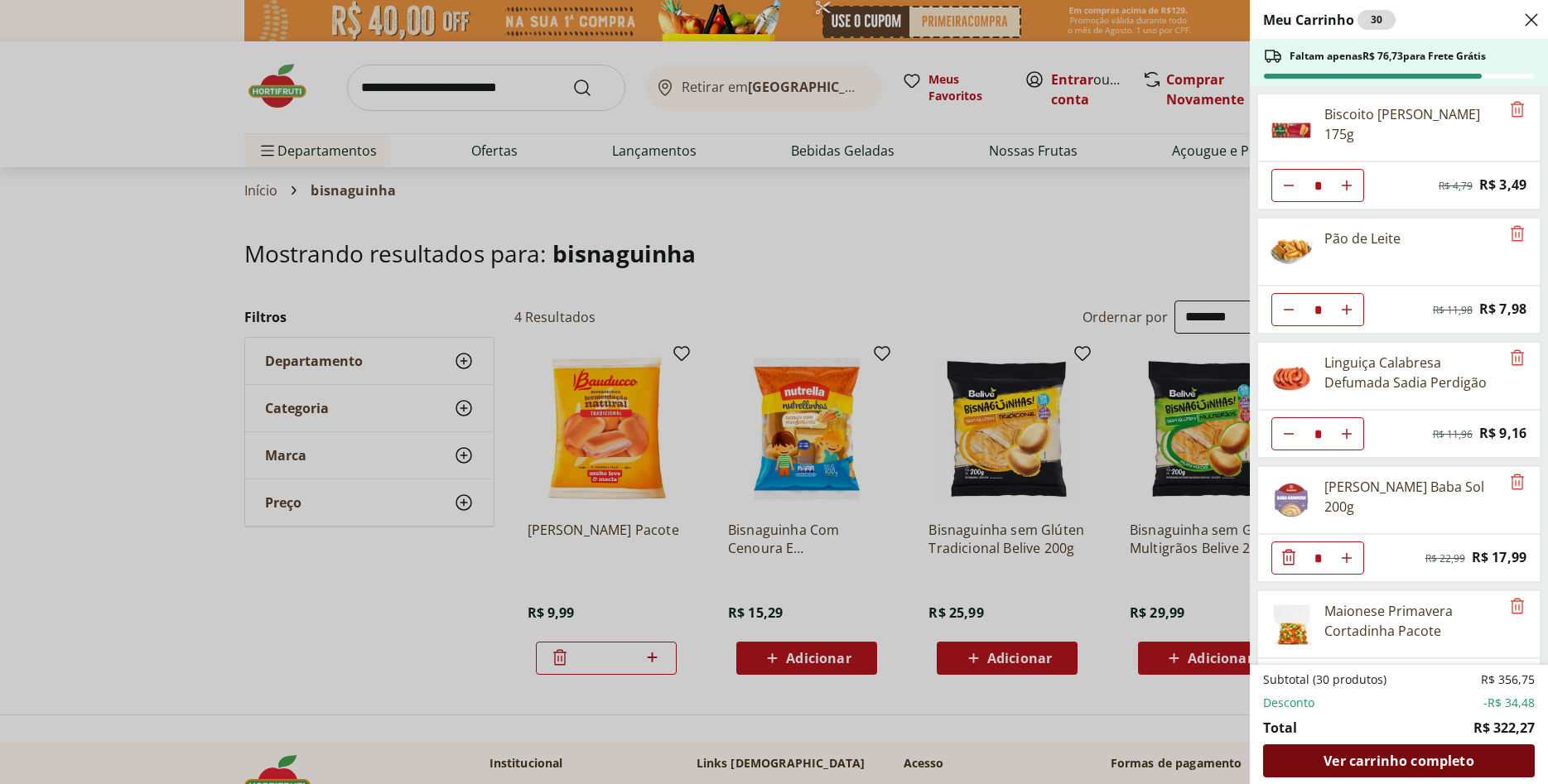
click at [1425, 763] on span "Ver carrinho completo" at bounding box center [1399, 761] width 150 height 13
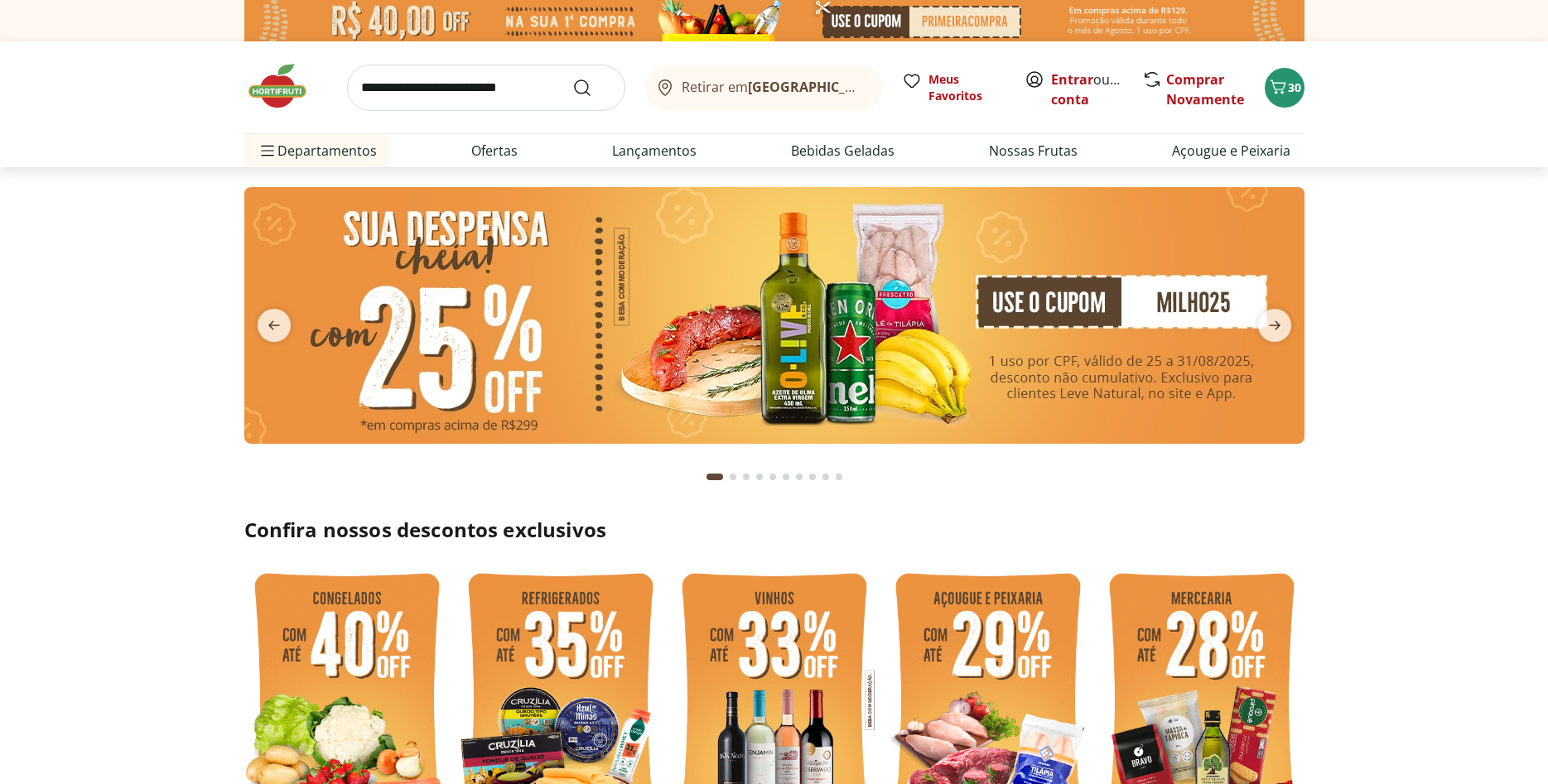
click at [502, 86] on input "search" at bounding box center [486, 88] width 279 height 47
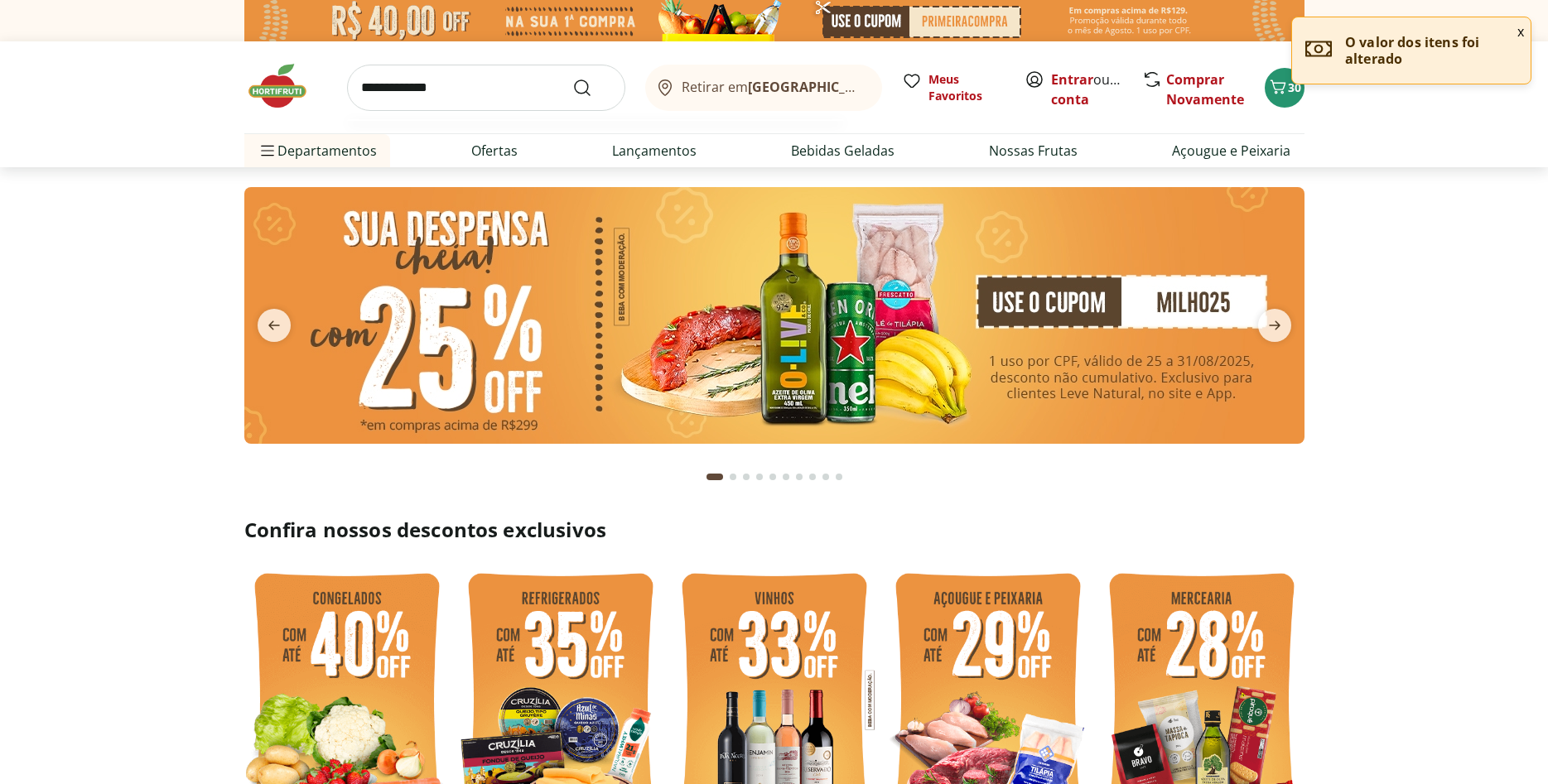
type input "**********"
click at [573, 78] on button "Submit Search" at bounding box center [592, 88] width 40 height 20
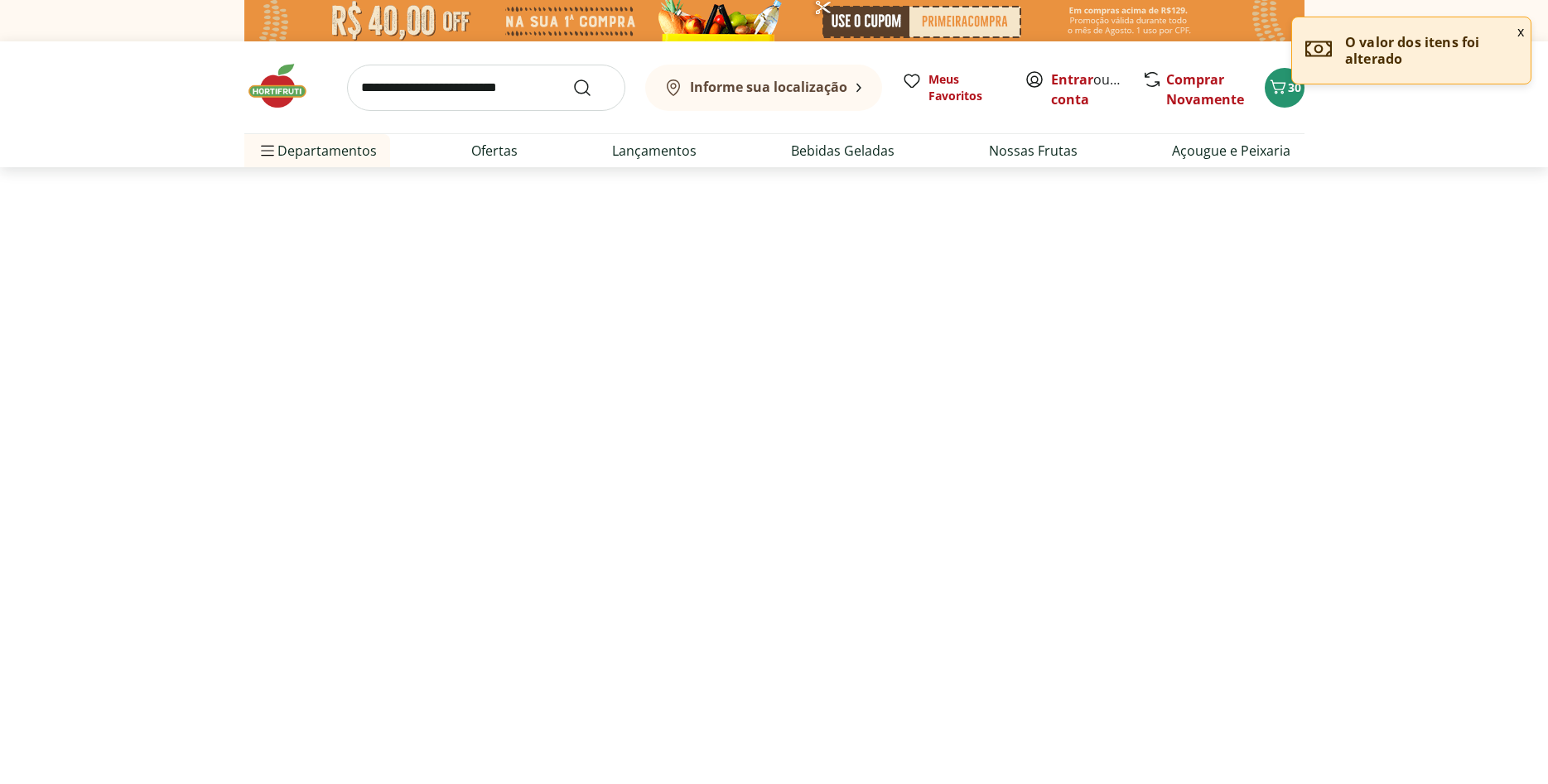
select select "**********"
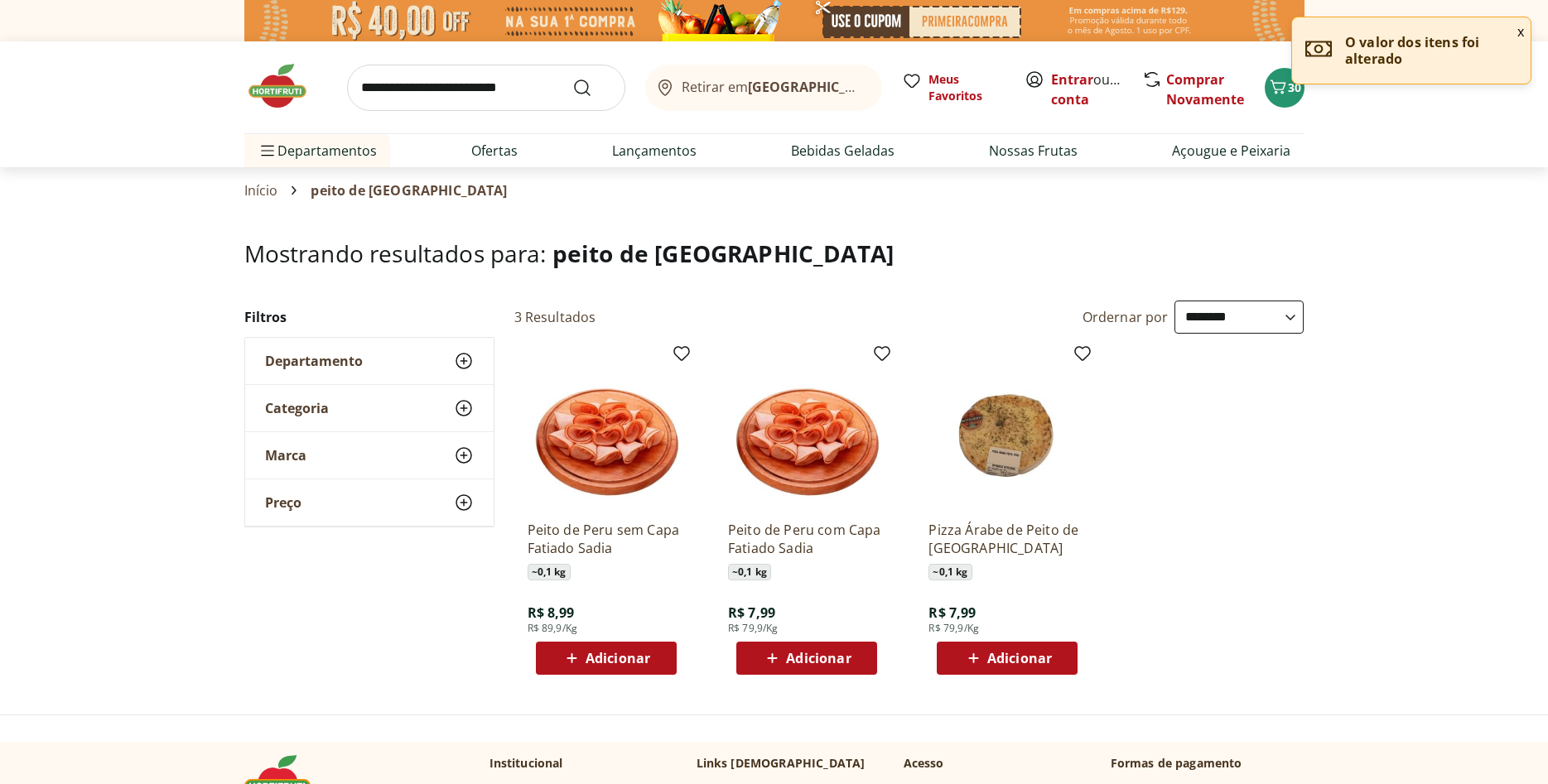
click at [619, 652] on span "Adicionar" at bounding box center [617, 658] width 64 height 13
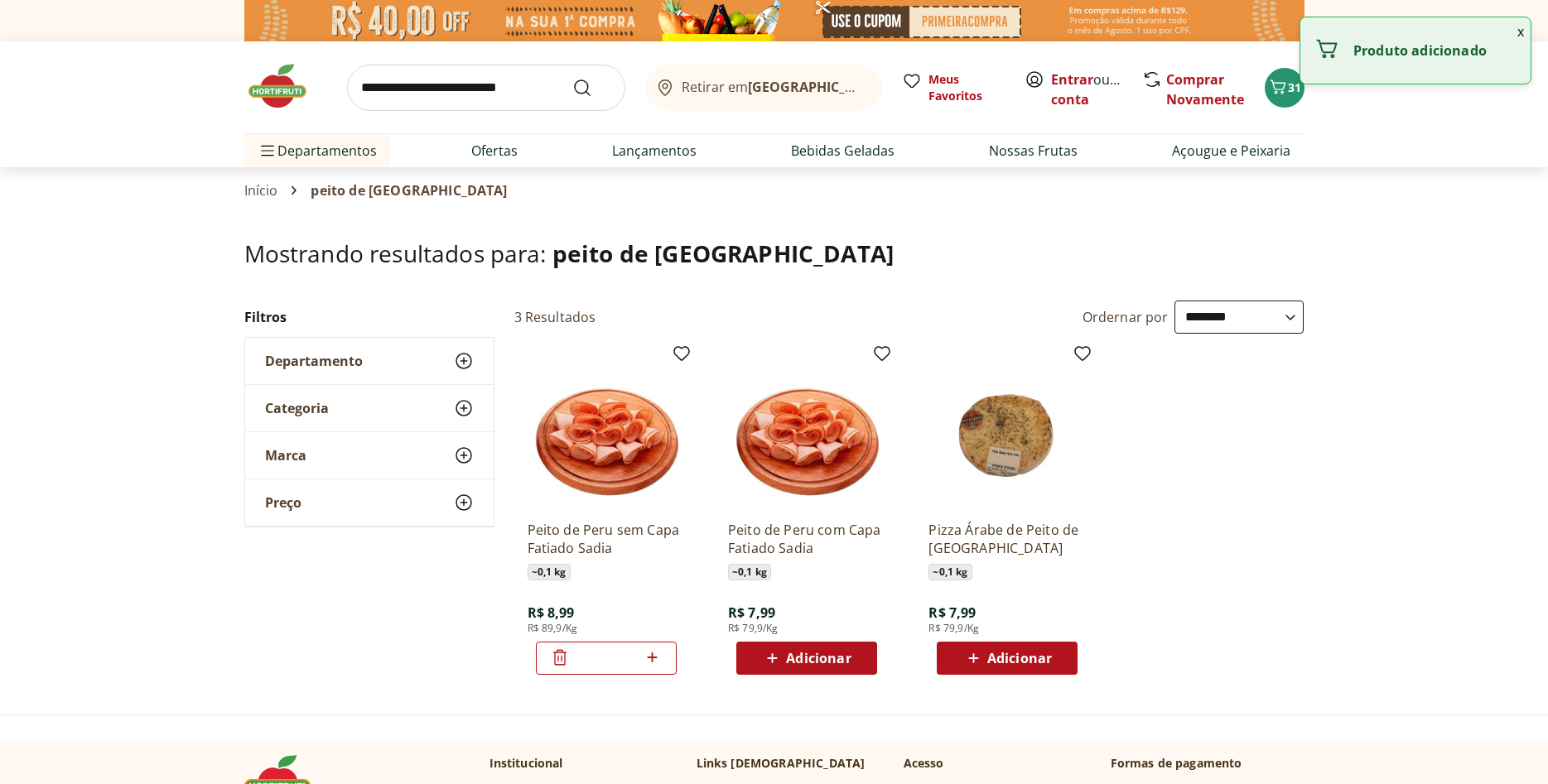
click at [657, 656] on icon at bounding box center [653, 657] width 21 height 20
type input "*"
click at [1278, 96] on icon "Carrinho" at bounding box center [1278, 87] width 20 height 20
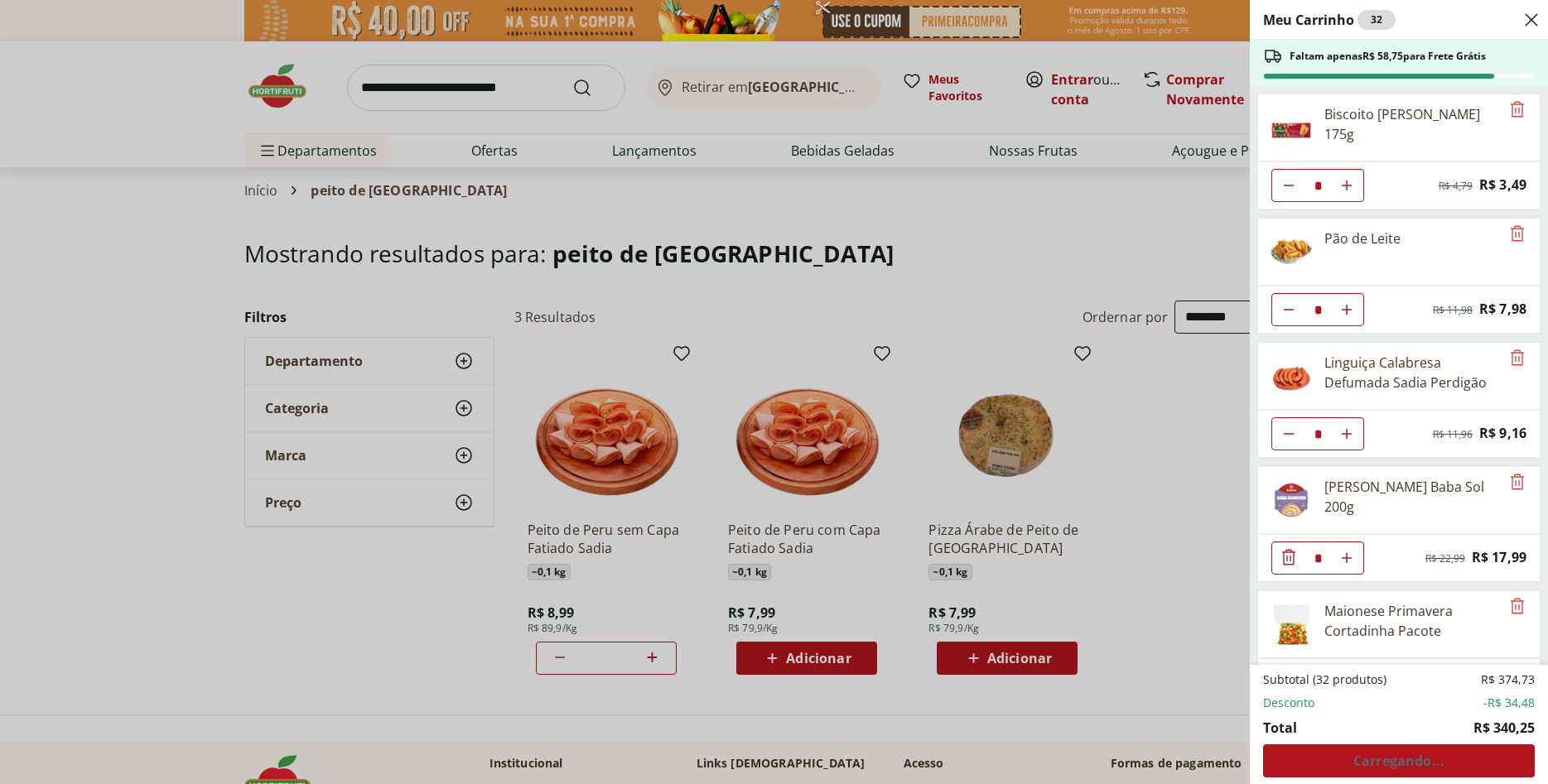
click at [1385, 757] on div "Subtotal (32 produtos) R$ 374,73 Desconto -R$ 34,48 Total R$ 340,25 Carregando.…" at bounding box center [1399, 725] width 271 height 106
click at [1437, 758] on span "Ver carrinho completo" at bounding box center [1399, 761] width 150 height 13
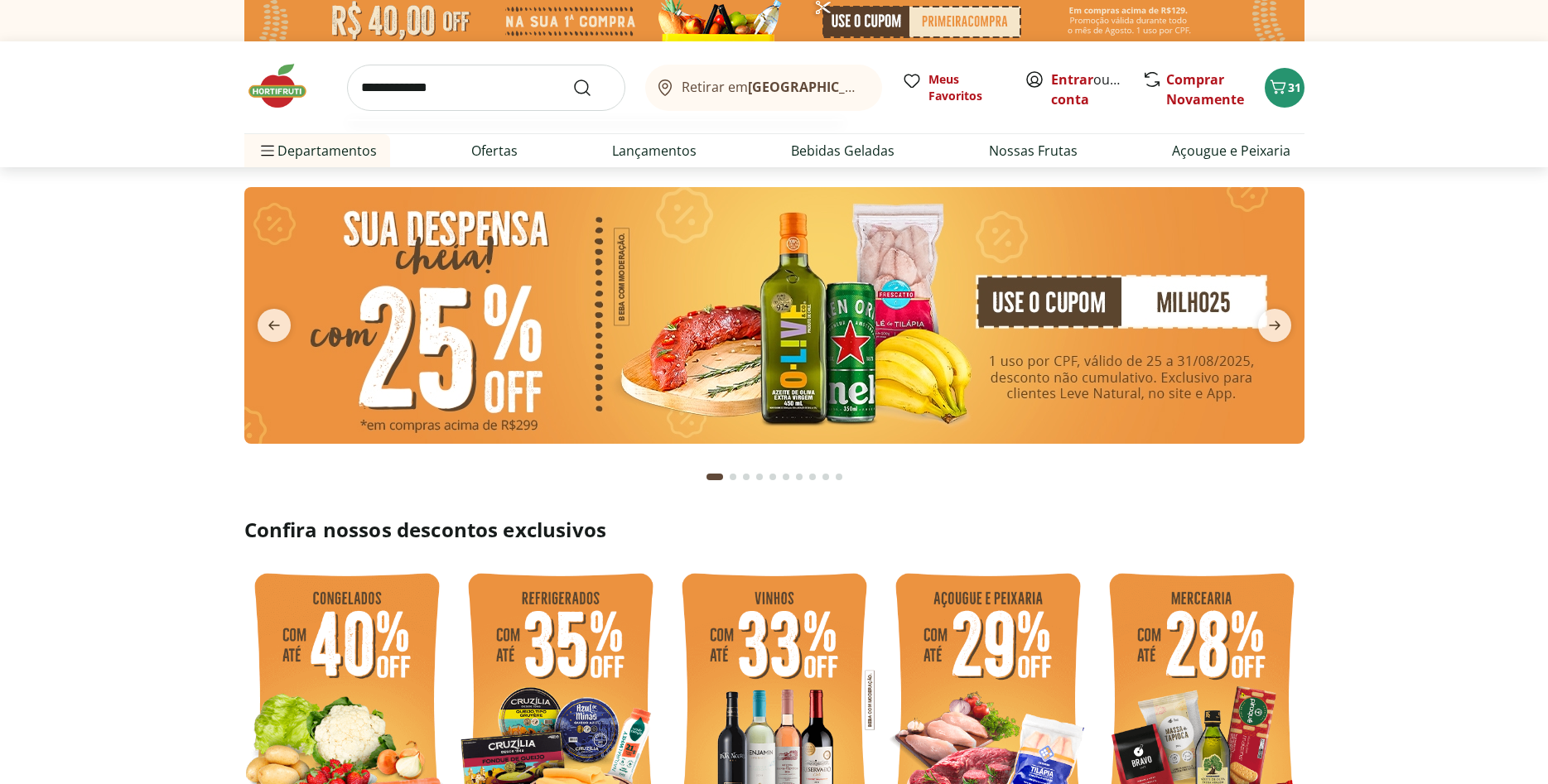
type input "**********"
click at [573, 78] on button "Submit Search" at bounding box center [592, 88] width 40 height 20
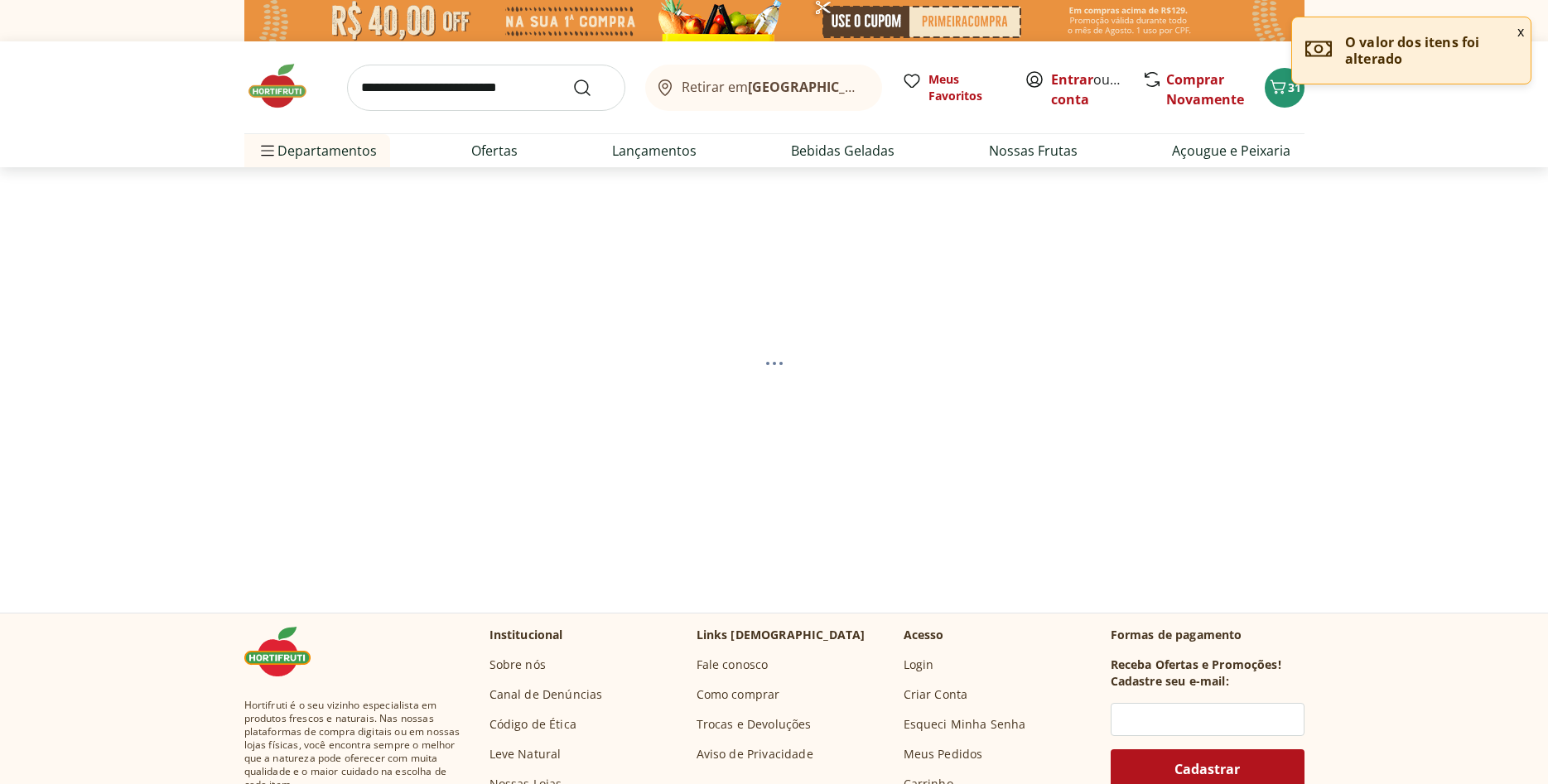
select select "**********"
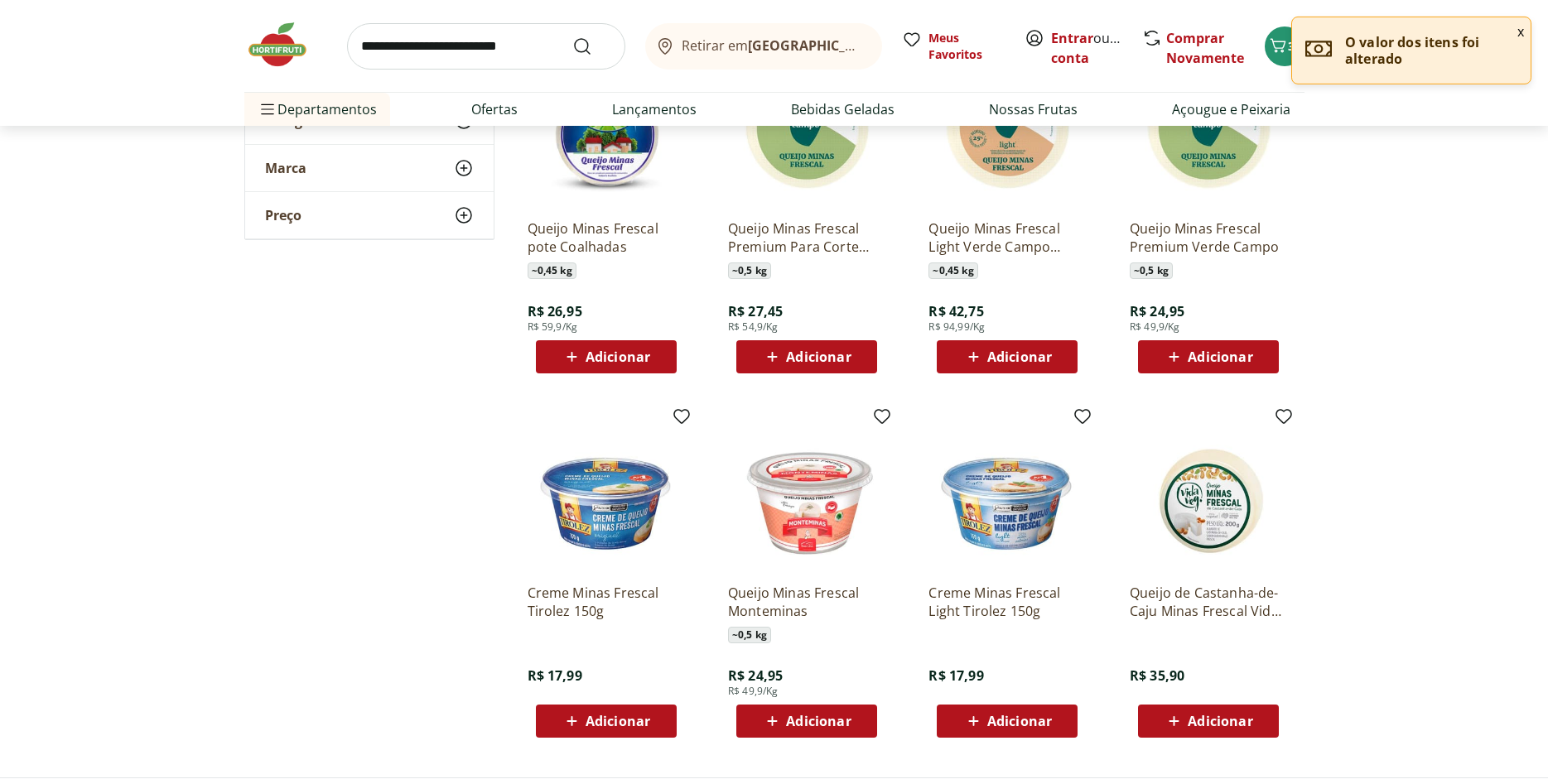
scroll to position [337, 0]
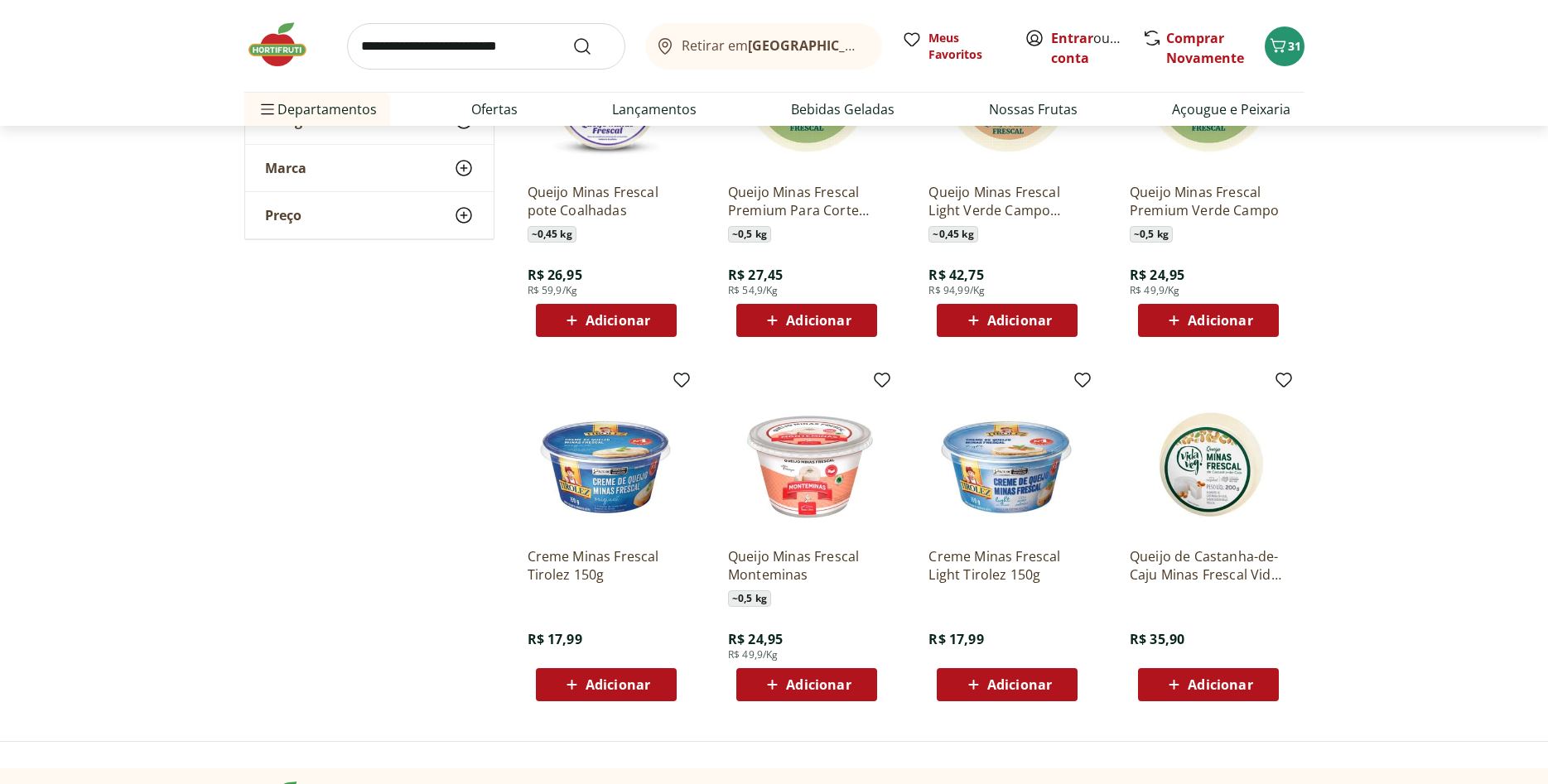
click at [795, 679] on span "Adicionar" at bounding box center [818, 685] width 64 height 13
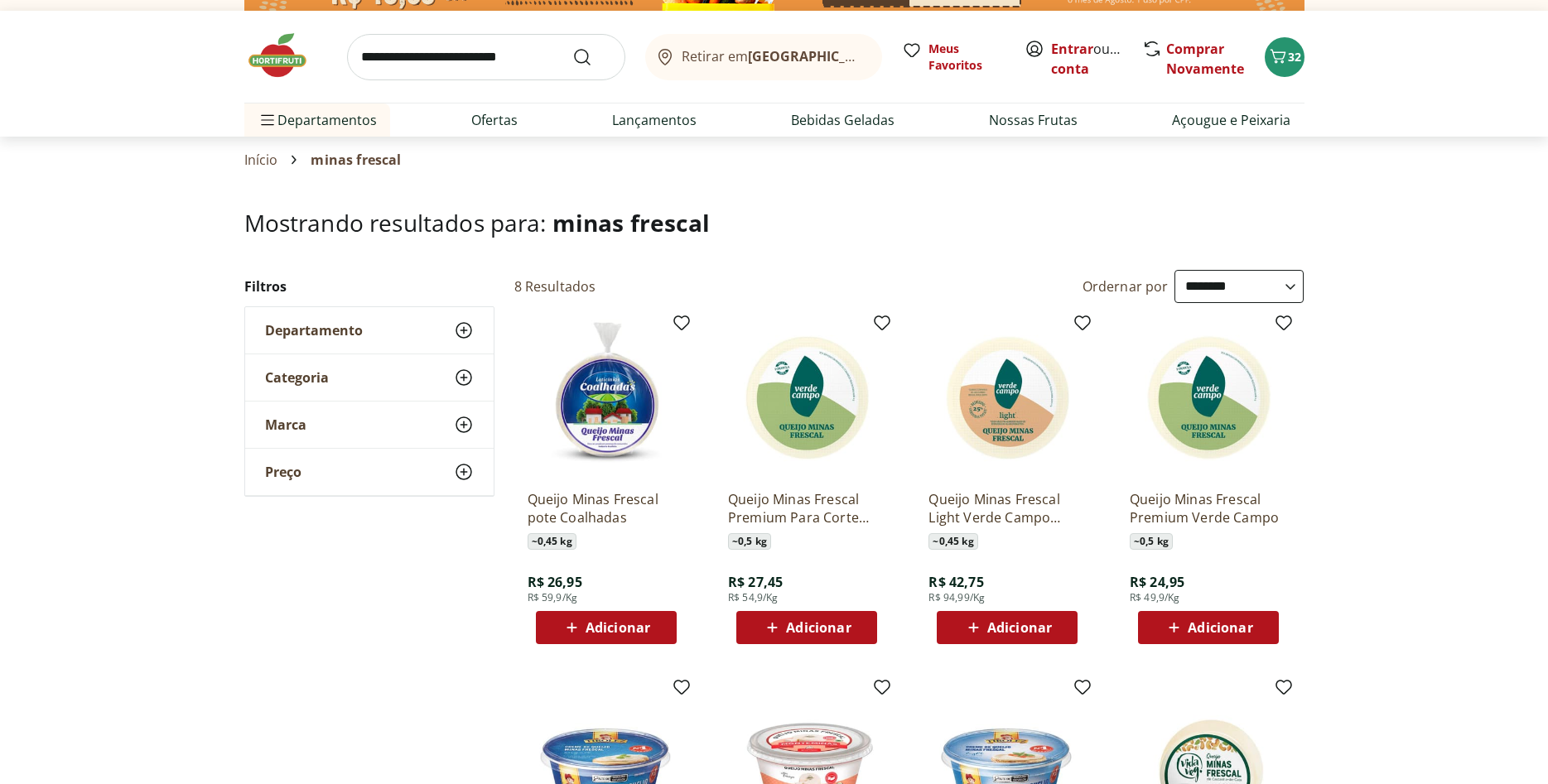
scroll to position [0, 0]
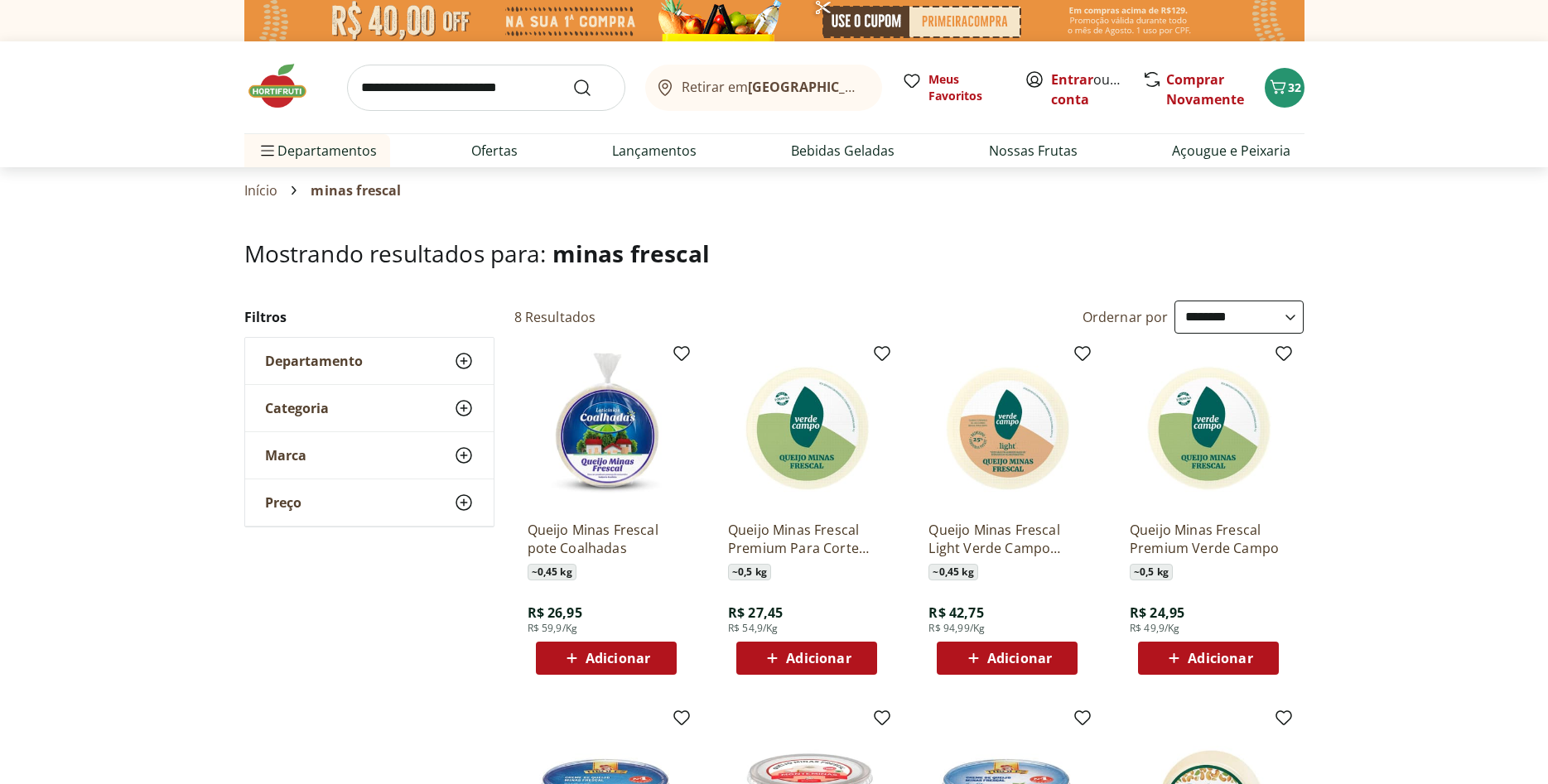
click at [440, 94] on input "search" at bounding box center [486, 88] width 279 height 47
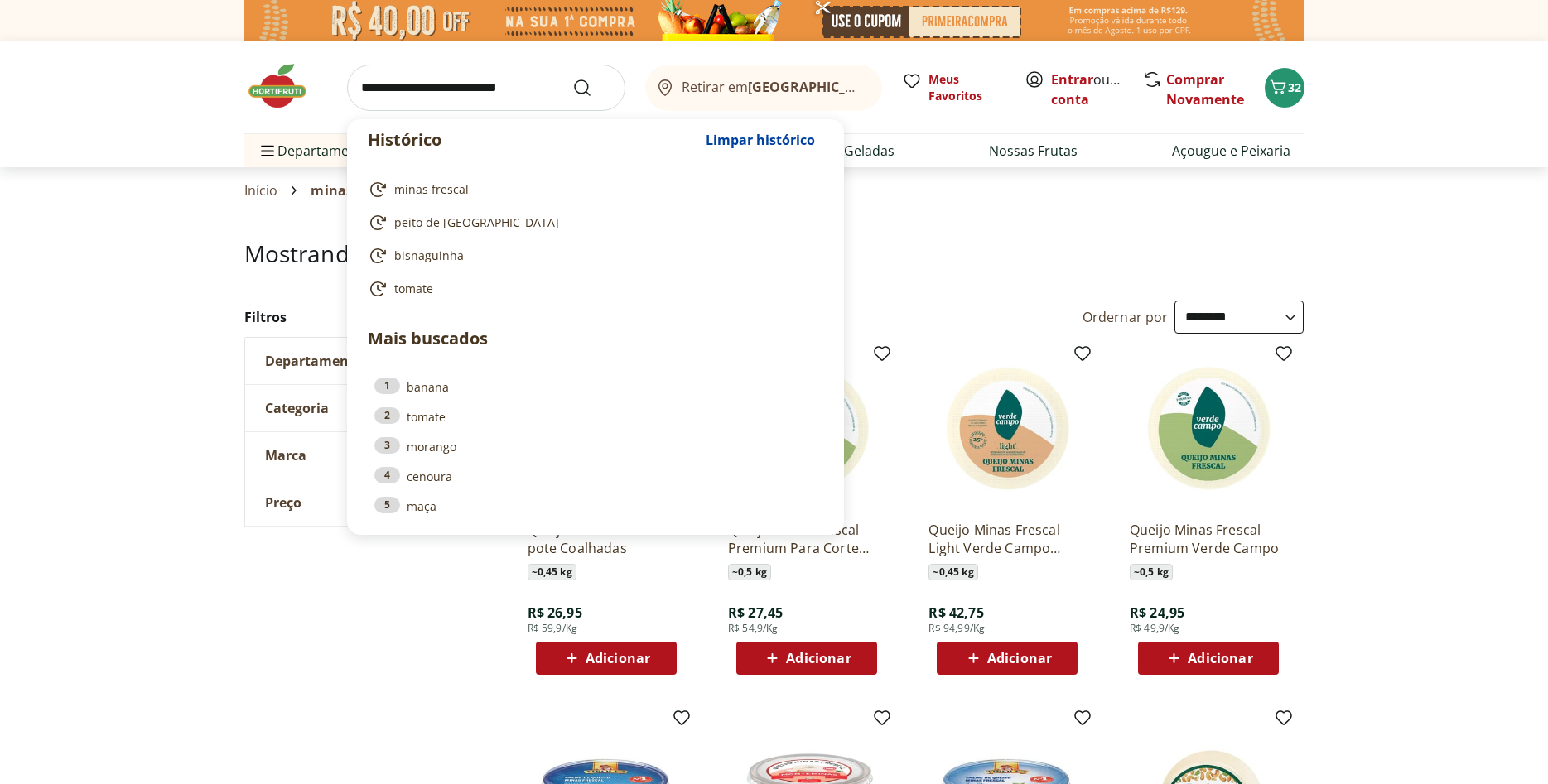
click at [450, 85] on input "search" at bounding box center [486, 88] width 279 height 47
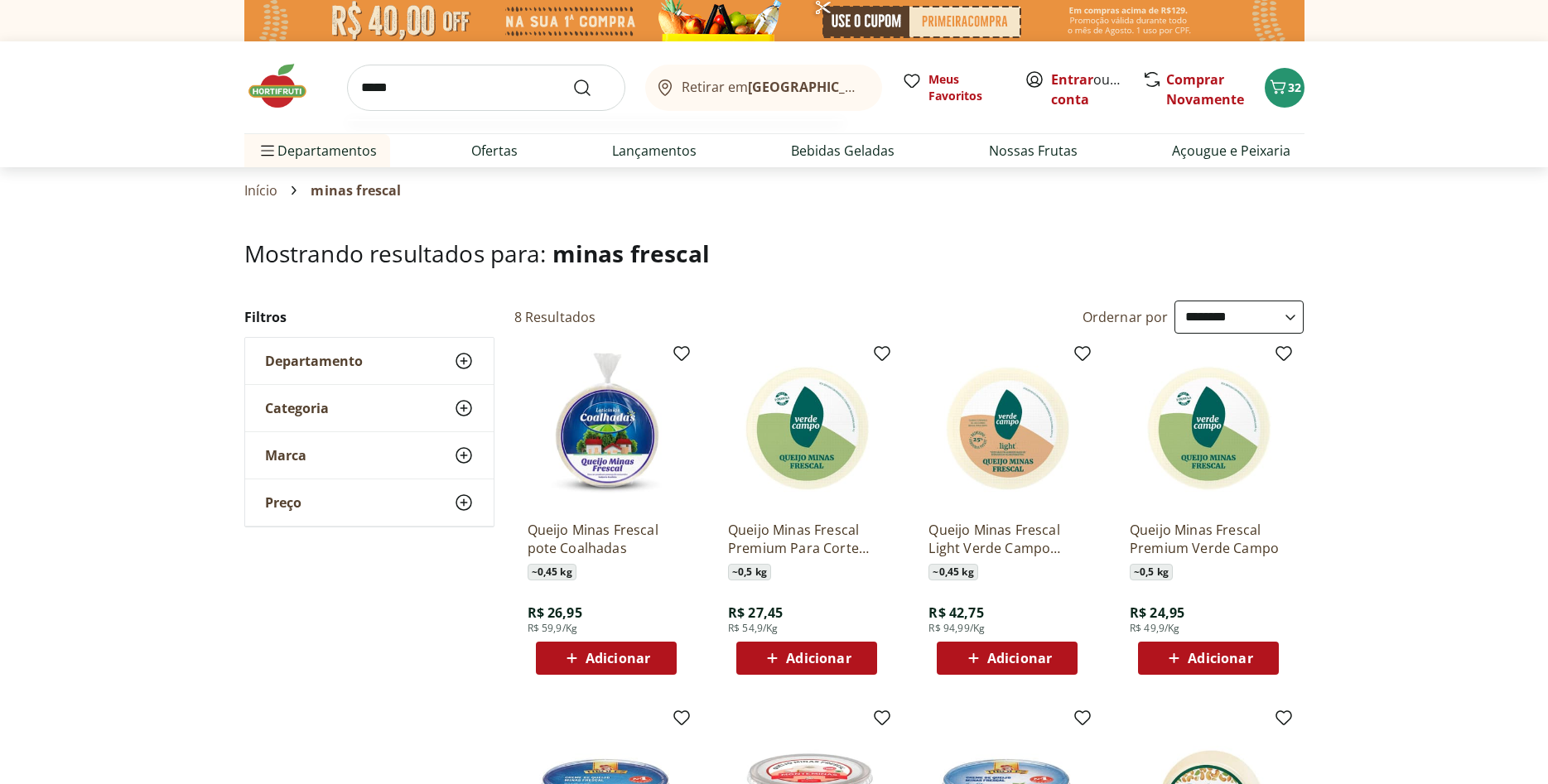
type input "*****"
click at [573, 78] on button "Submit Search" at bounding box center [592, 88] width 40 height 20
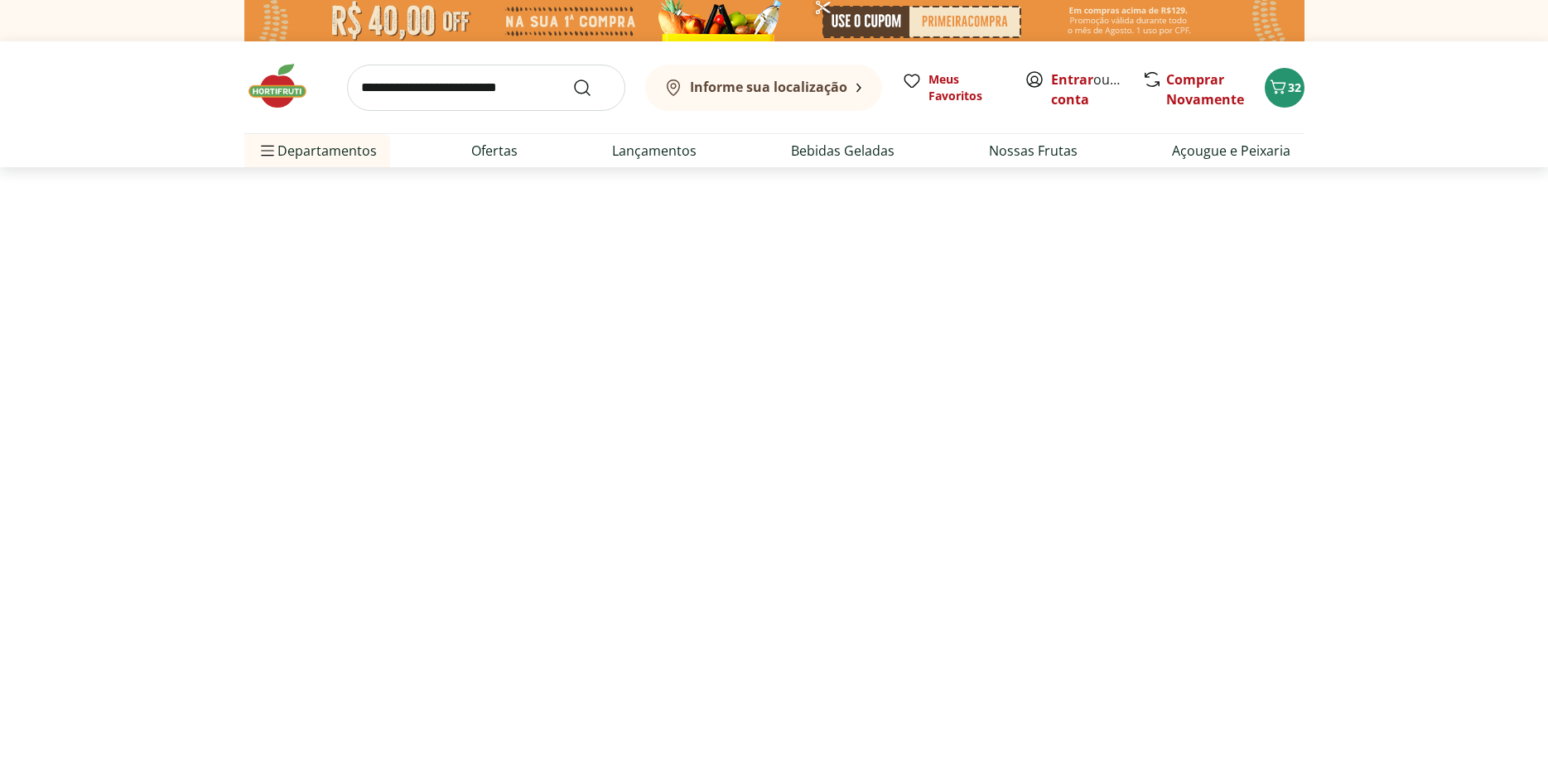
select select "**********"
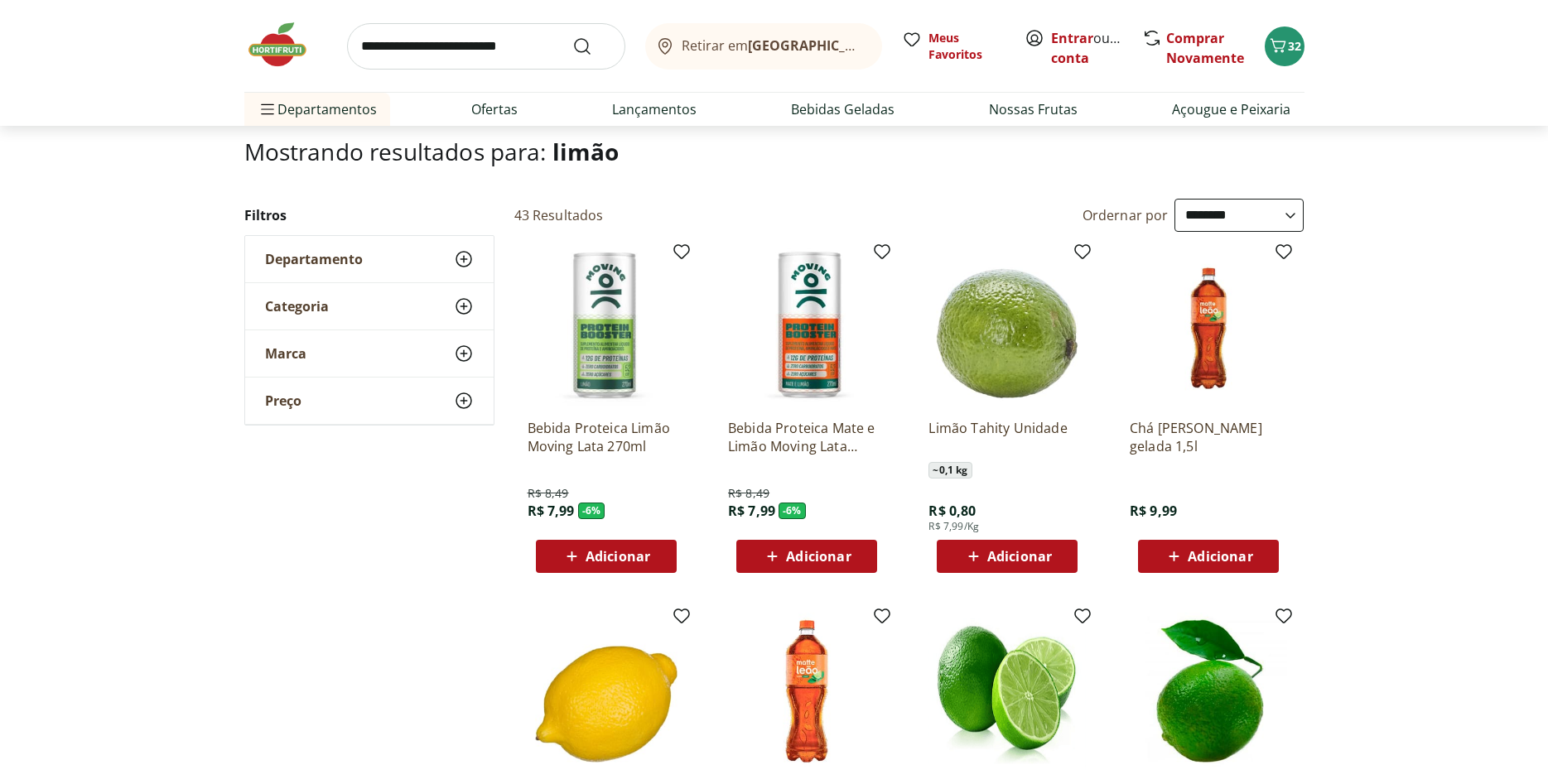
scroll to position [169, 0]
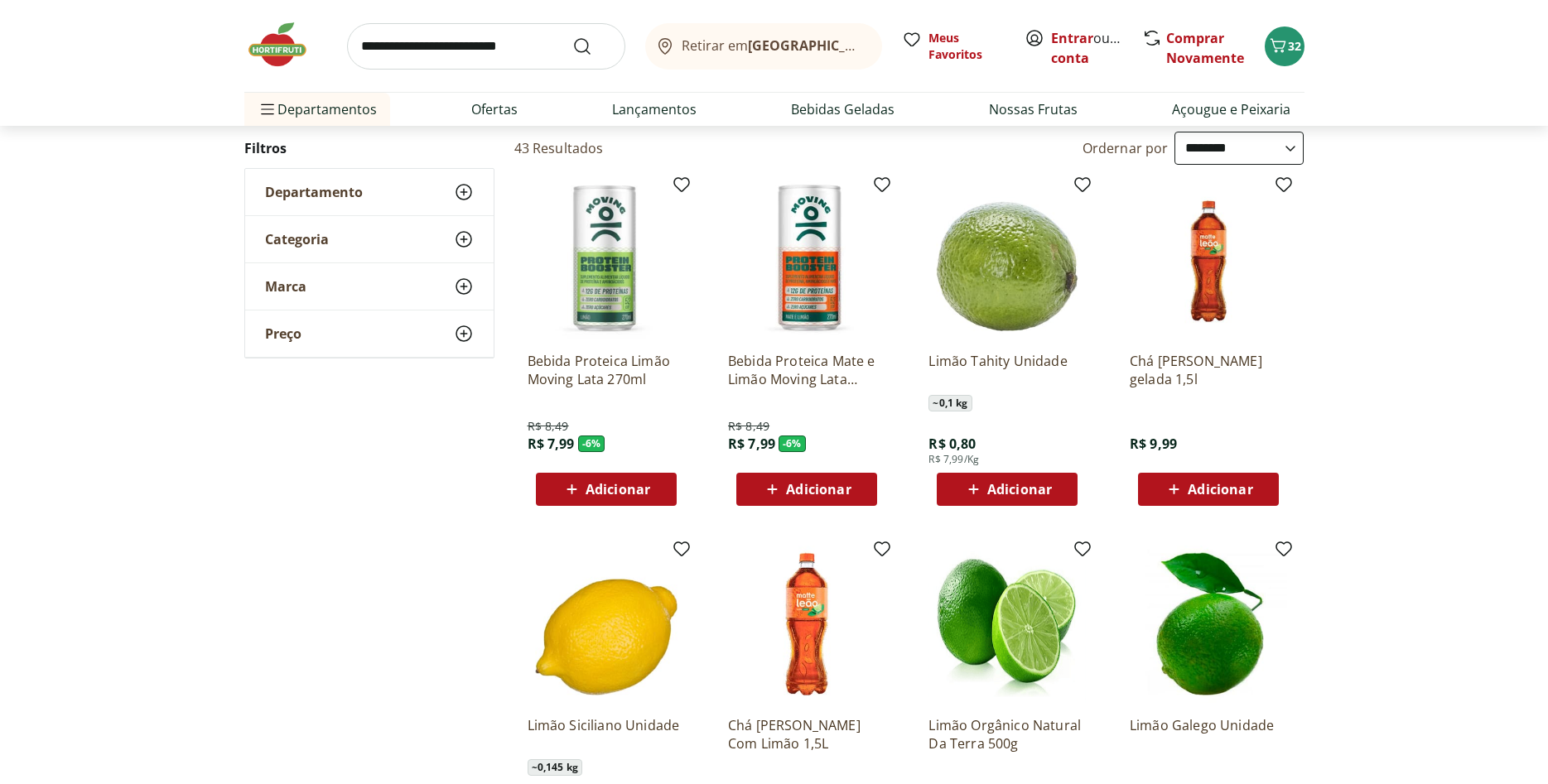
click at [980, 484] on icon at bounding box center [974, 488] width 21 height 20
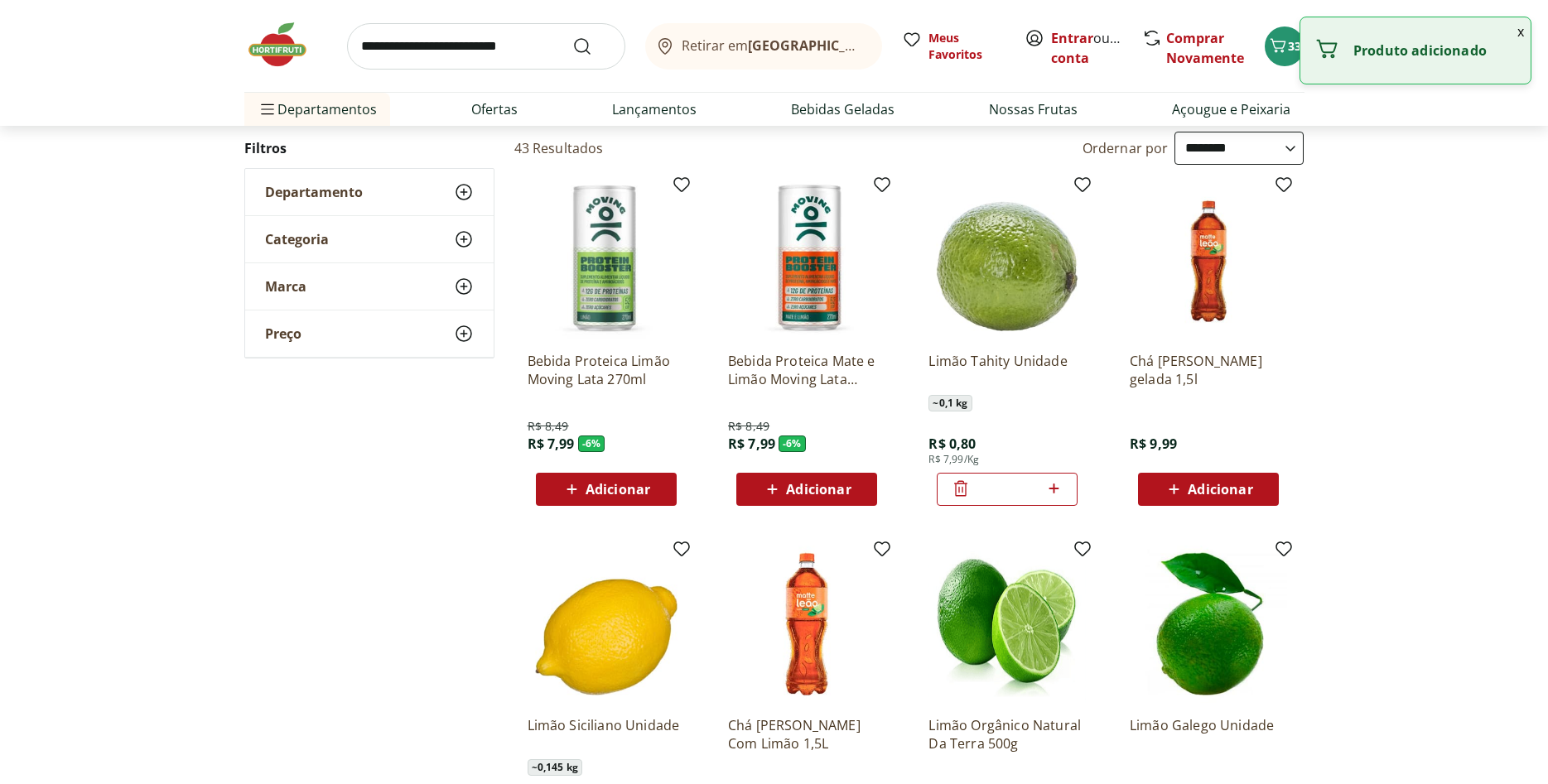
click at [1052, 485] on icon at bounding box center [1054, 488] width 21 height 20
type input "*"
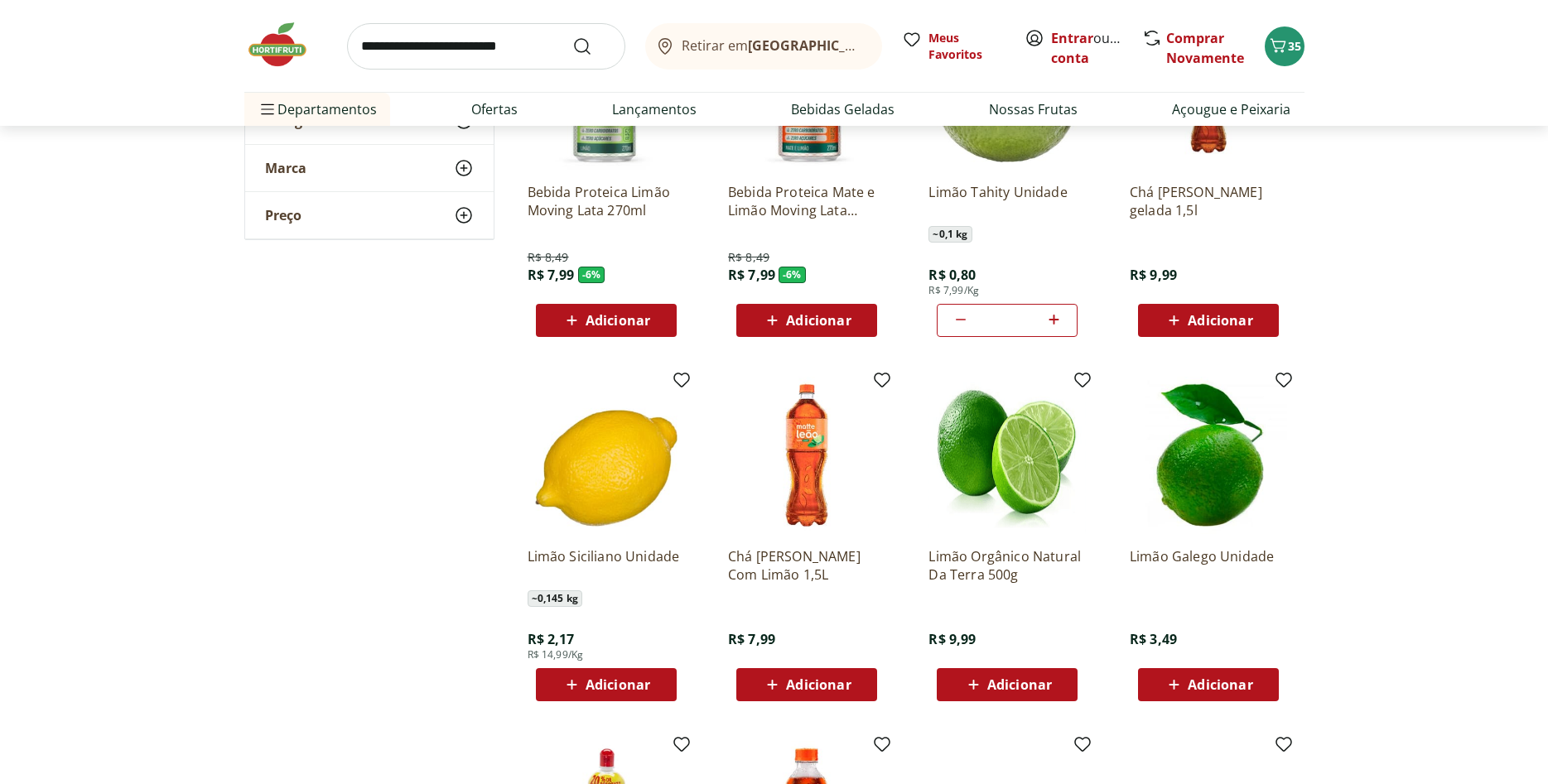
scroll to position [0, 0]
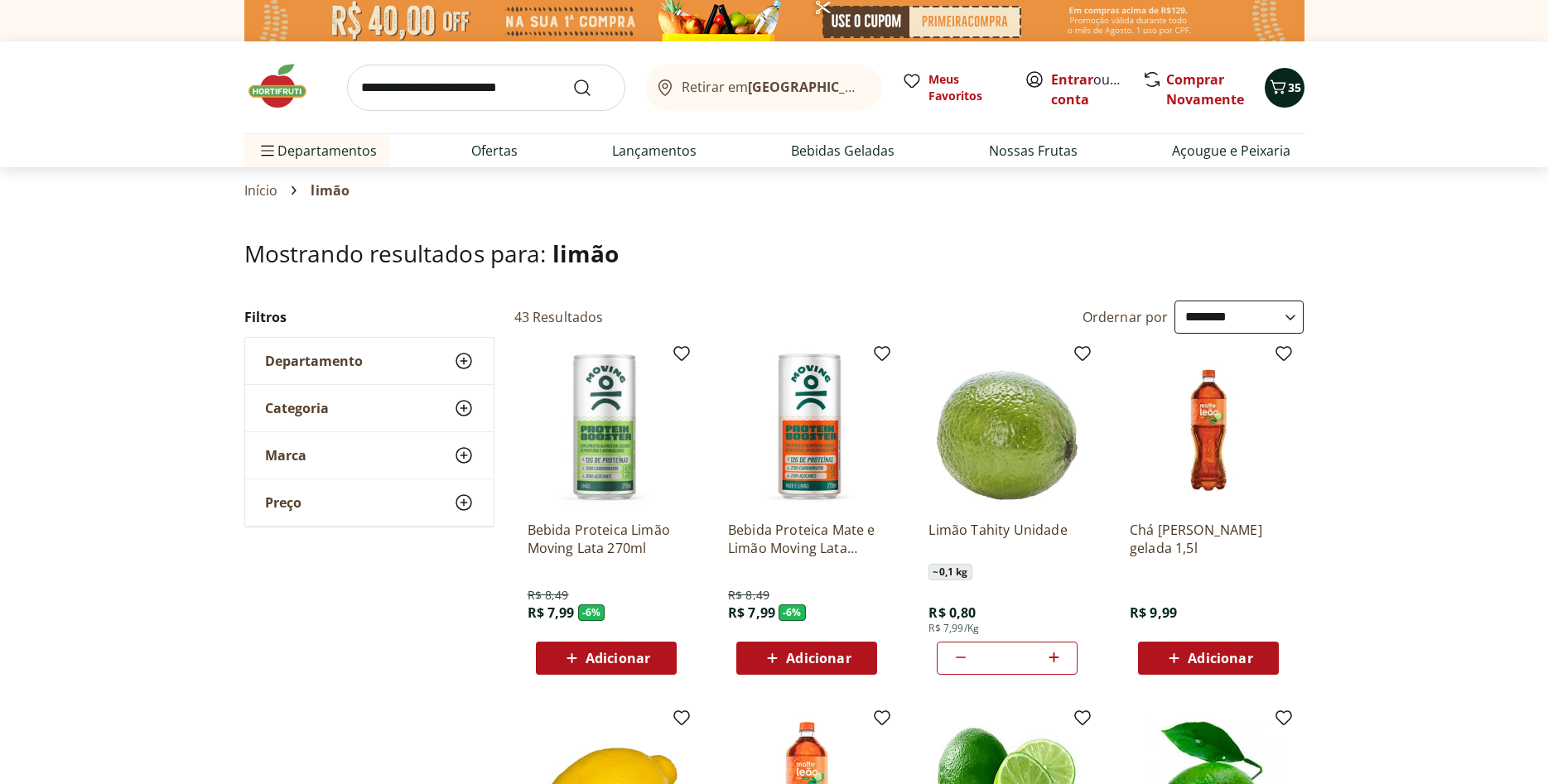
click at [1288, 89] on icon "Carrinho" at bounding box center [1278, 87] width 20 height 20
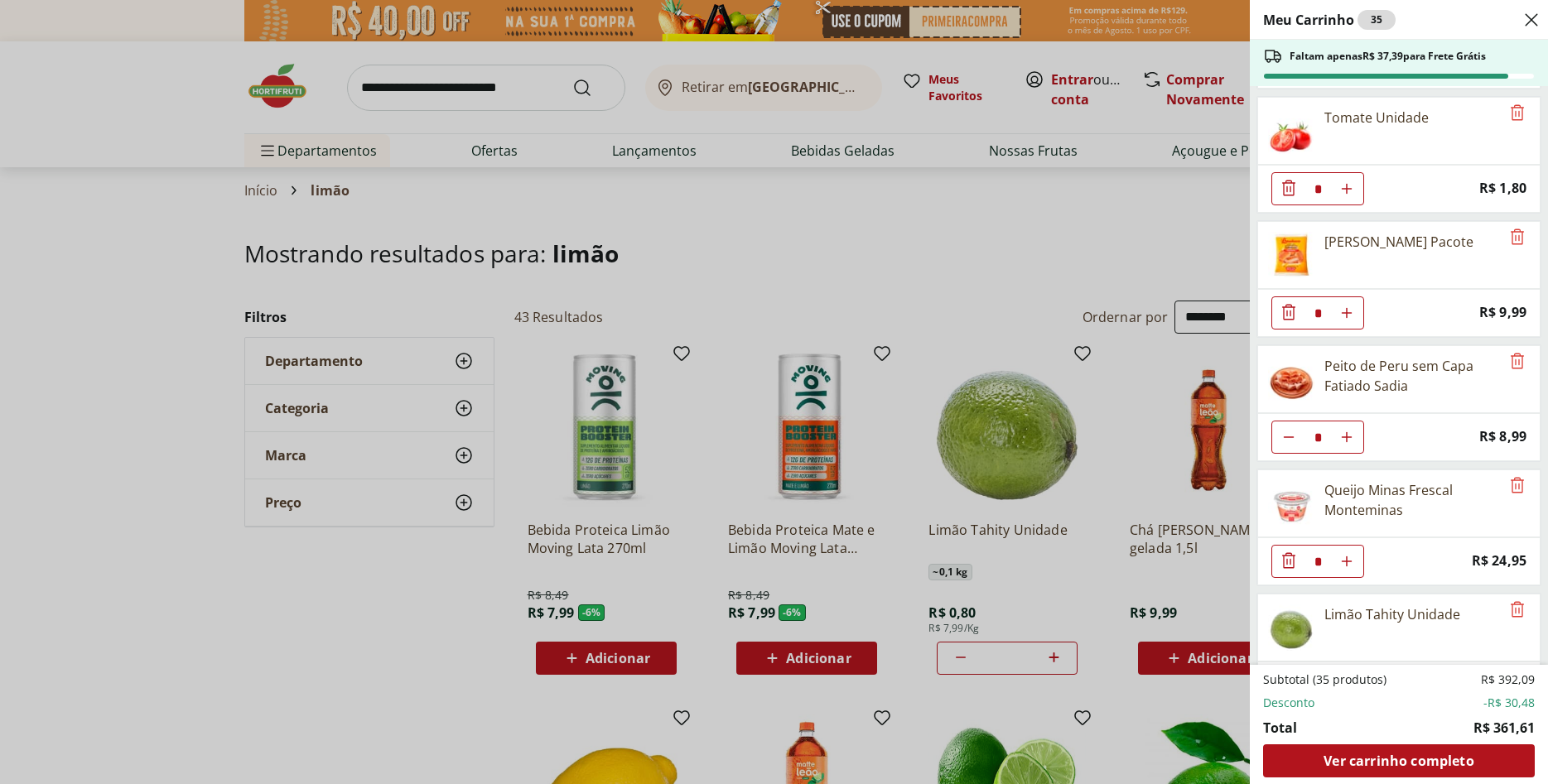
scroll to position [1912, 0]
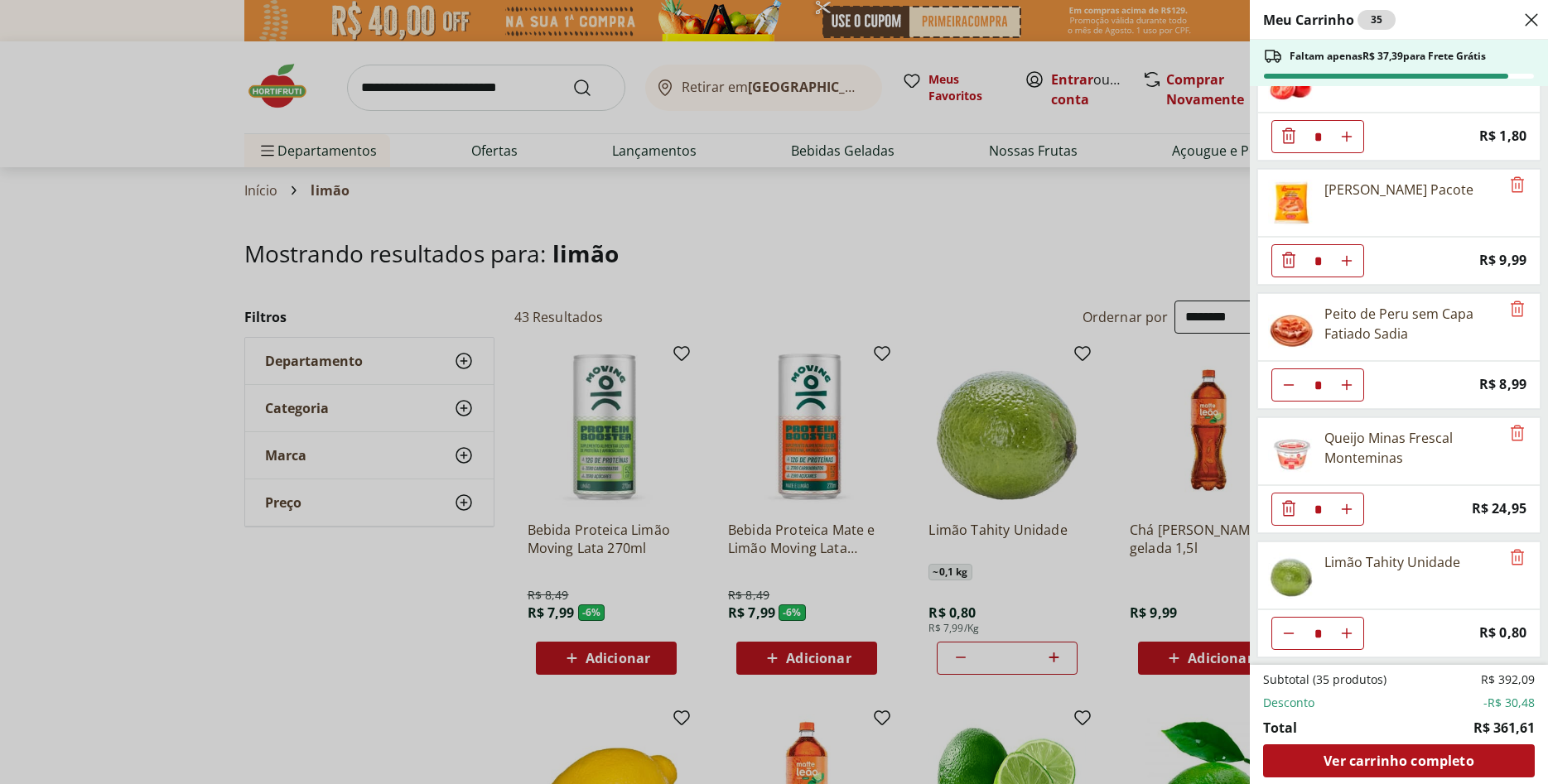
drag, startPoint x: 446, startPoint y: 107, endPoint x: 457, endPoint y: 89, distance: 21.1
click at [447, 107] on div "Meu Carrinho 35 Faltam apenas R$ 37,39 para Frete Grátis Biscoito Maizena Piraq…" at bounding box center [774, 392] width 1548 height 784
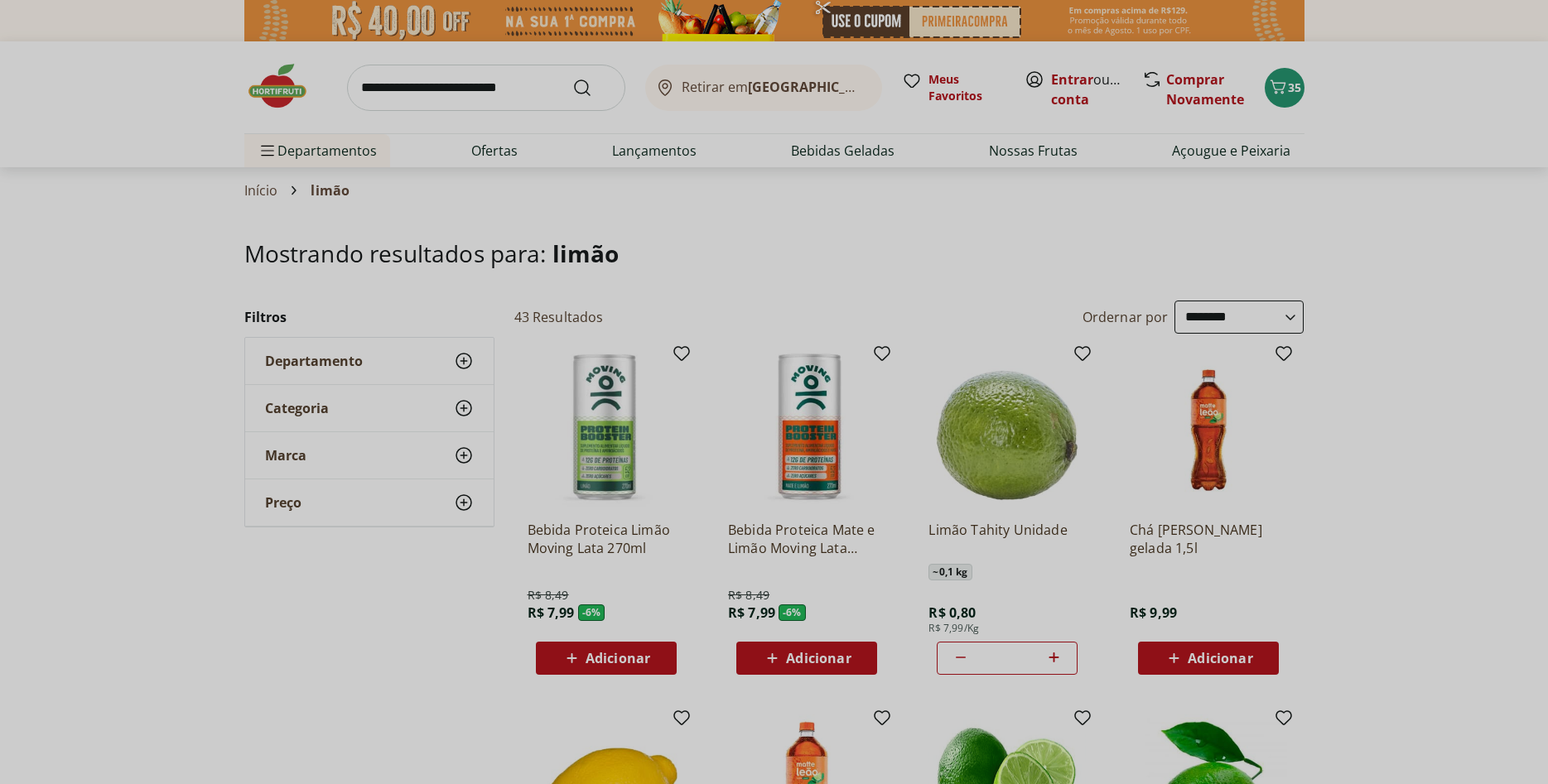
click at [457, 89] on input "search" at bounding box center [486, 88] width 279 height 47
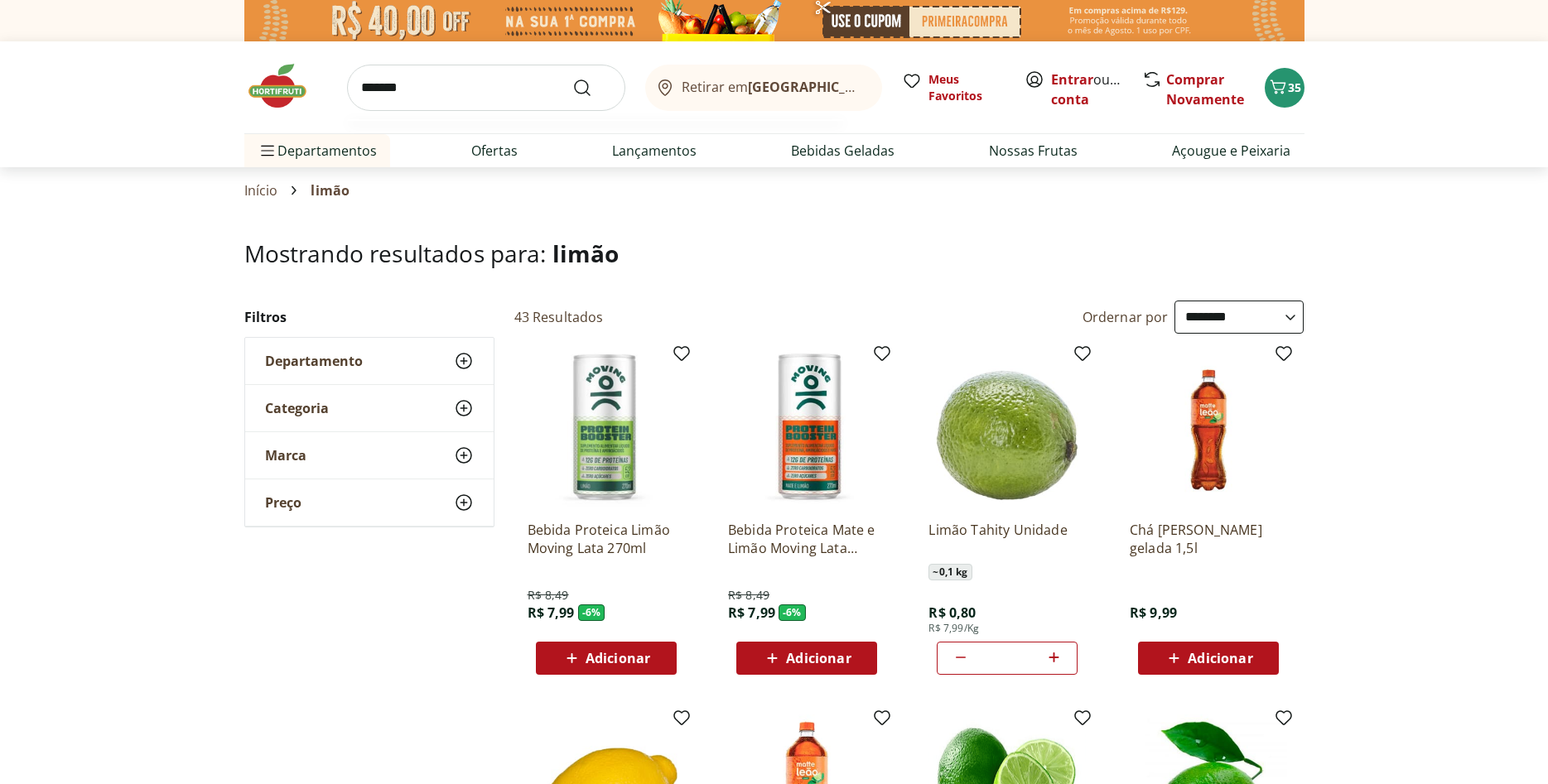
type input "*******"
click at [573, 78] on button "Submit Search" at bounding box center [592, 88] width 40 height 20
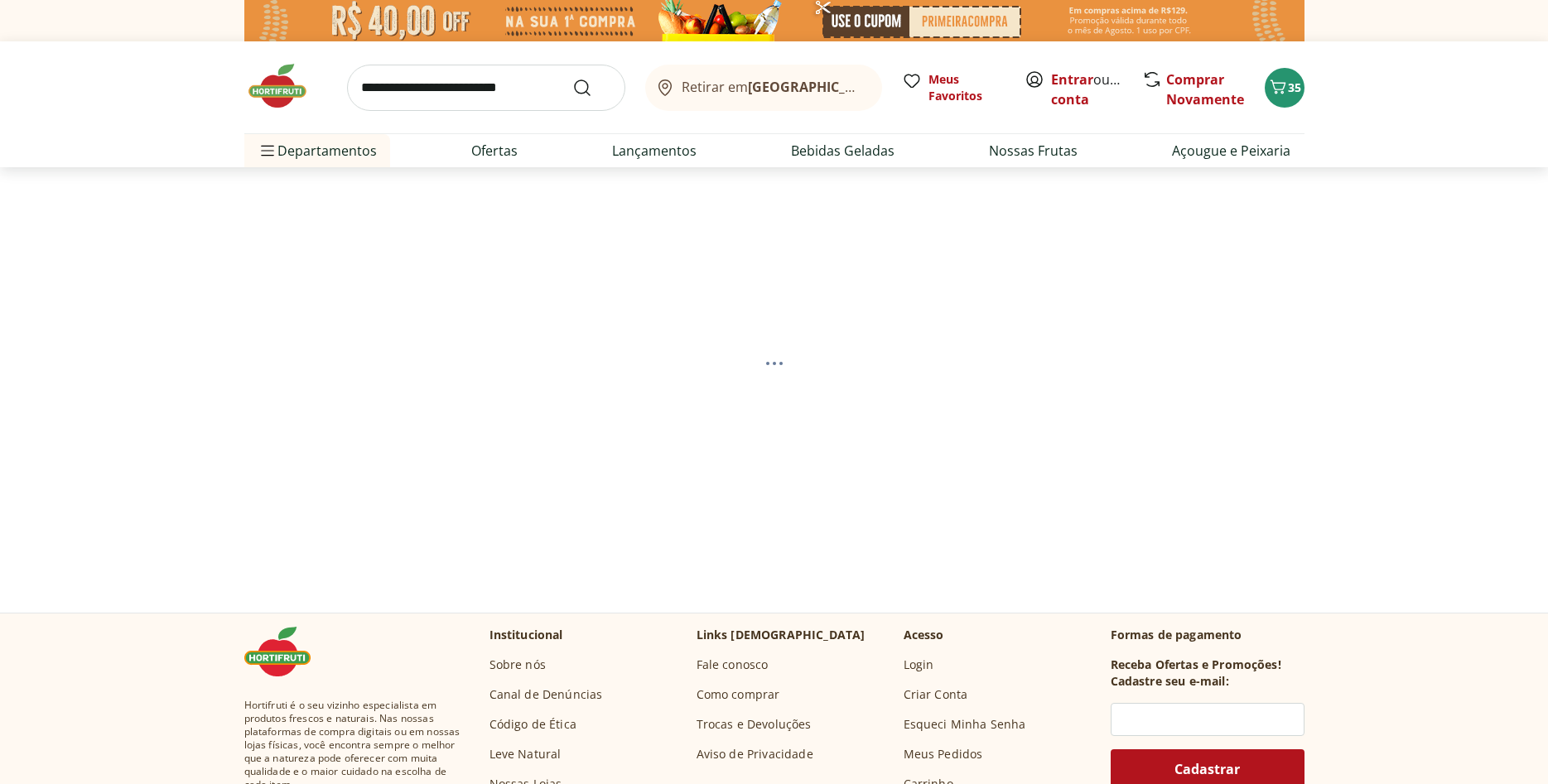
select select "**********"
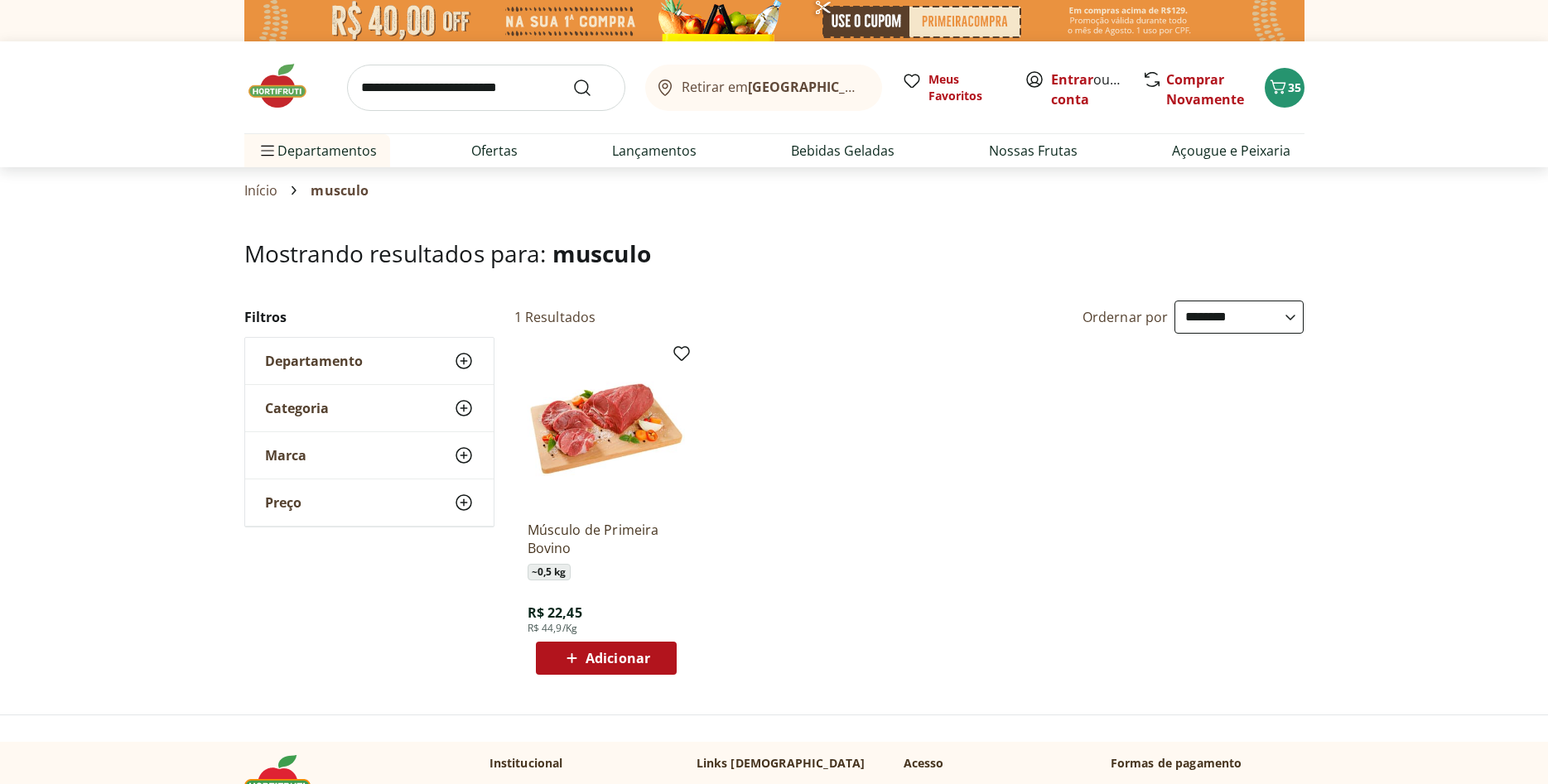
click at [608, 659] on span "Adicionar" at bounding box center [617, 658] width 64 height 13
click at [1279, 89] on icon "Carrinho" at bounding box center [1278, 87] width 20 height 20
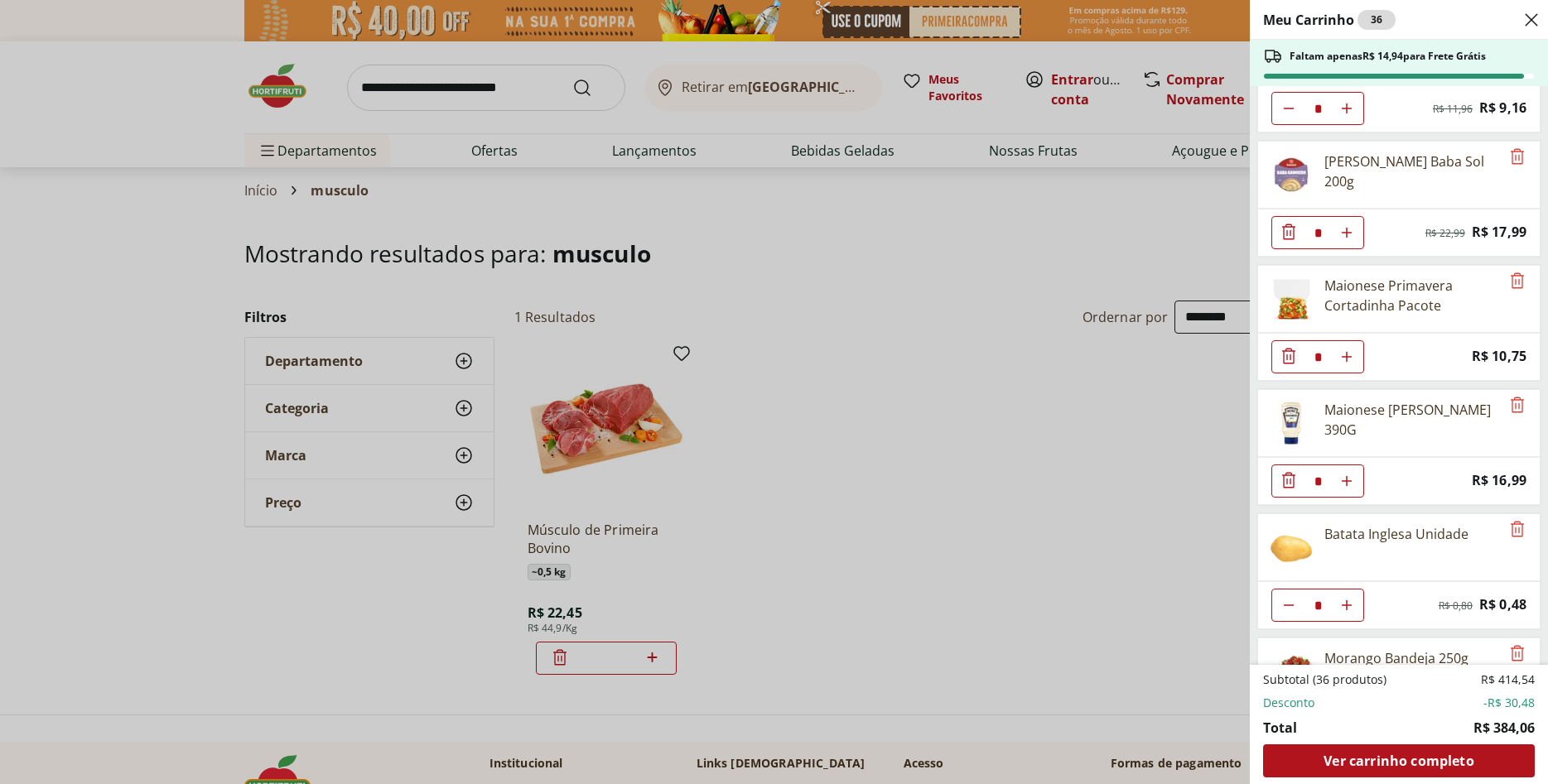
scroll to position [328, 0]
drag, startPoint x: 363, startPoint y: 72, endPoint x: 391, endPoint y: 82, distance: 29.7
click at [376, 76] on div "Meu Carrinho 36 Faltam apenas R$ 14,94 para Frete Grátis Biscoito Maizena Piraq…" at bounding box center [774, 392] width 1548 height 784
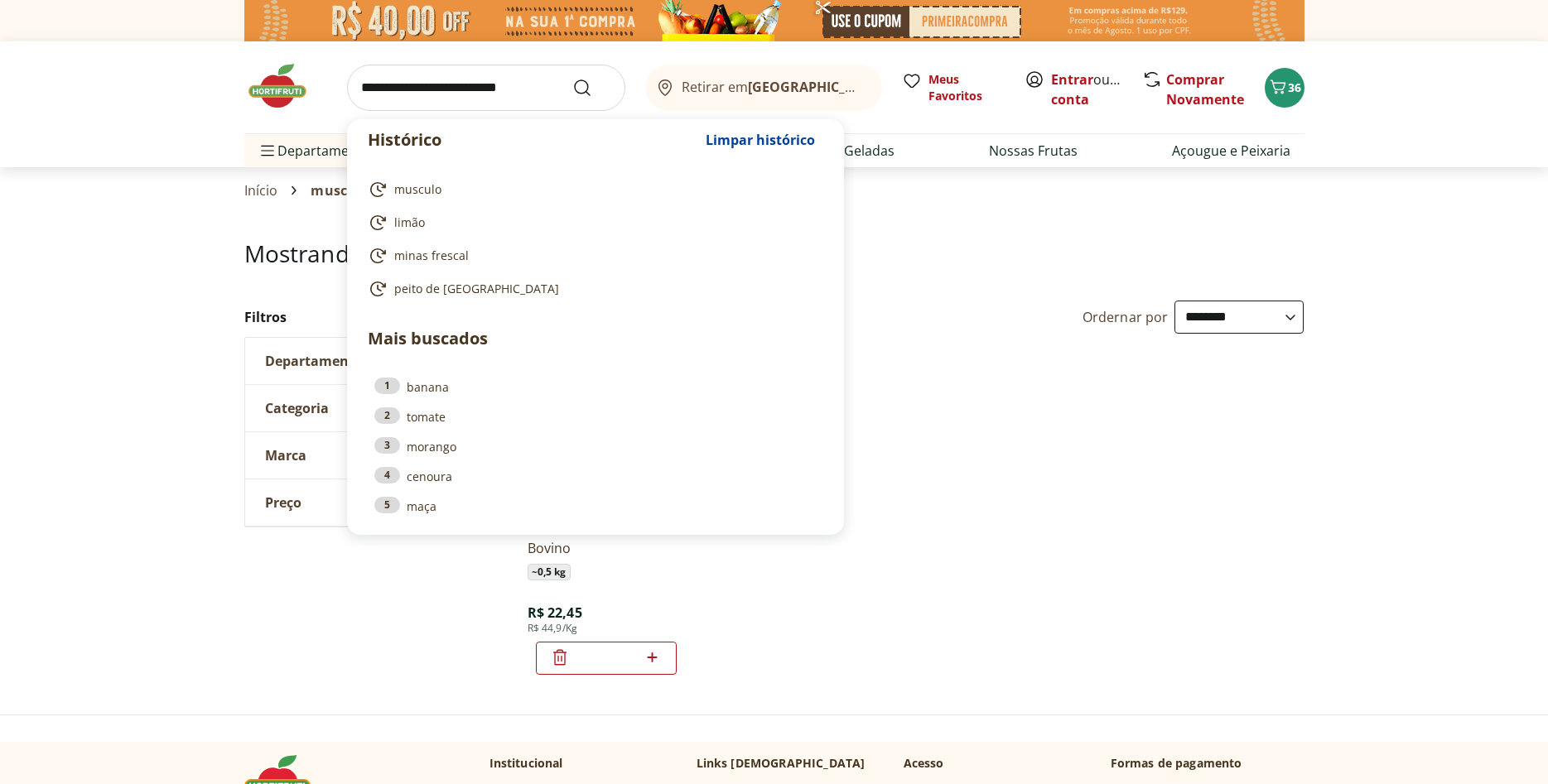
click at [412, 88] on input "search" at bounding box center [486, 88] width 279 height 47
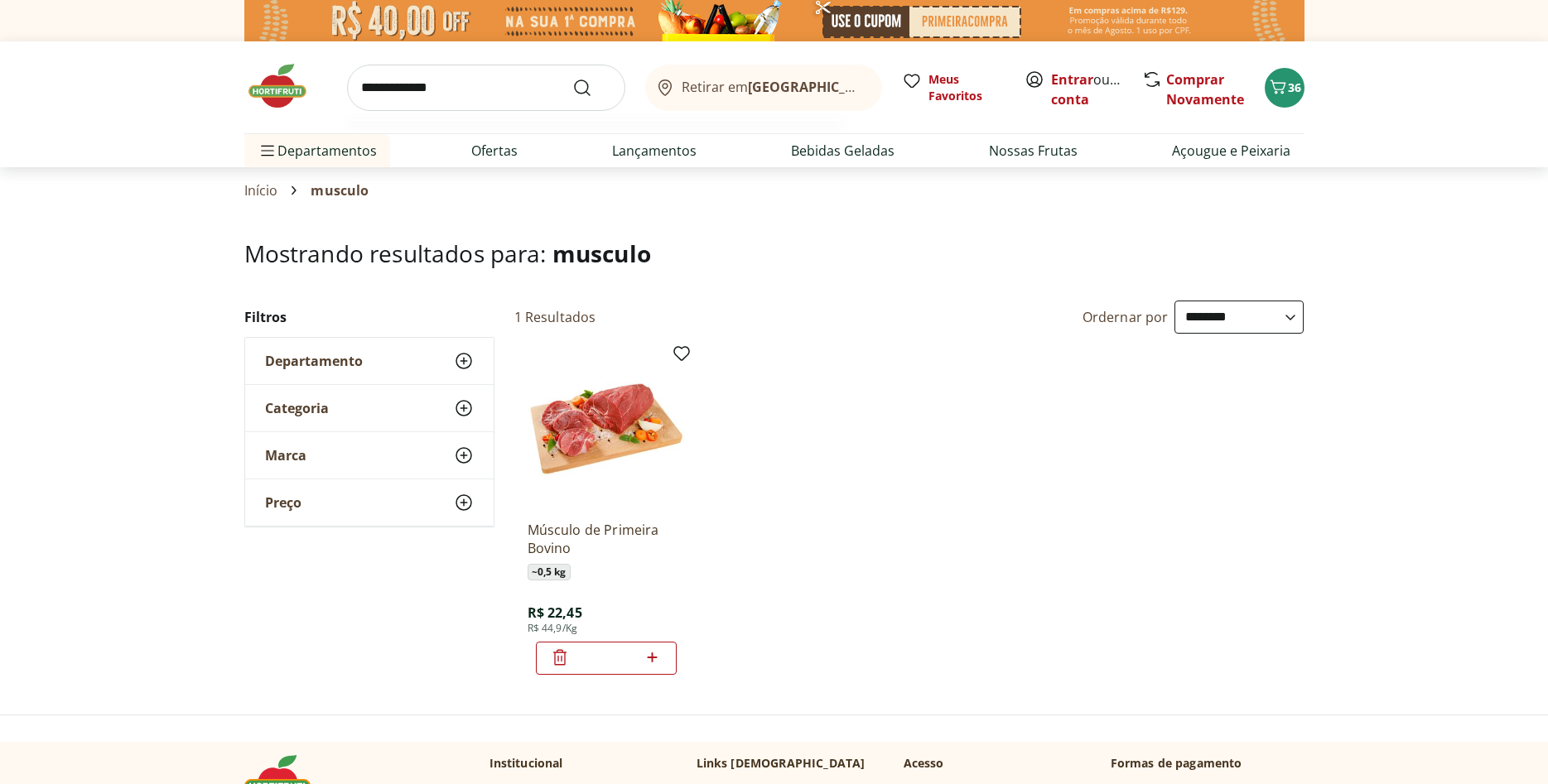
type input "**********"
click at [573, 78] on button "Submit Search" at bounding box center [592, 88] width 40 height 20
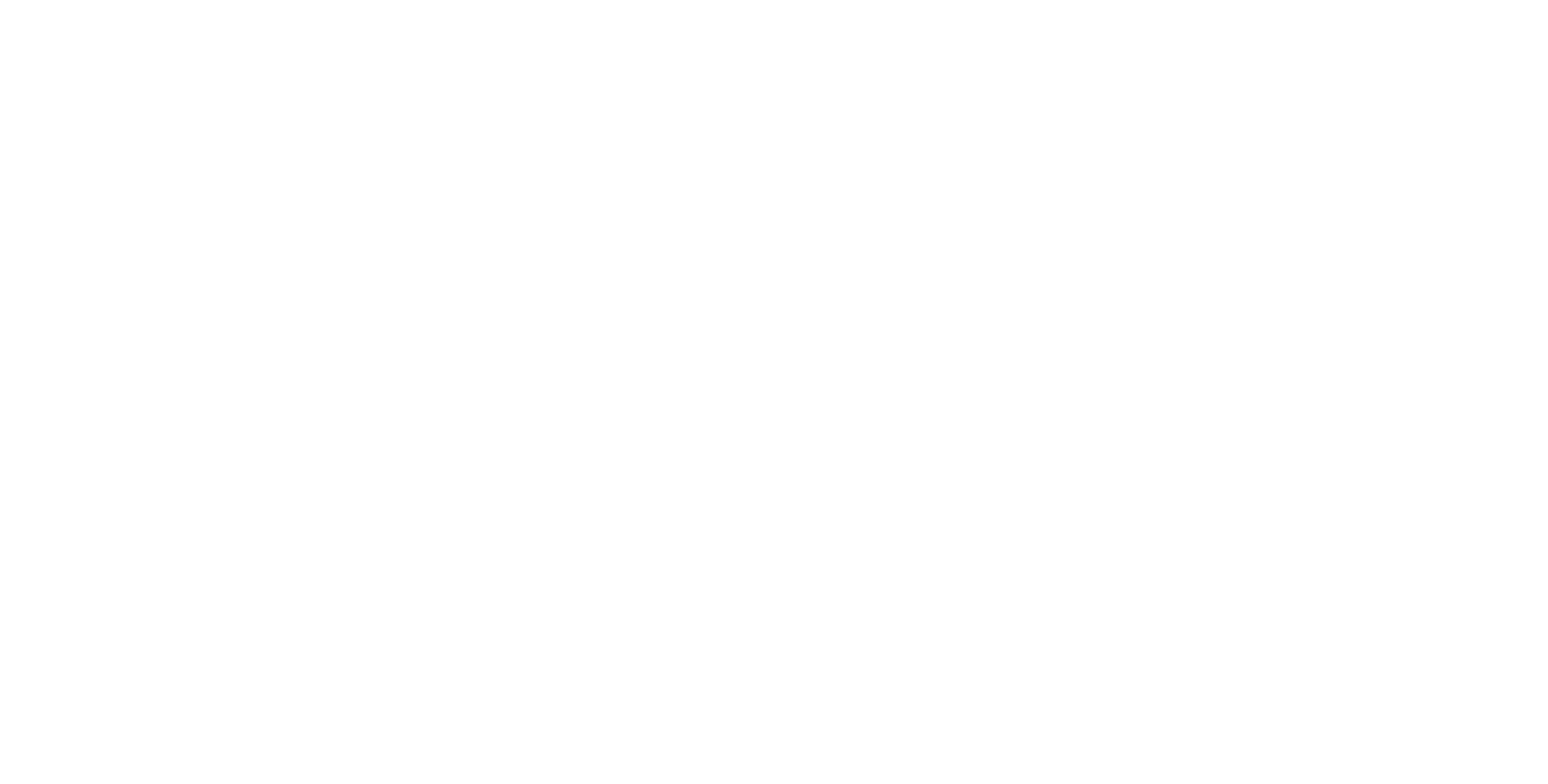
select select "**********"
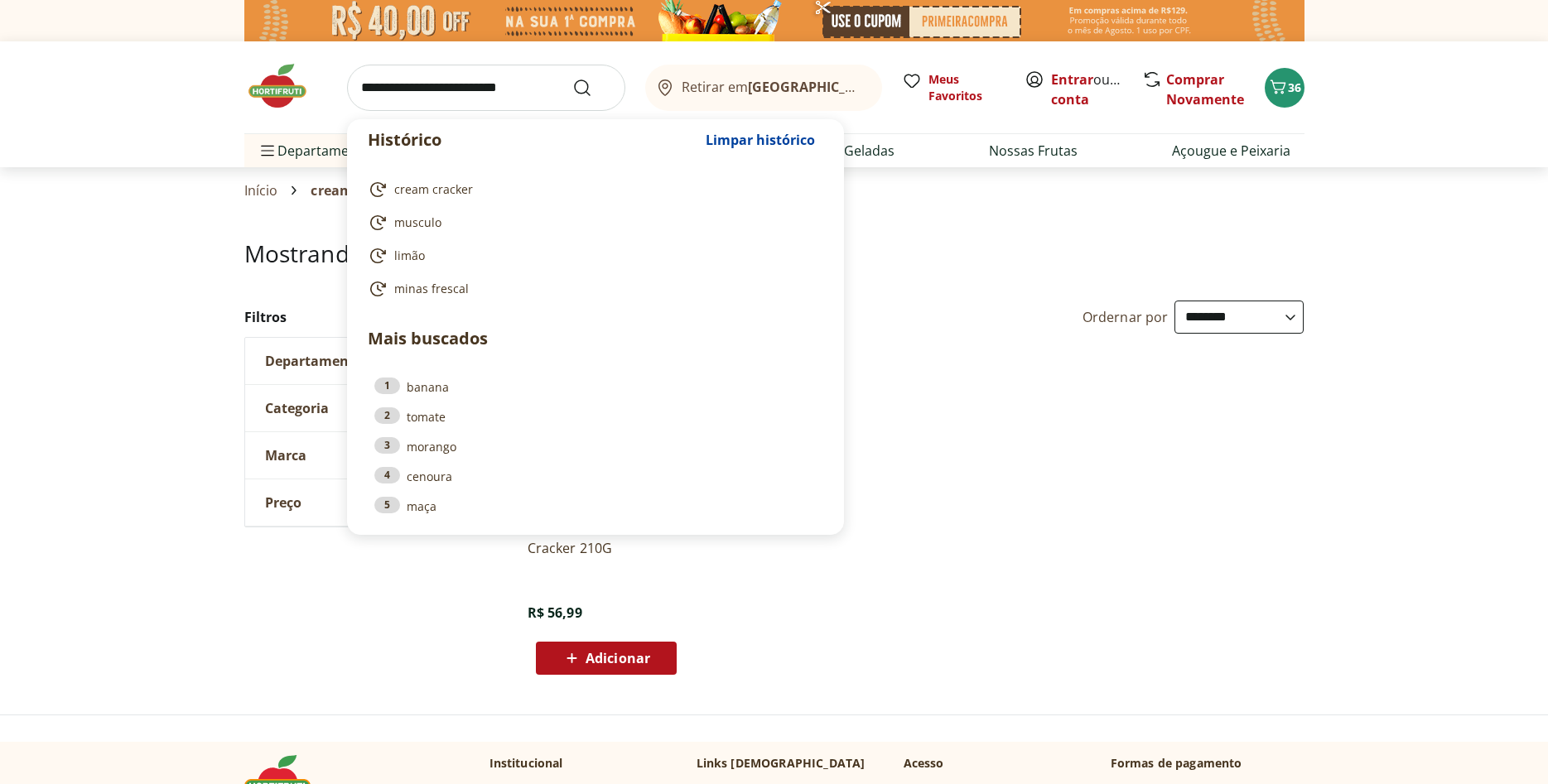
click at [494, 88] on input "search" at bounding box center [486, 88] width 279 height 47
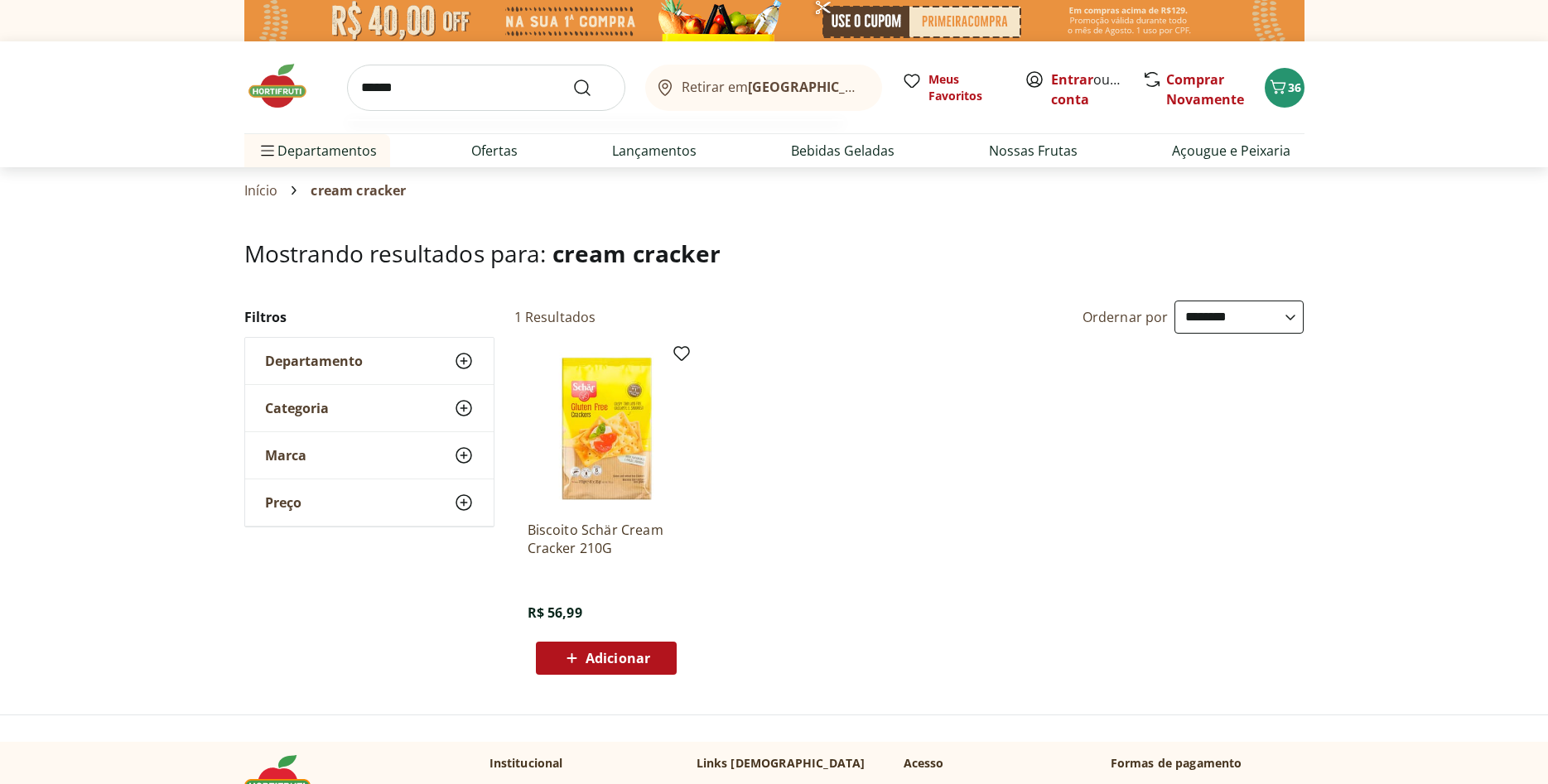
type input "*******"
click button "Submit Search" at bounding box center [592, 88] width 40 height 20
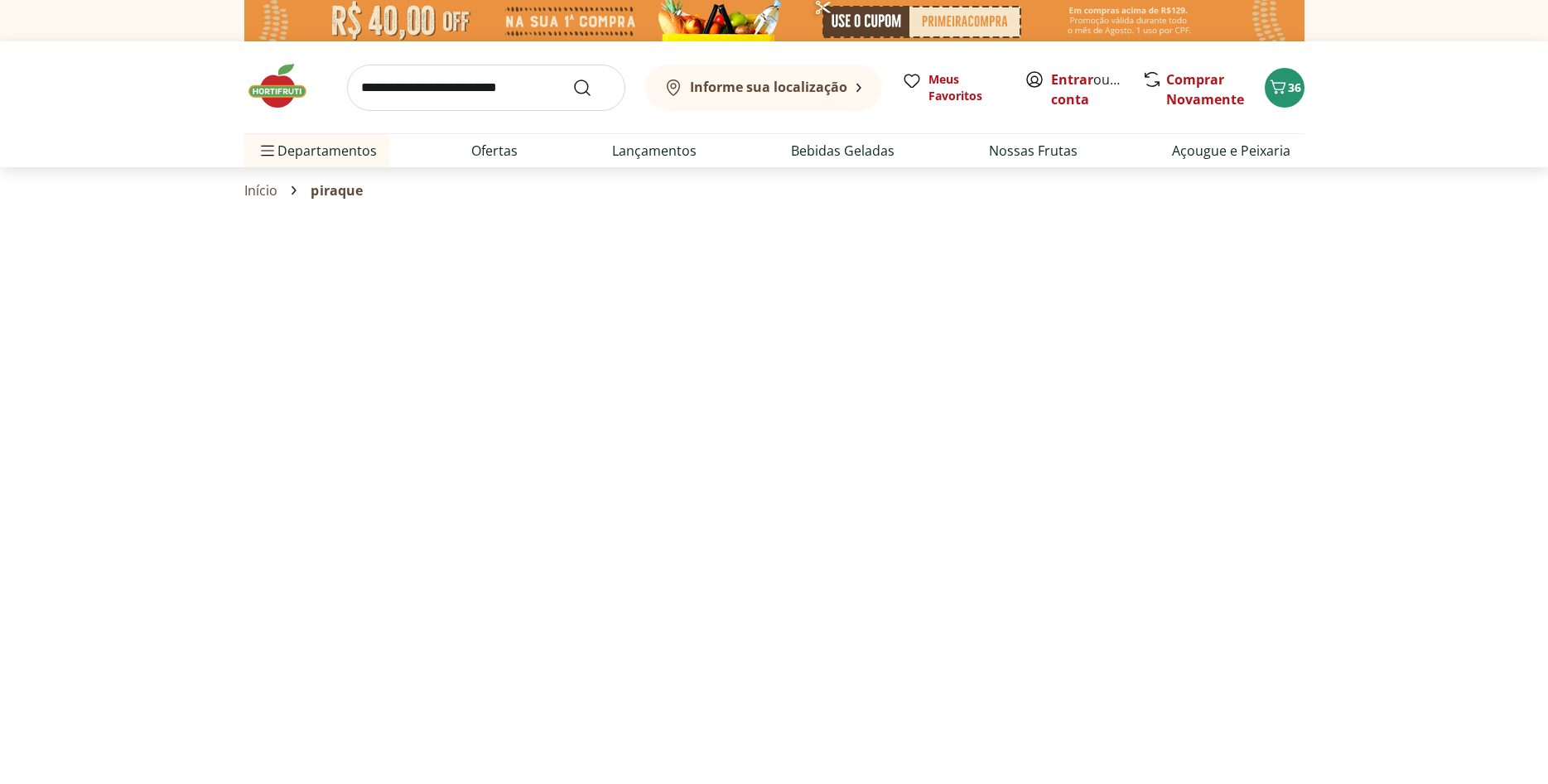
select select "**********"
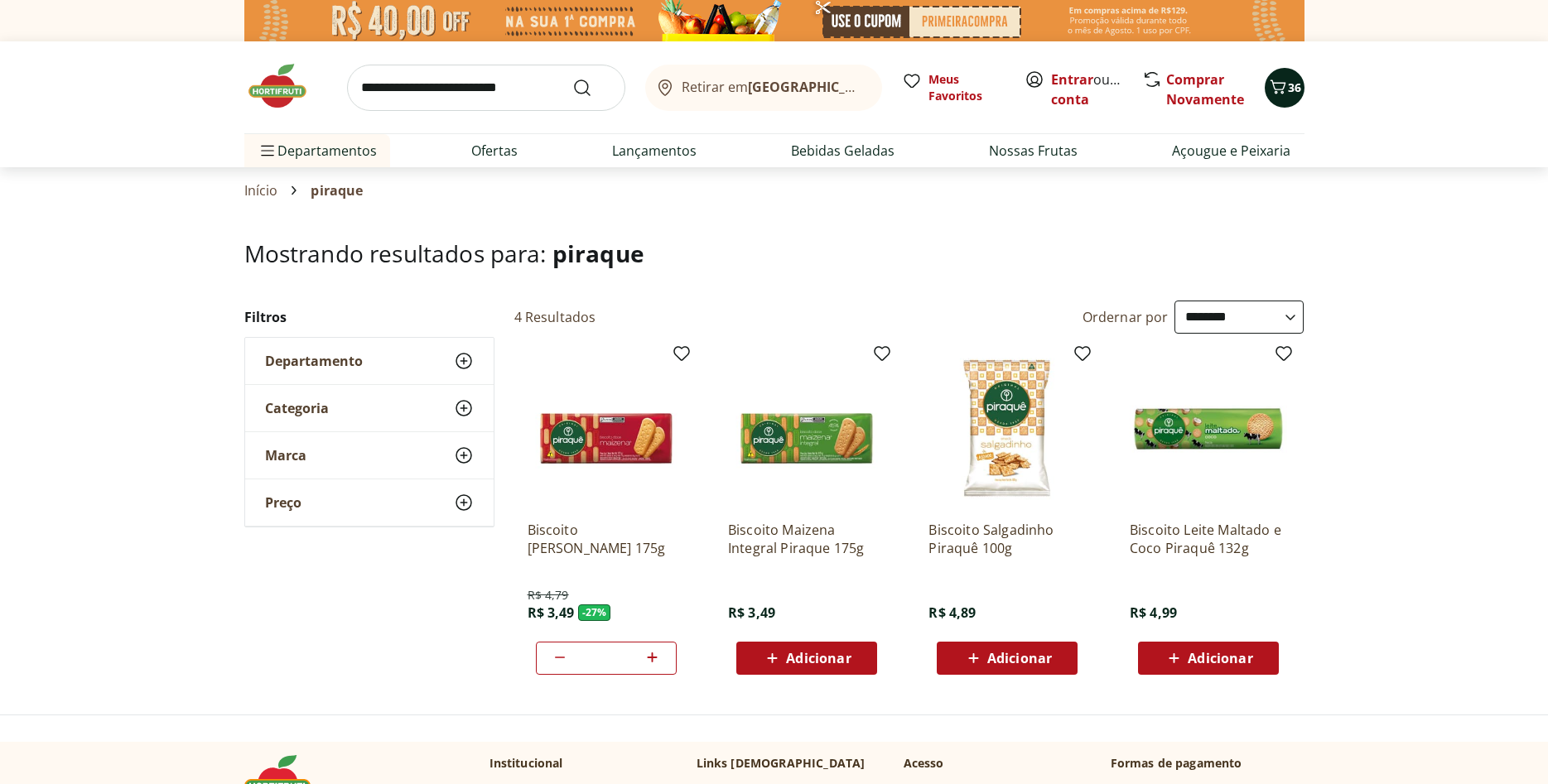
click at [1281, 90] on icon "Carrinho" at bounding box center [1278, 87] width 20 height 20
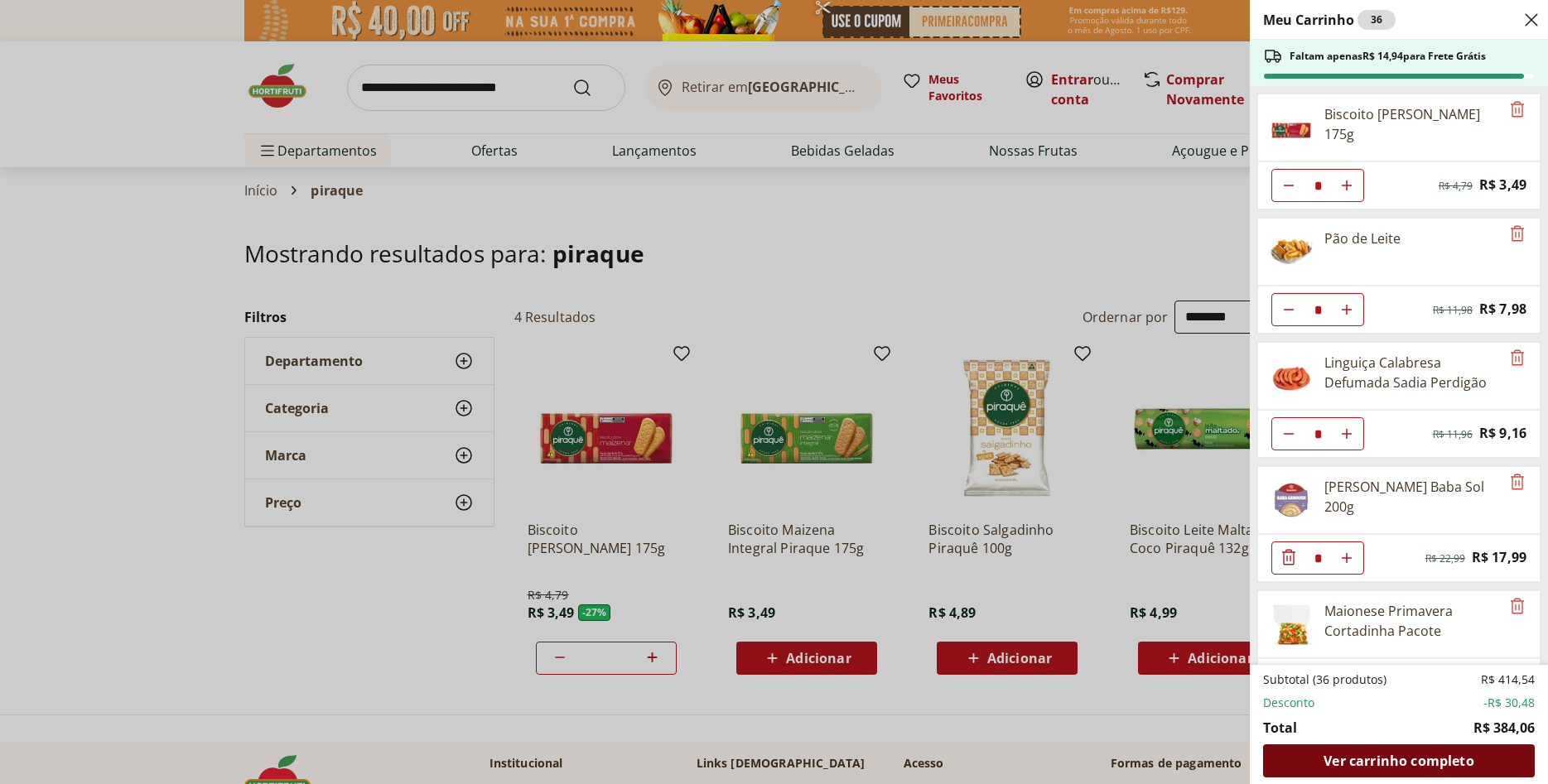
click at [1413, 754] on span "Ver carrinho completo" at bounding box center [1399, 761] width 150 height 13
